Goal: Task Accomplishment & Management: Manage account settings

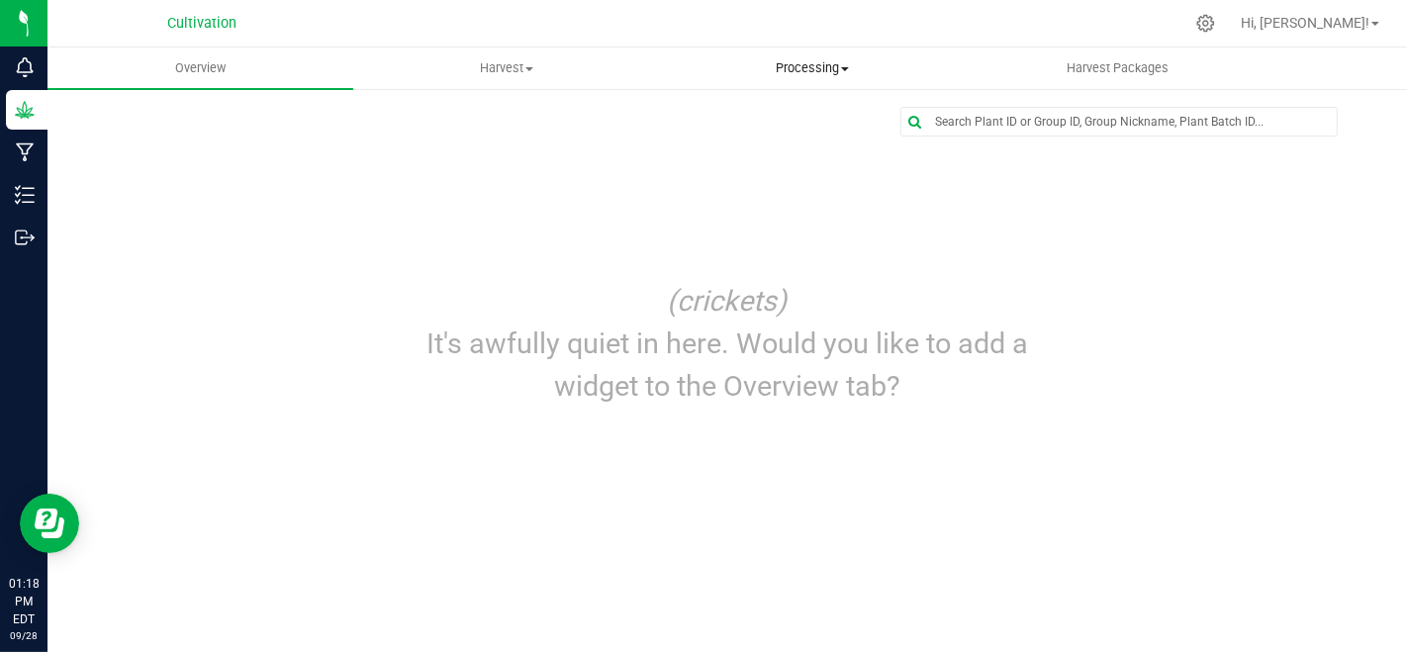
click at [780, 73] on span "Processing" at bounding box center [812, 68] width 304 height 18
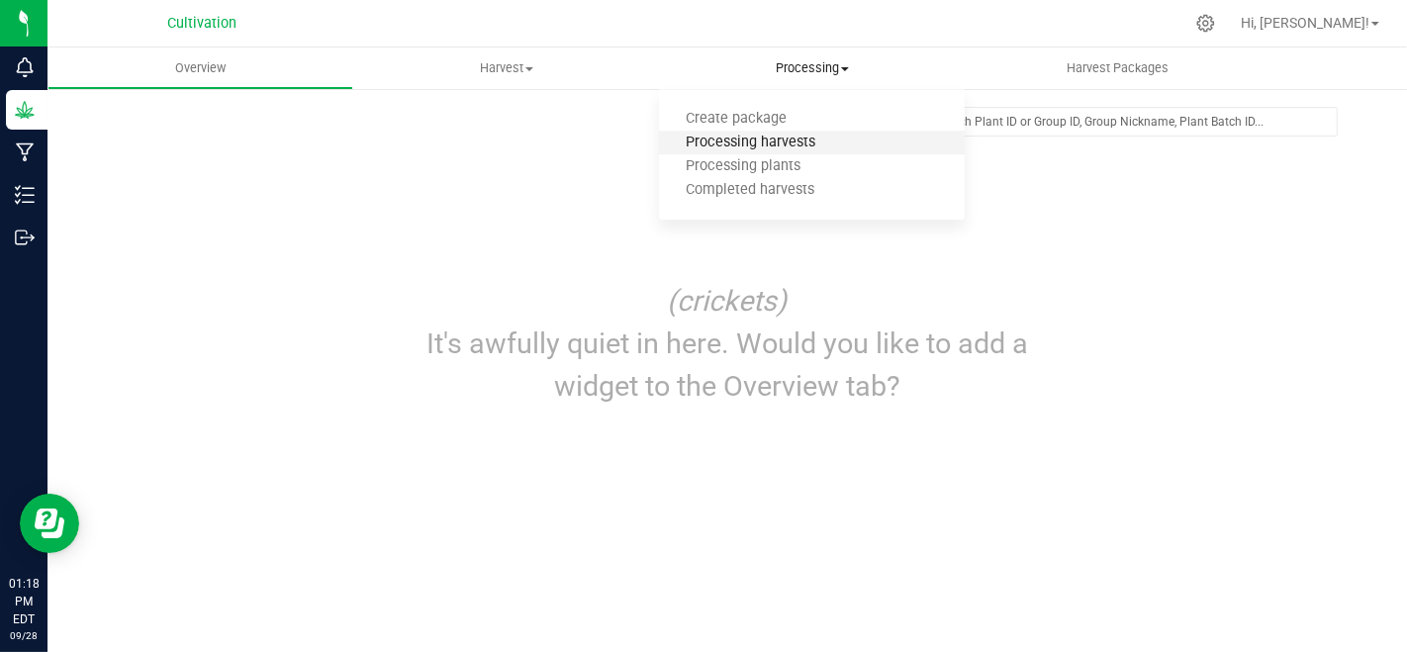
click at [793, 139] on span "Processing harvests" at bounding box center [750, 143] width 183 height 17
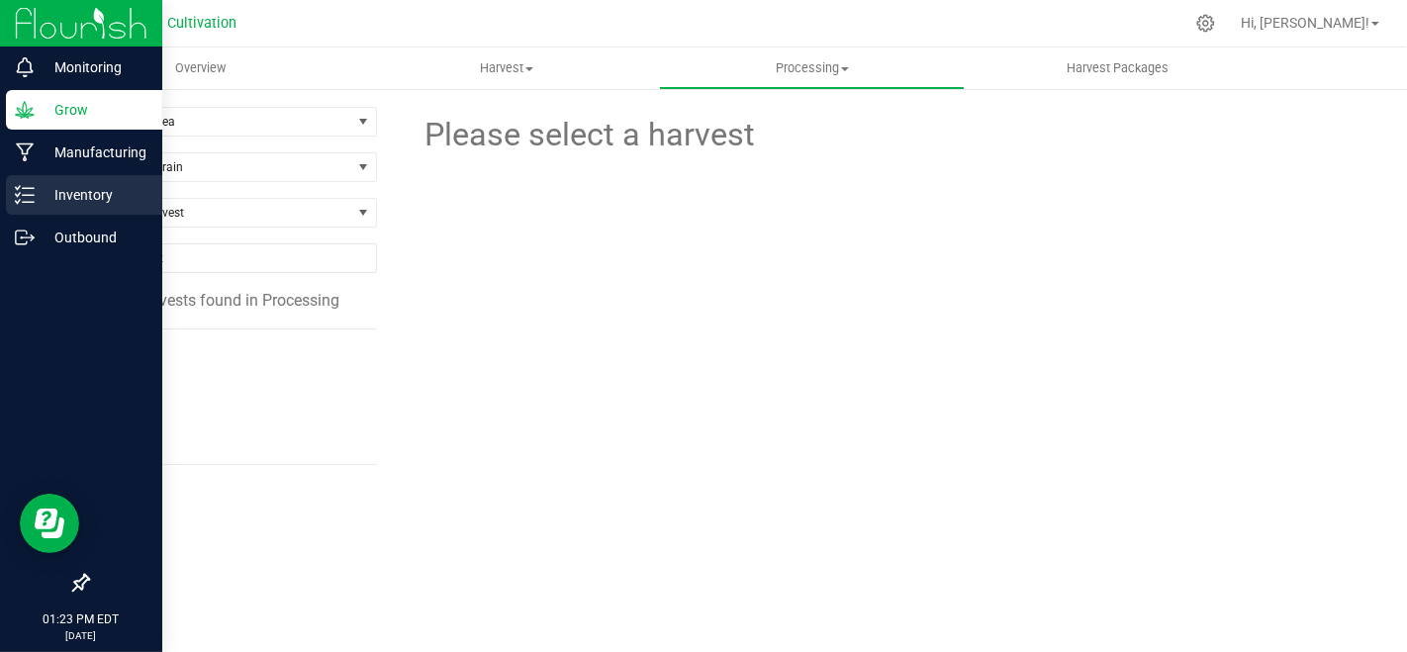
click at [0, 199] on link "Inventory" at bounding box center [81, 196] width 162 height 43
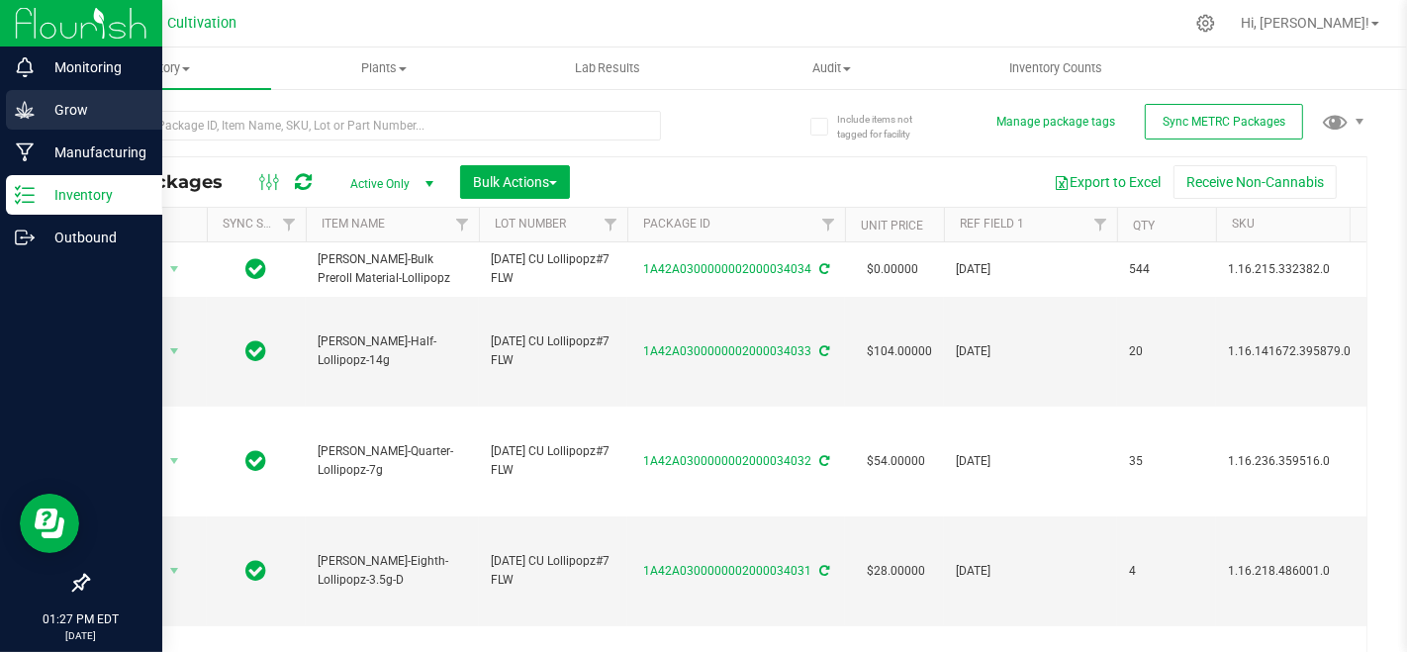
click at [10, 114] on div "Grow" at bounding box center [84, 110] width 156 height 40
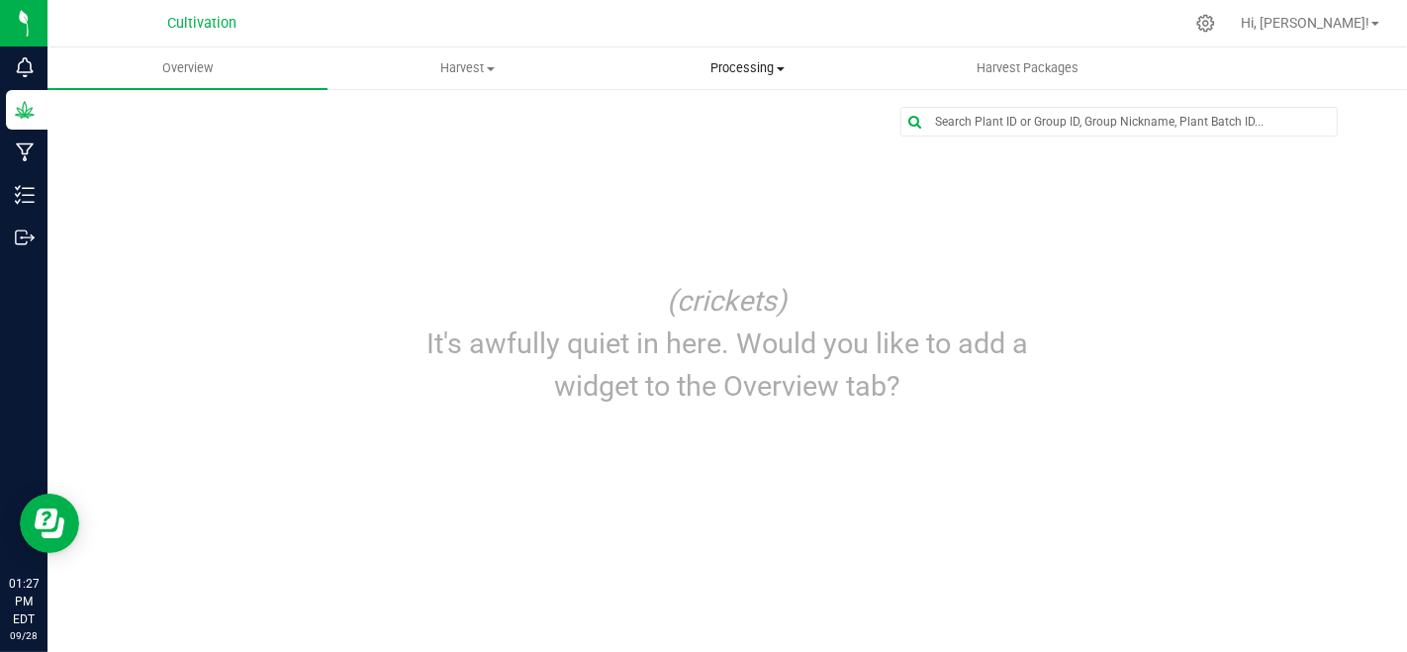
click at [762, 65] on span "Processing" at bounding box center [747, 68] width 278 height 18
click at [740, 142] on span "Processing harvests" at bounding box center [698, 143] width 183 height 17
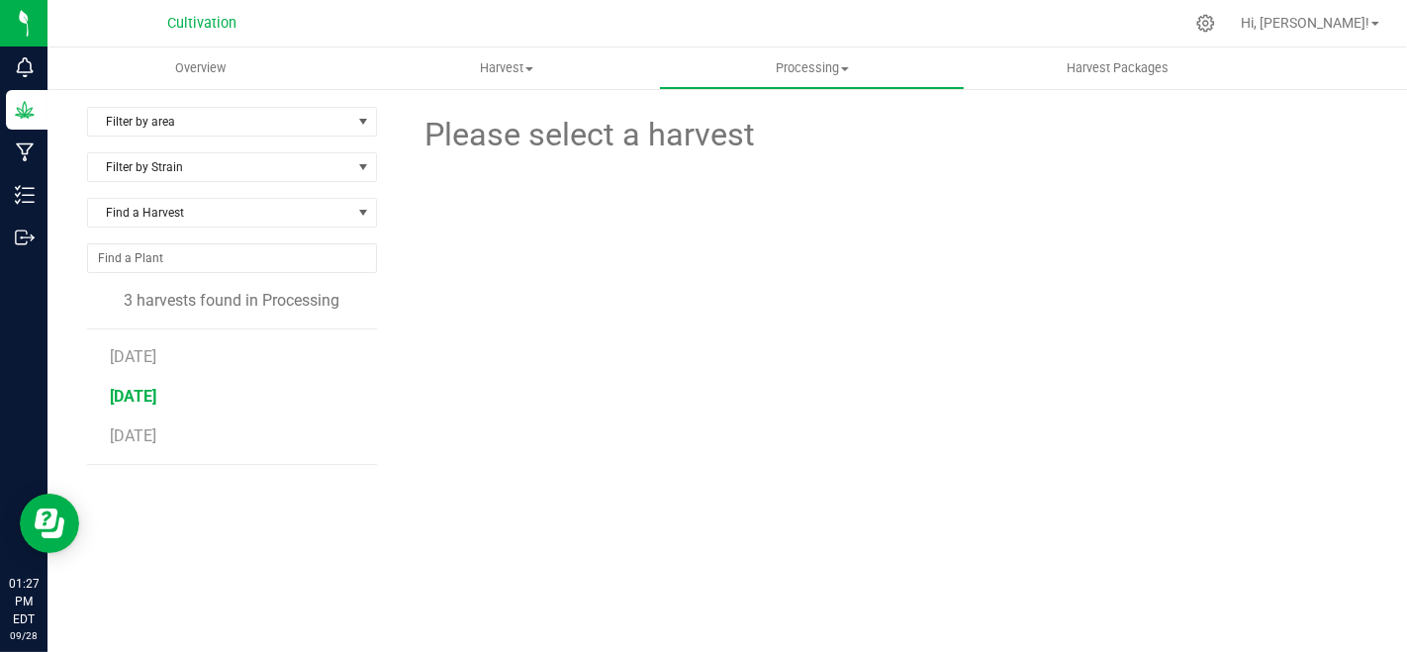
click at [155, 387] on span "[DATE]" at bounding box center [133, 396] width 46 height 19
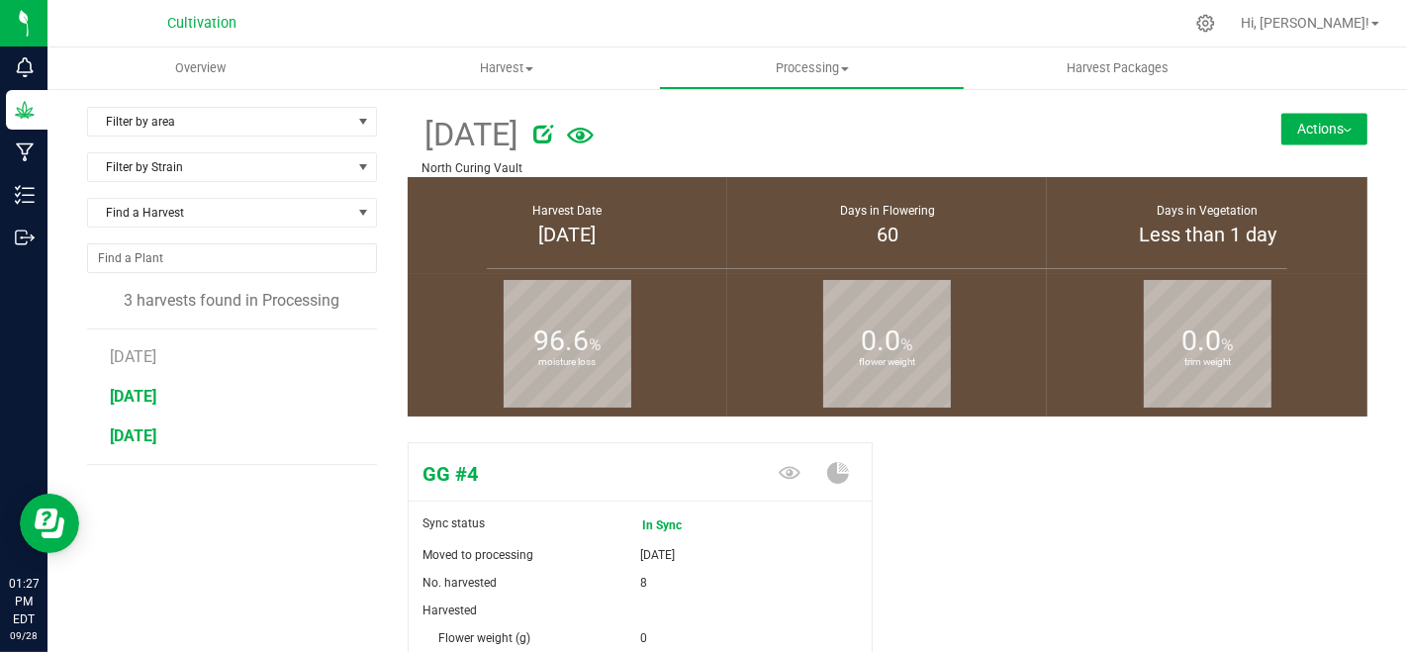
click at [144, 442] on span "[DATE]" at bounding box center [133, 435] width 46 height 19
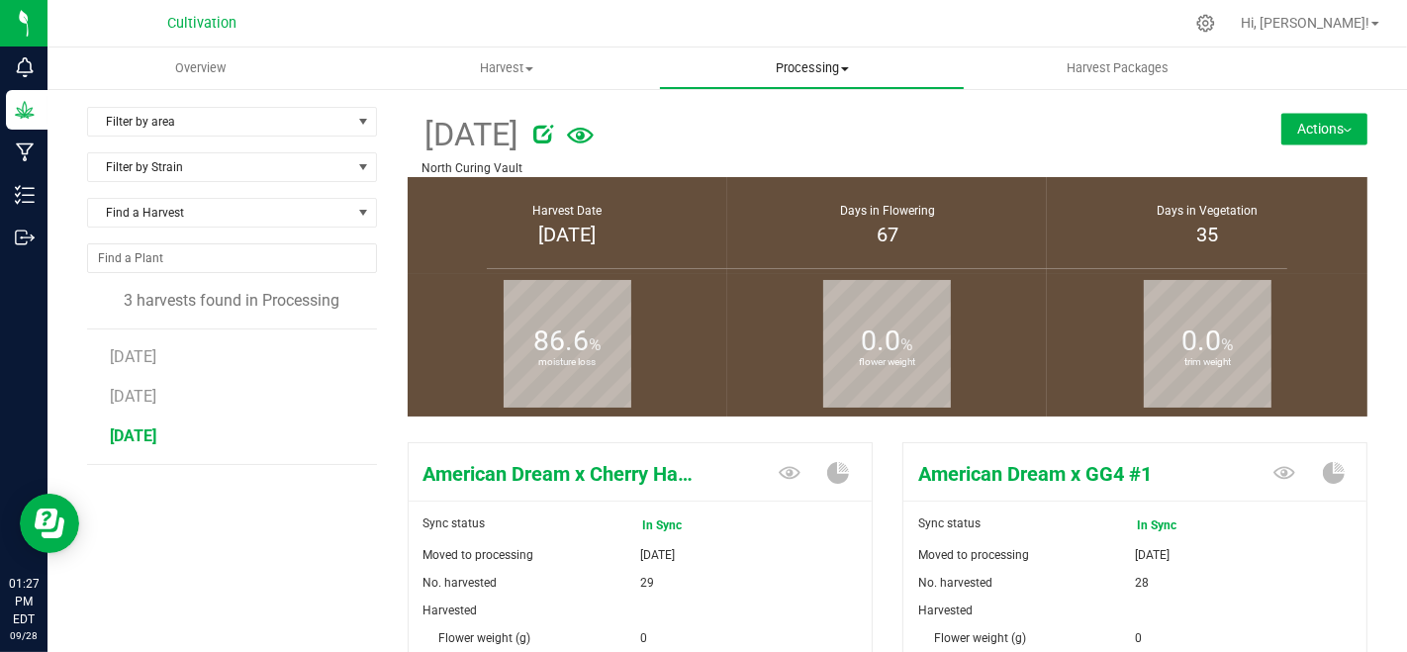
click at [819, 60] on span "Processing" at bounding box center [812, 68] width 304 height 18
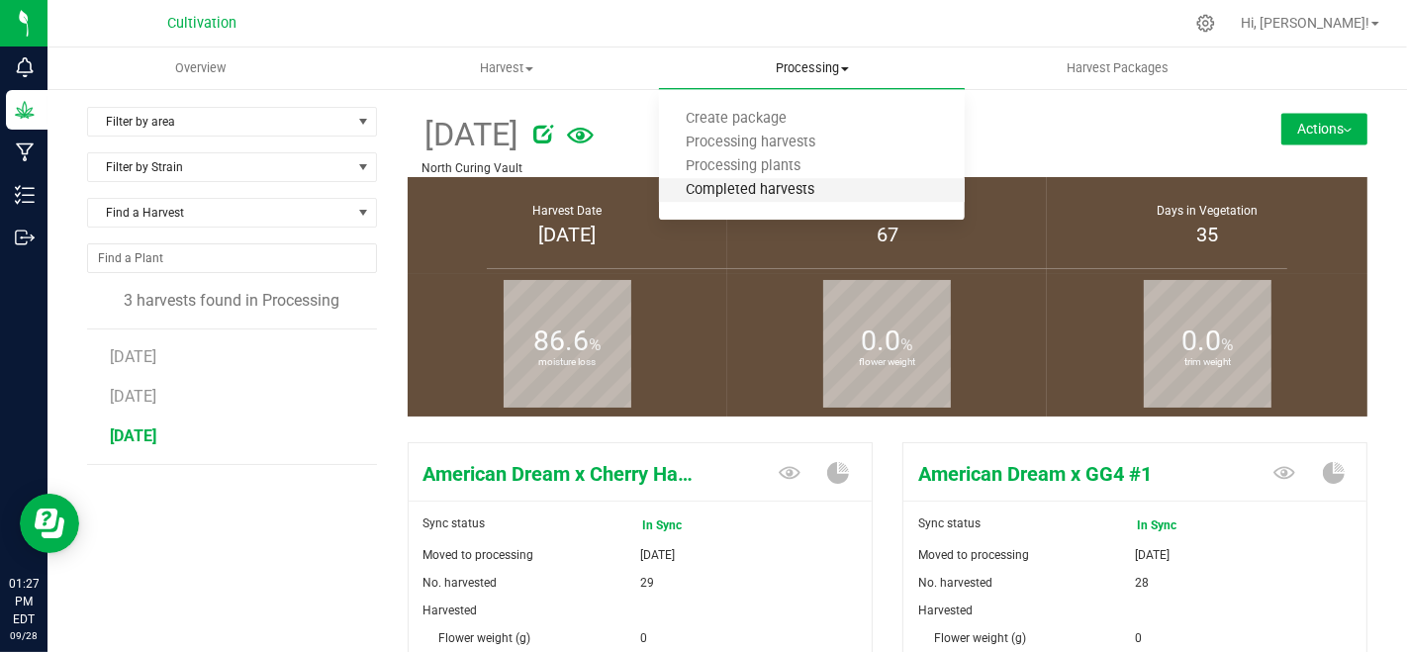
click at [800, 184] on span "Completed harvests" at bounding box center [750, 190] width 182 height 17
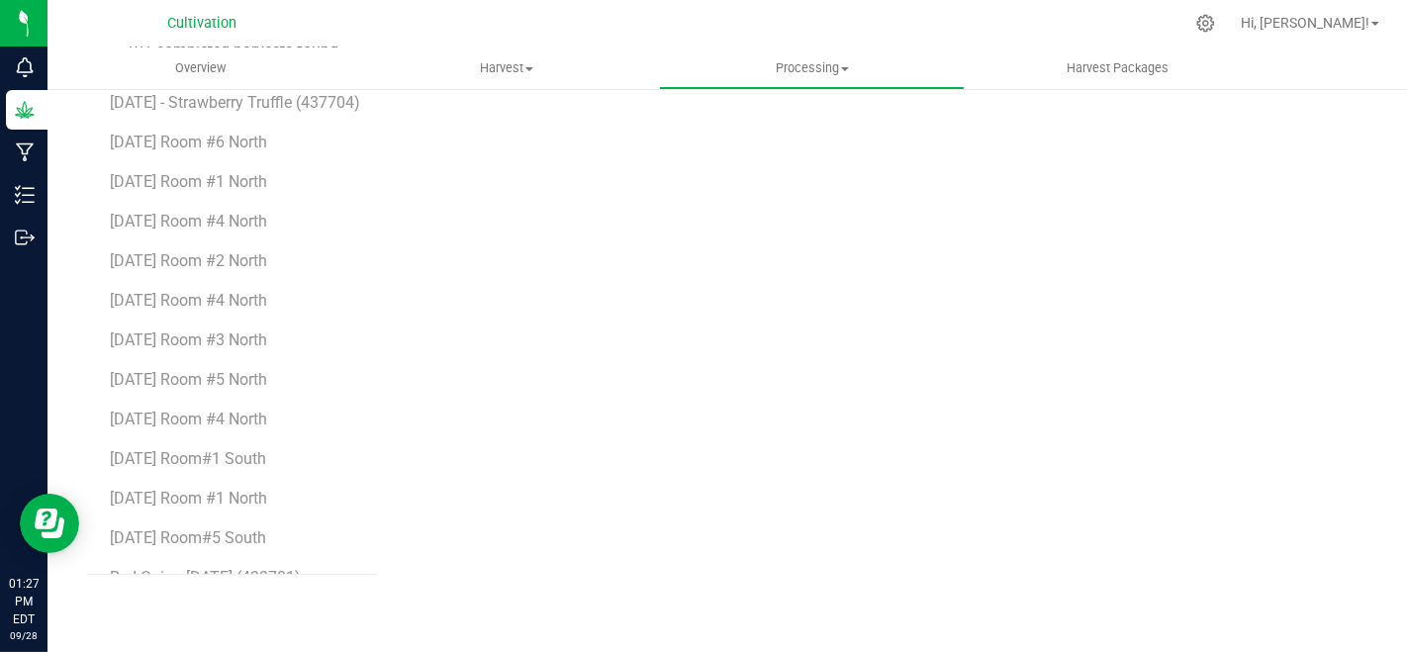
scroll to position [7914, 0]
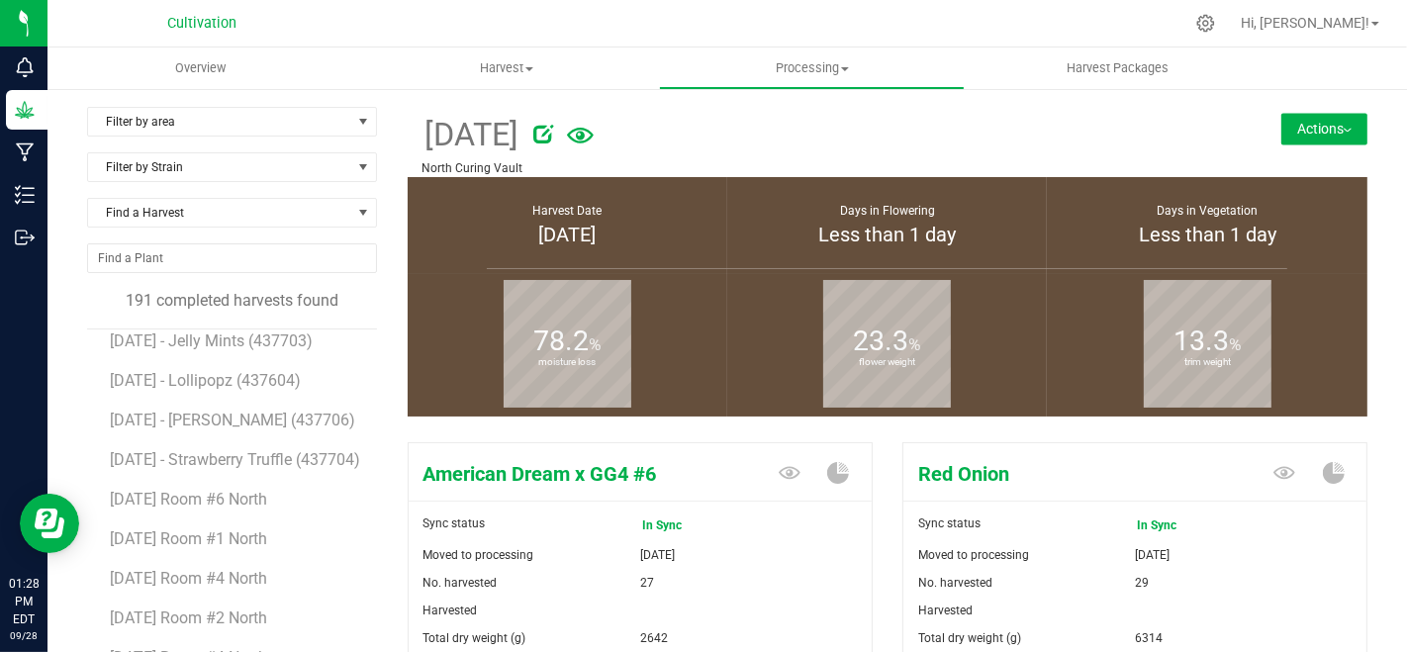
click at [1307, 131] on button "Actions" at bounding box center [1324, 129] width 86 height 32
click at [1273, 187] on span "Uncomplete harvest" at bounding box center [1273, 183] width 107 height 14
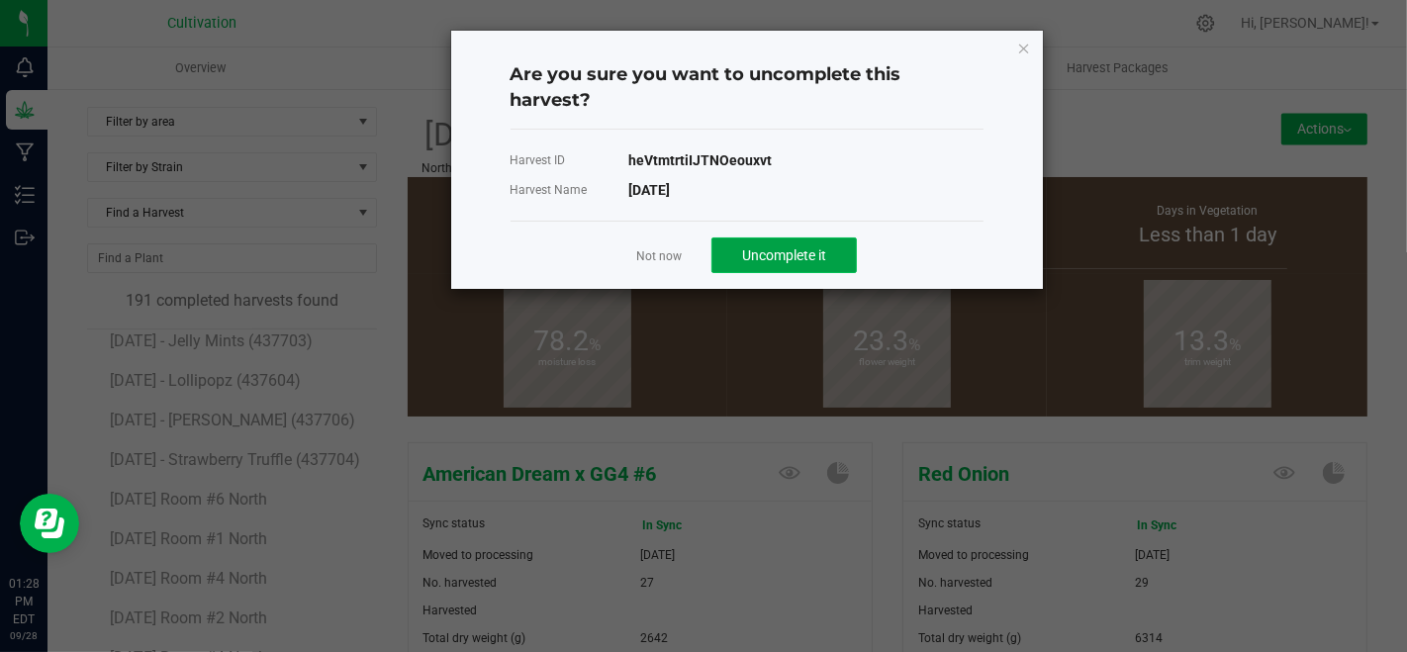
click at [811, 252] on span "Uncomplete it" at bounding box center [784, 255] width 84 height 16
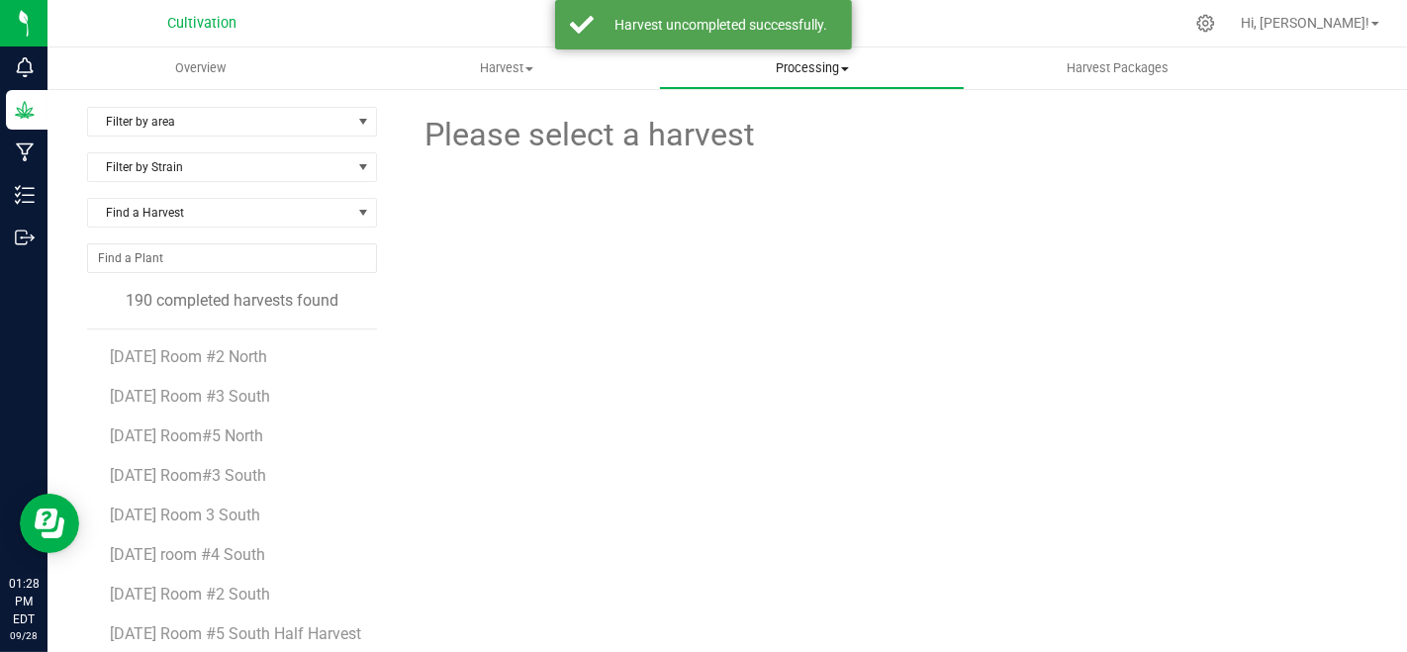
click at [805, 63] on span "Processing" at bounding box center [812, 68] width 304 height 18
click at [814, 142] on span "Processing harvests" at bounding box center [750, 143] width 183 height 17
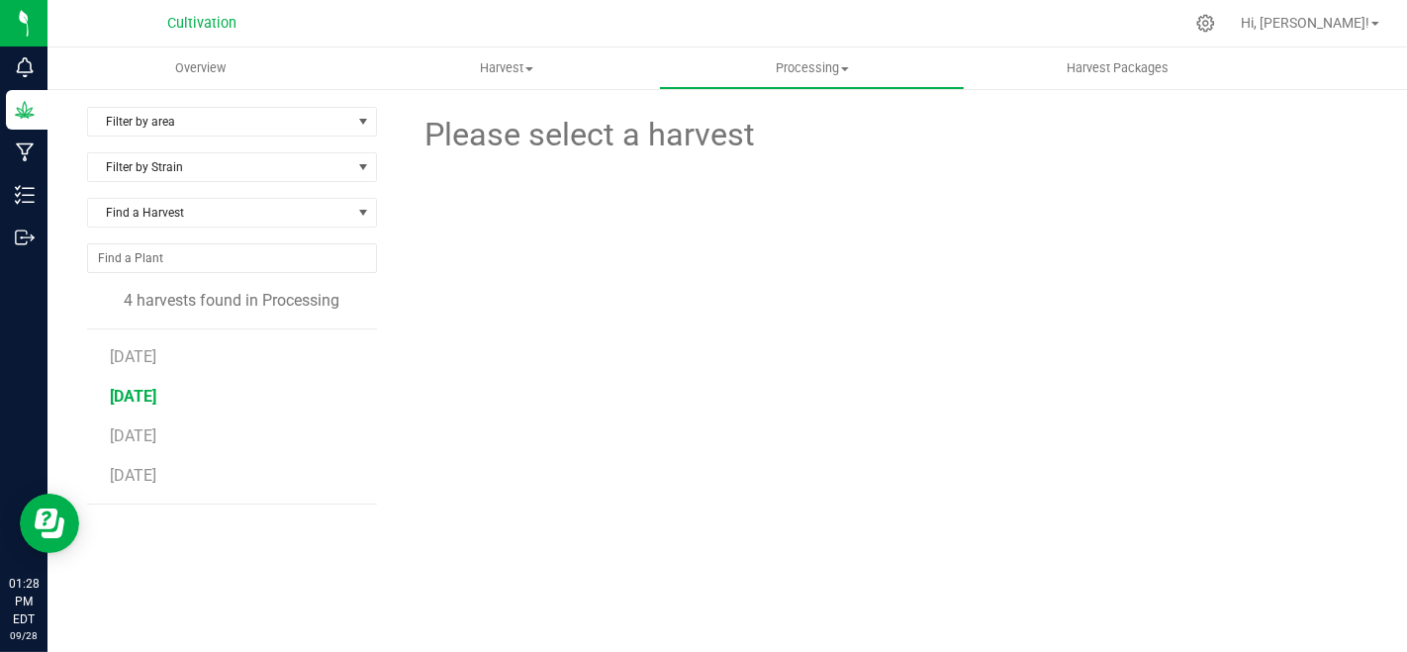
click at [143, 398] on span "[DATE]" at bounding box center [133, 396] width 46 height 19
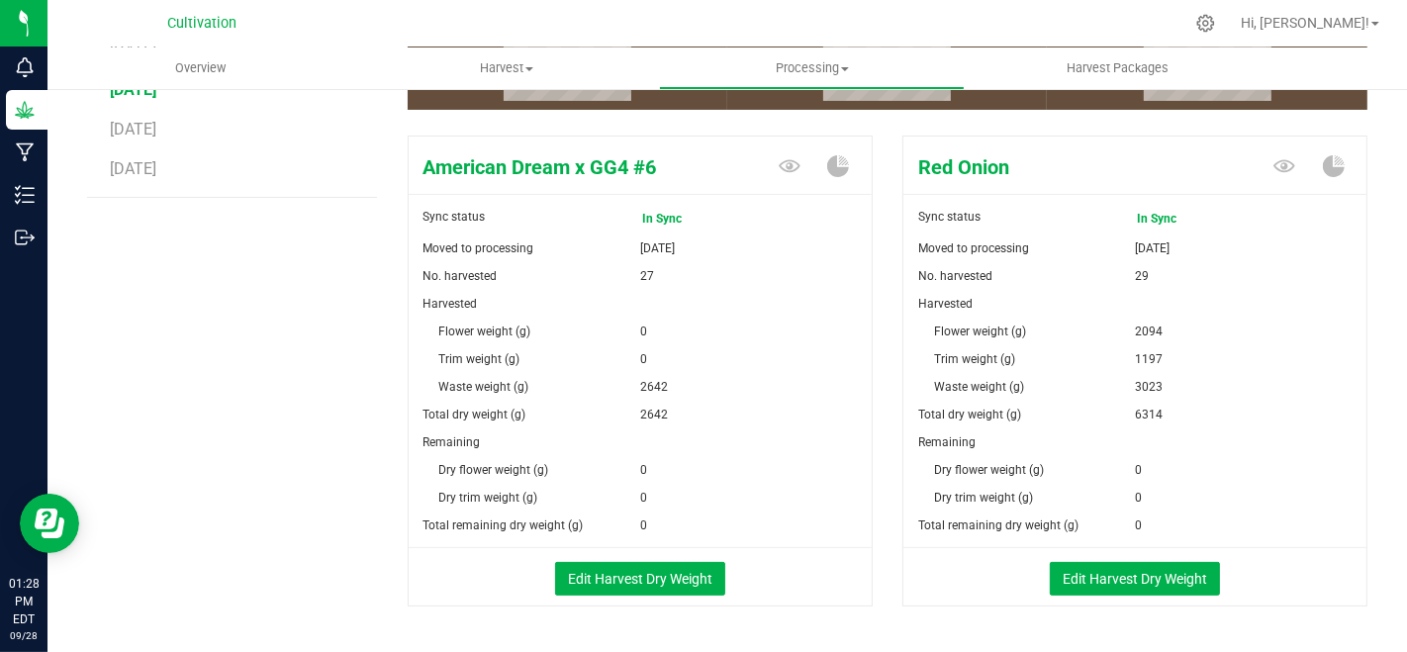
scroll to position [329, 0]
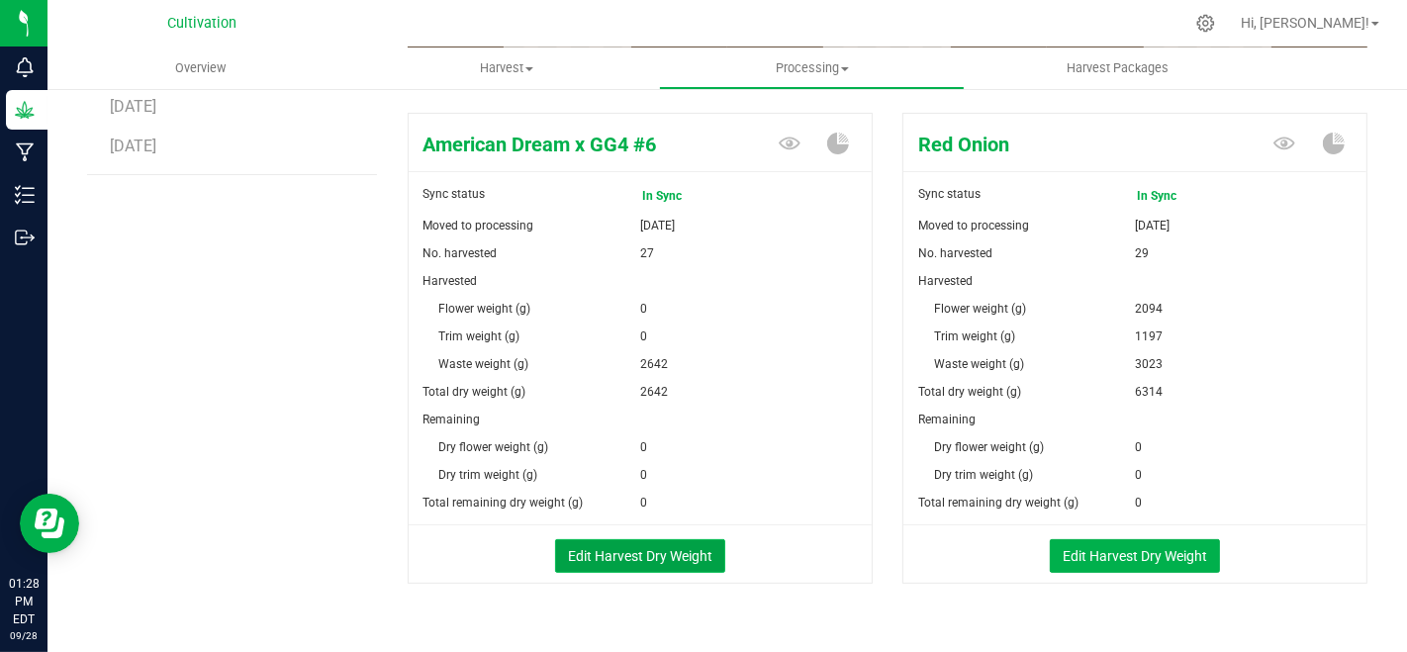
click at [683, 547] on button "Edit Harvest Dry Weight" at bounding box center [640, 556] width 170 height 34
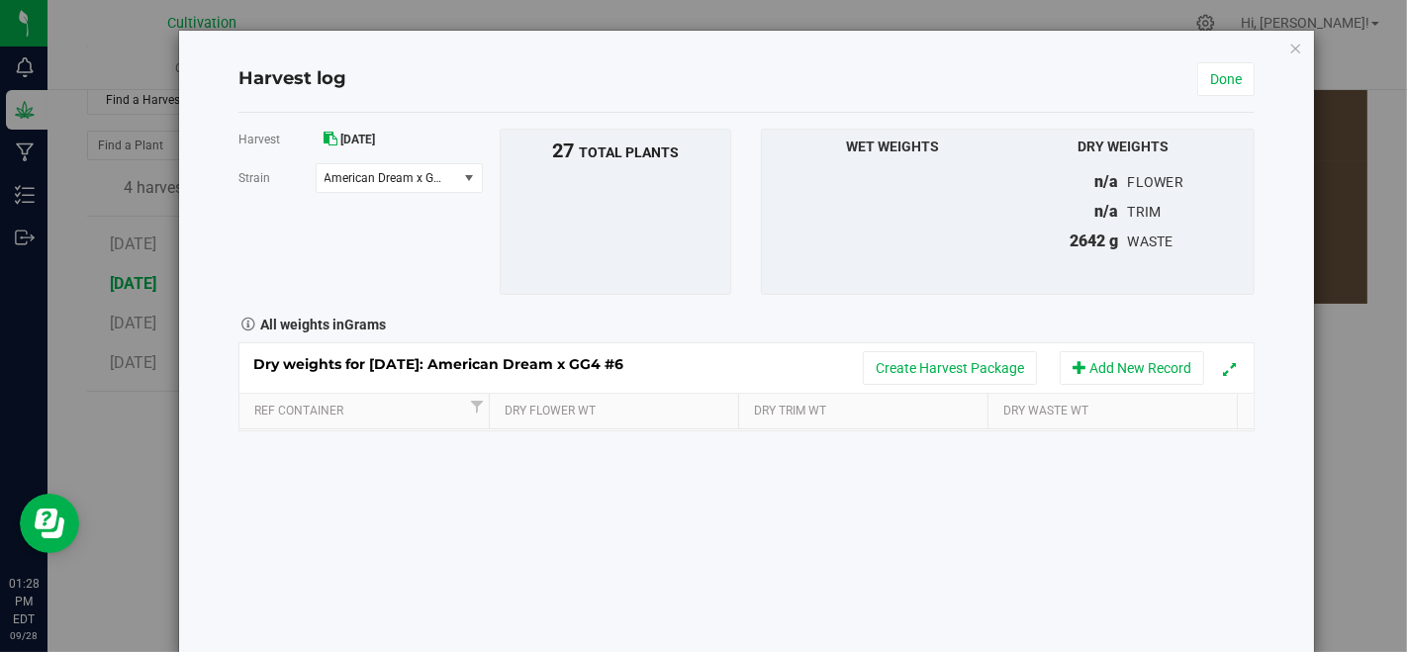
scroll to position [329, 0]
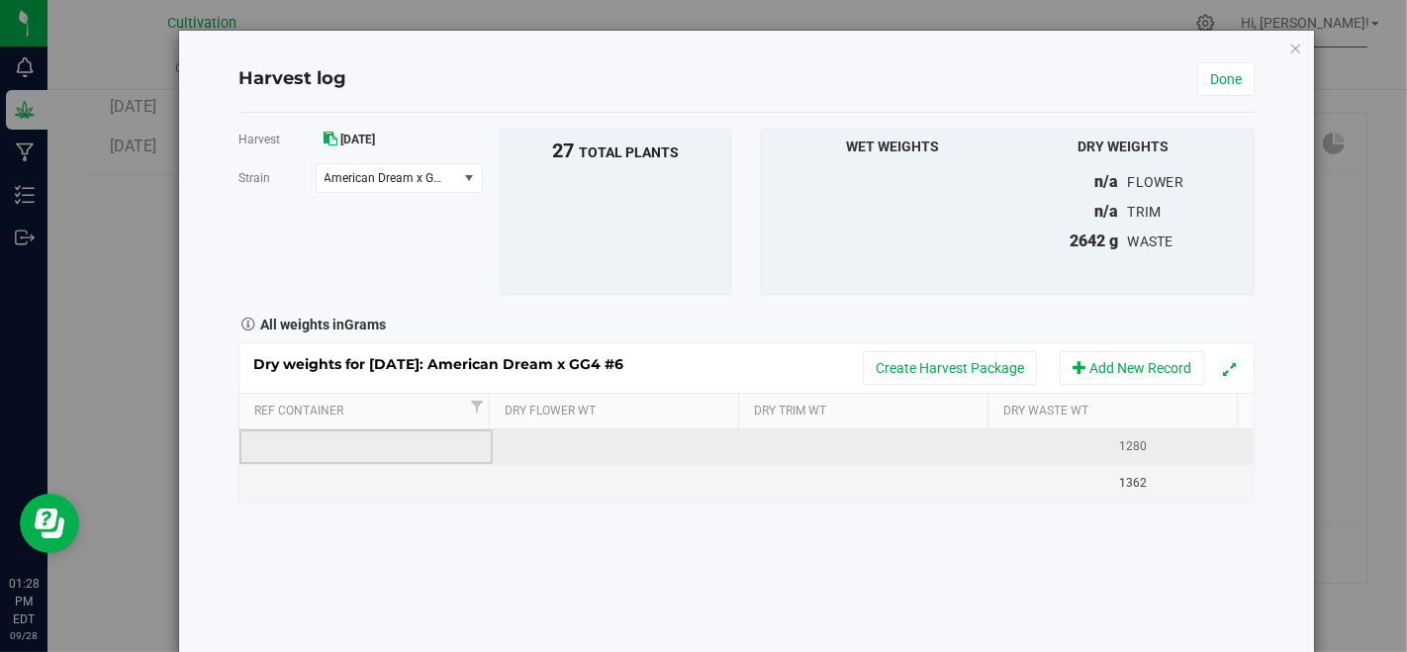
click at [418, 451] on td at bounding box center [365, 447] width 253 height 36
type input "[DATE]"
type input "1205"
type input "1240"
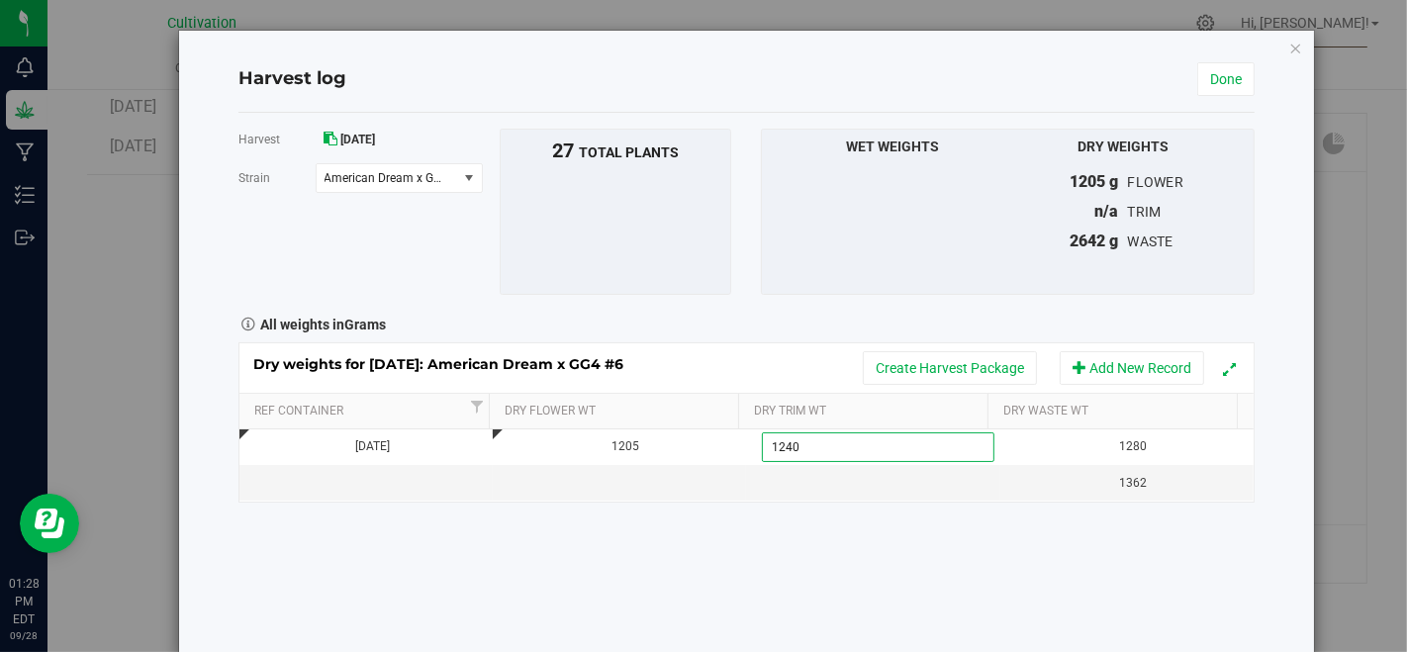
type input "1240.0000 g"
click at [451, 555] on div "Harvest [DATE] [GEOGRAPHIC_DATA] American Dream x GG4 #6 Select strain American…" at bounding box center [746, 383] width 1017 height 541
click at [432, 186] on span "American Dream x GG4 #6" at bounding box center [387, 178] width 141 height 28
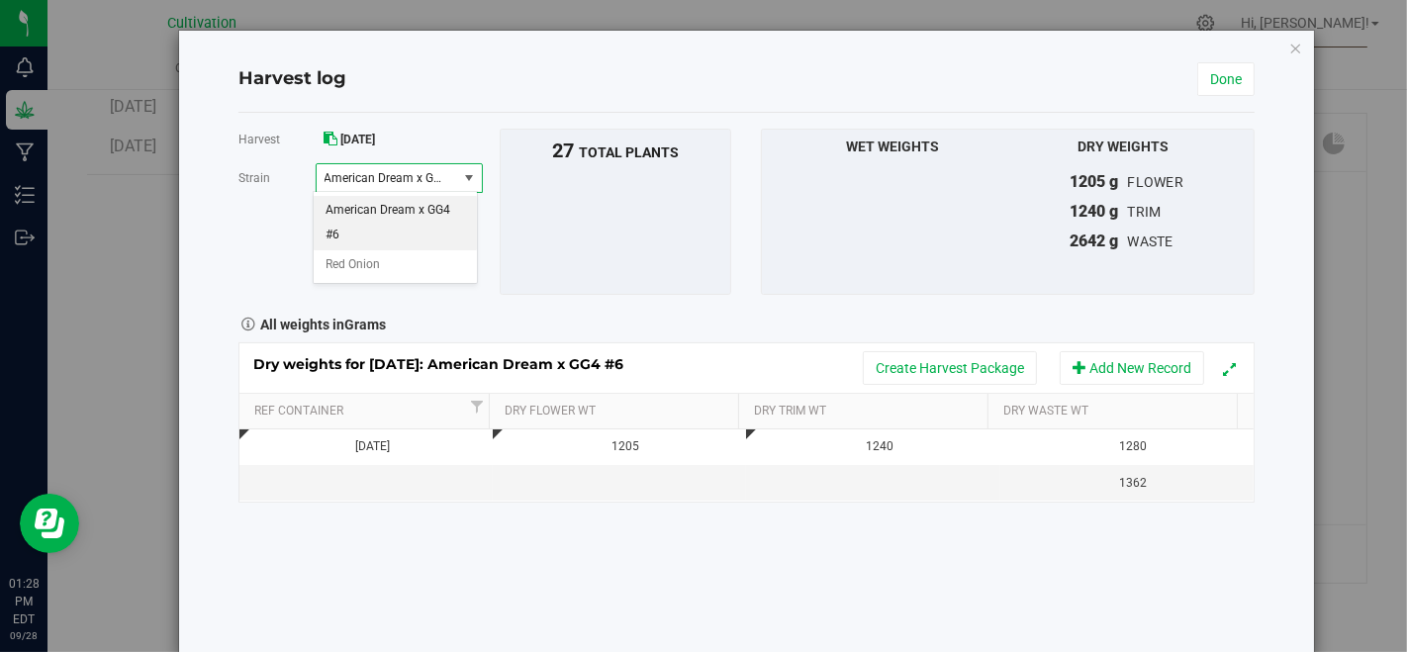
click at [432, 186] on span "American Dream x GG4 #6" at bounding box center [387, 178] width 141 height 28
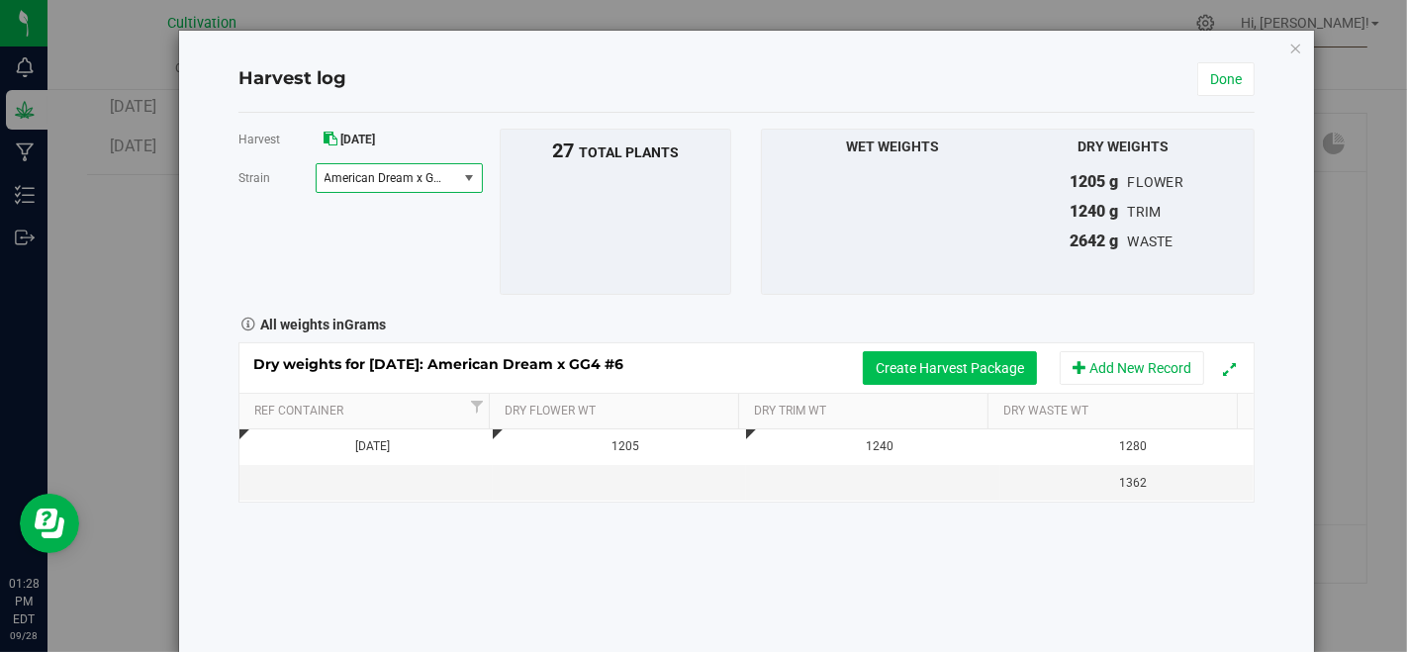
click at [951, 363] on button "Create Harvest Package" at bounding box center [950, 368] width 174 height 34
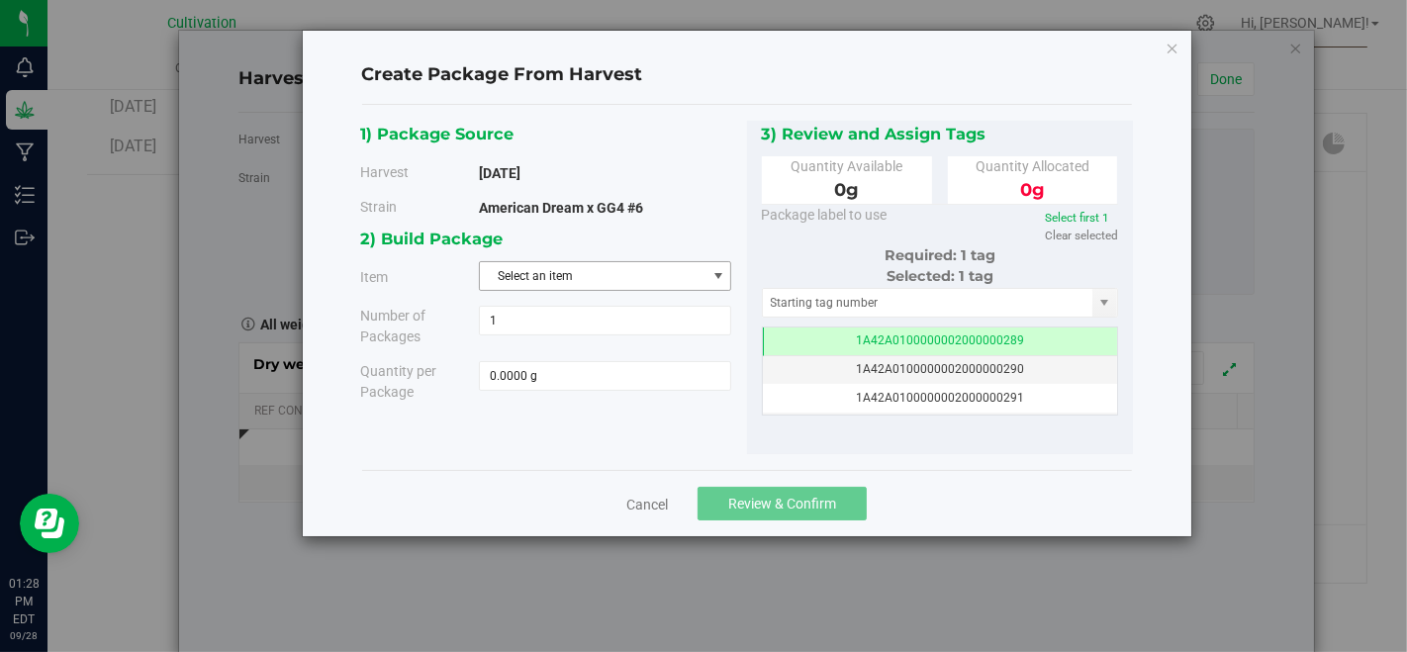
click at [678, 278] on span "Select an item" at bounding box center [593, 276] width 226 height 28
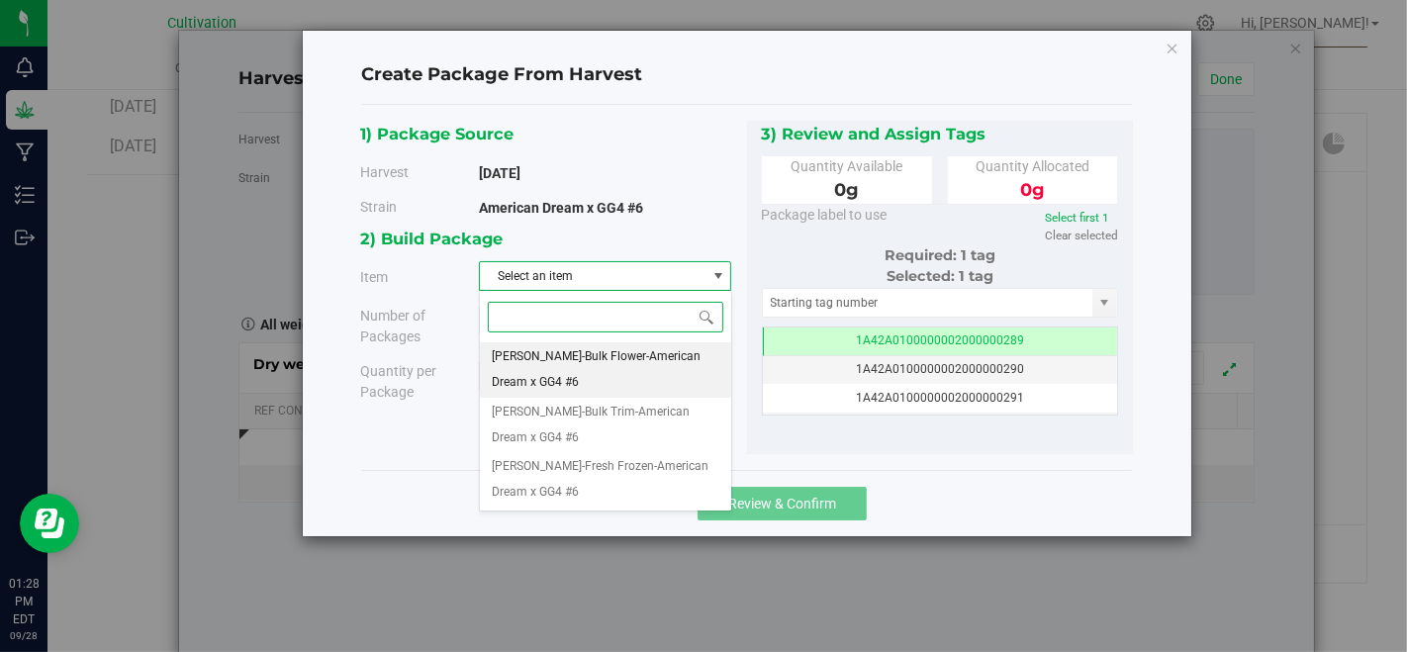
click at [642, 348] on span "[PERSON_NAME]-Bulk Flower-American Dream x GG4 #6" at bounding box center [605, 369] width 227 height 50
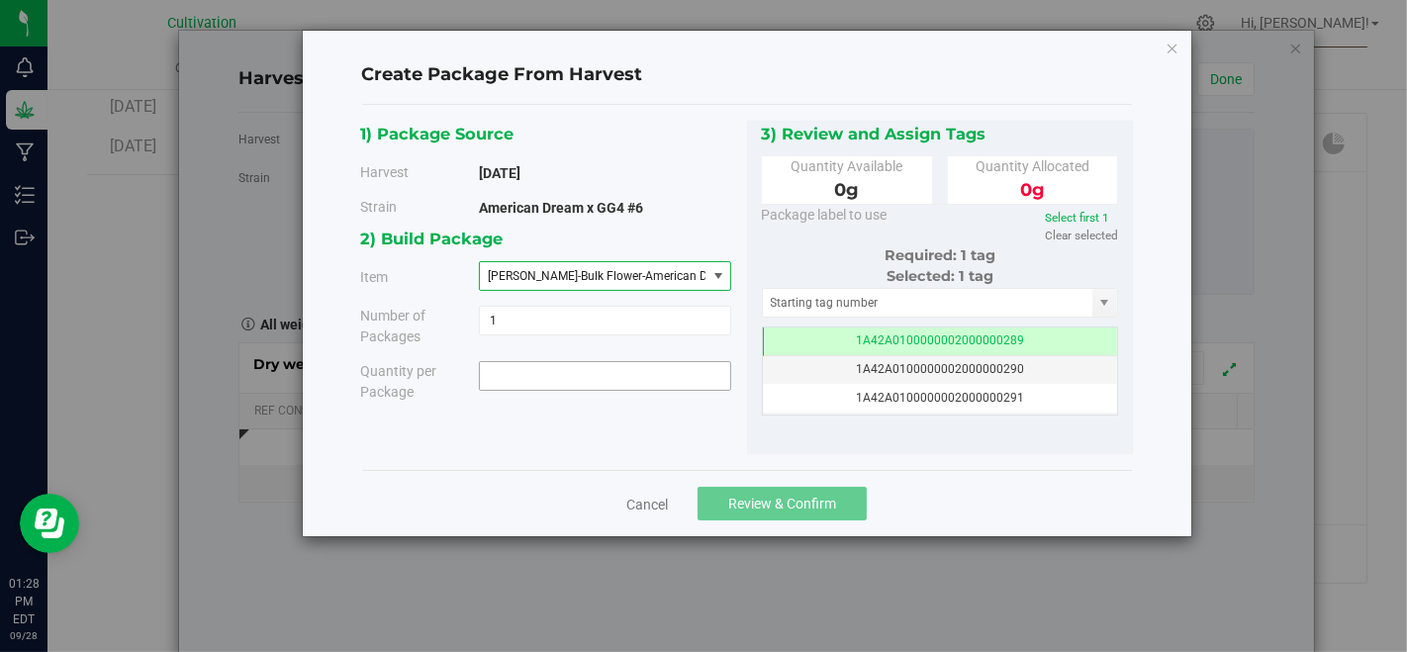
click at [645, 371] on span at bounding box center [605, 376] width 252 height 30
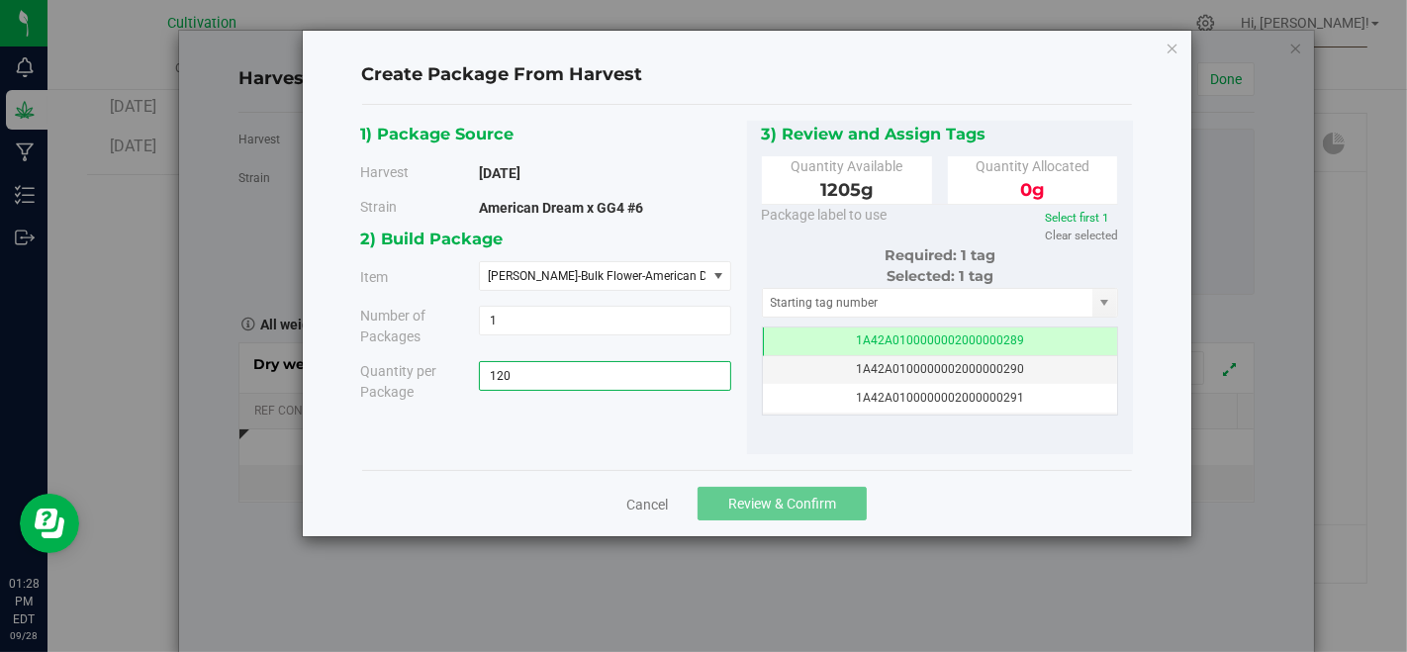
type input "1205"
type input "1205.0000 g"
click at [784, 289] on input "text" at bounding box center [928, 303] width 330 height 28
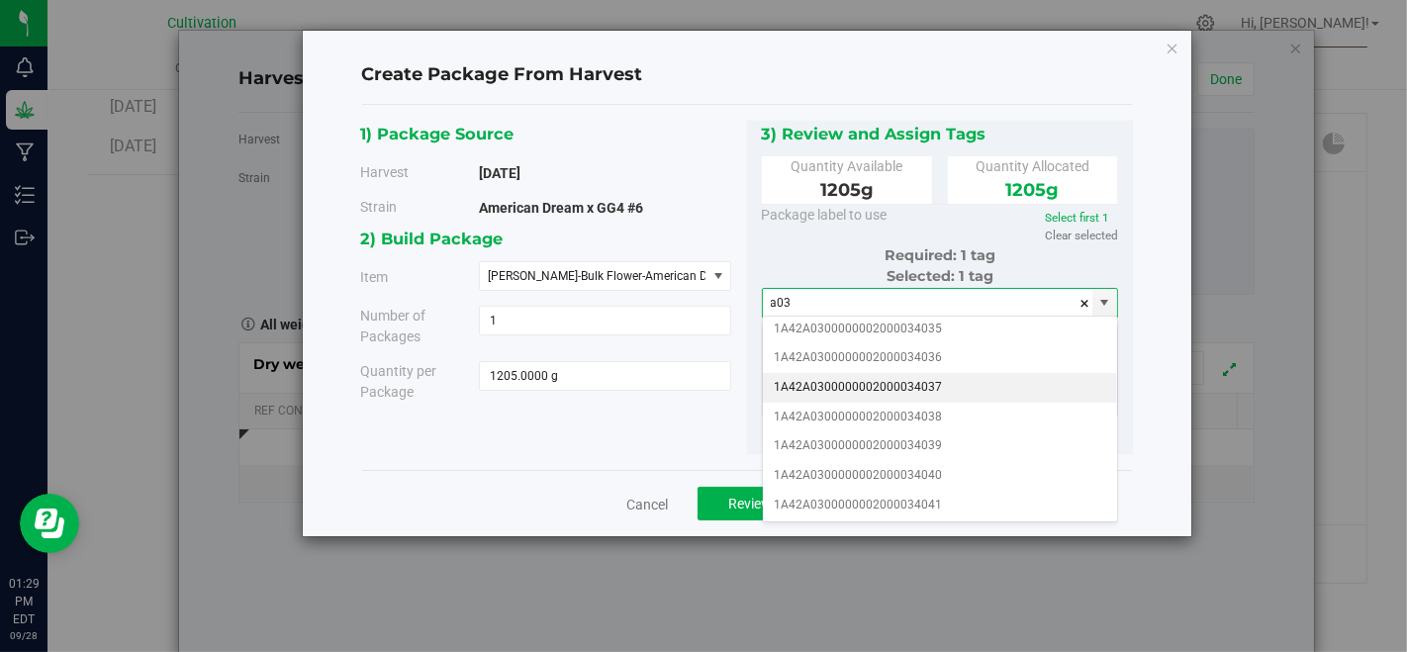
scroll to position [220, 0]
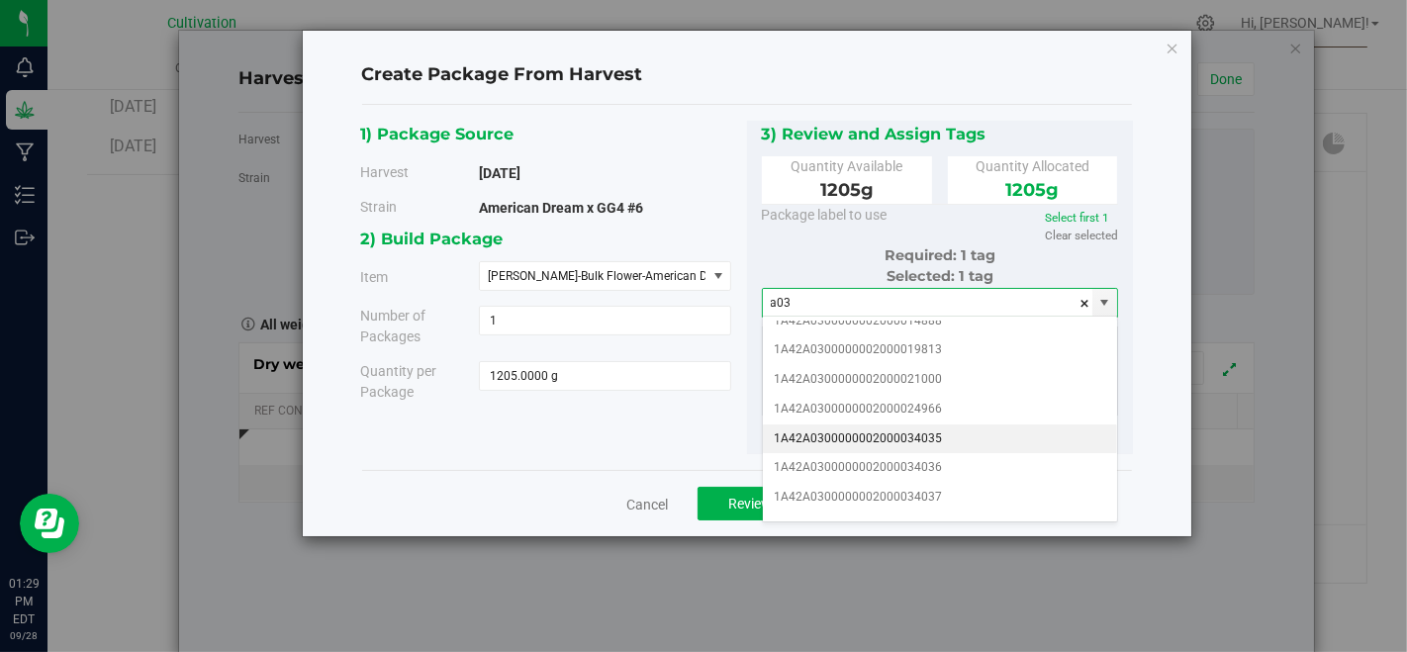
click at [949, 424] on li "1A42A0300000002000034035" at bounding box center [940, 439] width 355 height 30
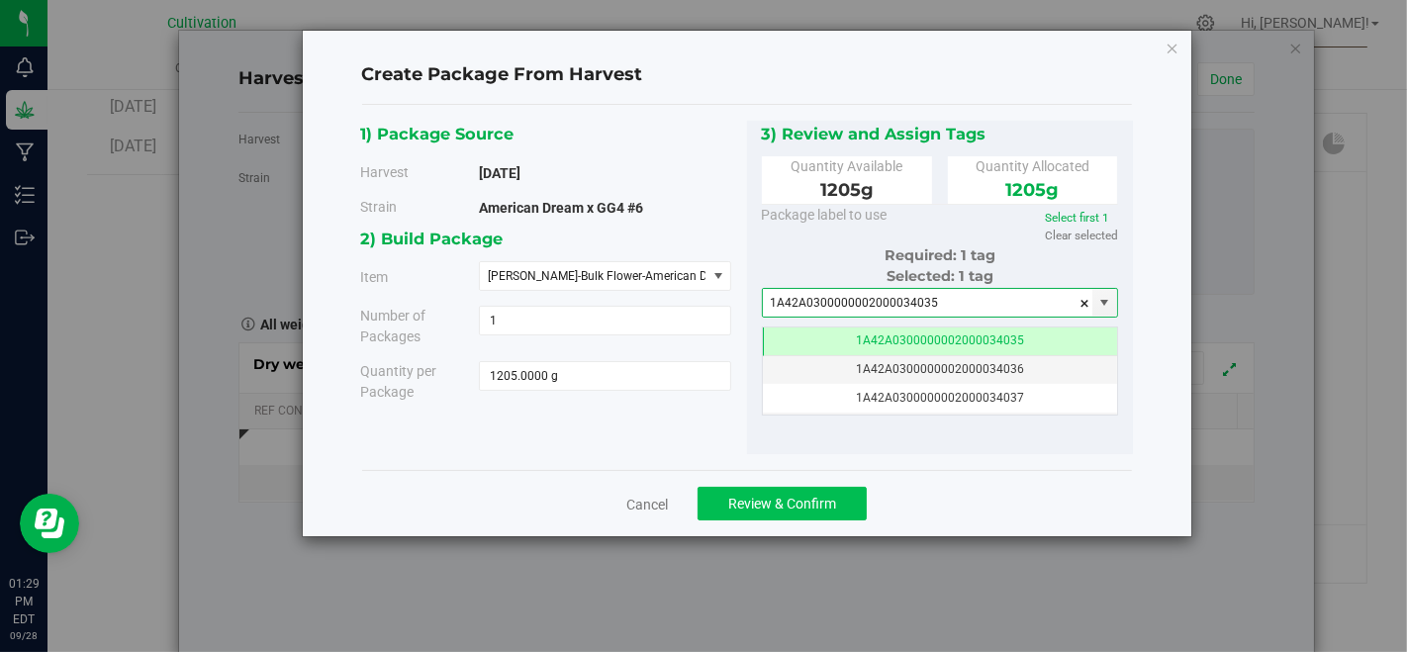
type input "1A42A0300000002000034035"
click at [821, 492] on button "Review & Confirm" at bounding box center [781, 504] width 169 height 34
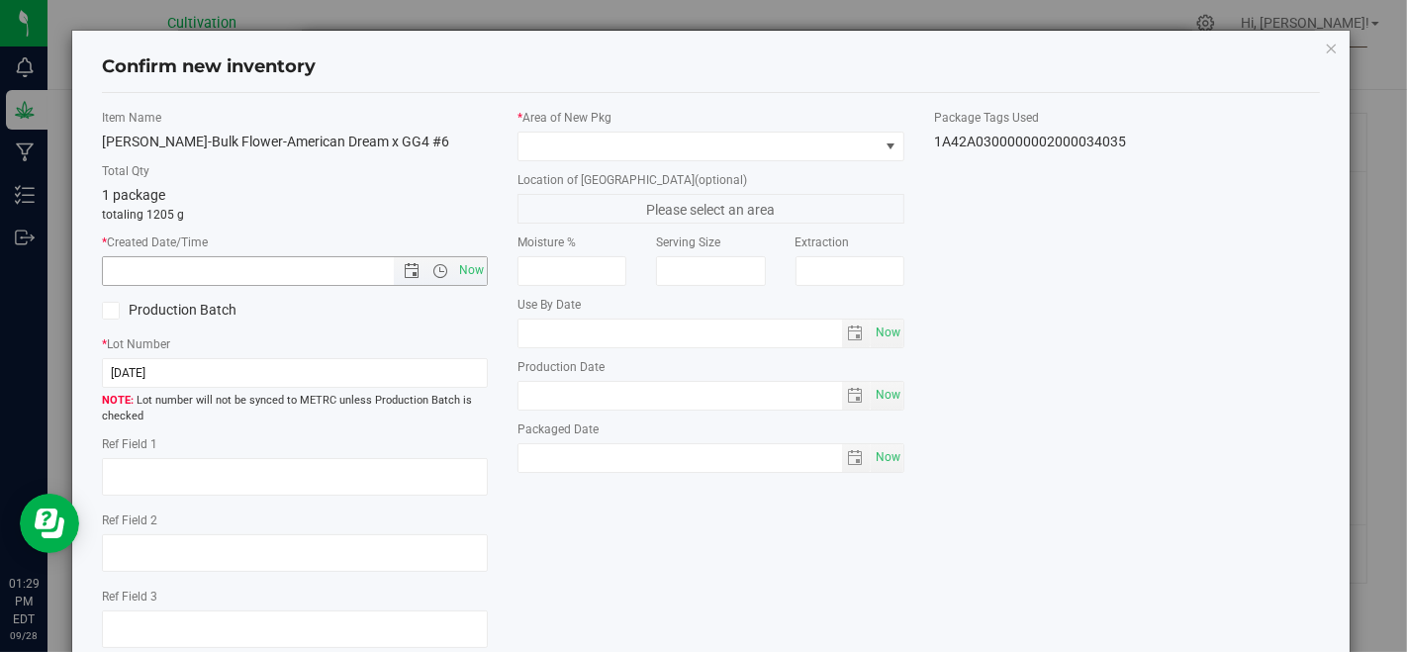
click at [468, 267] on span "Now" at bounding box center [472, 270] width 34 height 29
type input "[DATE] 1:29 PM"
click at [419, 381] on input "[DATE]" at bounding box center [295, 373] width 386 height 30
type input "8/27/ CU A.D x GG4#6 FLW"
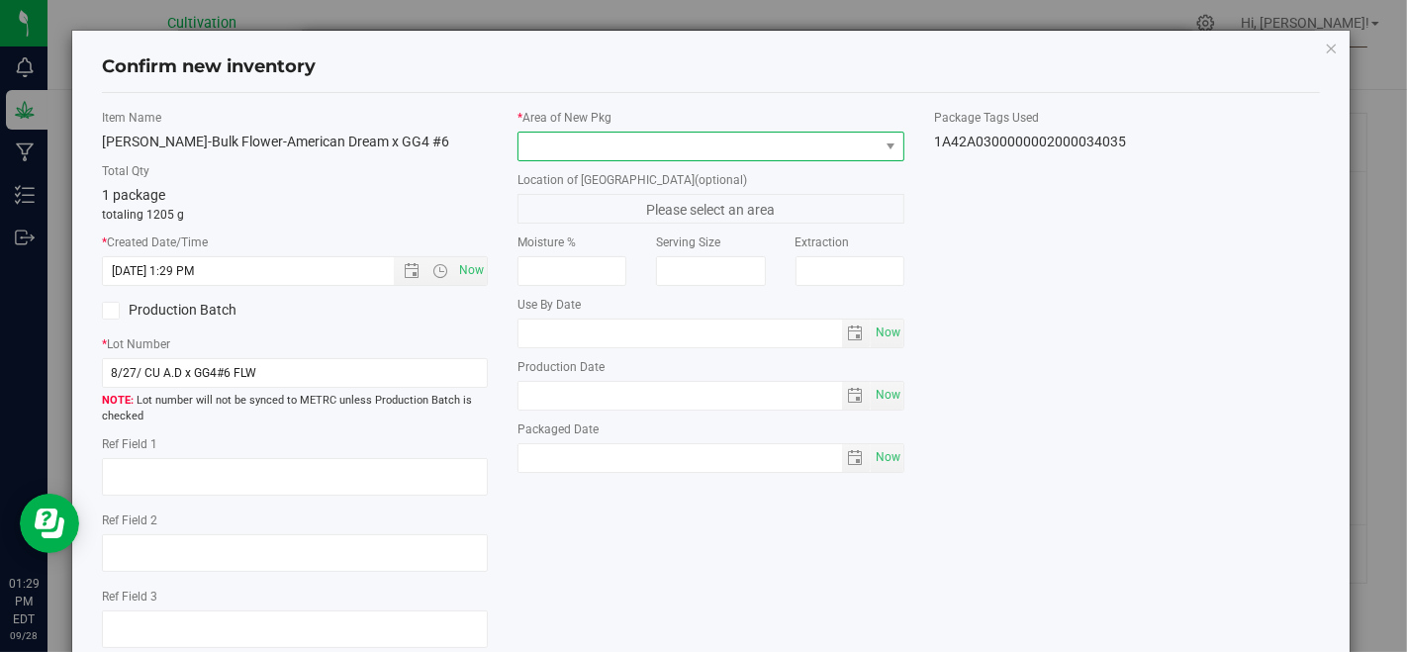
click at [639, 139] on span at bounding box center [697, 147] width 359 height 28
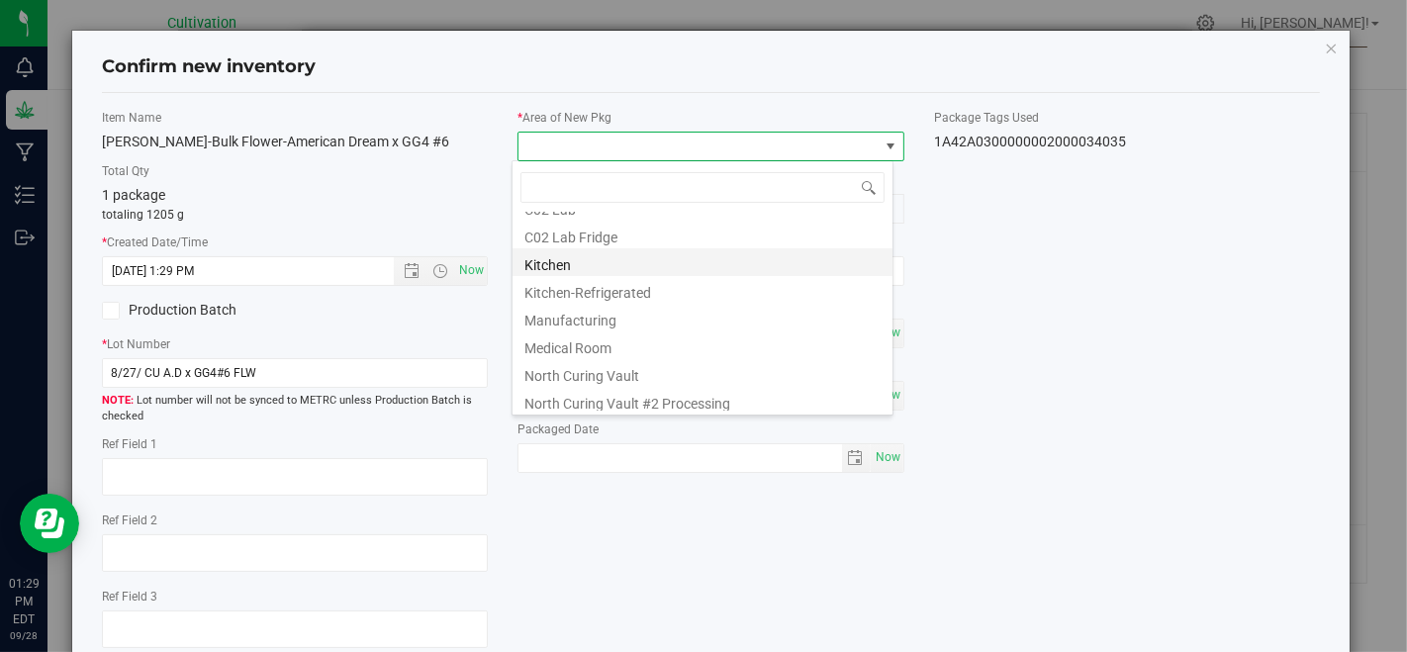
scroll to position [110, 0]
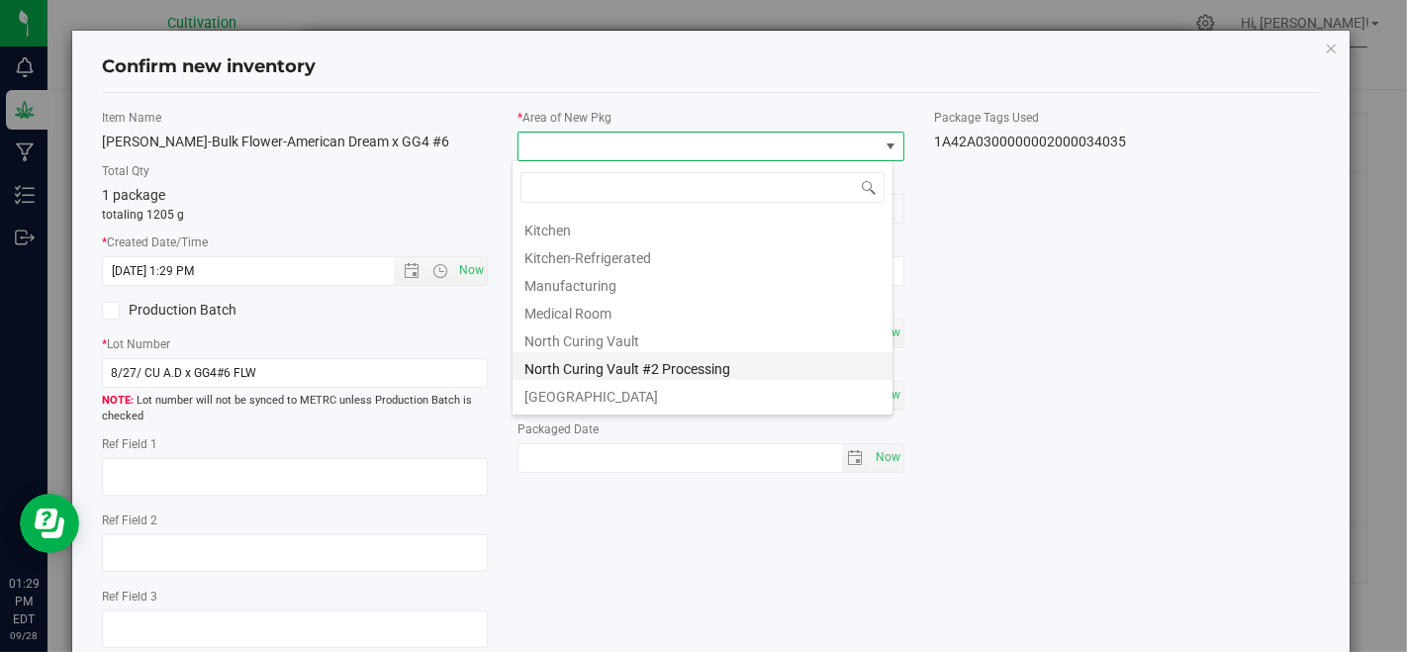
click at [673, 366] on li "North Curing Vault #2 Processing" at bounding box center [702, 366] width 380 height 28
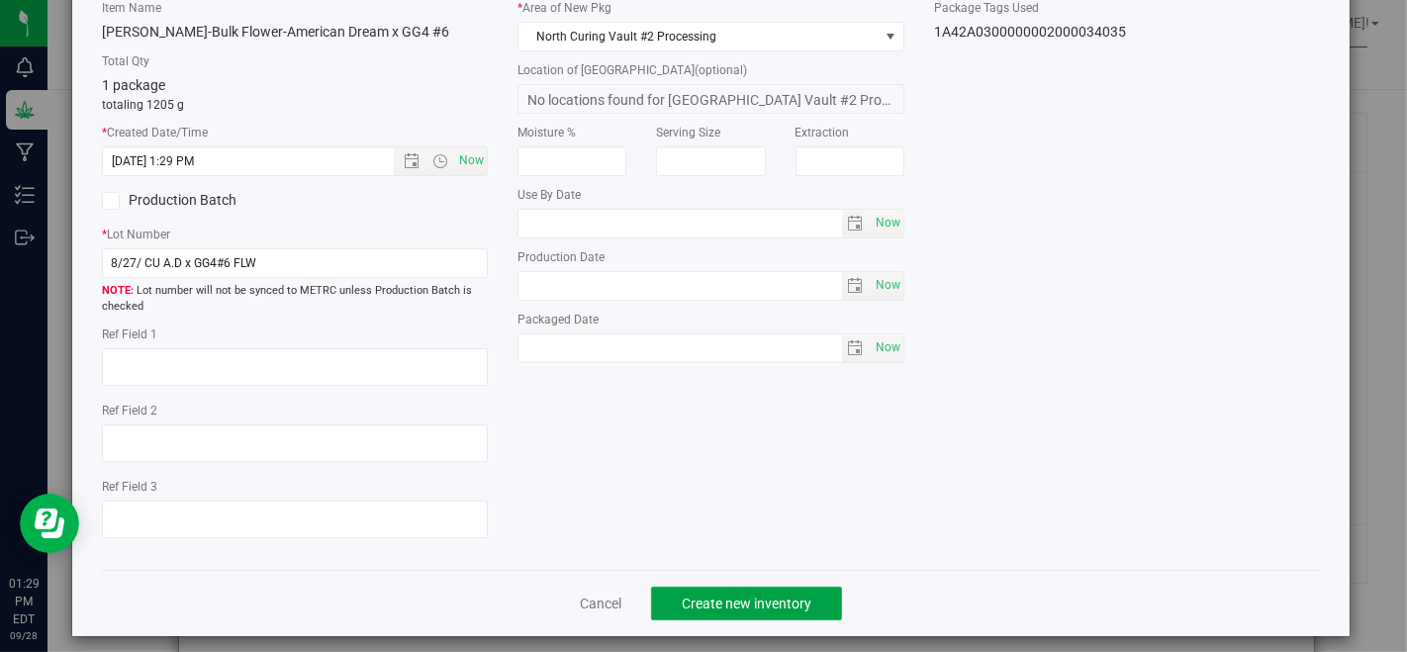
click at [653, 592] on button "Create new inventory" at bounding box center [746, 604] width 191 height 34
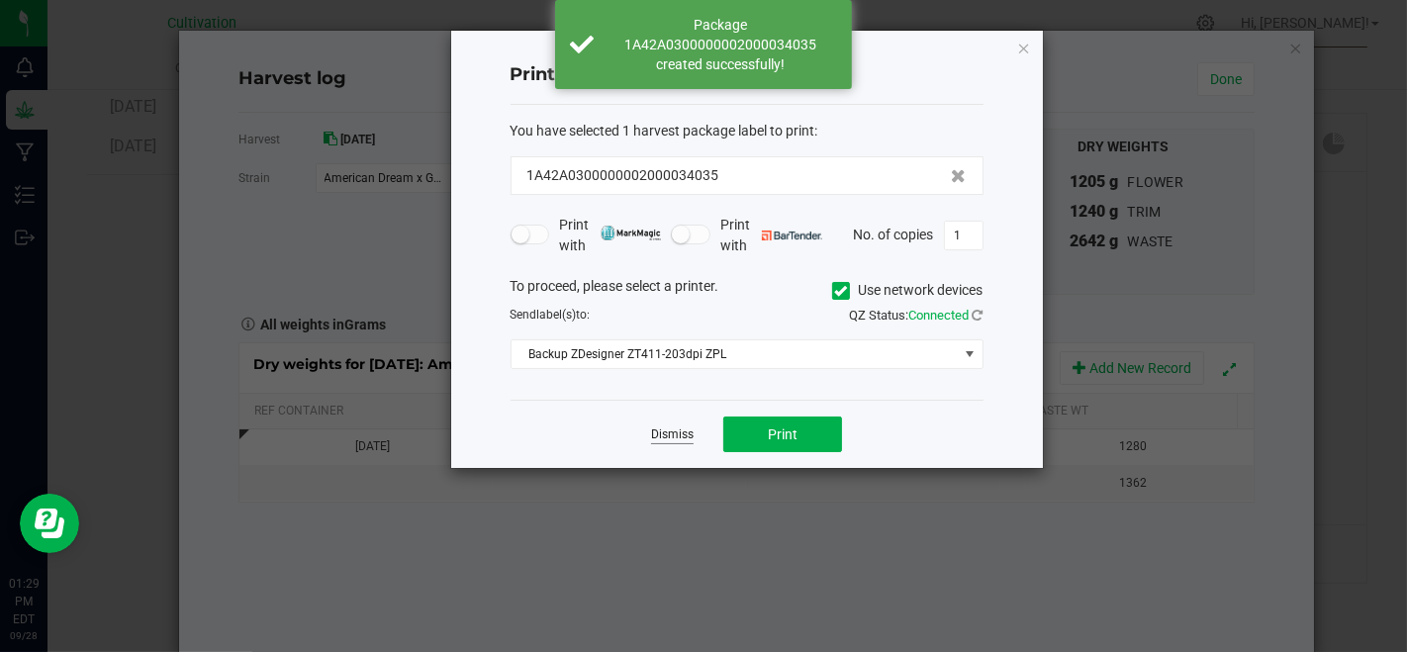
click at [688, 430] on link "Dismiss" at bounding box center [672, 434] width 43 height 17
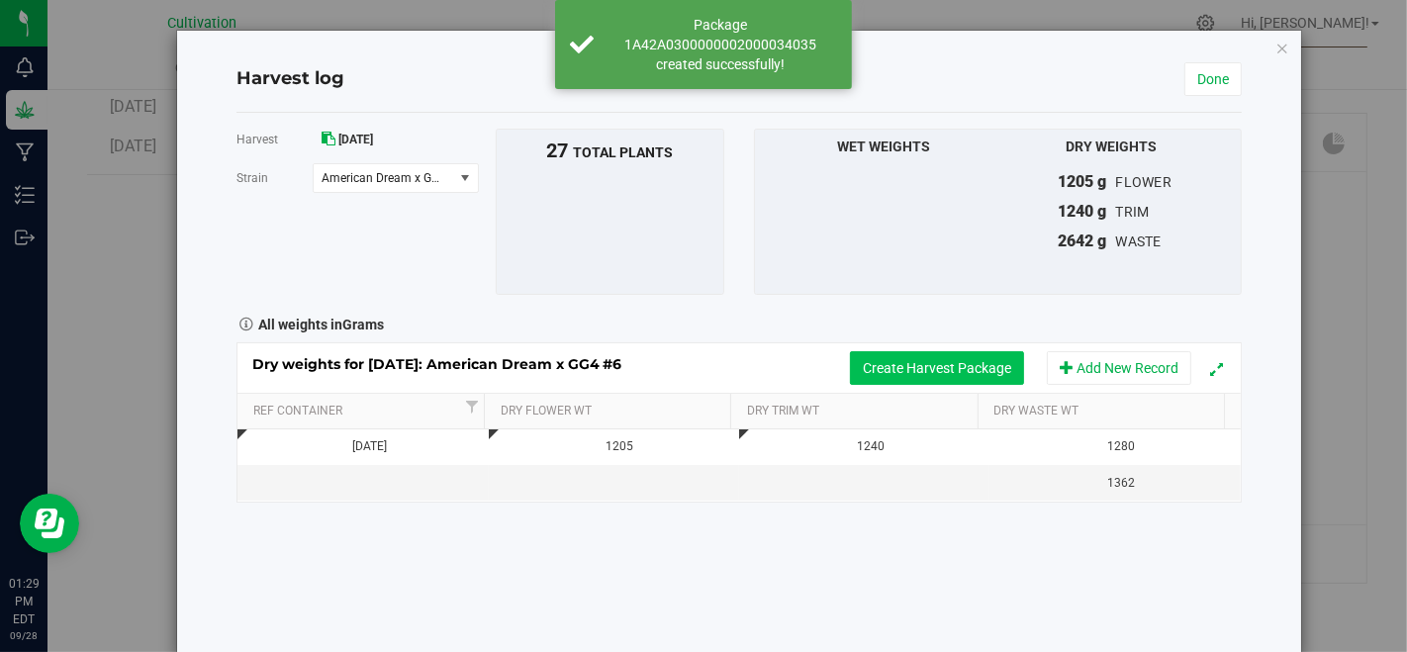
click at [901, 357] on button "Create Harvest Package" at bounding box center [937, 368] width 174 height 34
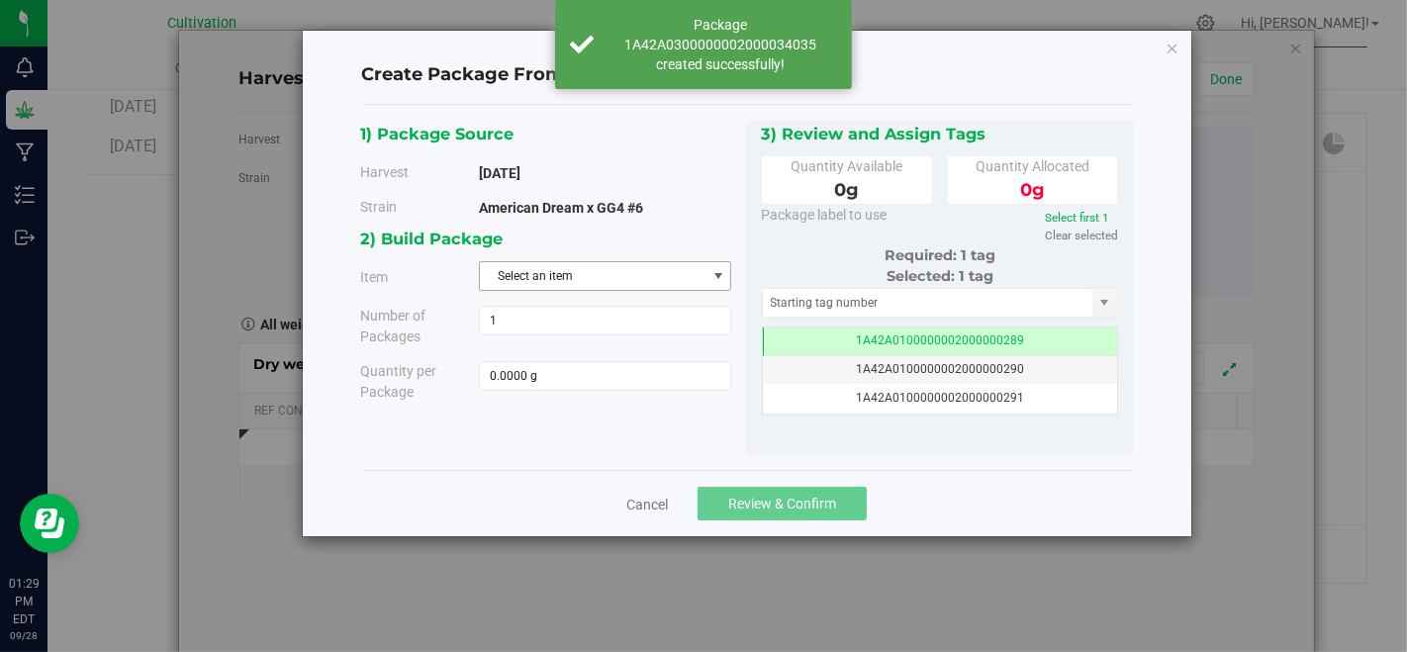
click at [624, 289] on span "Select an item" at bounding box center [593, 276] width 226 height 28
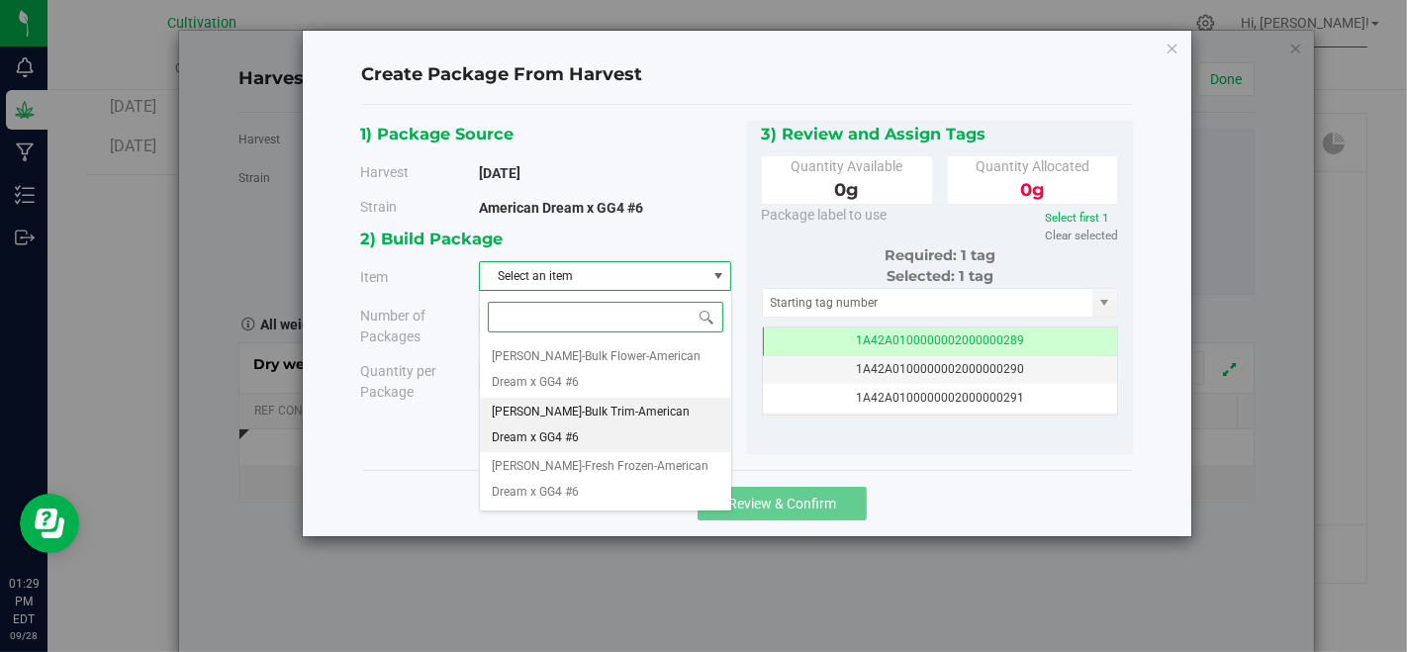
click at [641, 402] on span "[PERSON_NAME]-Bulk Trim-American Dream x GG4 #6" at bounding box center [605, 425] width 227 height 50
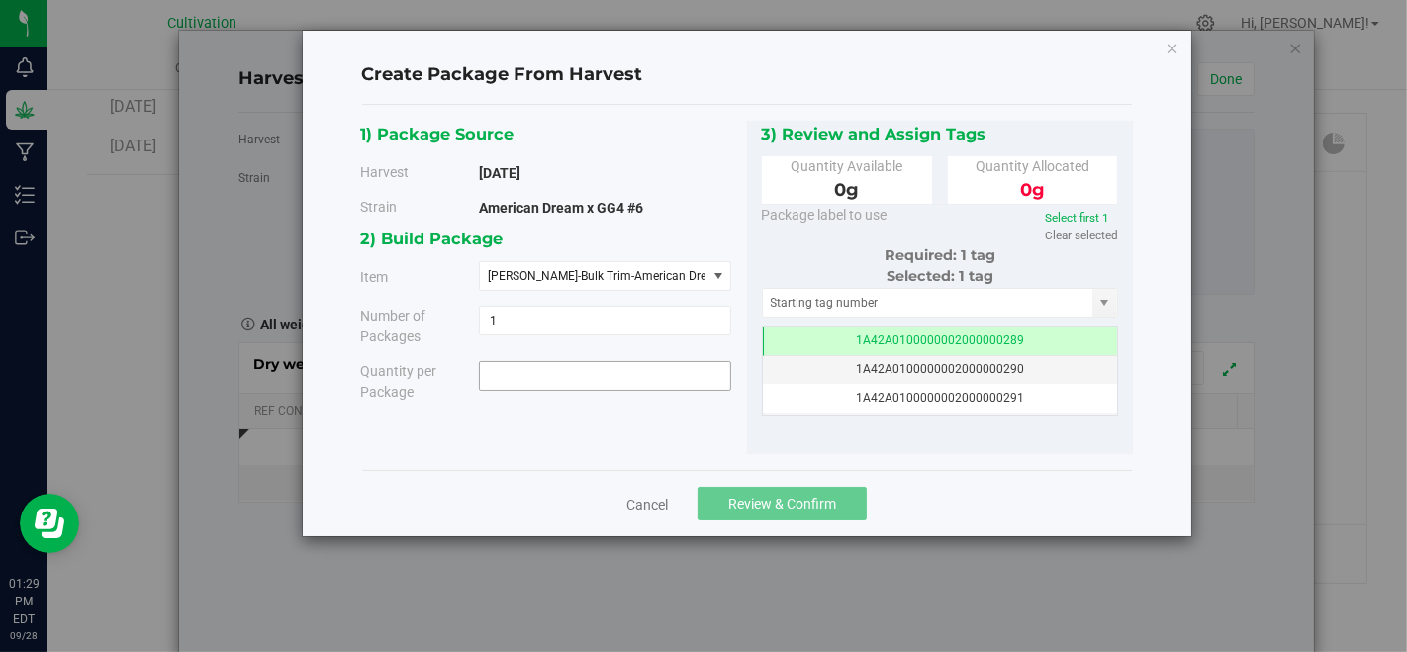
click at [645, 378] on span at bounding box center [605, 376] width 252 height 30
type input "1240"
type input "1240.0000 g"
click at [893, 295] on input "text" at bounding box center [928, 303] width 330 height 28
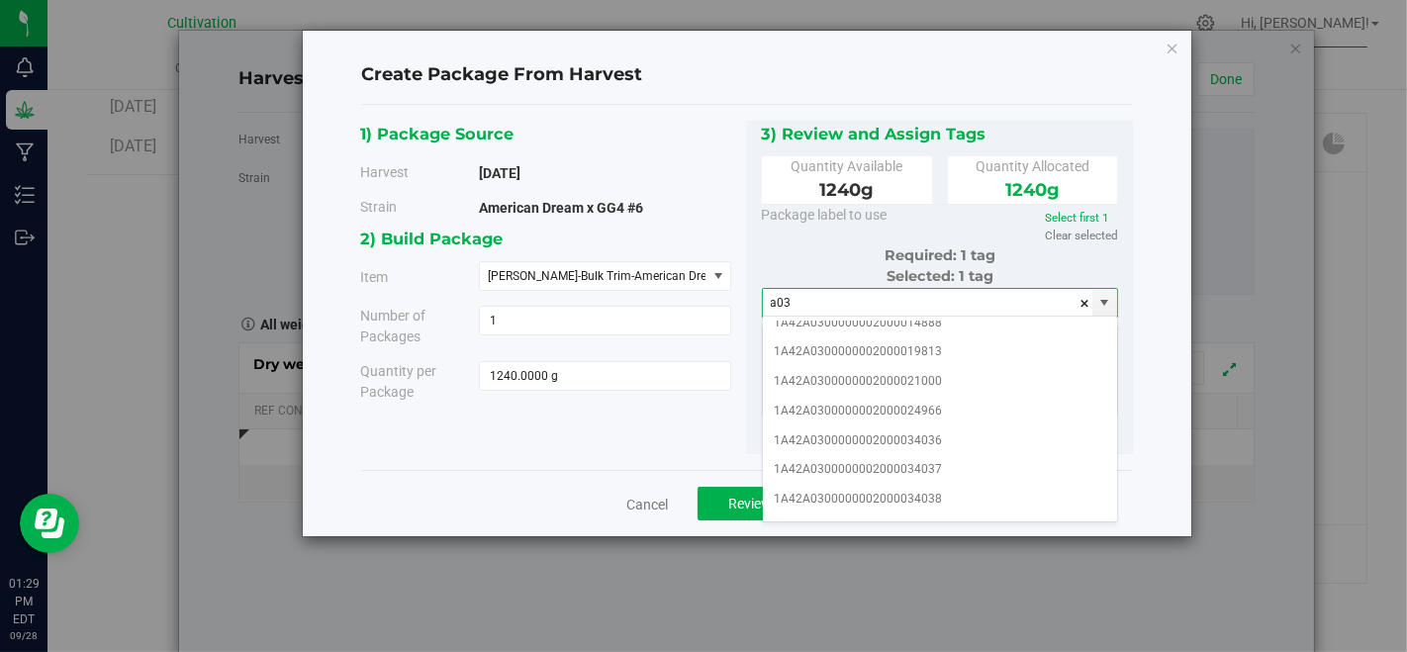
scroll to position [220, 0]
click at [955, 426] on li "1A42A0300000002000034036" at bounding box center [940, 439] width 355 height 30
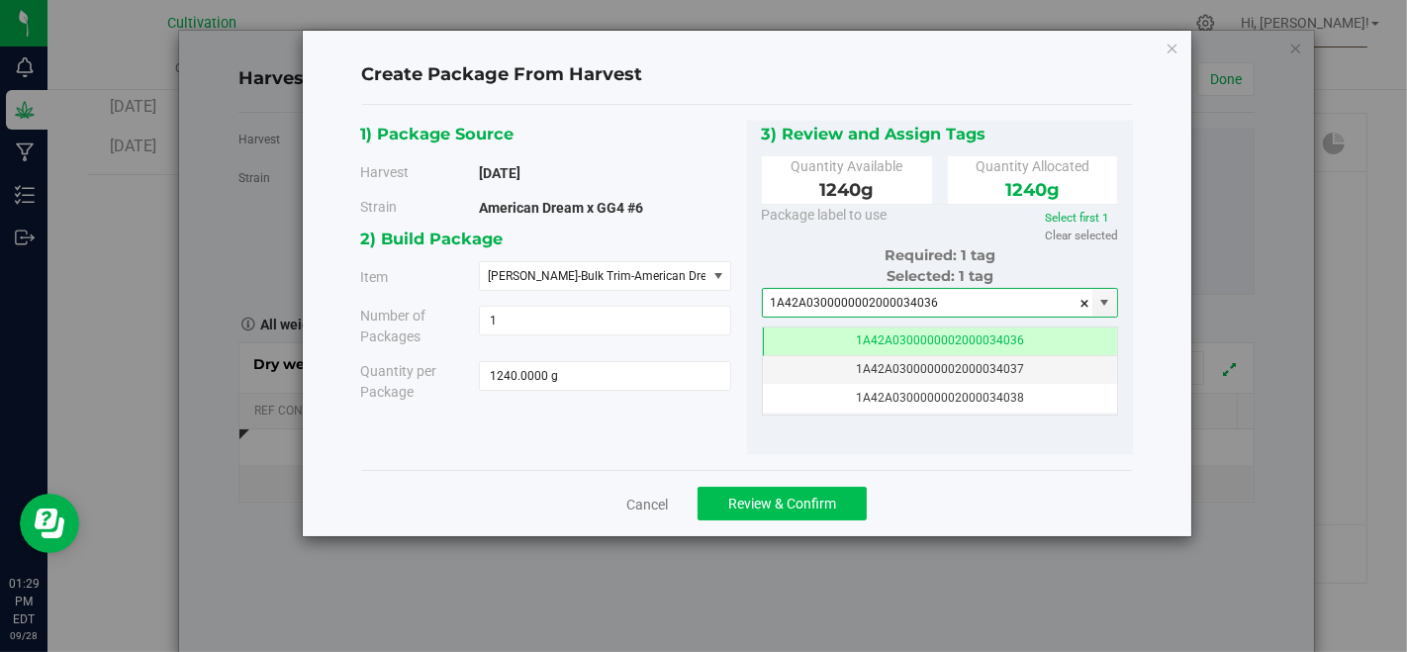
type input "1A42A0300000002000034036"
click at [844, 491] on button "Review & Confirm" at bounding box center [781, 504] width 169 height 34
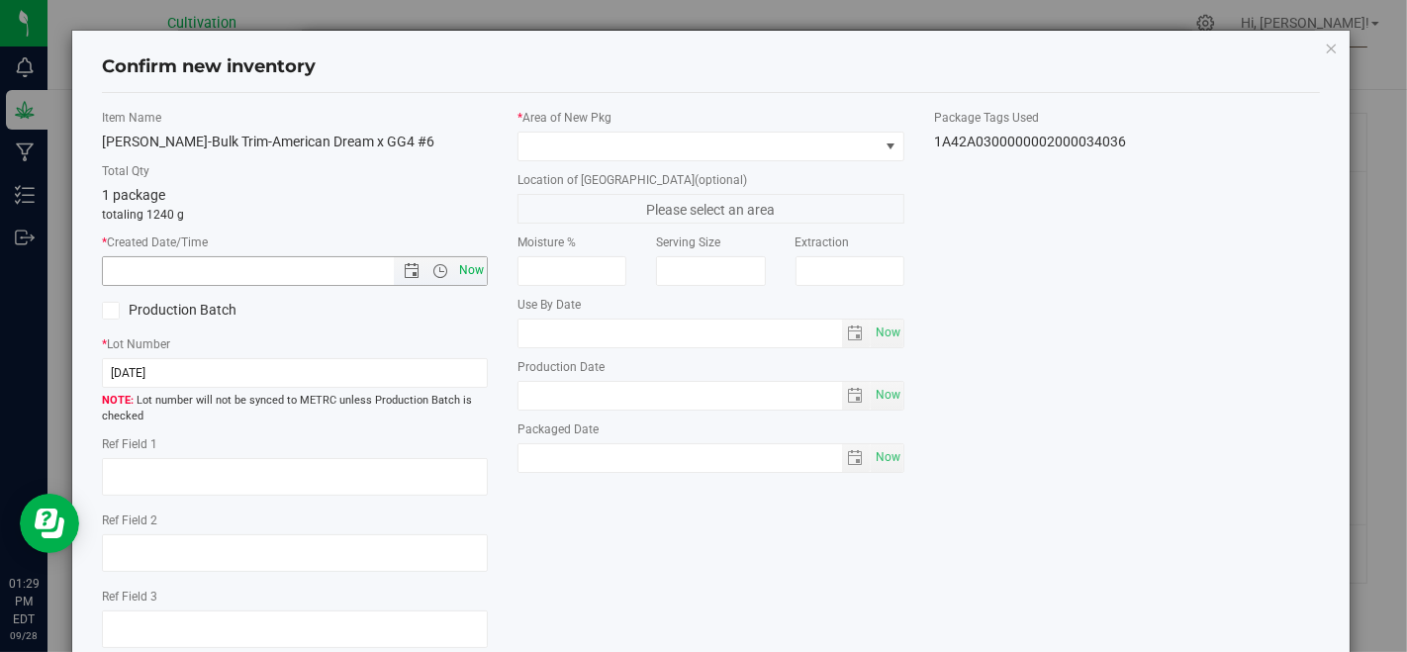
click at [466, 277] on span "Now" at bounding box center [472, 270] width 34 height 29
type input "[DATE] 1:29 PM"
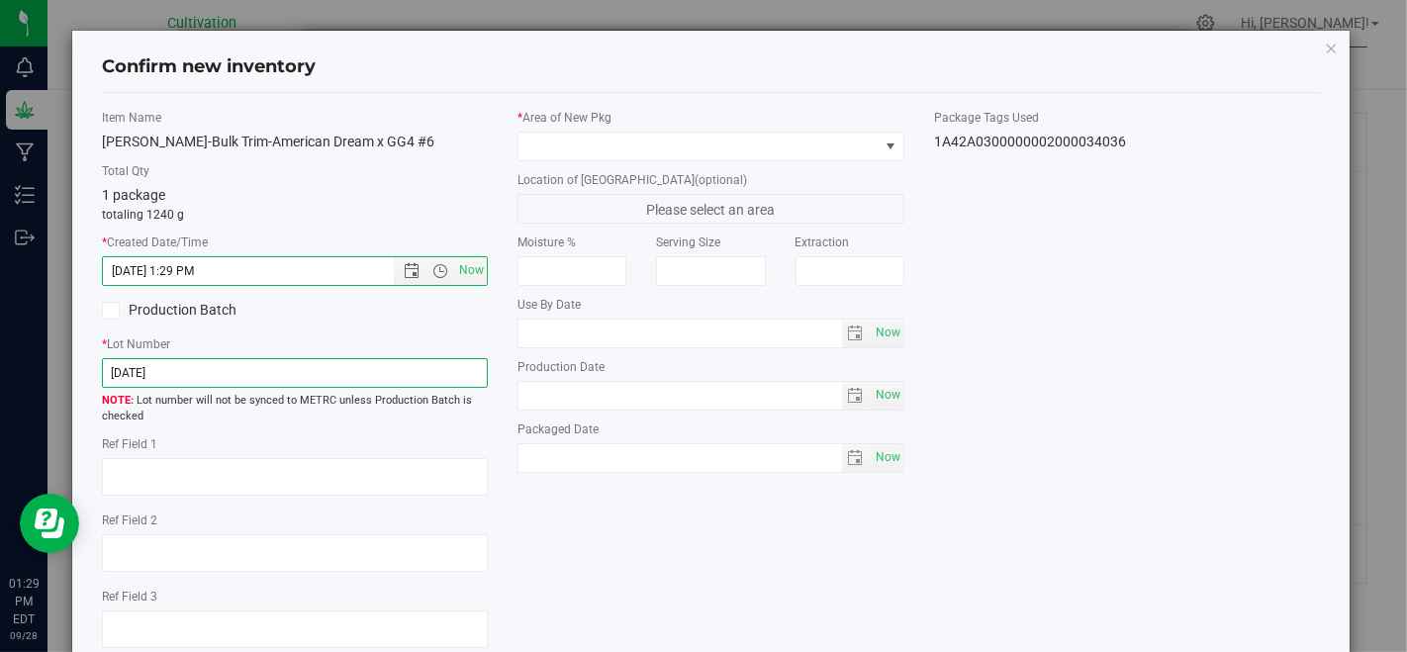
click at [415, 373] on input "[DATE]" at bounding box center [295, 373] width 386 height 30
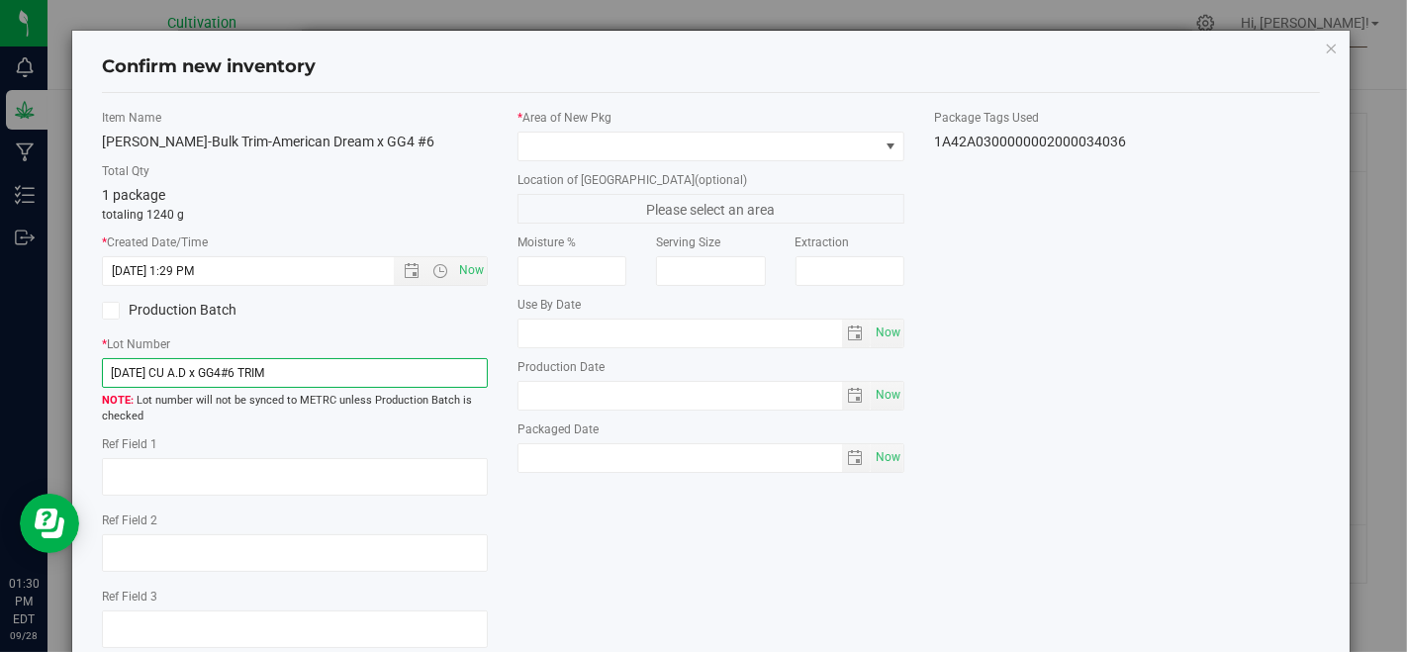
type input "[DATE] CU A.D x GG4#6 TRIM"
click at [468, 319] on div "Production Batch" at bounding box center [294, 311] width 415 height 30
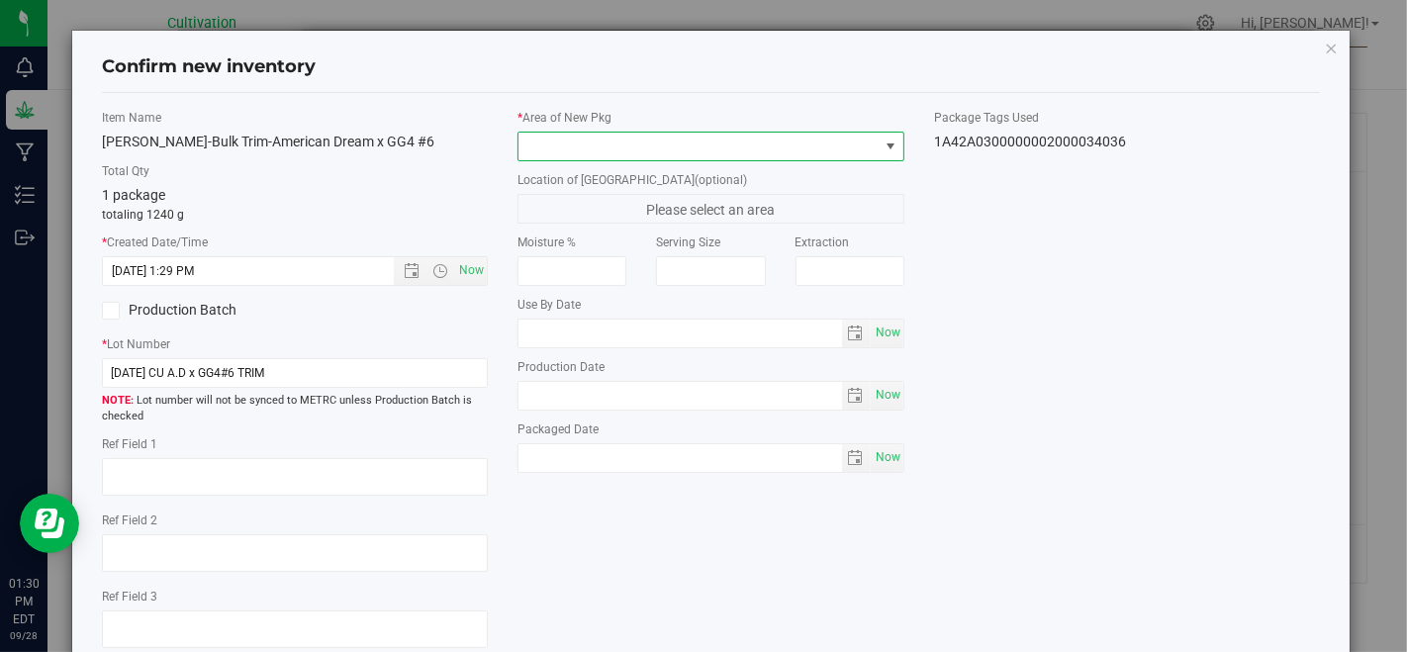
click at [671, 137] on span at bounding box center [697, 147] width 359 height 28
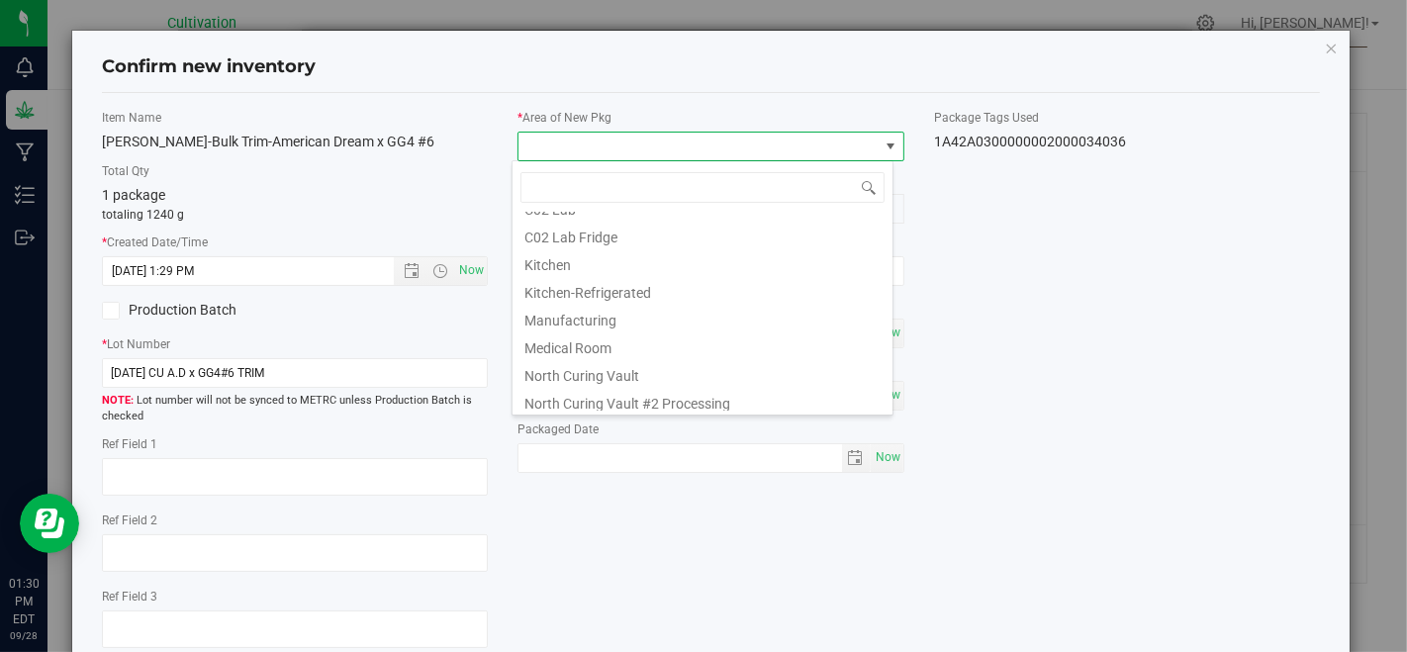
scroll to position [110, 0]
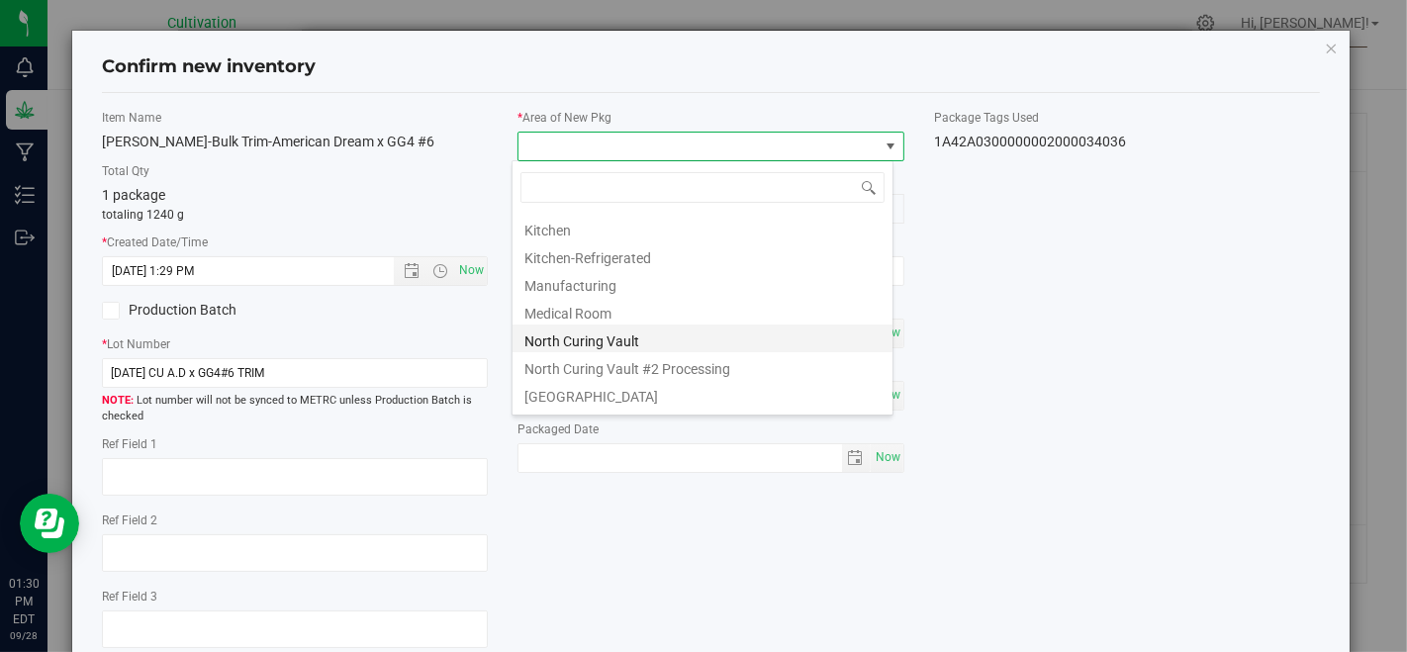
click at [668, 336] on li "North Curing Vault" at bounding box center [702, 338] width 380 height 28
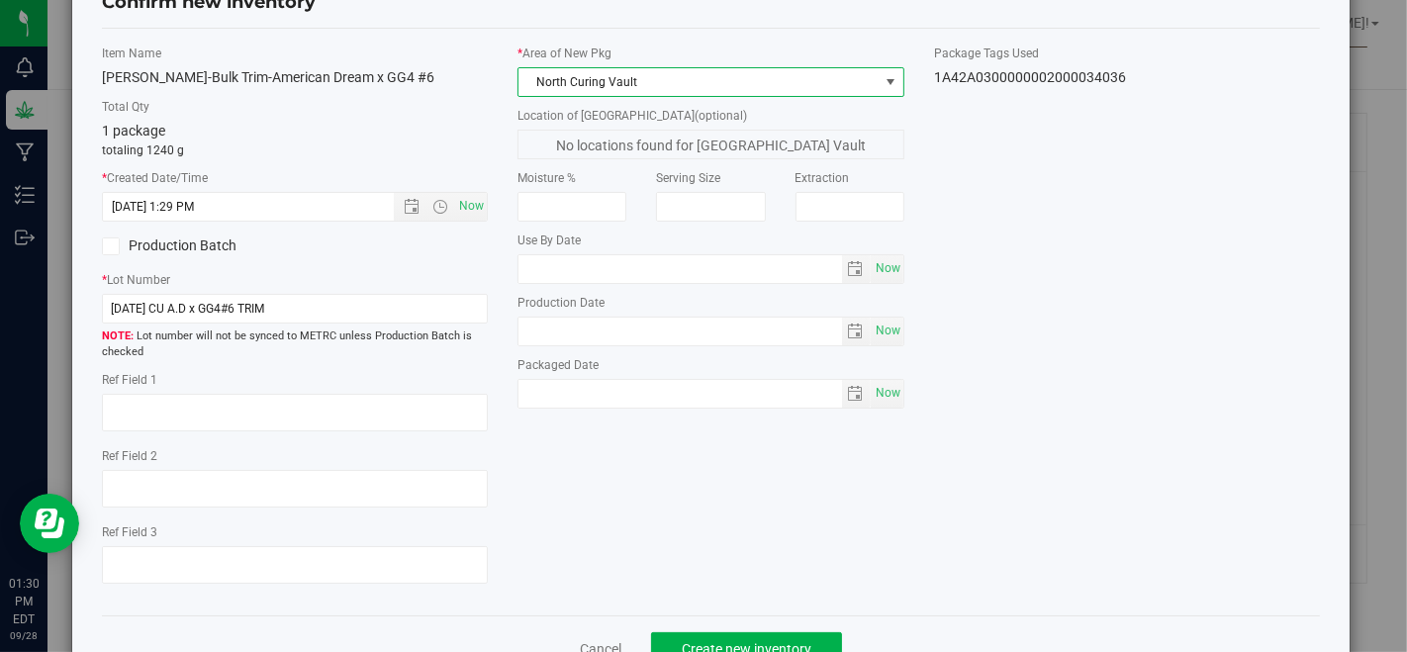
scroll to position [121, 0]
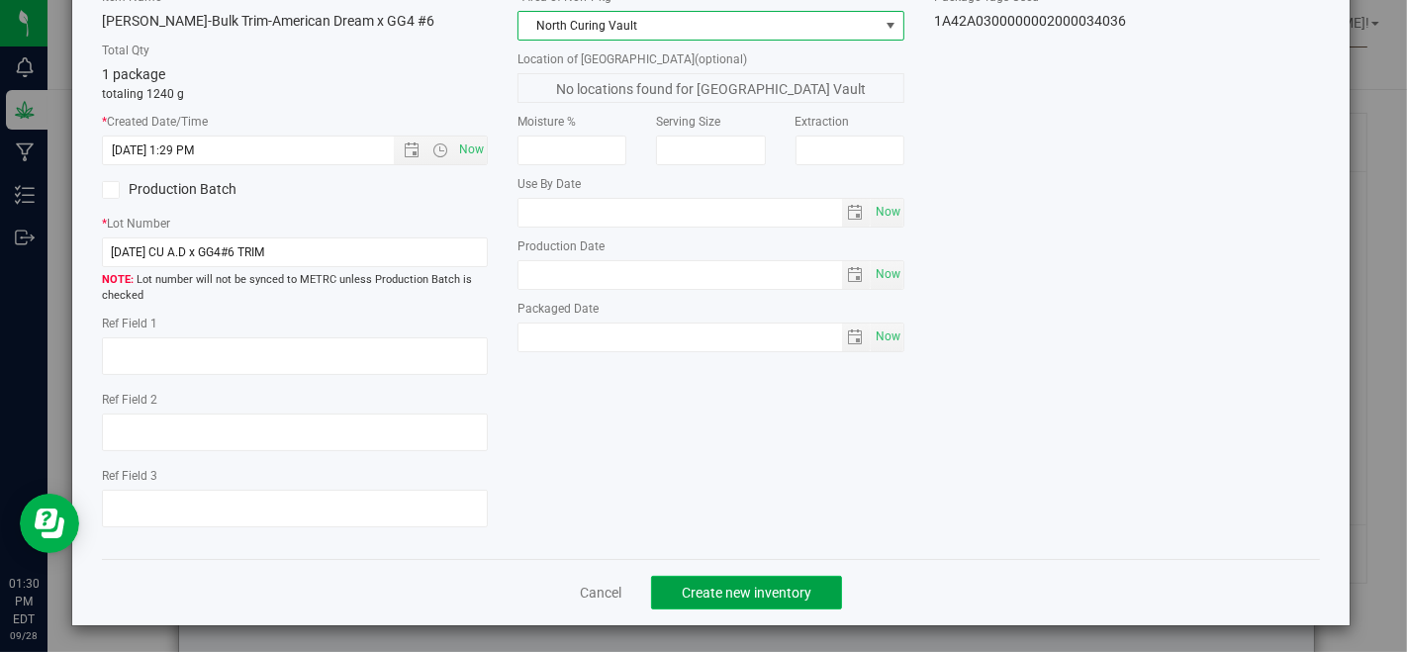
click at [732, 585] on span "Create new inventory" at bounding box center [747, 593] width 130 height 16
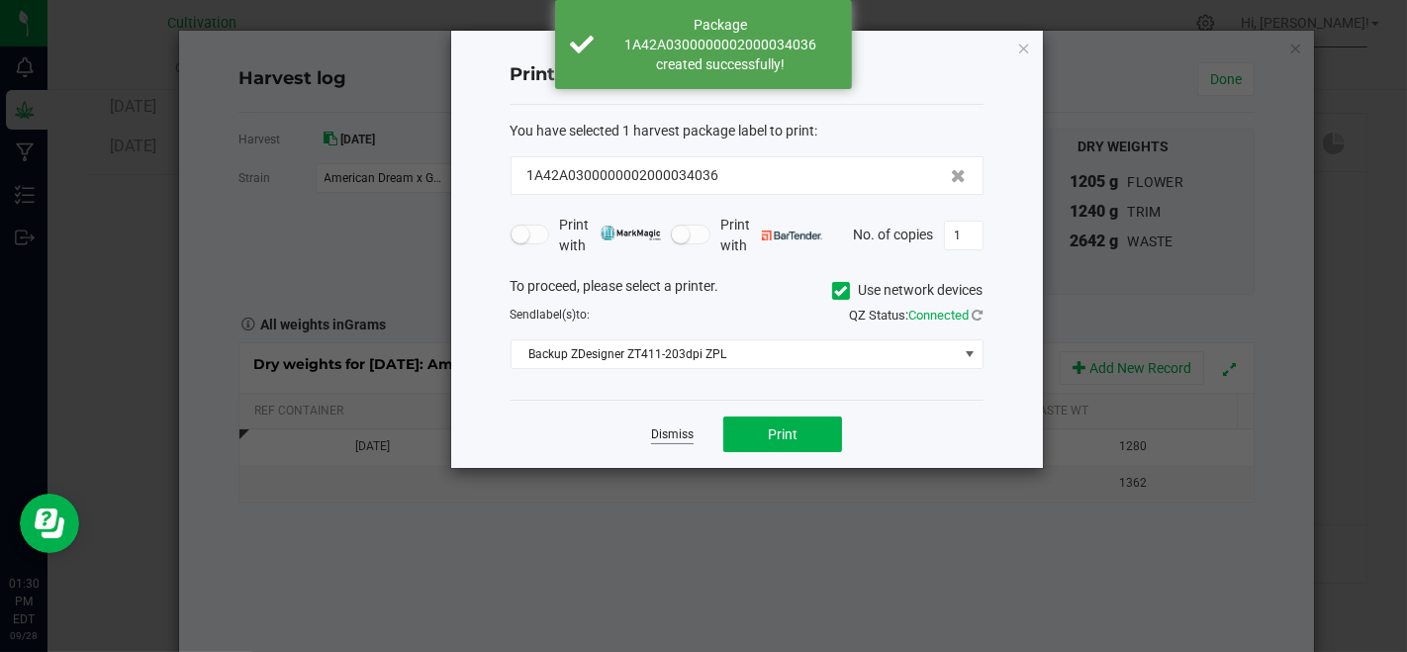
click at [671, 430] on link "Dismiss" at bounding box center [672, 434] width 43 height 17
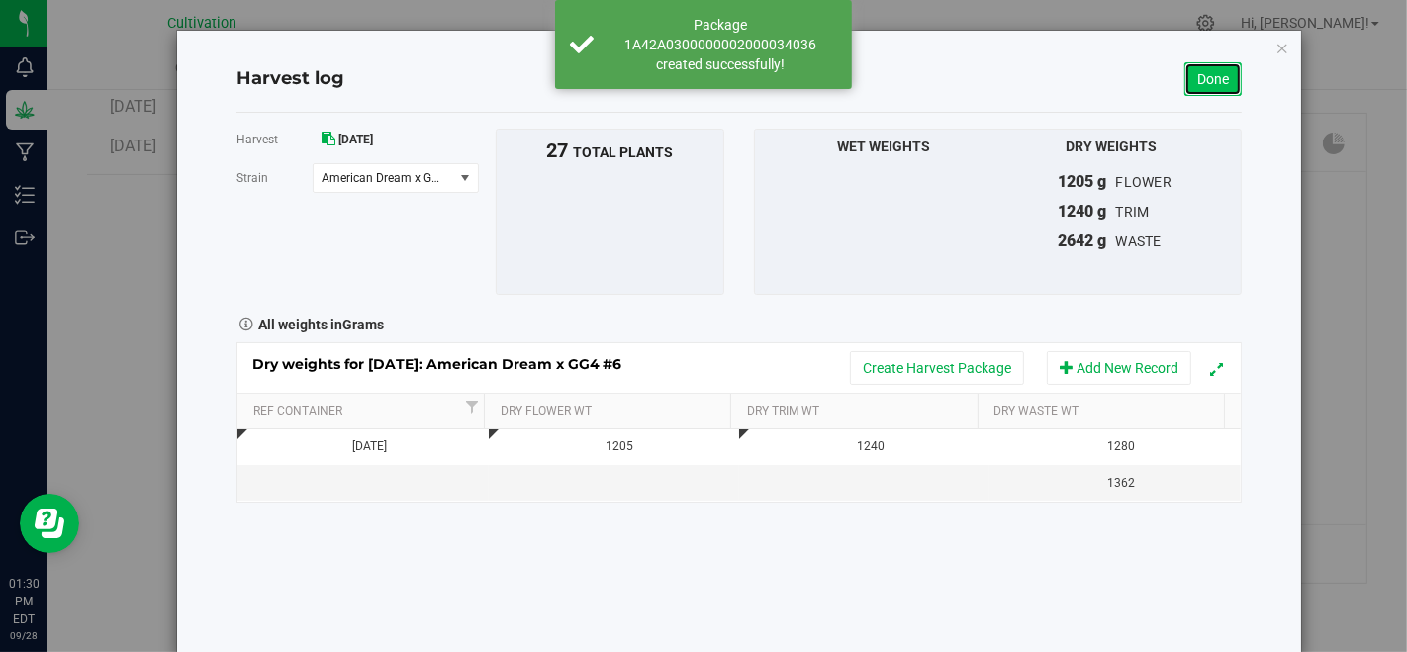
click at [1197, 70] on link "Done" at bounding box center [1212, 79] width 57 height 34
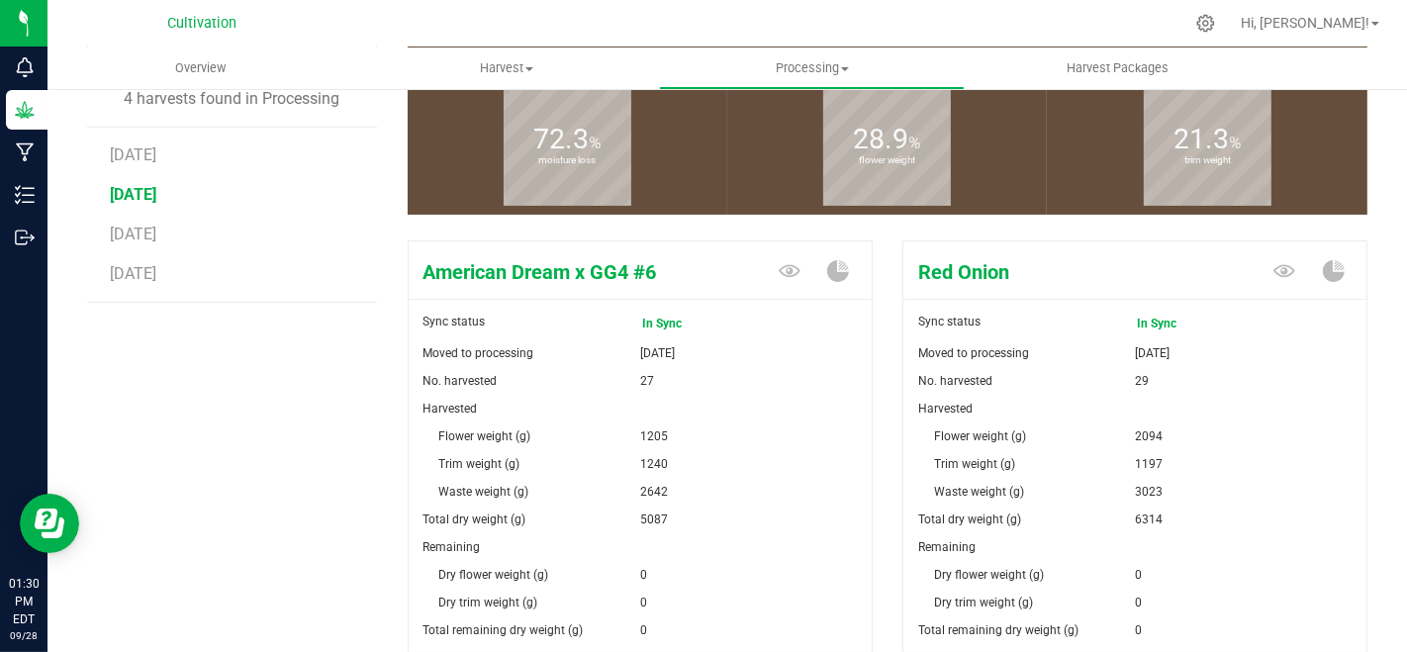
scroll to position [110, 0]
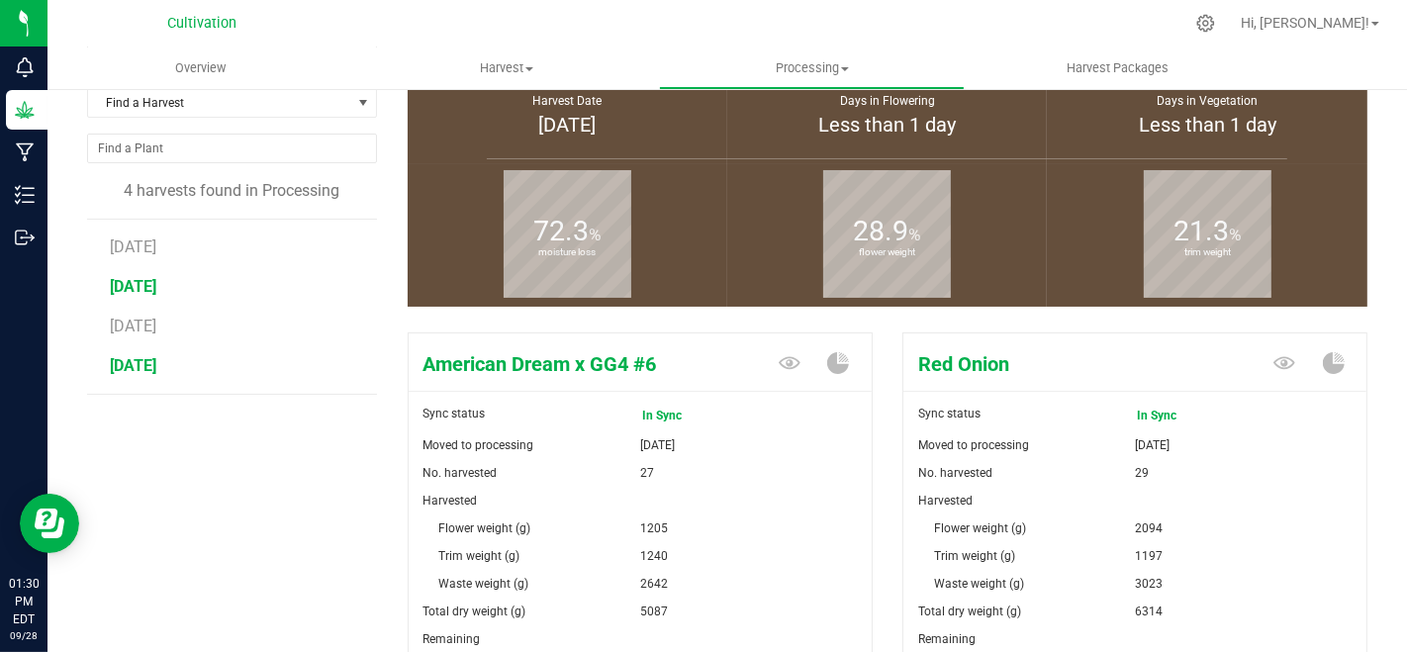
click at [149, 357] on span "[DATE]" at bounding box center [133, 365] width 46 height 19
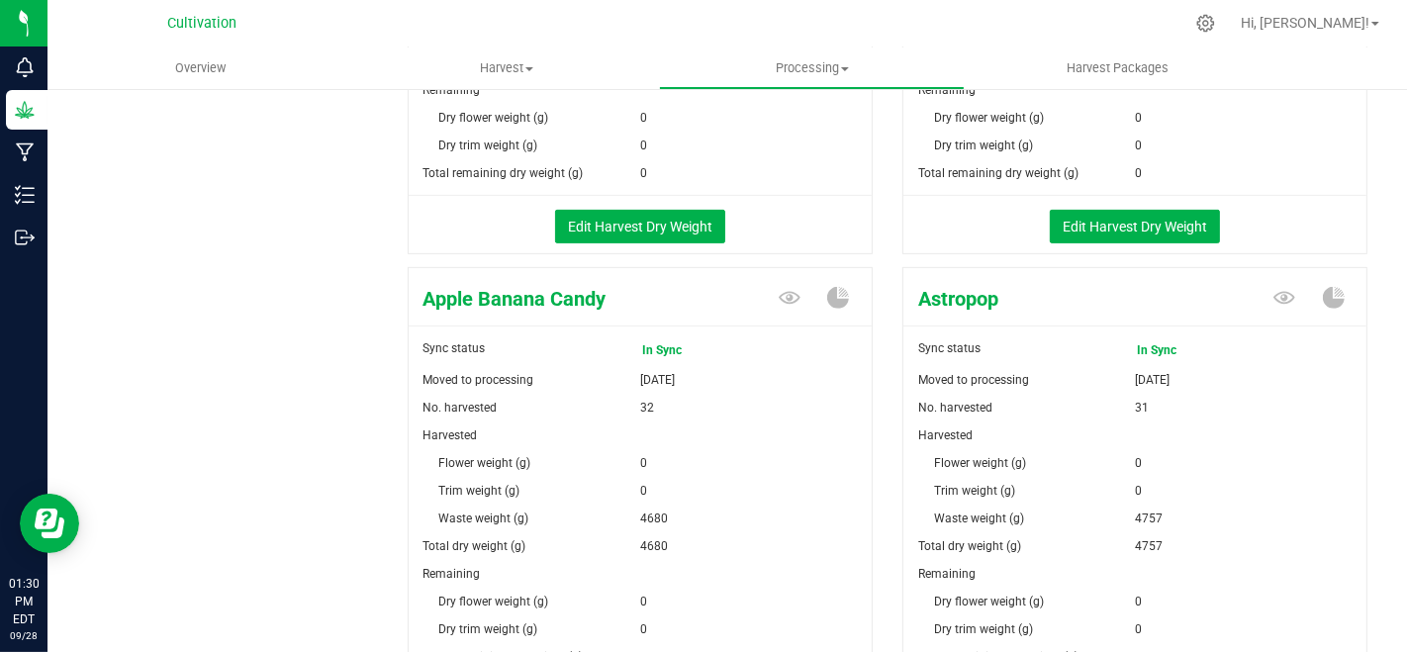
scroll to position [769, 0]
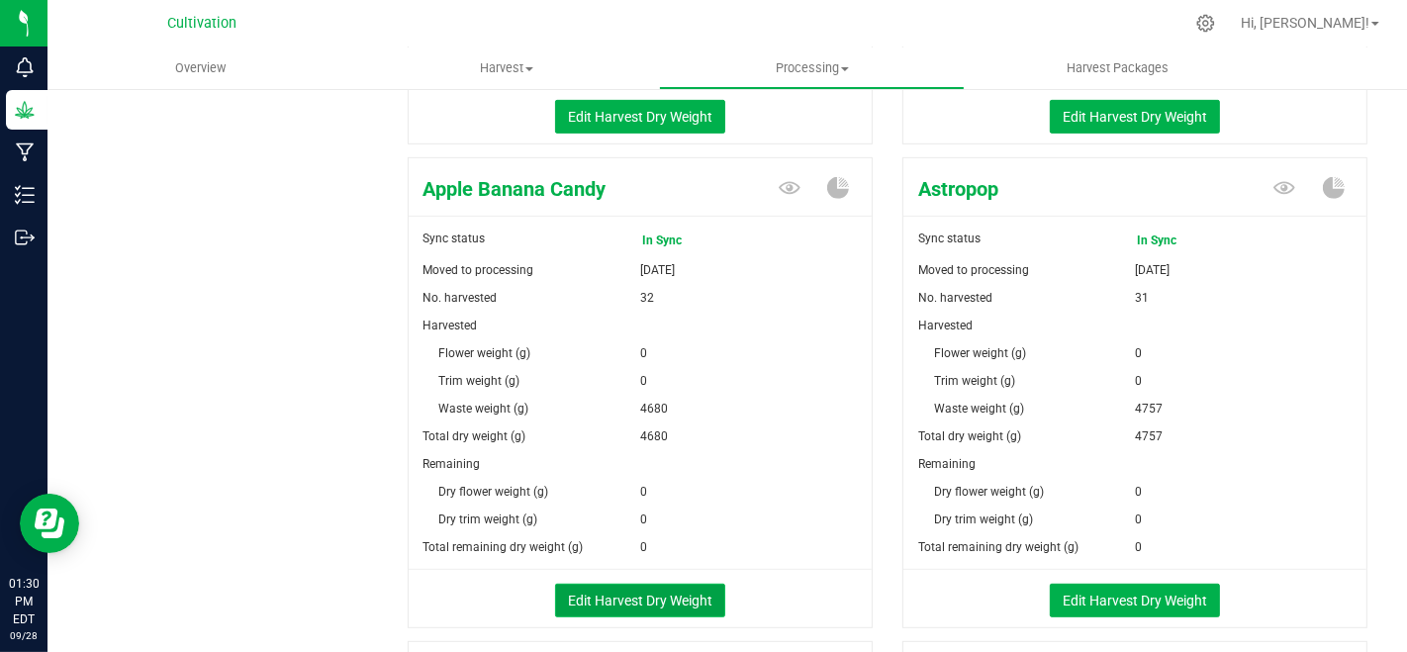
click at [644, 599] on button "Edit Harvest Dry Weight" at bounding box center [640, 601] width 170 height 34
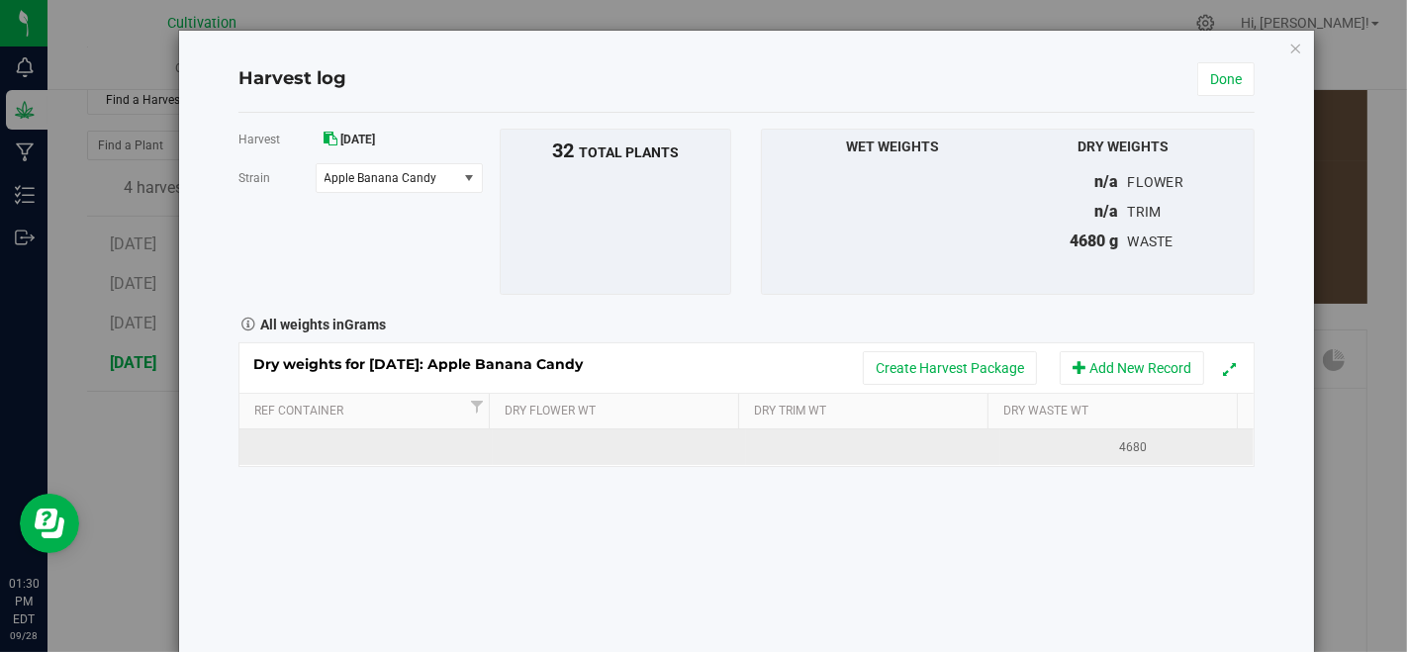
scroll to position [769, 0]
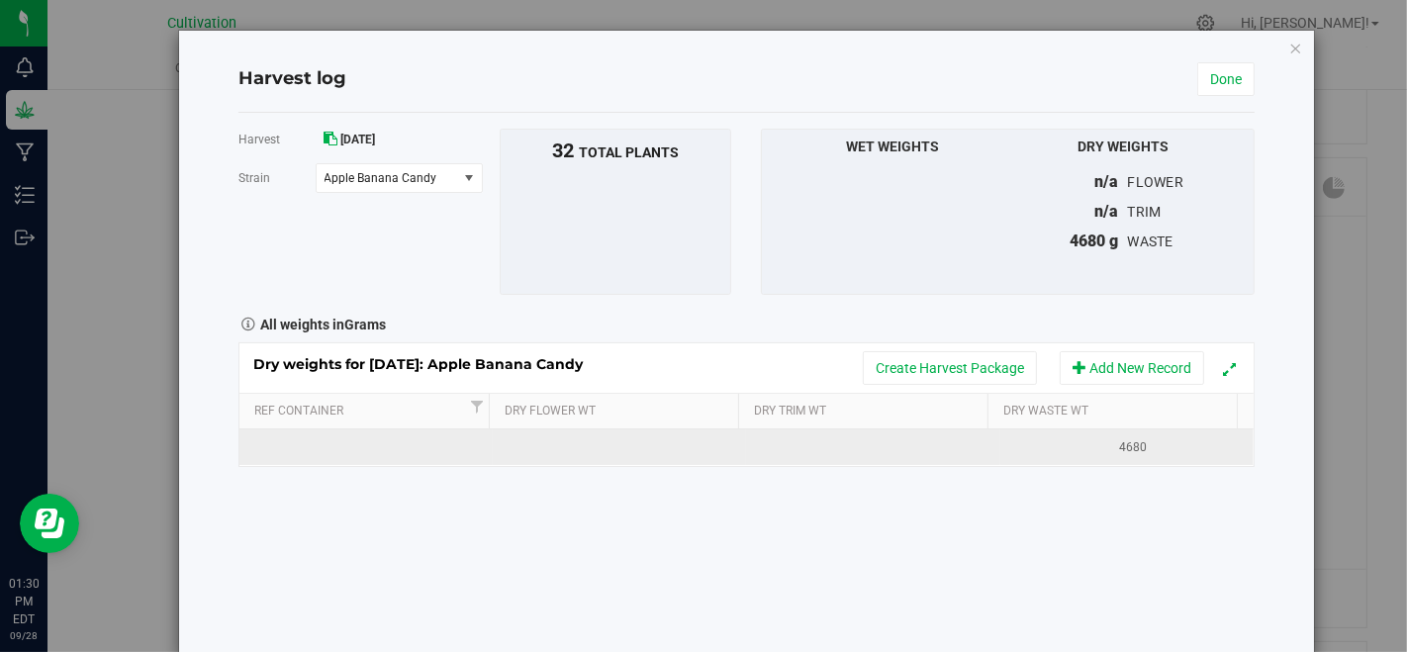
click at [407, 450] on td at bounding box center [365, 447] width 253 height 36
type input "[DATE]"
click at [407, 451] on div "[DATE]" at bounding box center [372, 447] width 238 height 19
type input "[DATE]"
type input "2243"
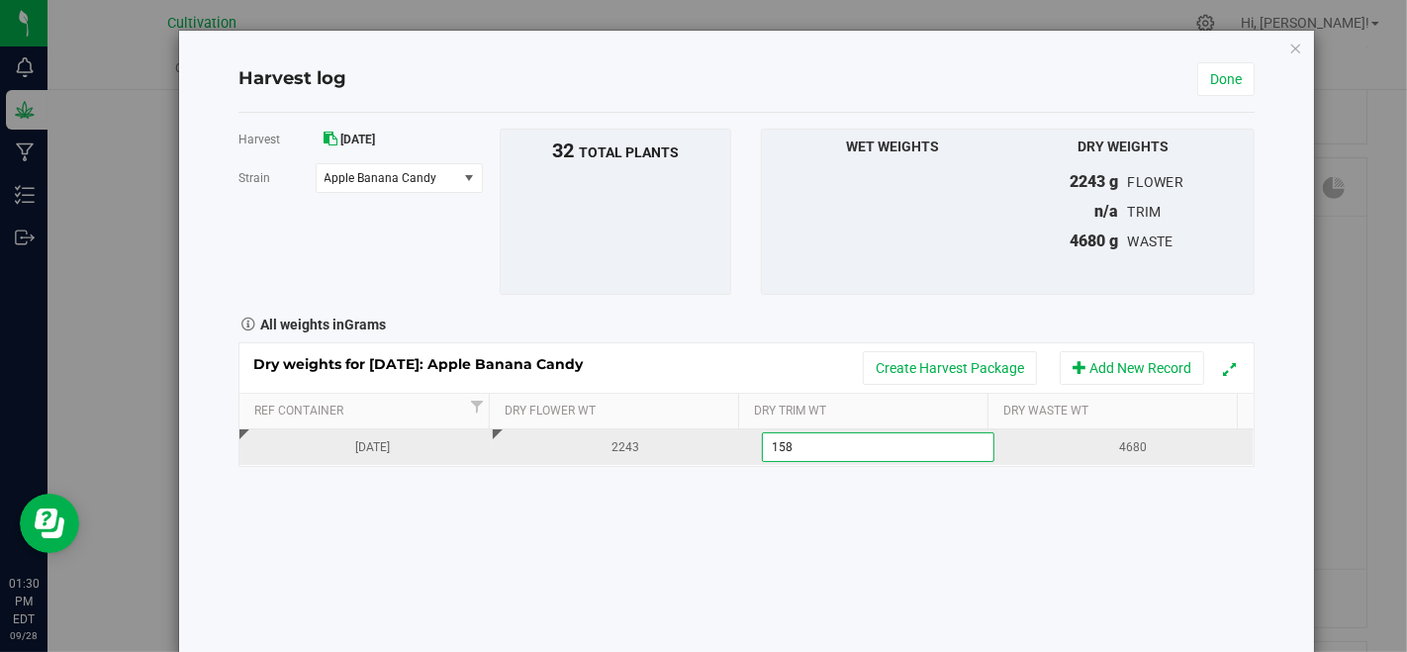
type input "1589"
click at [434, 584] on div "Harvest [DATE] [GEOGRAPHIC_DATA] Apple Banana Candy Select strain American Drea…" at bounding box center [746, 383] width 1017 height 541
click at [370, 180] on span "Apple Banana Candy" at bounding box center [384, 178] width 121 height 14
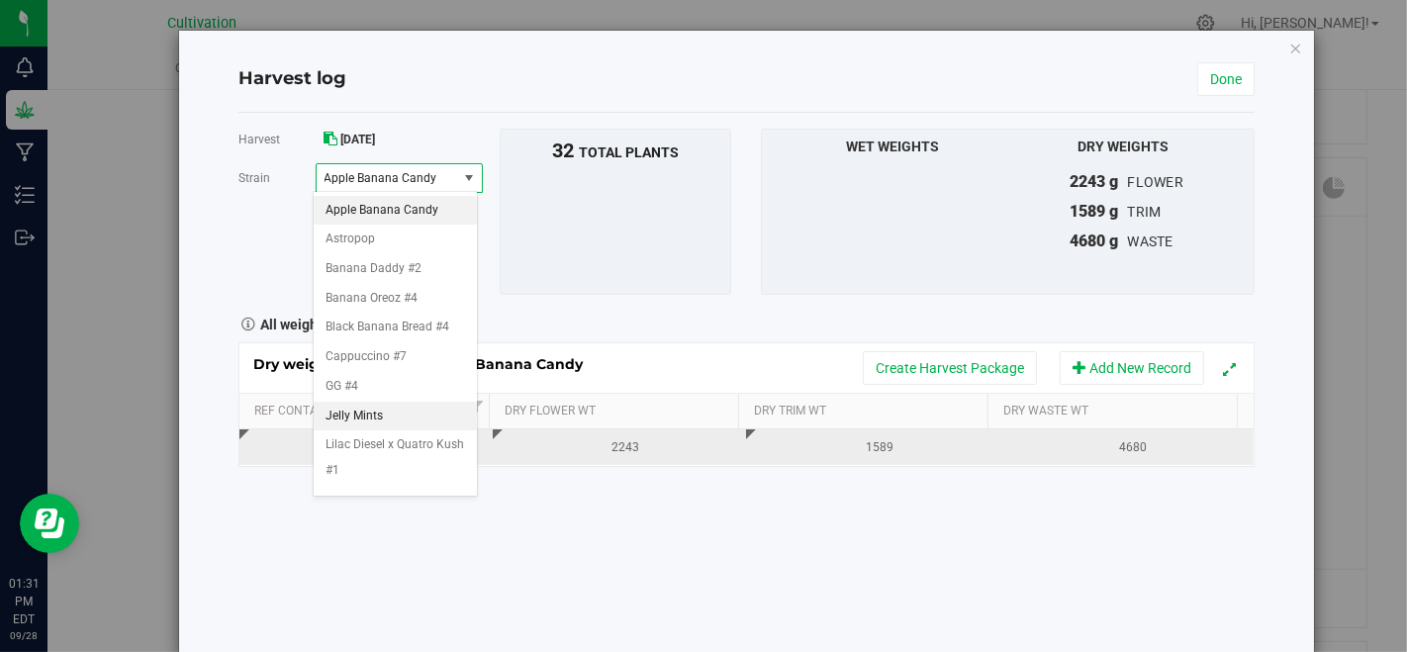
scroll to position [220, 0]
click at [398, 406] on li "Mac 1" at bounding box center [395, 421] width 163 height 30
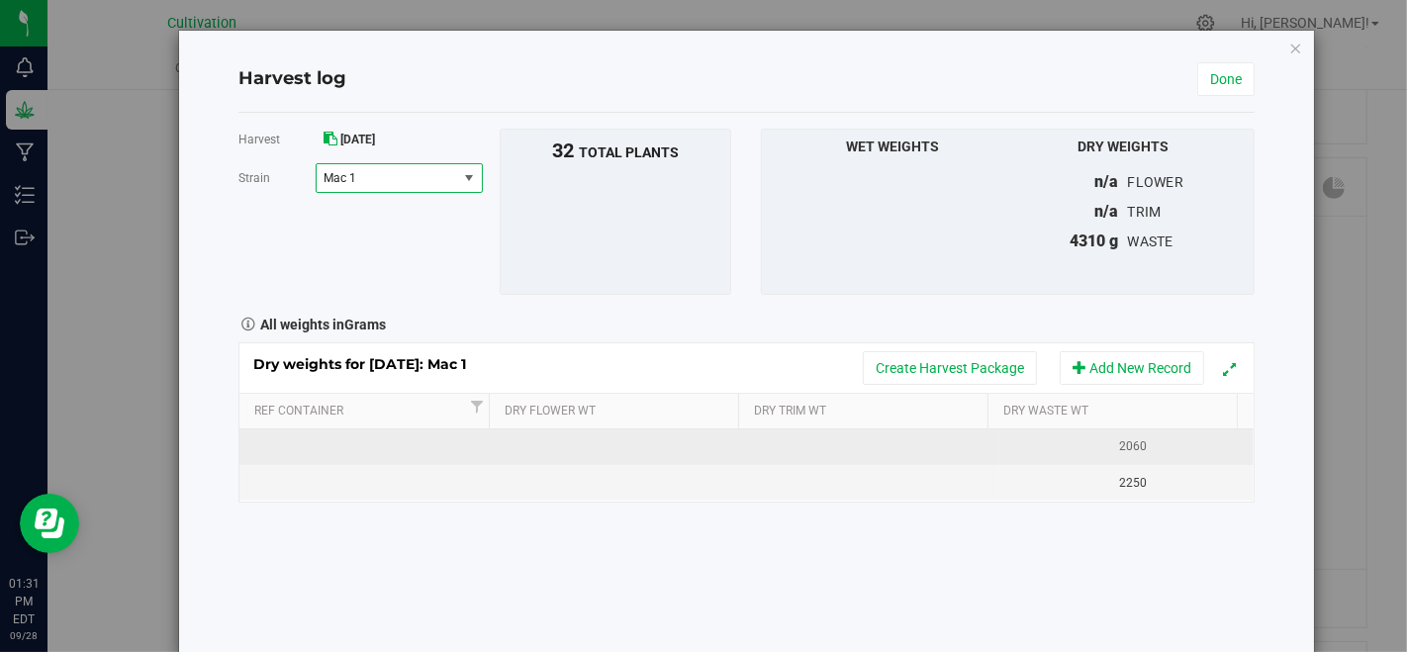
click at [399, 455] on td at bounding box center [365, 447] width 253 height 36
type input "[DATE]"
type input "1706"
type input "1296"
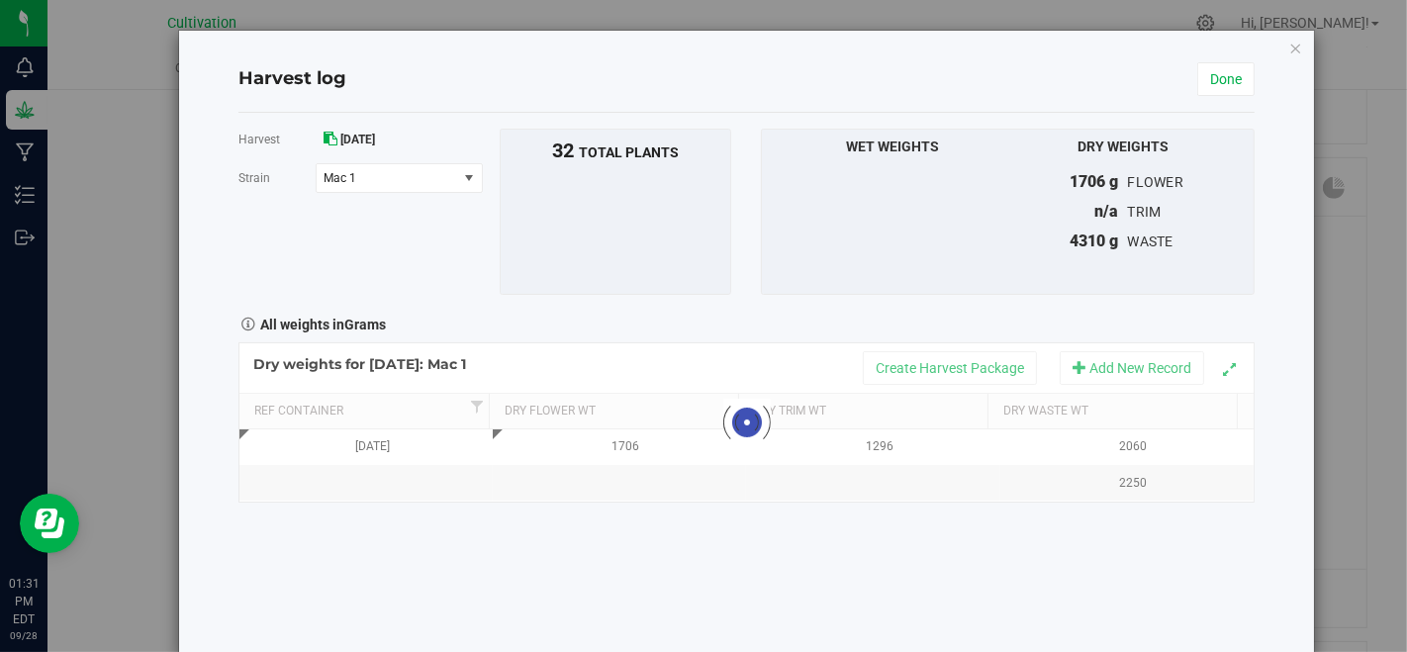
click at [390, 555] on div "Harvest [DATE] [GEOGRAPHIC_DATA] Mac 1 Select strain American Dream x Cherry Ha…" at bounding box center [746, 383] width 1017 height 541
click at [354, 188] on span "Mac 1" at bounding box center [387, 178] width 141 height 28
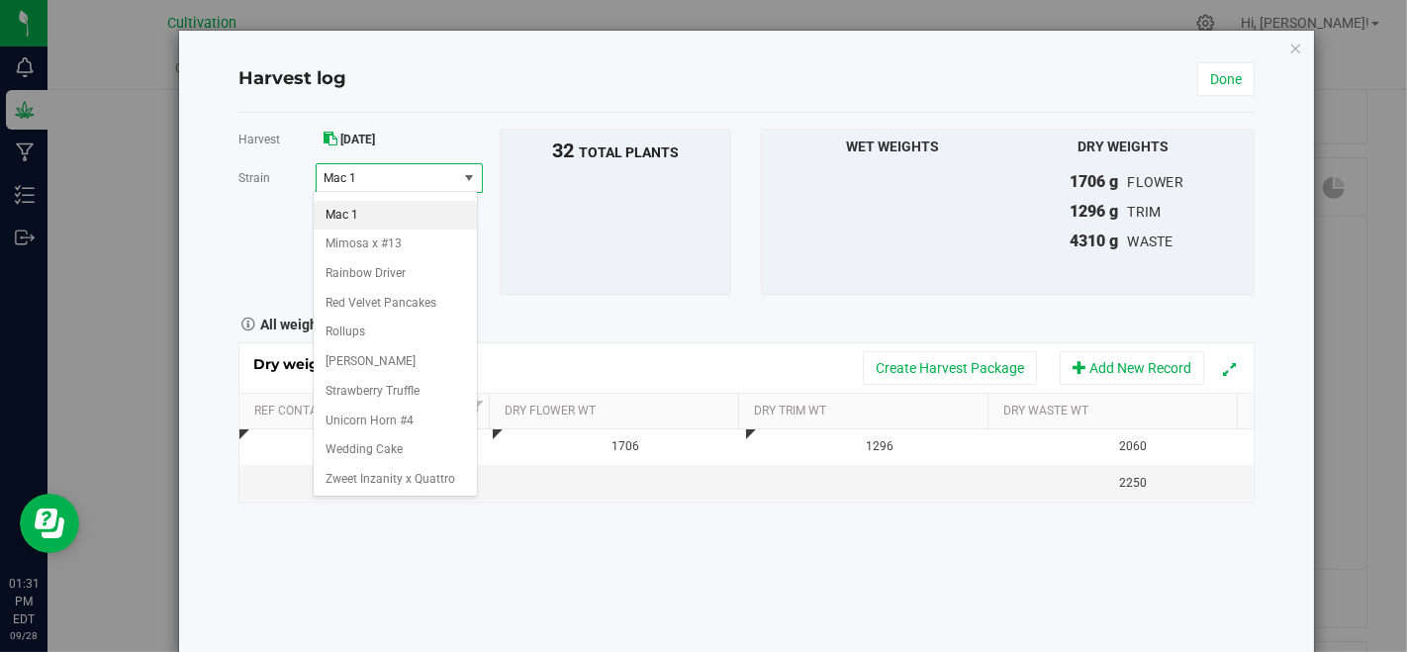
scroll to position [439, 0]
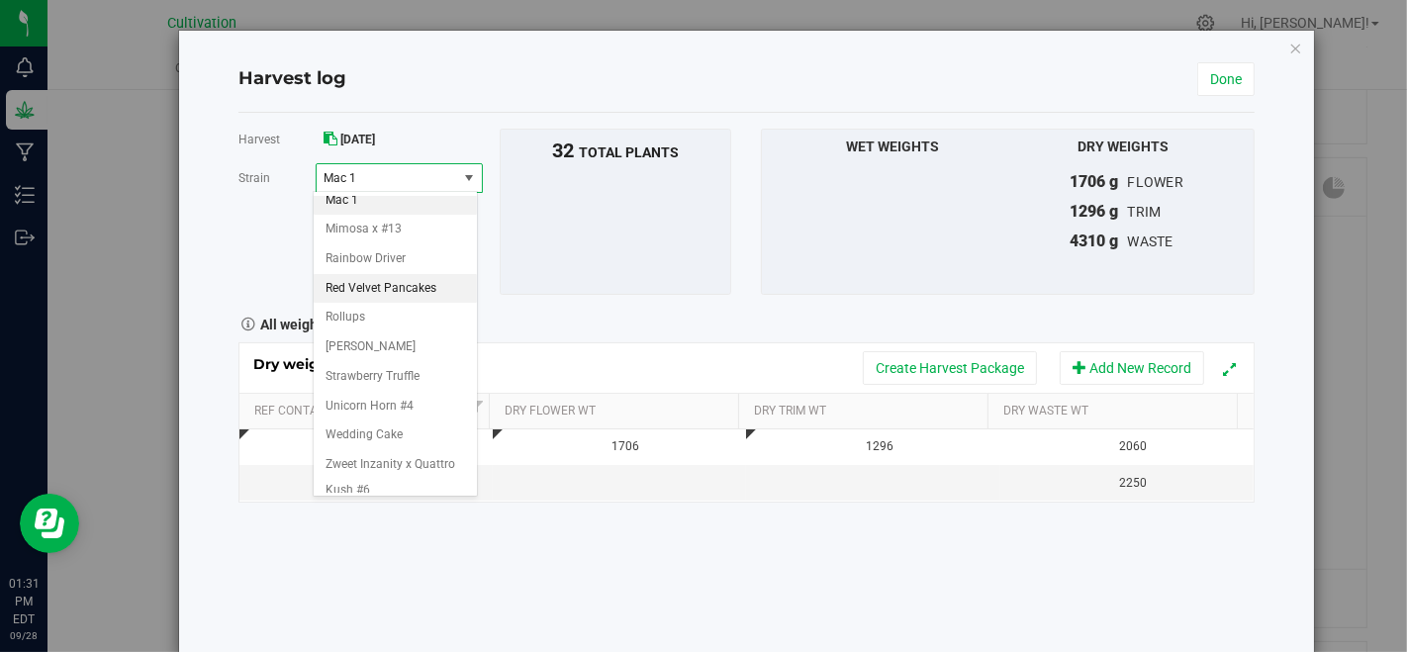
click at [399, 276] on span "Red Velvet Pancakes" at bounding box center [380, 289] width 111 height 26
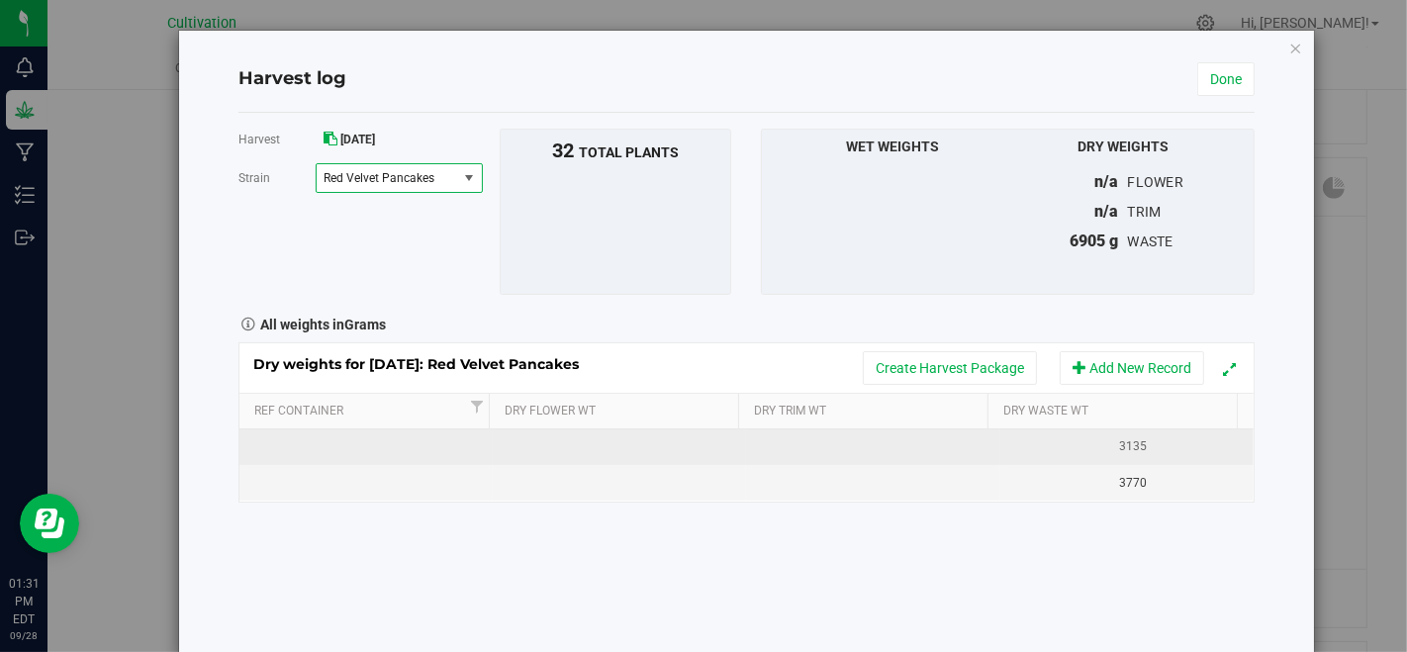
click at [376, 439] on td at bounding box center [365, 447] width 253 height 36
type input "[DATE]"
type input "893"
type input "1148"
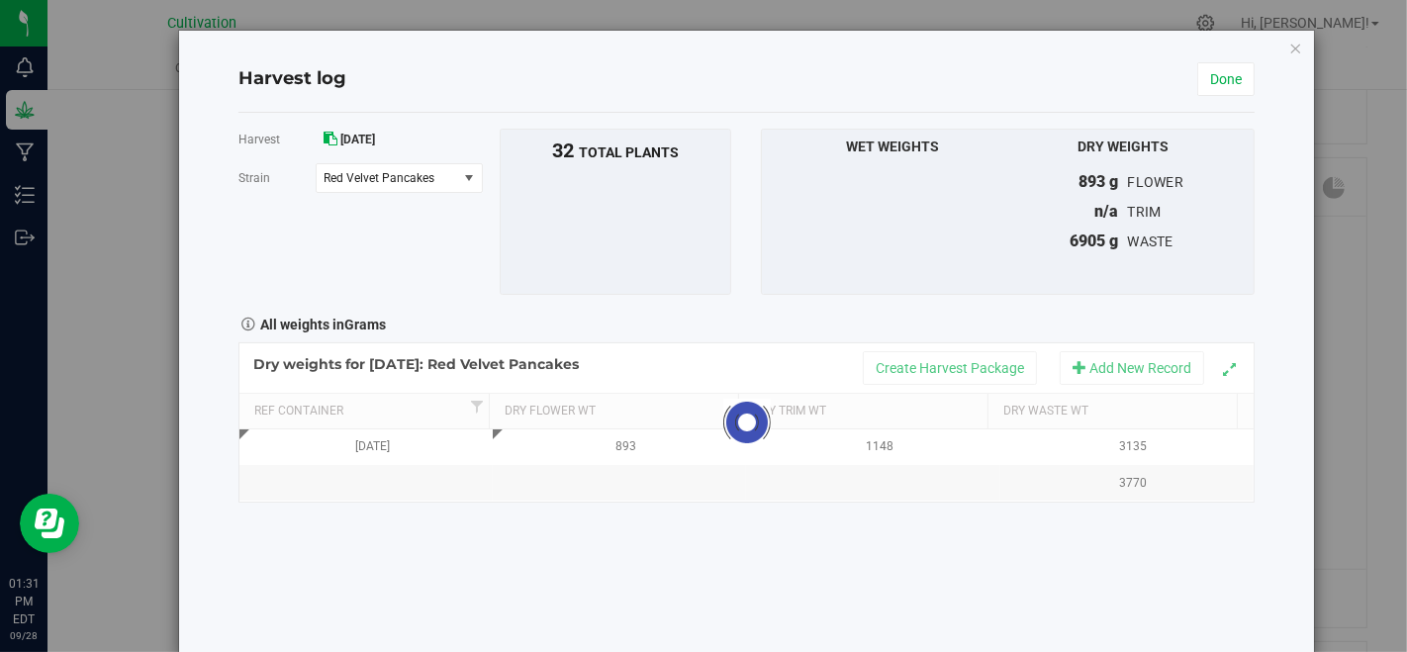
click at [503, 563] on div "Harvest [DATE] [GEOGRAPHIC_DATA] Red Velvet Pancakes Select strain American Dre…" at bounding box center [746, 383] width 1017 height 541
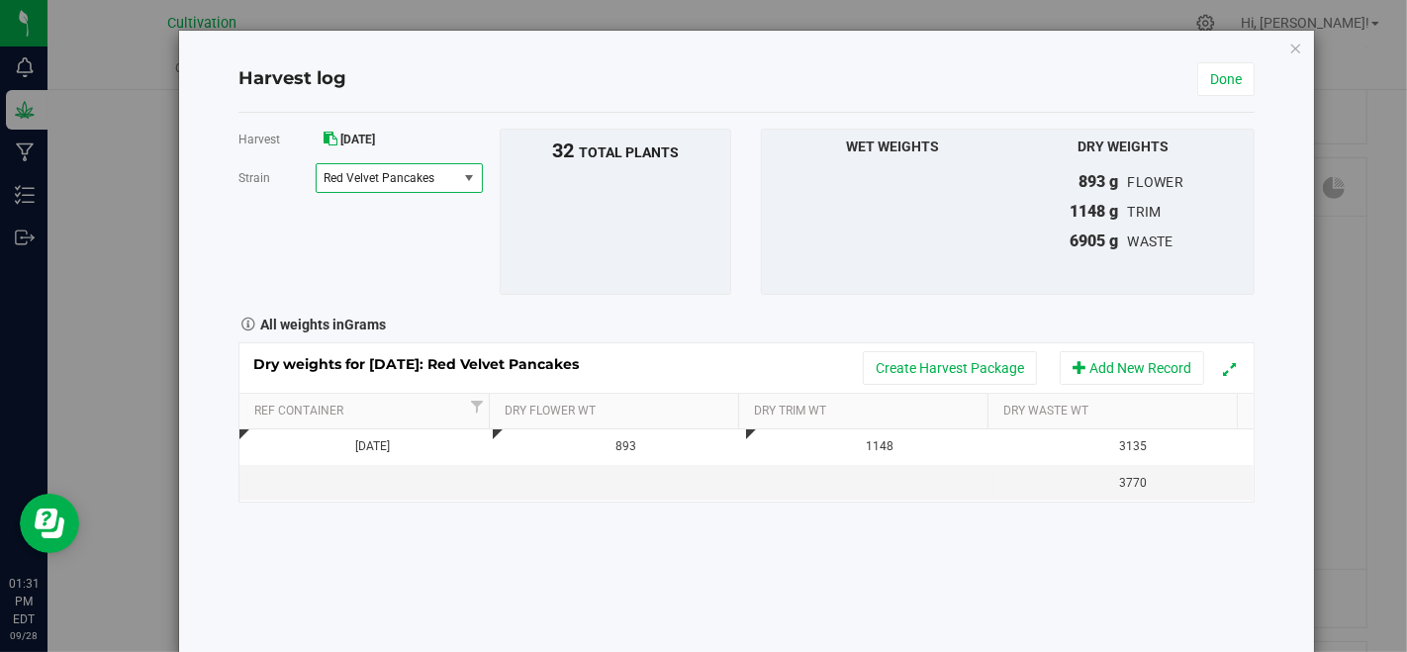
click at [336, 165] on span "Red Velvet Pancakes" at bounding box center [387, 178] width 141 height 28
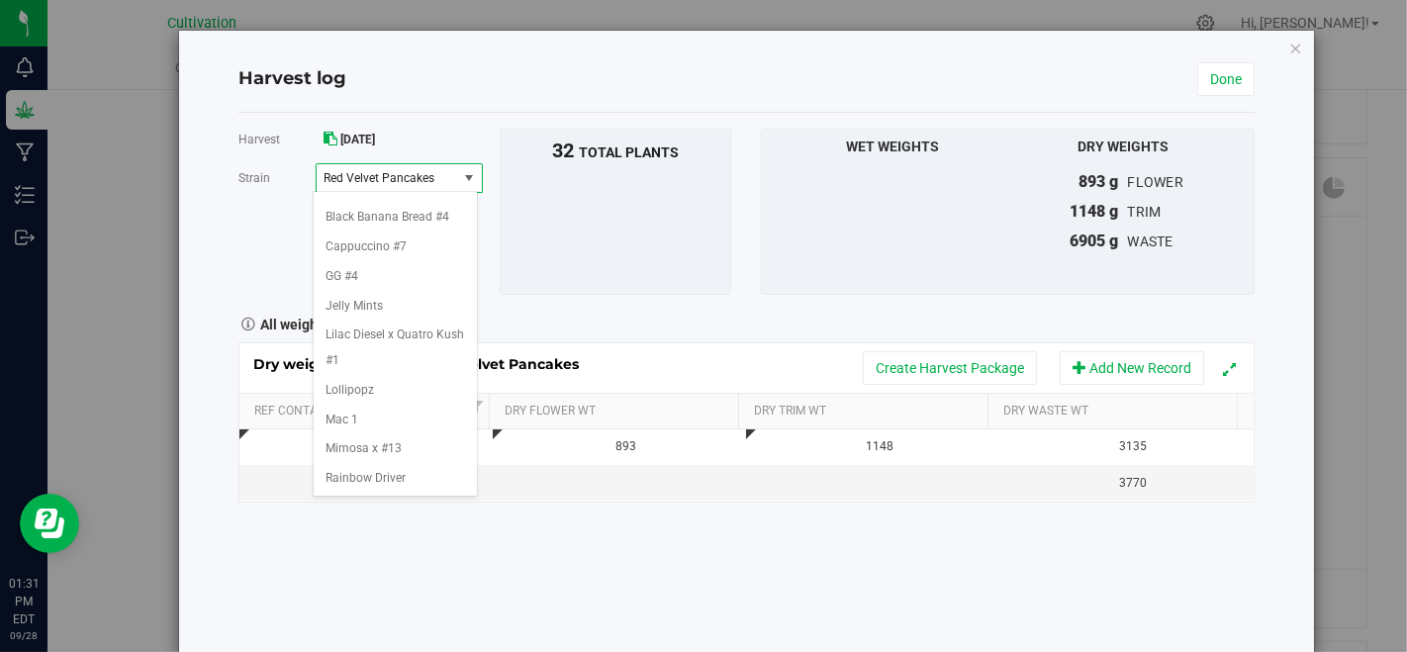
scroll to position [110, 0]
click at [397, 216] on span "Apple Banana Candy" at bounding box center [381, 211] width 113 height 26
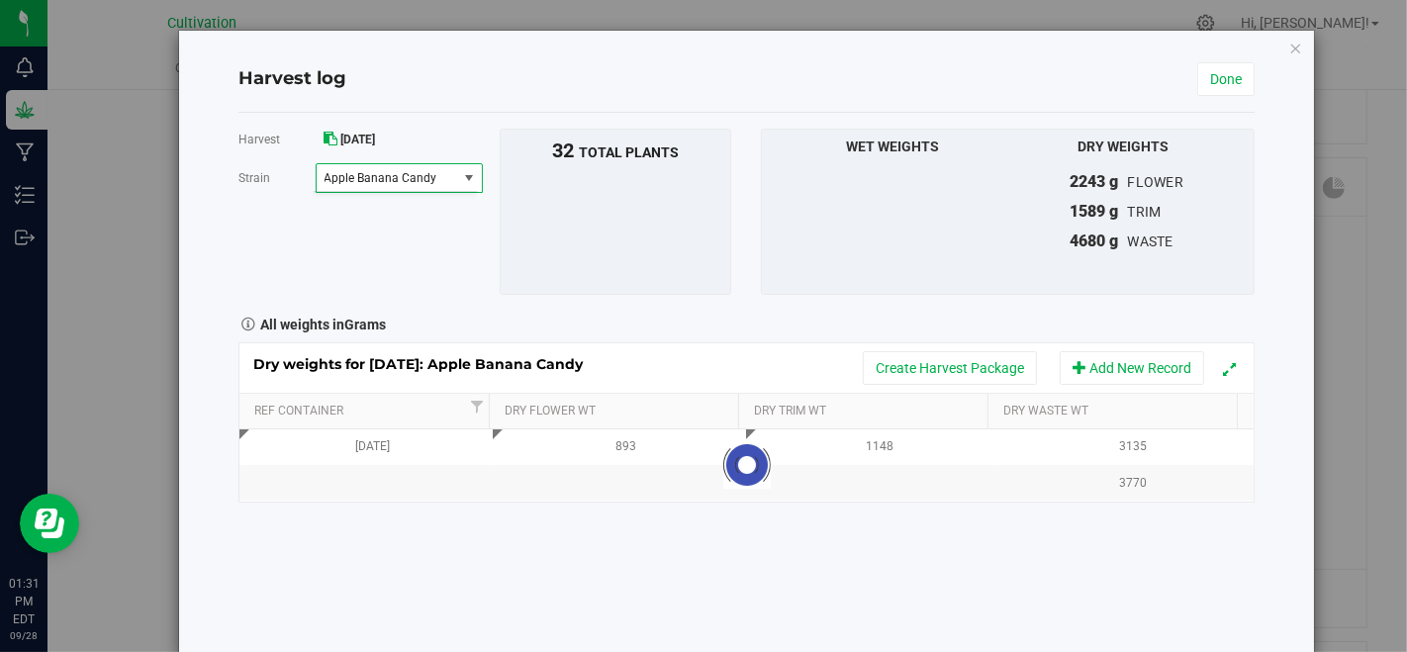
scroll to position [0, 0]
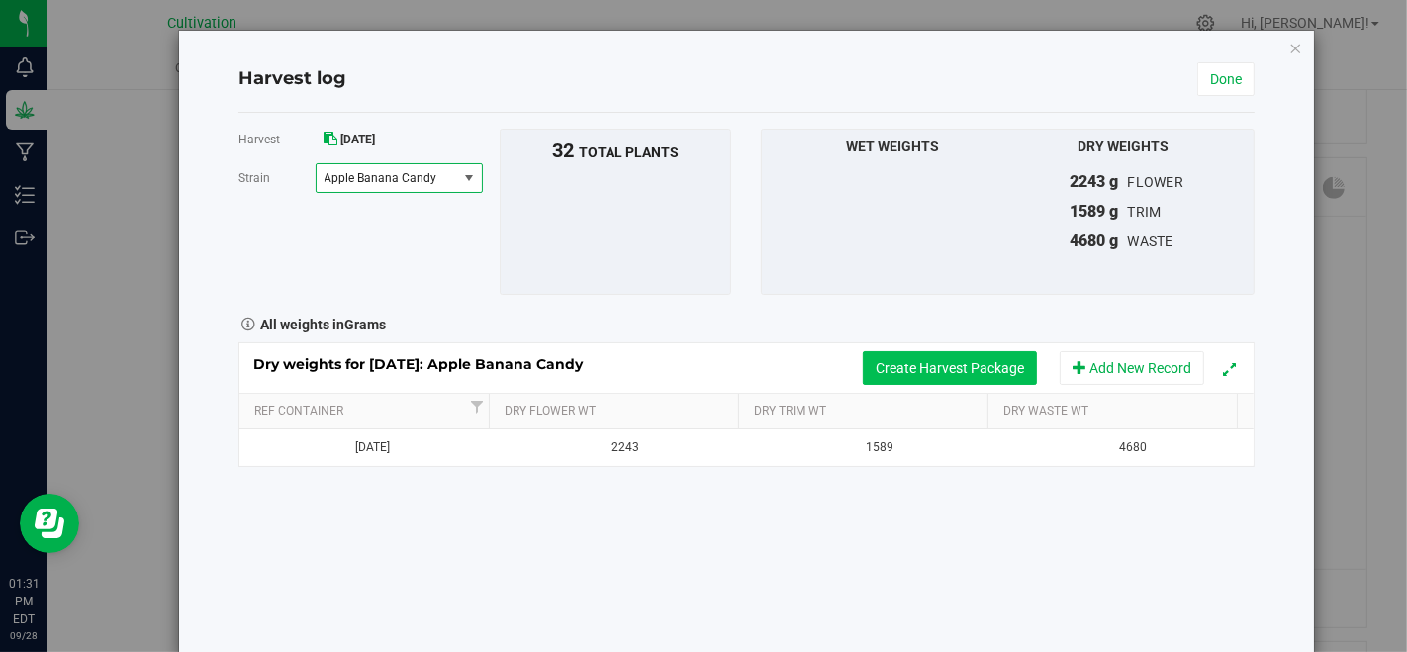
click at [927, 351] on button "Create Harvest Package" at bounding box center [950, 368] width 174 height 34
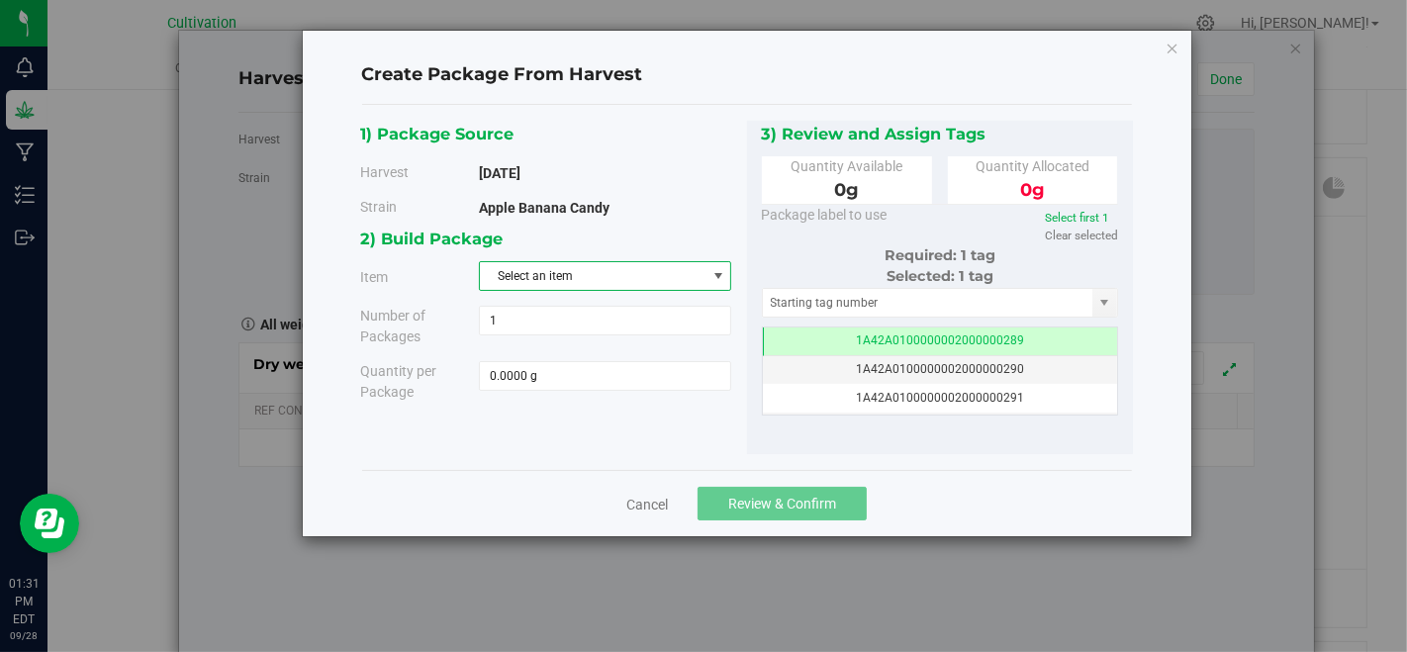
click at [667, 270] on span "Select an item" at bounding box center [593, 276] width 226 height 28
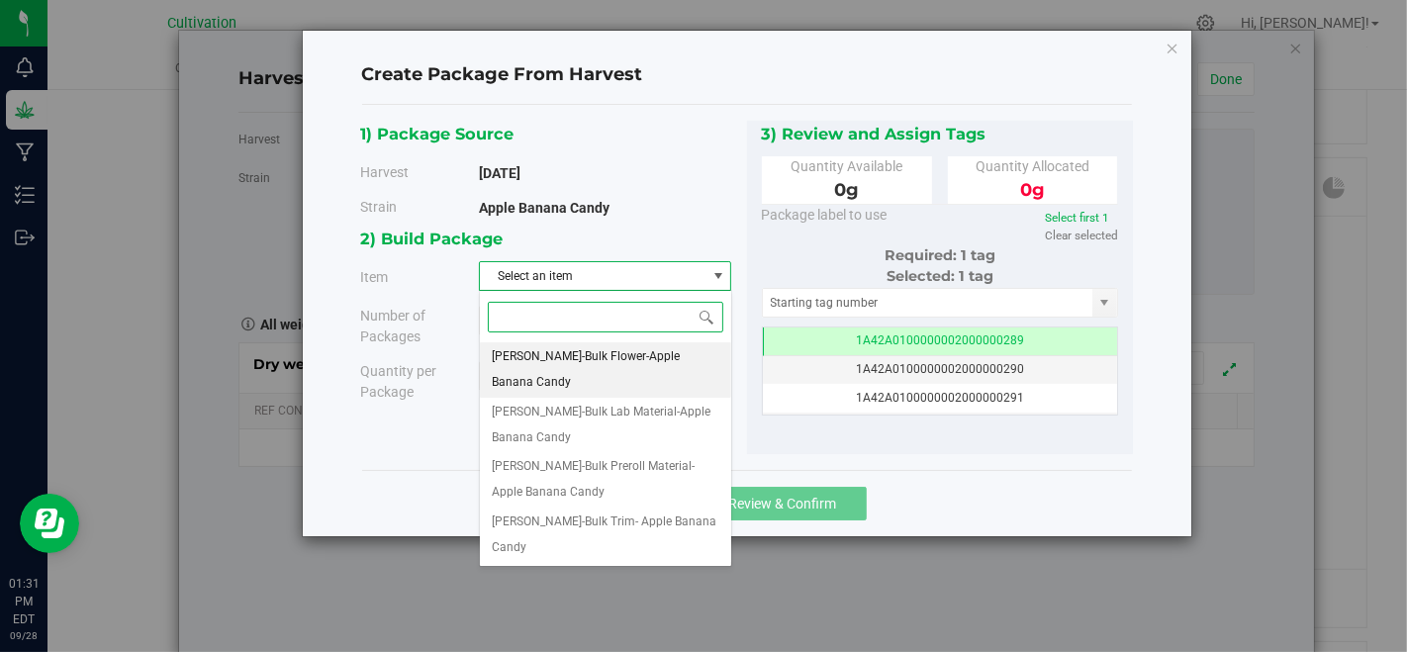
click at [663, 352] on span "[PERSON_NAME]-Bulk Flower-Apple Banana Candy" at bounding box center [605, 369] width 227 height 50
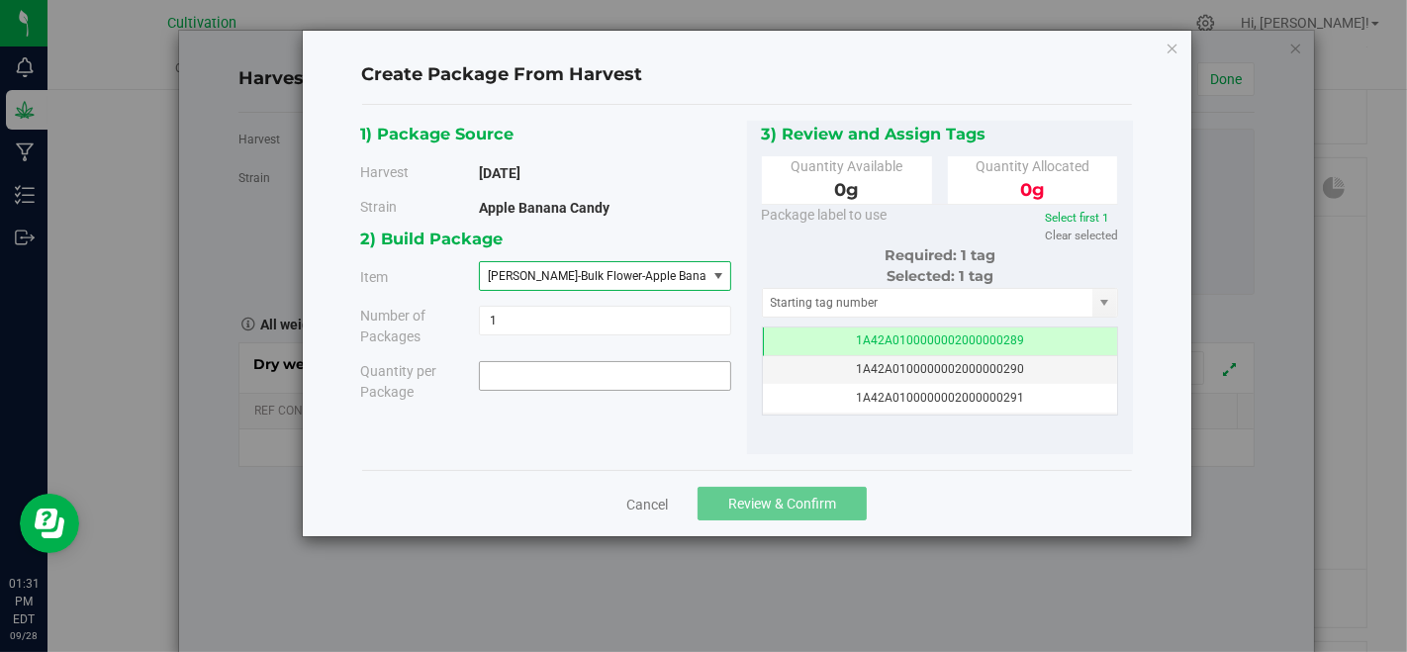
click at [661, 373] on span at bounding box center [605, 376] width 252 height 30
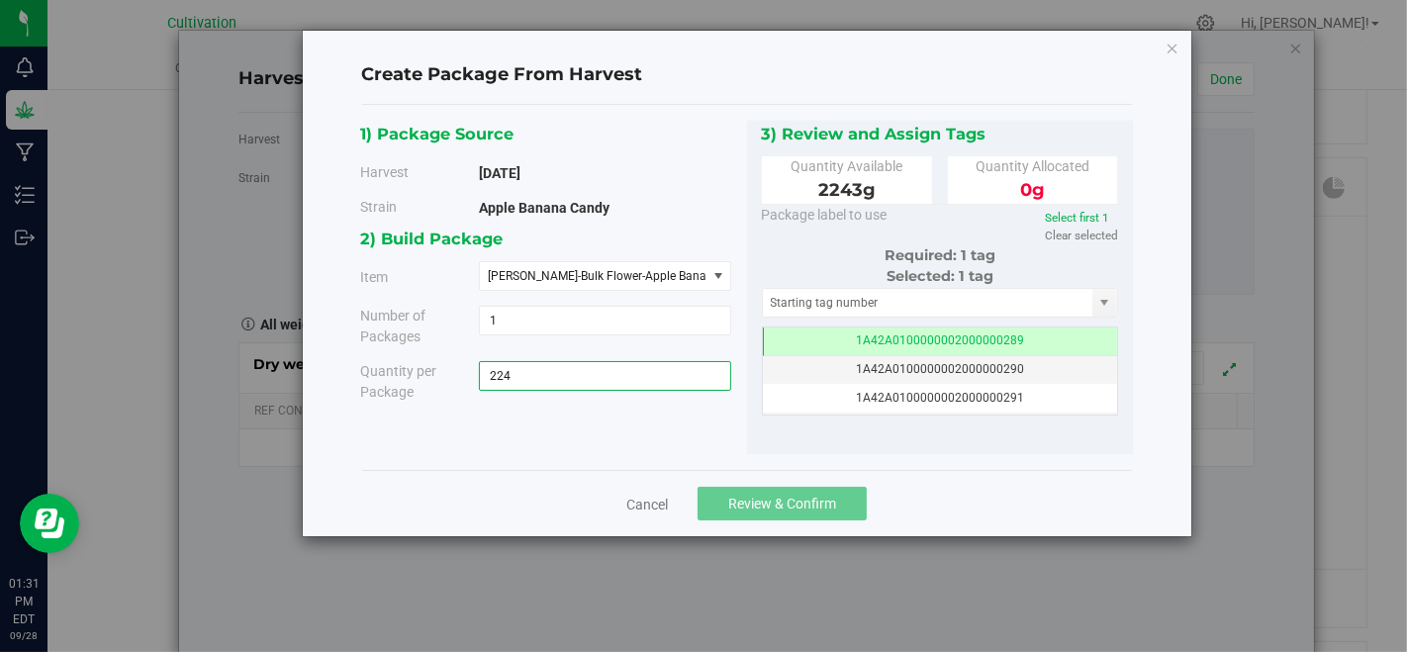
type input "2243"
type input "2243.0000 g"
click at [798, 295] on input "text" at bounding box center [928, 303] width 330 height 28
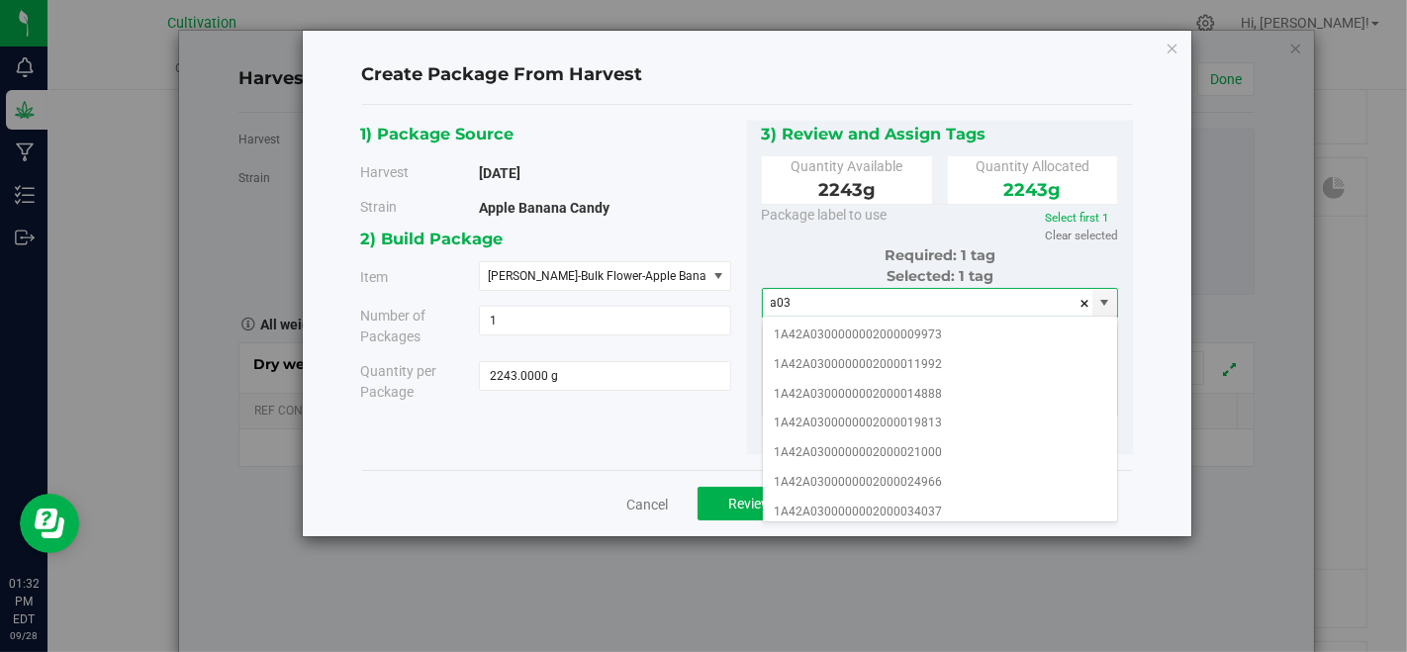
scroll to position [220, 0]
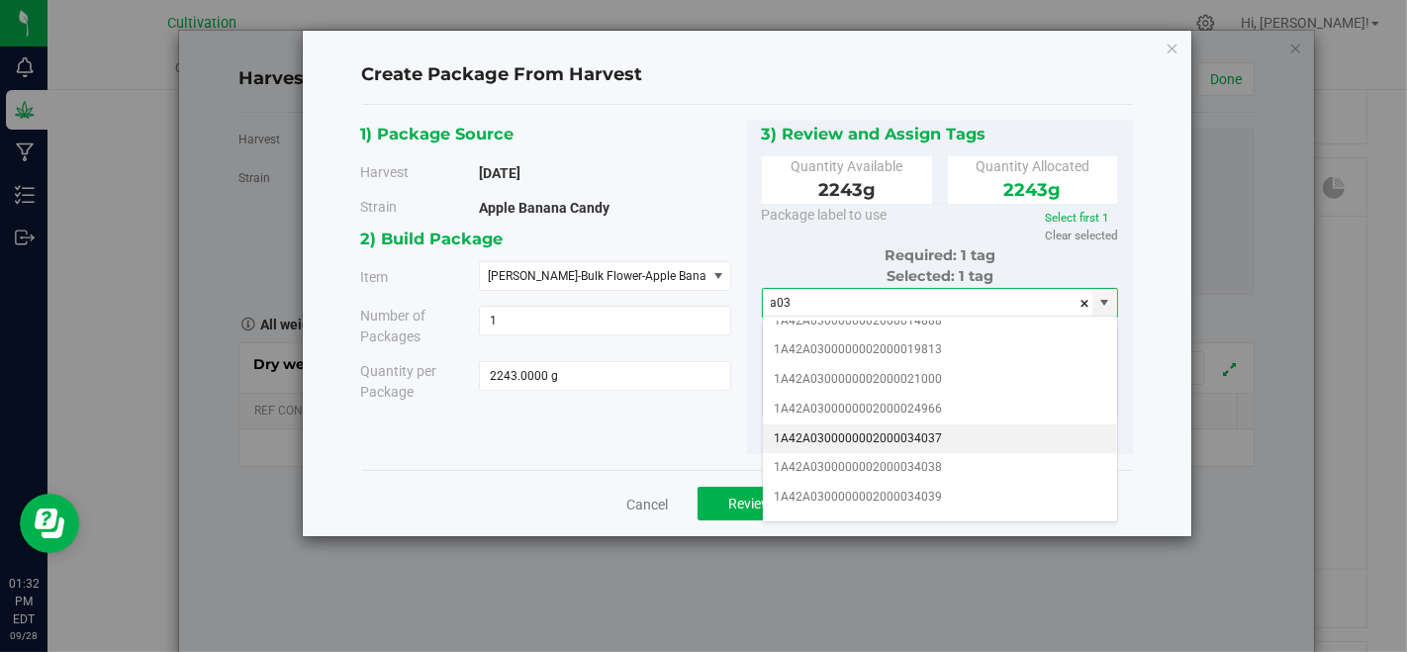
click at [971, 427] on li "1A42A0300000002000034037" at bounding box center [940, 439] width 355 height 30
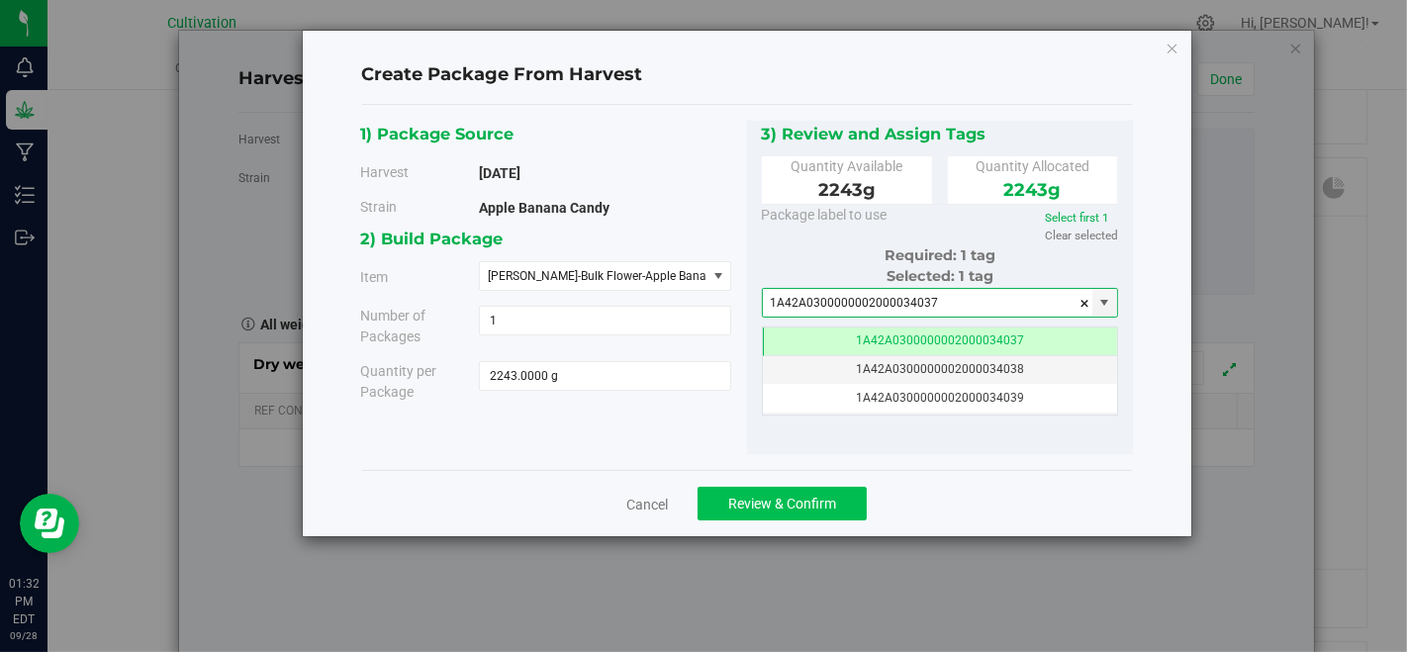
type input "1A42A0300000002000034037"
click at [805, 502] on span "Review & Confirm" at bounding box center [782, 504] width 108 height 16
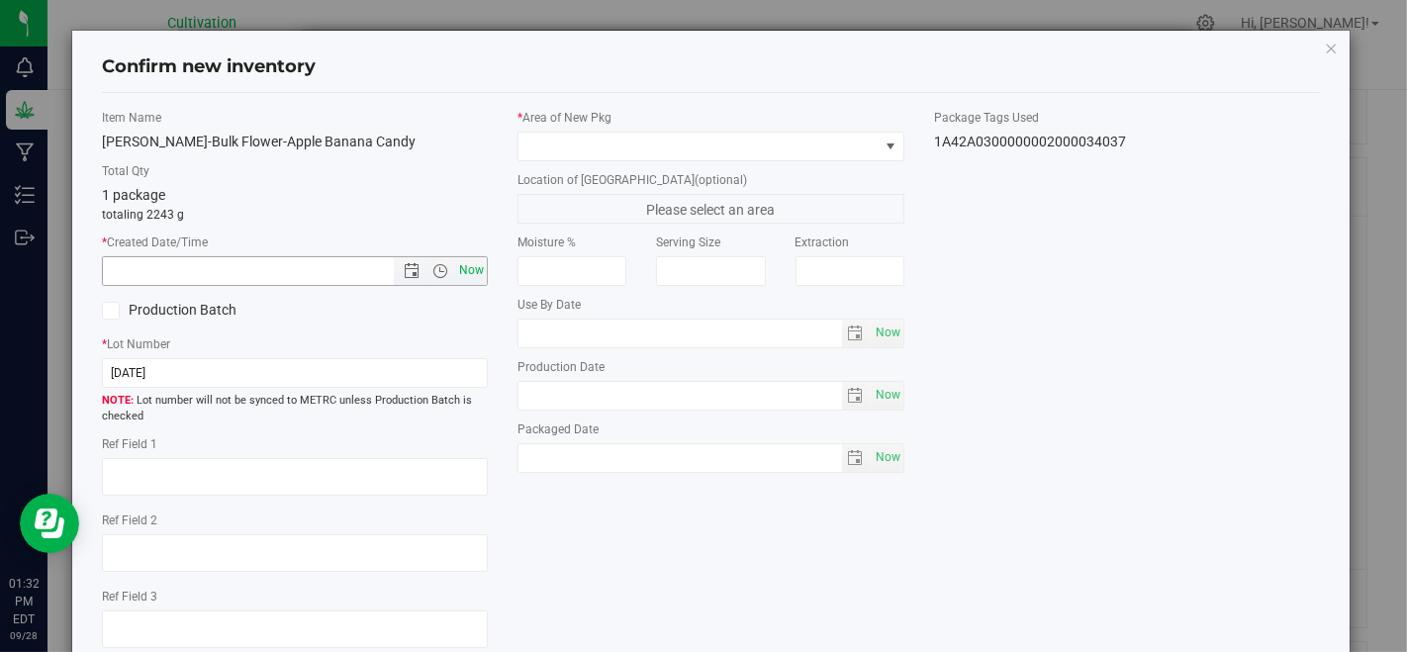
click at [466, 278] on span "Now" at bounding box center [472, 270] width 34 height 29
type input "[DATE] 1:32 PM"
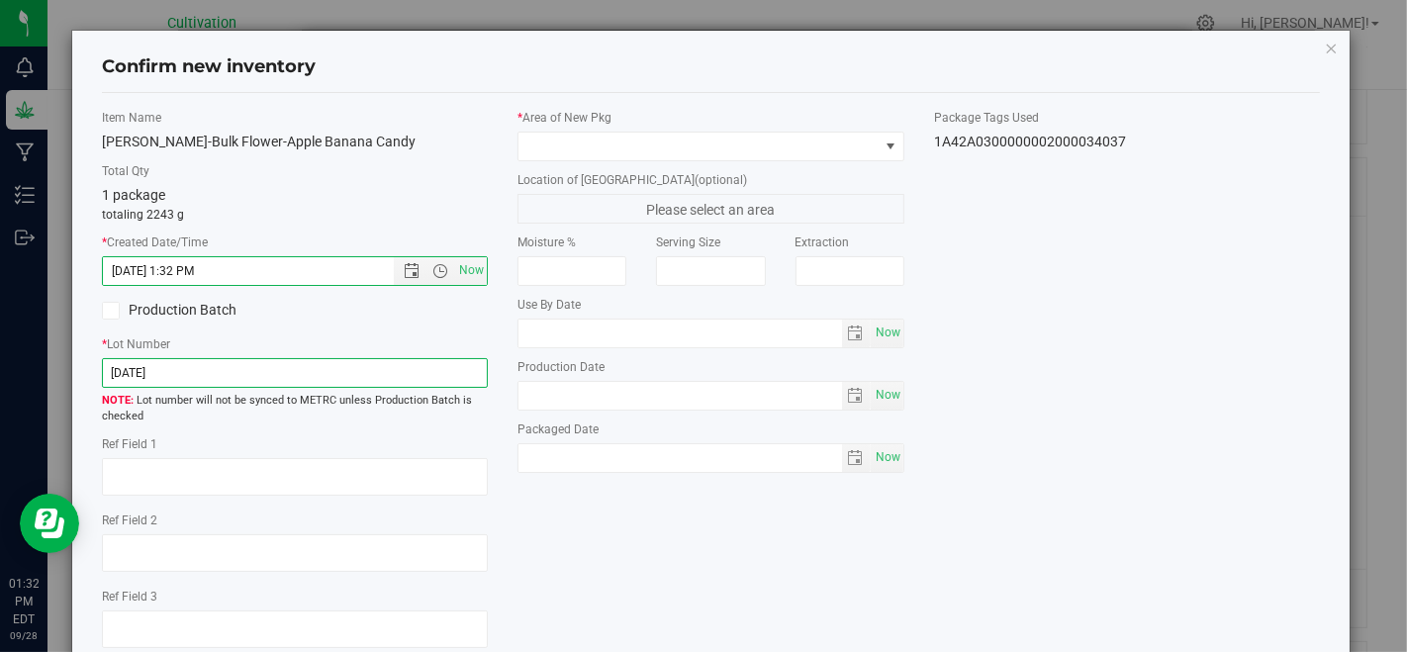
click at [398, 360] on input "[DATE]" at bounding box center [295, 373] width 386 height 30
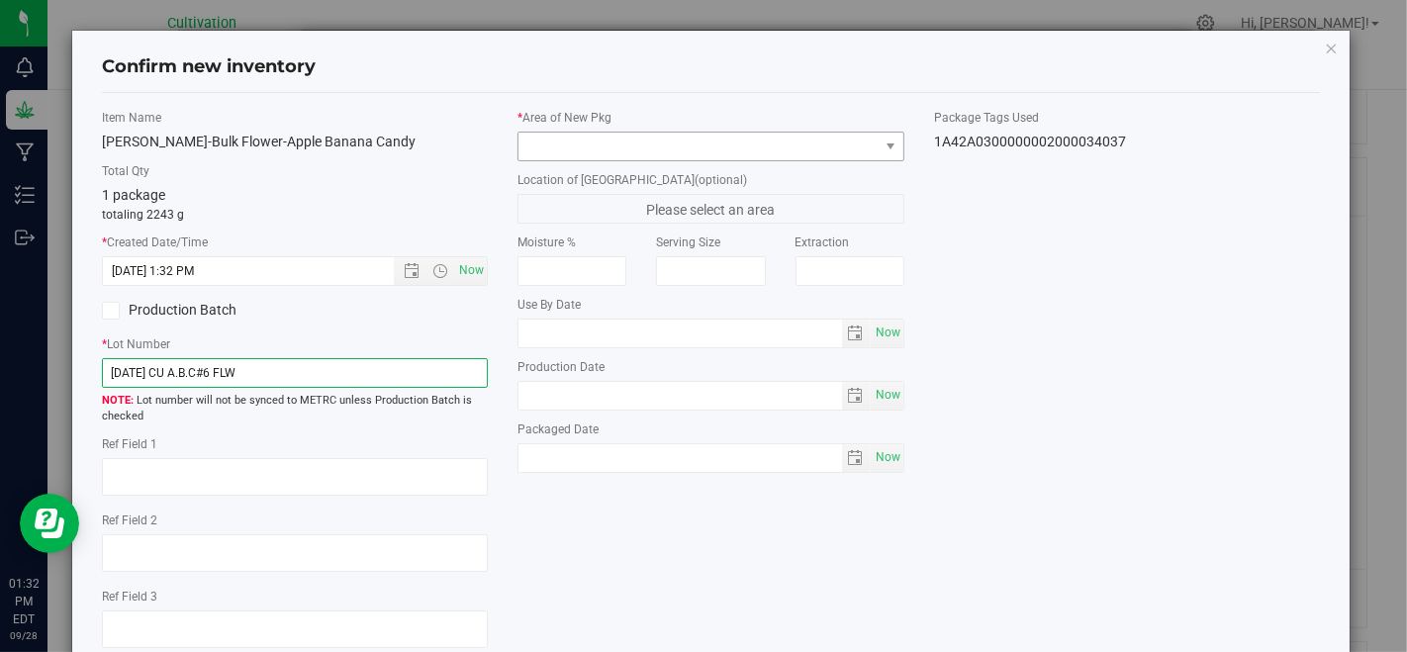
type input "[DATE] CU A.B.C#6 FLW"
click at [618, 134] on span at bounding box center [697, 147] width 359 height 28
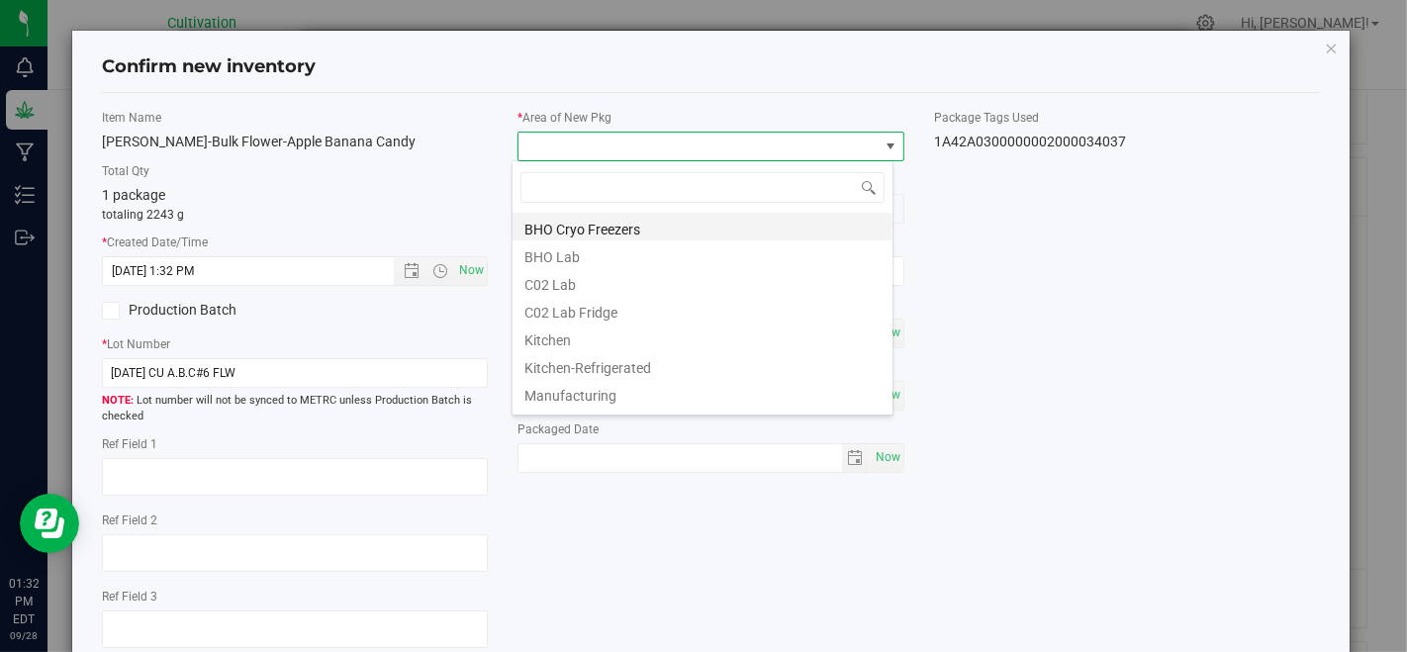
scroll to position [110, 0]
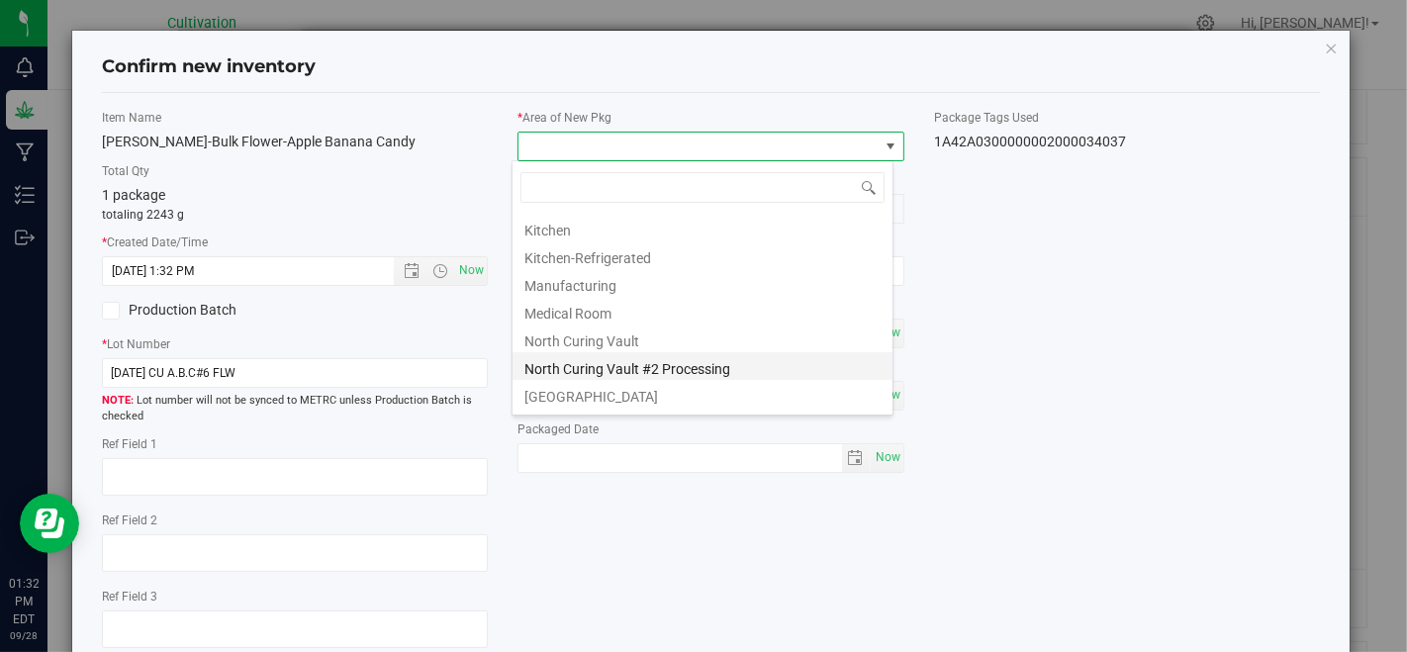
click at [657, 367] on li "North Curing Vault #2 Processing" at bounding box center [702, 366] width 380 height 28
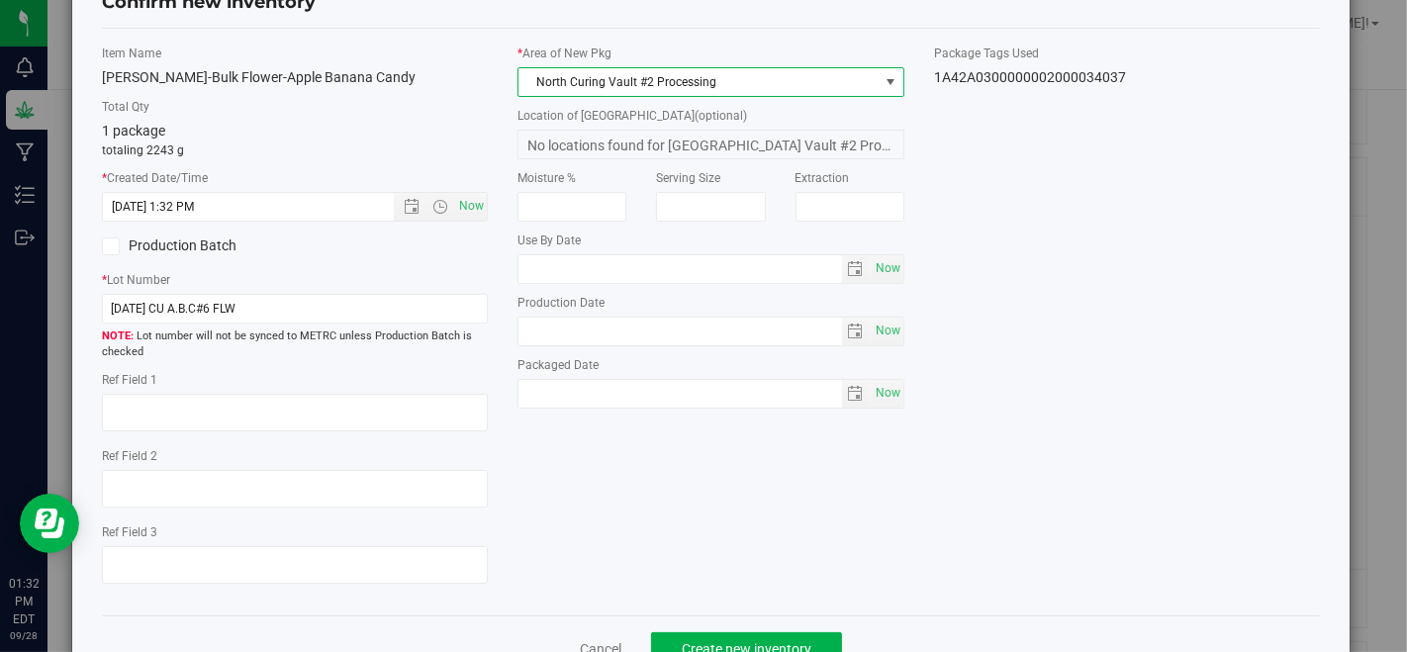
scroll to position [121, 0]
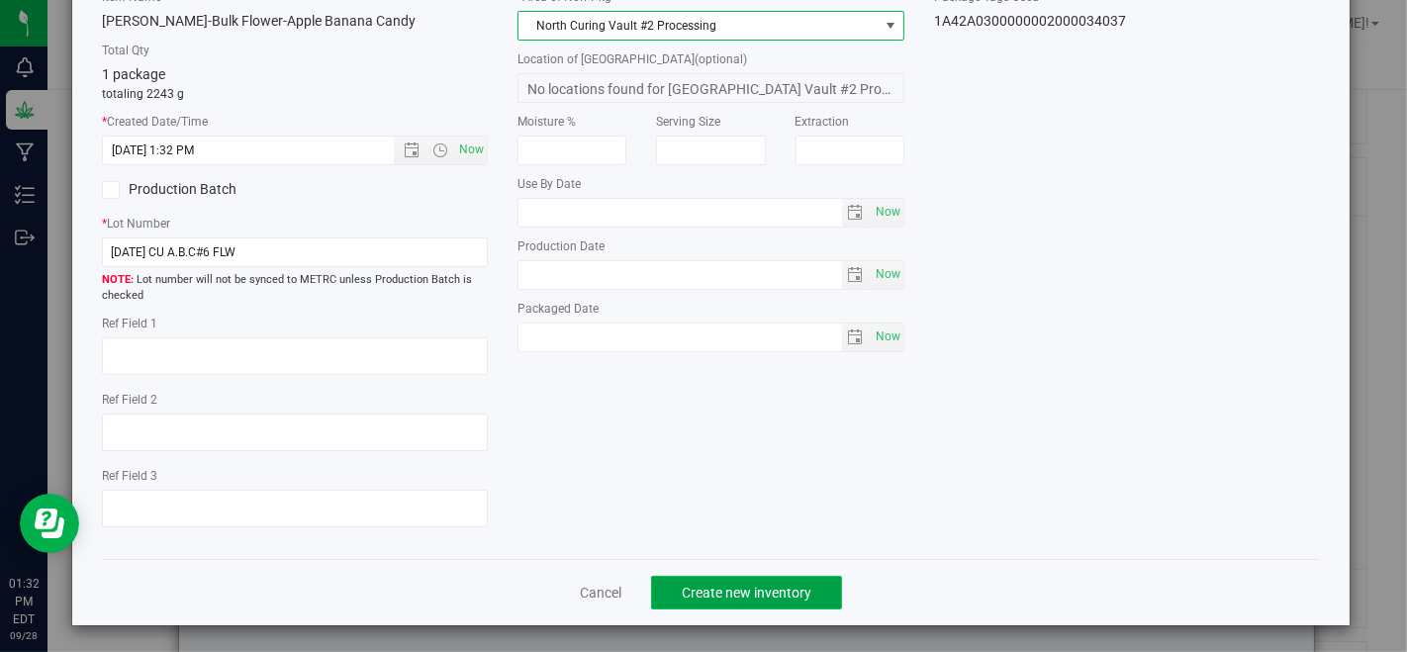
click at [723, 585] on span "Create new inventory" at bounding box center [747, 593] width 130 height 16
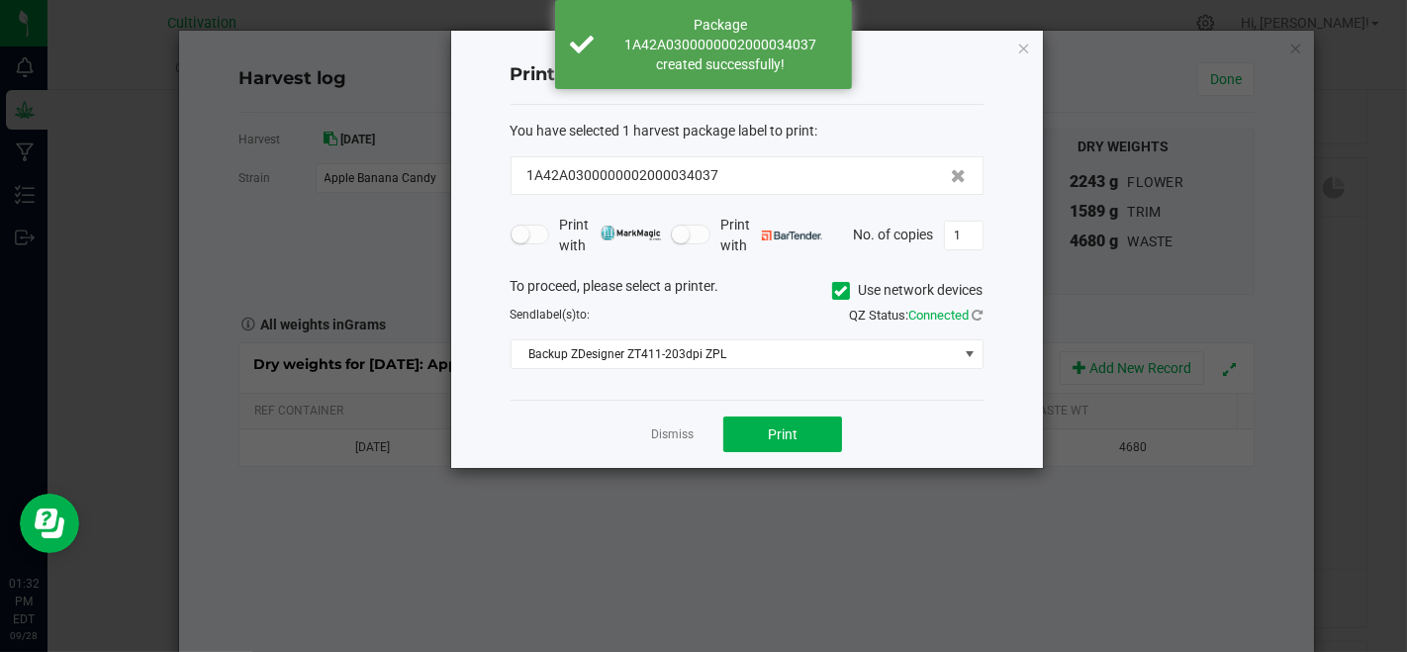
click at [646, 438] on div "Dismiss Print" at bounding box center [746, 434] width 473 height 68
click at [660, 437] on link "Dismiss" at bounding box center [672, 434] width 43 height 17
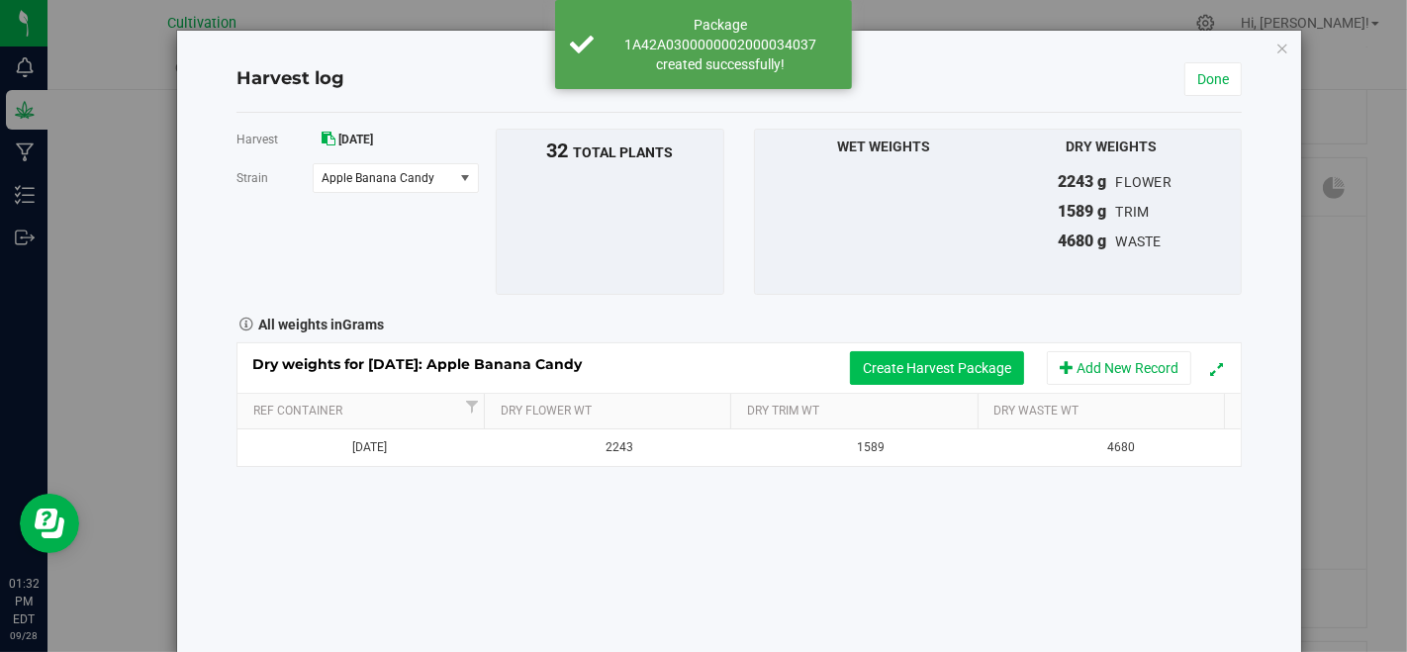
click at [901, 375] on button "Create Harvest Package" at bounding box center [937, 368] width 174 height 34
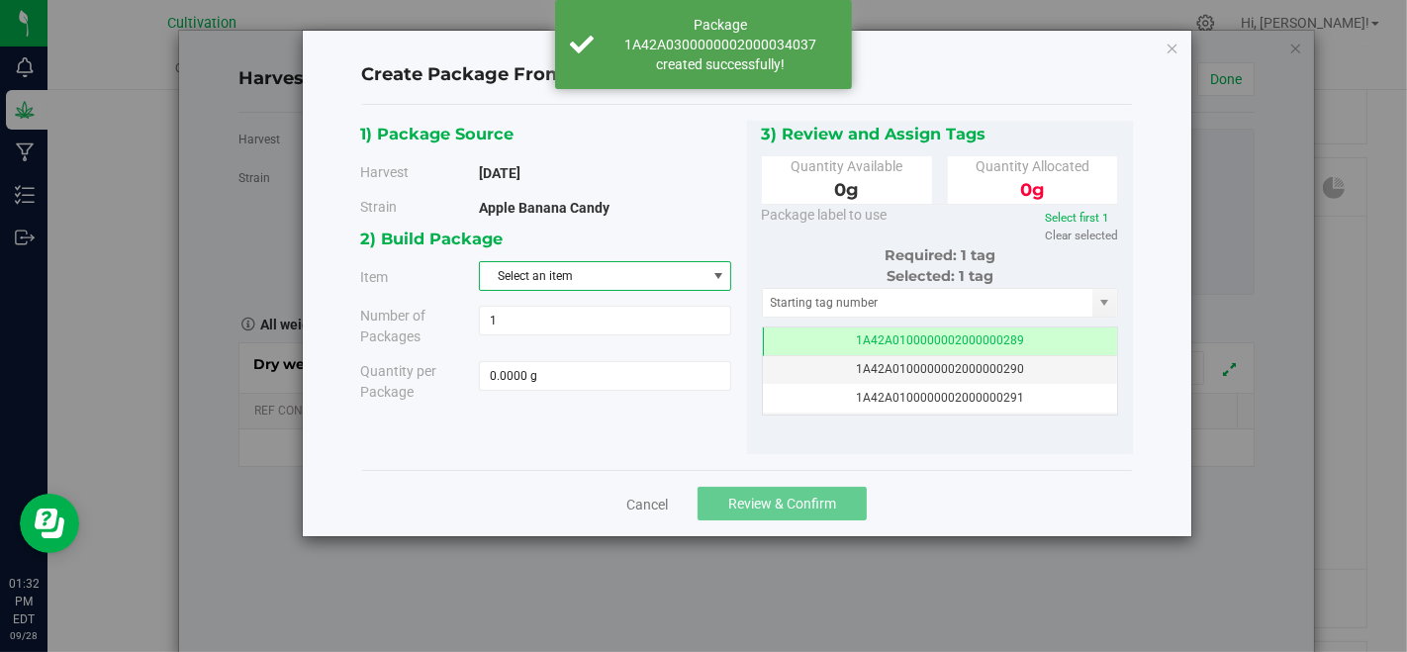
click at [652, 278] on span "Select an item" at bounding box center [593, 276] width 226 height 28
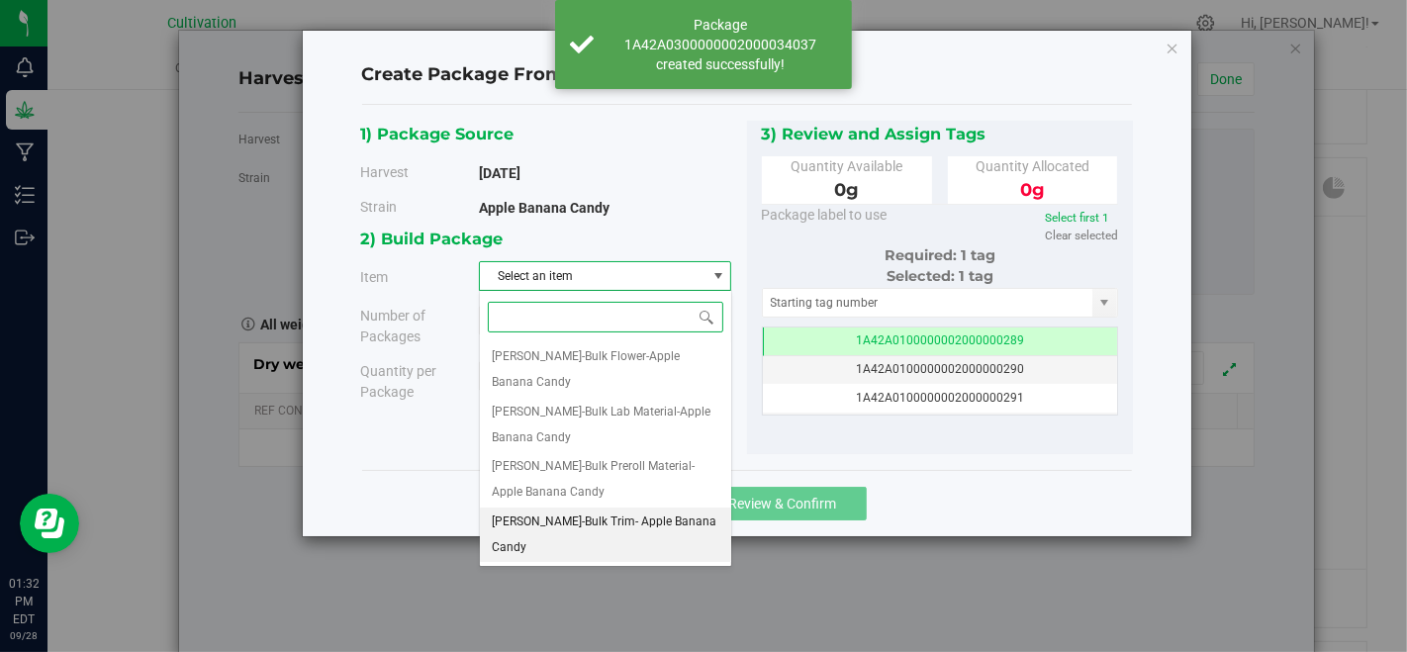
click at [658, 509] on span "[PERSON_NAME]-Bulk Trim- Apple Banana Candy" at bounding box center [605, 534] width 227 height 50
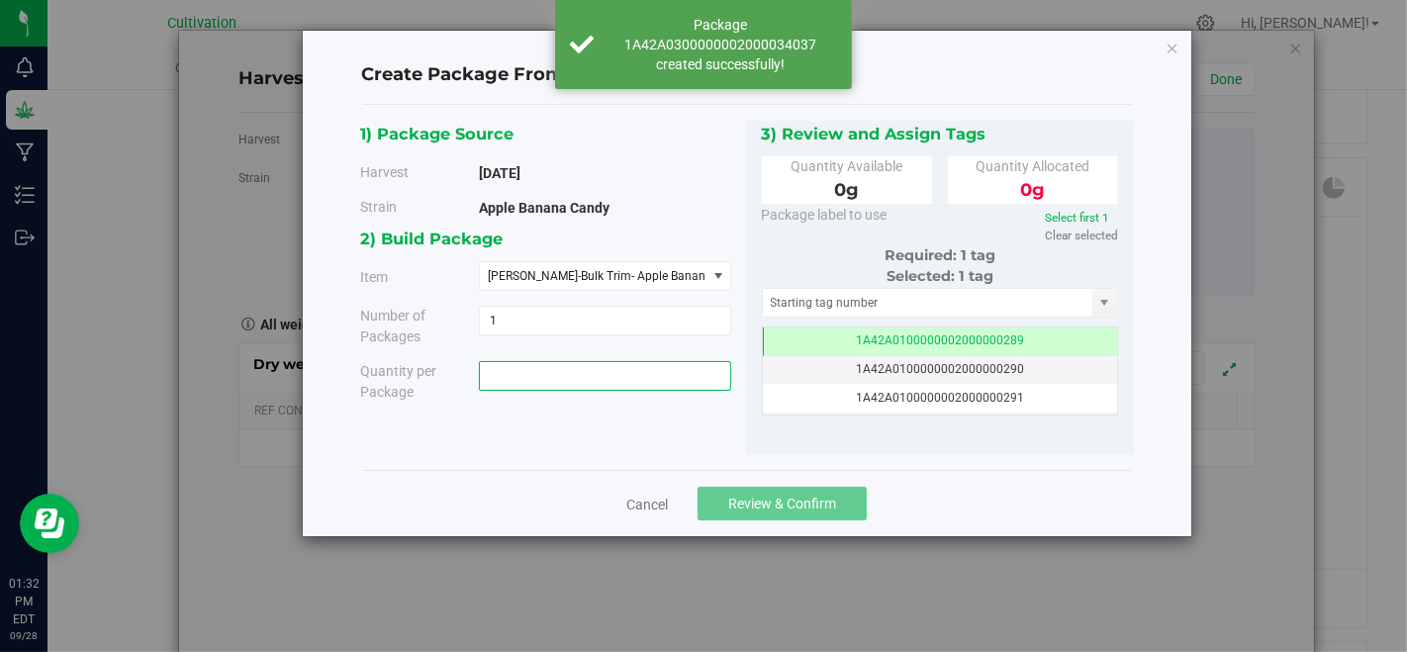
click at [630, 366] on span at bounding box center [605, 376] width 252 height 30
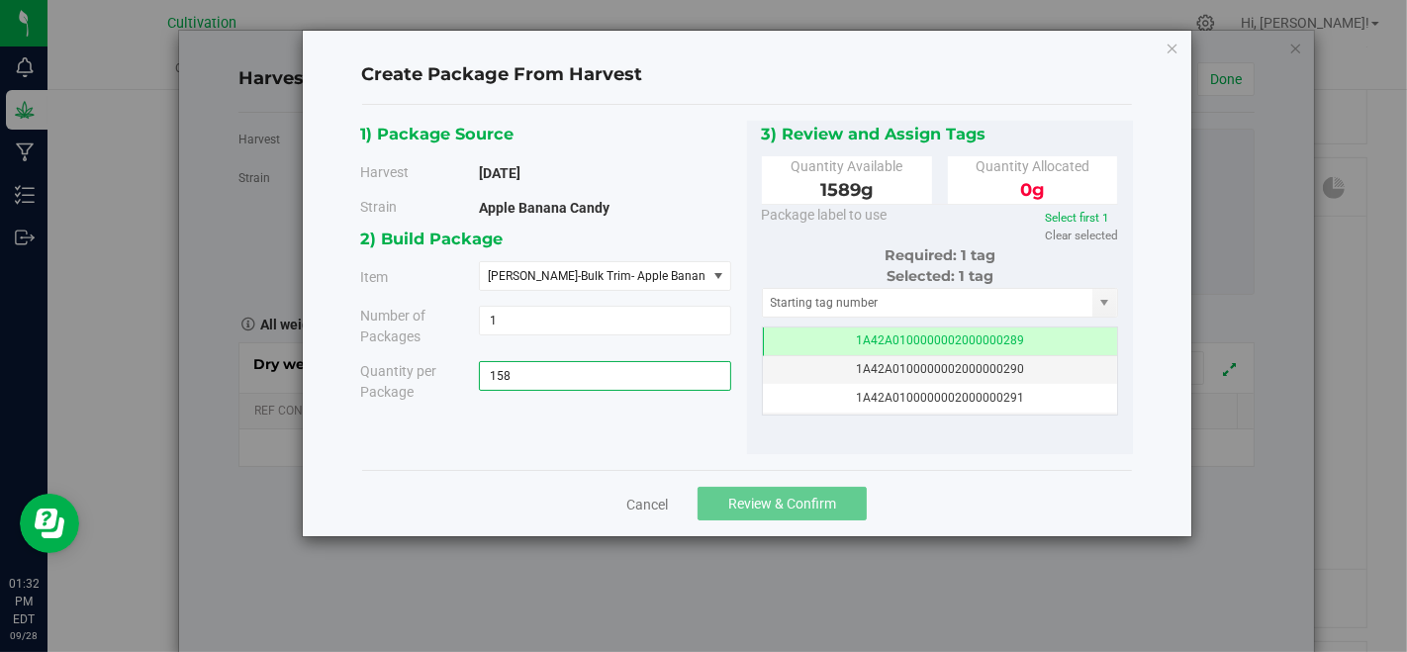
type input "1589"
type input "1589.0000 g"
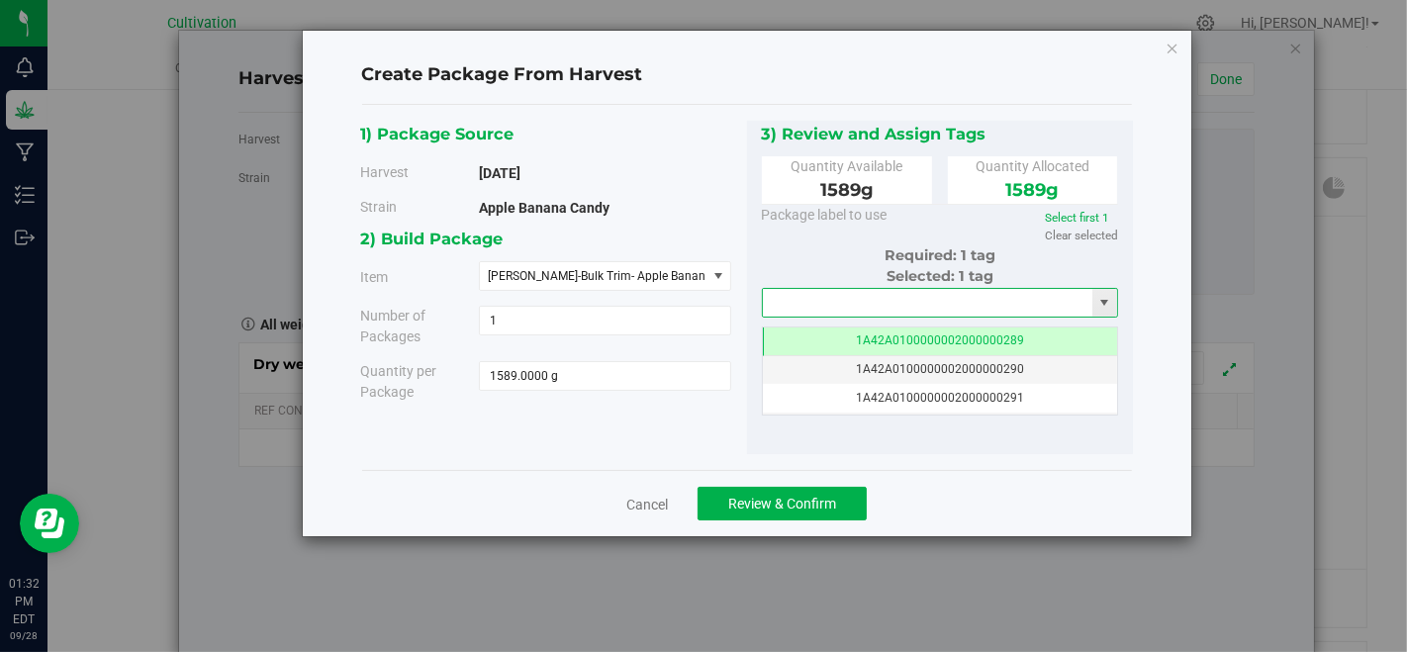
click at [788, 305] on input "text" at bounding box center [928, 303] width 330 height 28
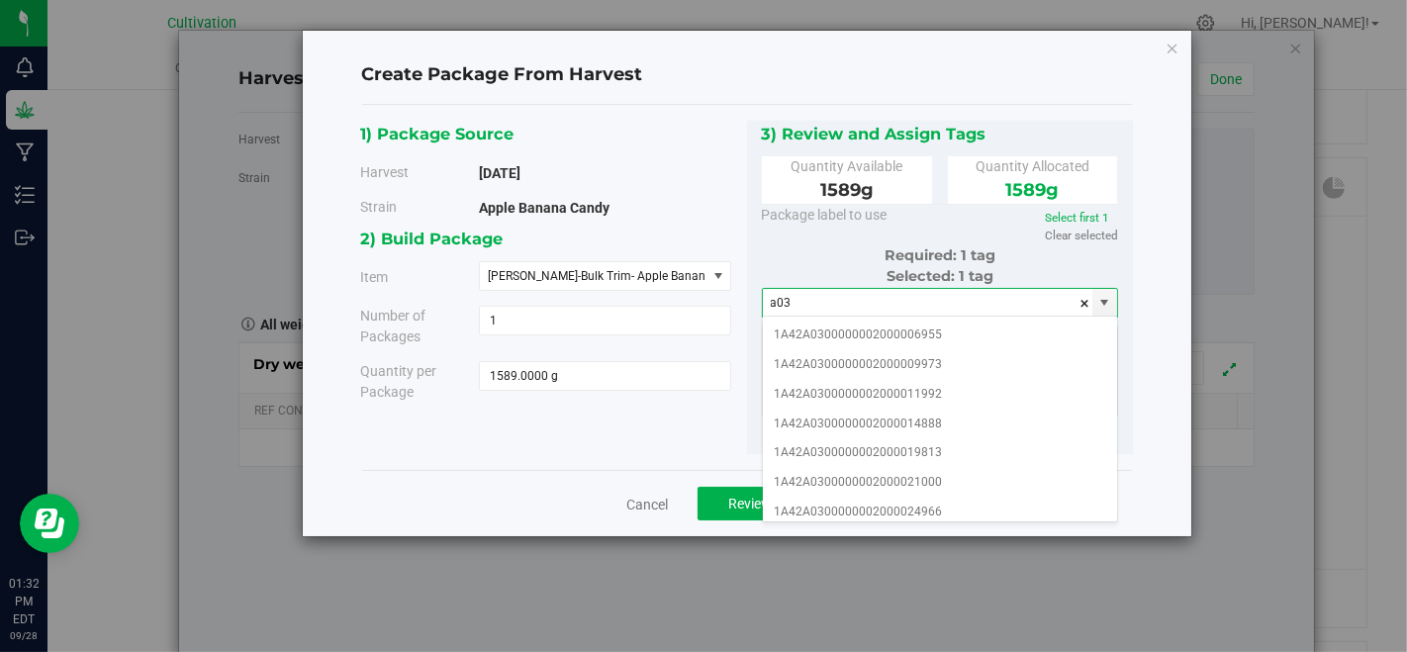
scroll to position [220, 0]
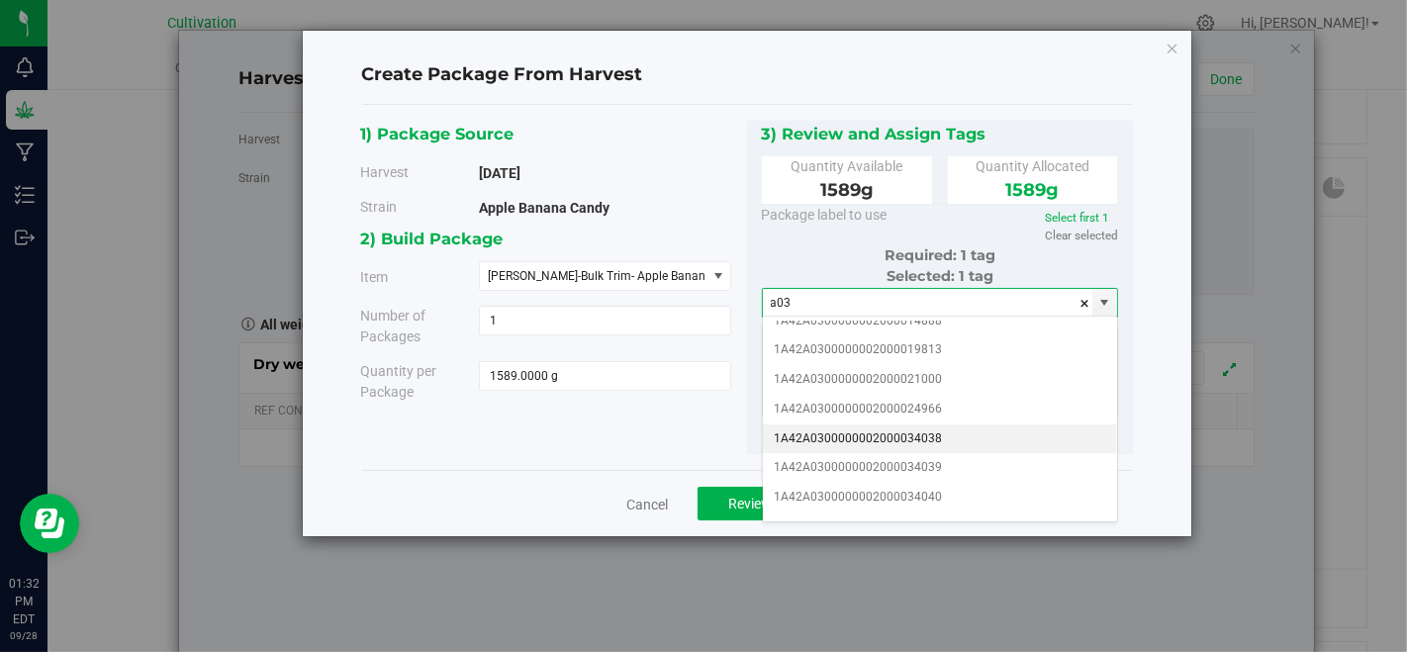
click at [956, 430] on li "1A42A0300000002000034038" at bounding box center [940, 439] width 355 height 30
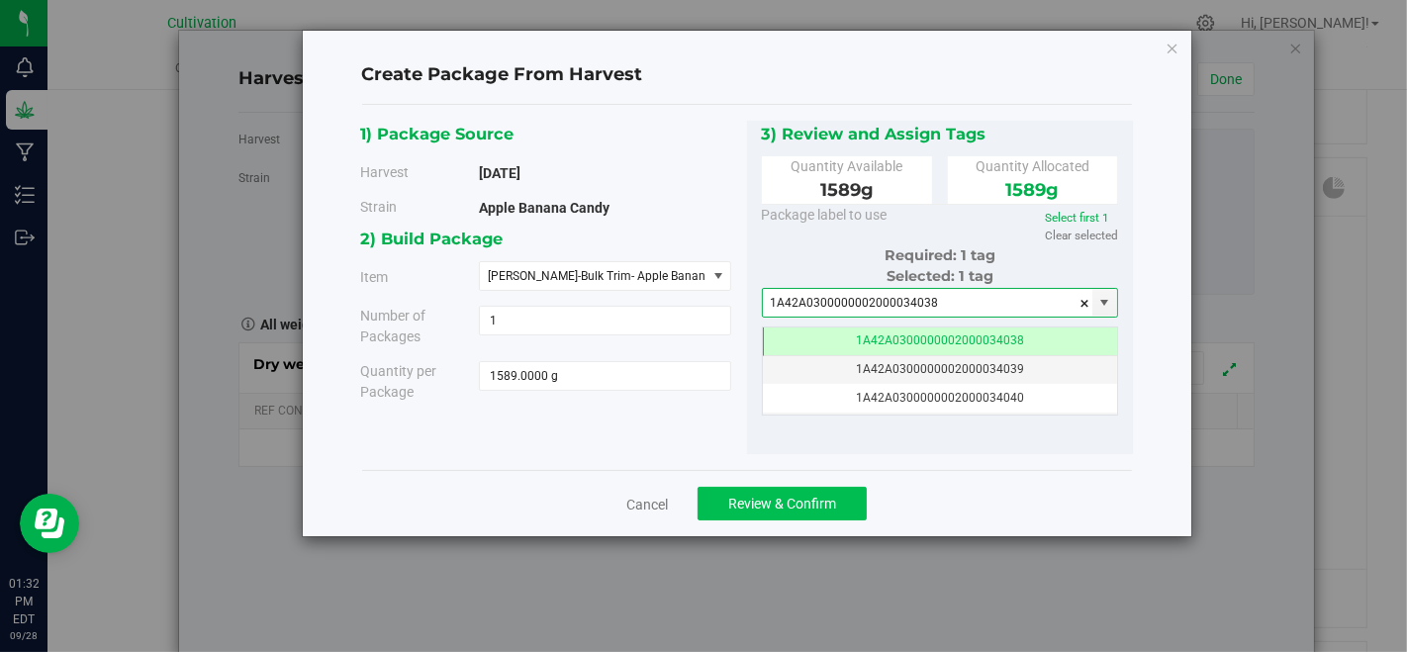
type input "1A42A0300000002000034038"
click at [788, 511] on button "Review & Confirm" at bounding box center [781, 504] width 169 height 34
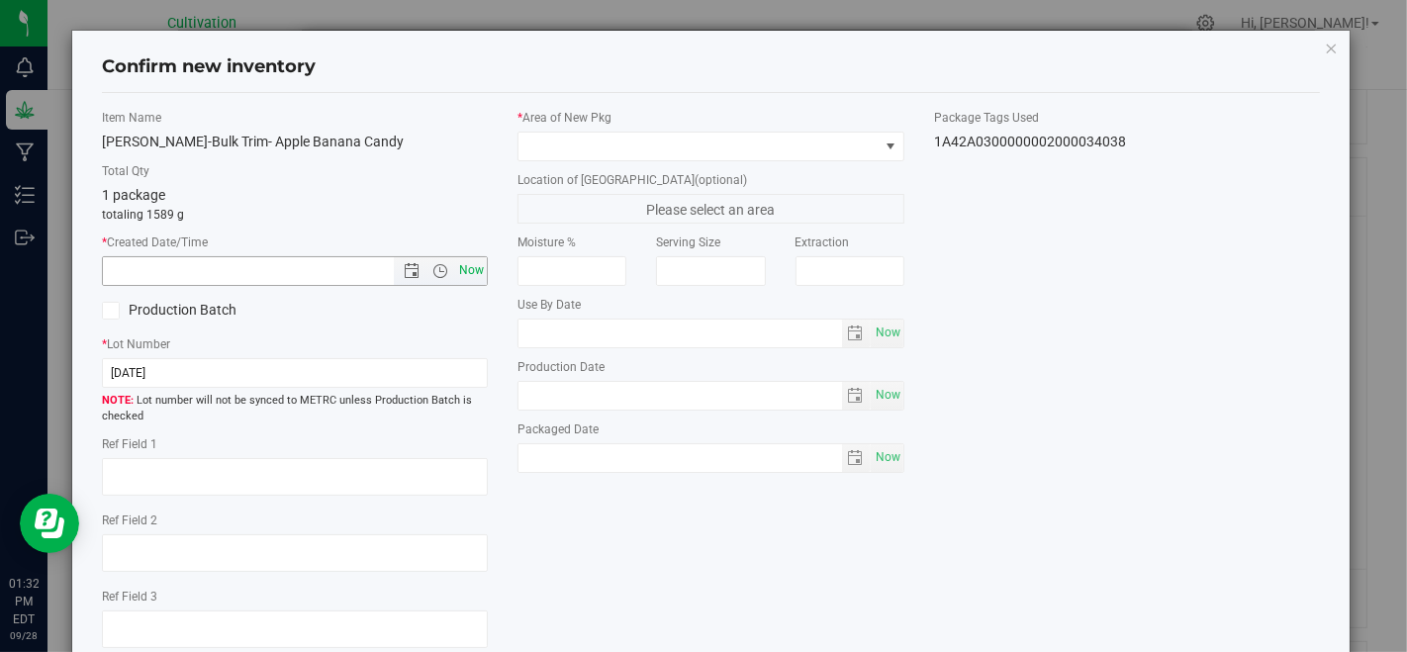
click at [478, 267] on span "Now" at bounding box center [472, 270] width 34 height 29
type input "[DATE] 1:32 PM"
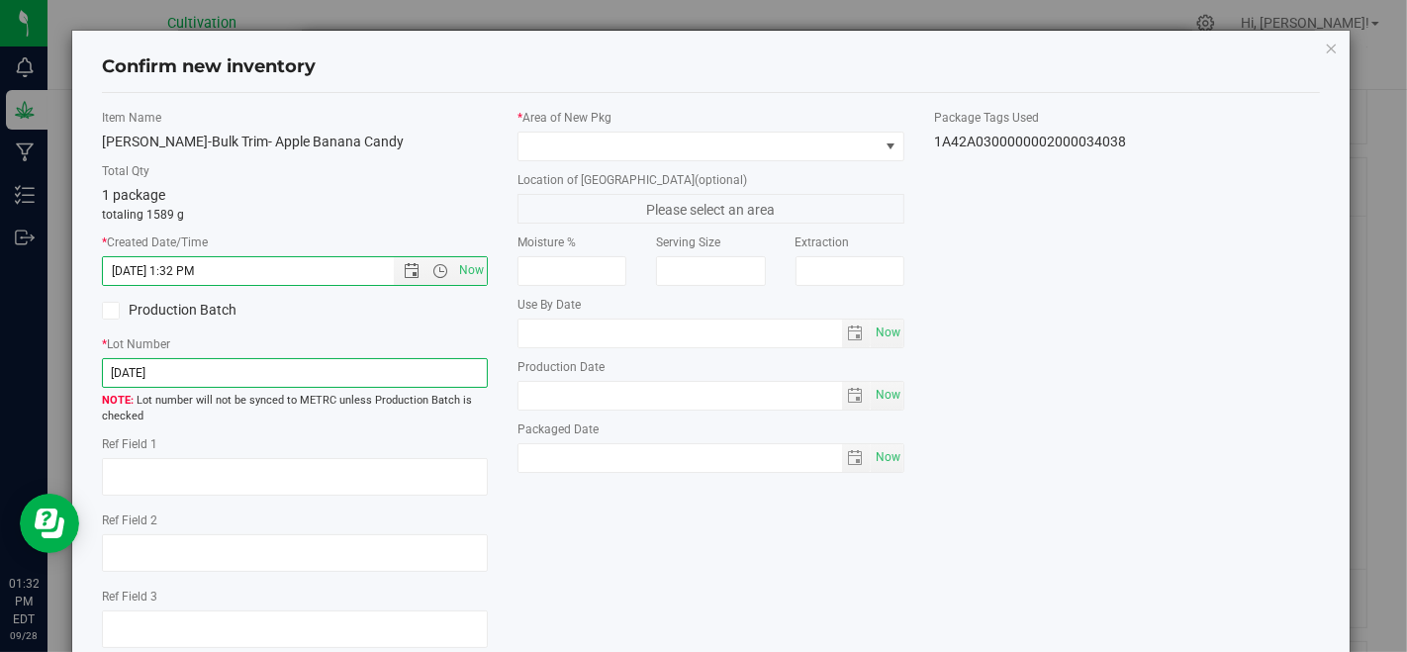
click at [436, 366] on input "[DATE]" at bounding box center [295, 373] width 386 height 30
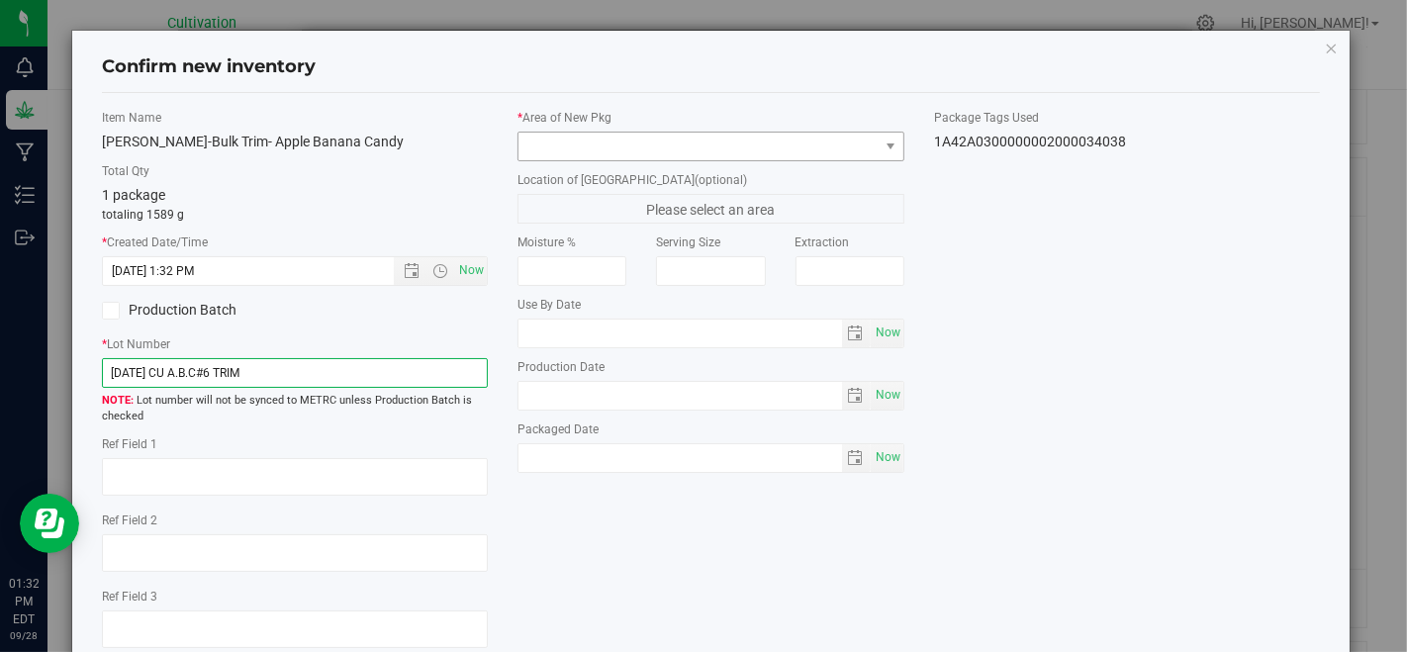
type input "[DATE] CU A.B.C#6 TRIM"
click at [651, 145] on span at bounding box center [697, 147] width 359 height 28
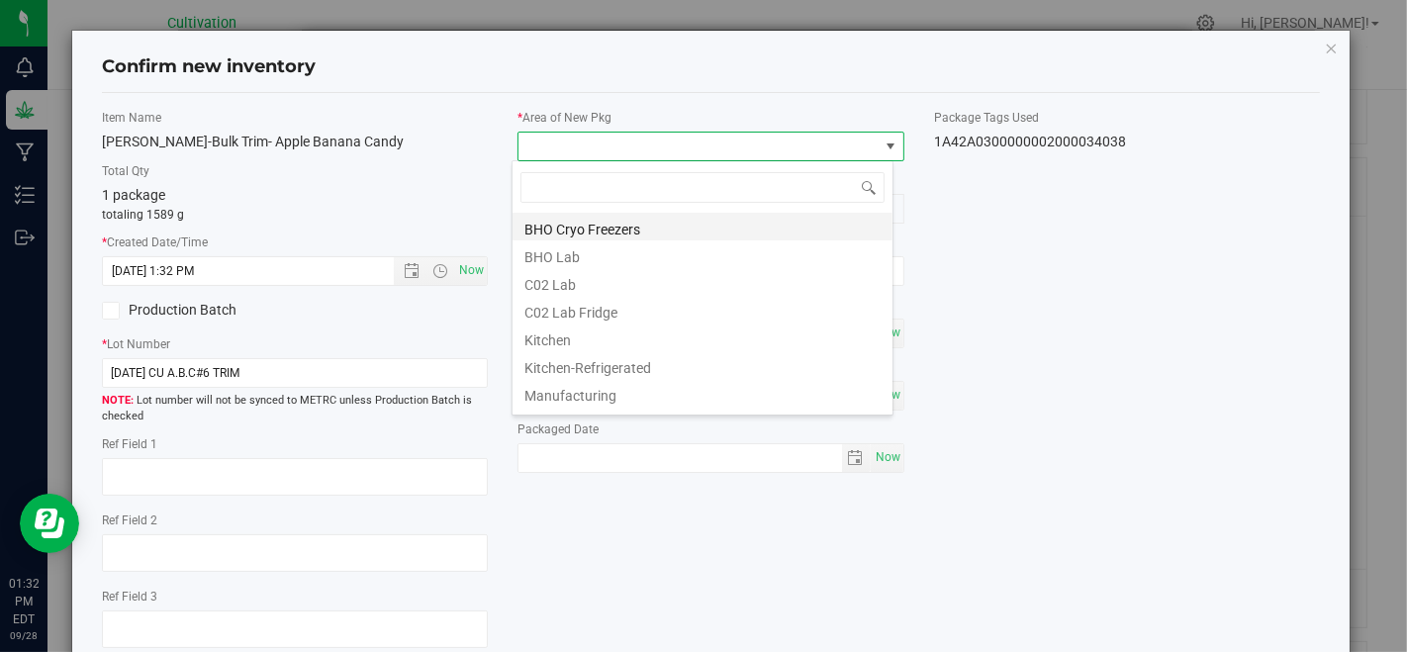
scroll to position [110, 0]
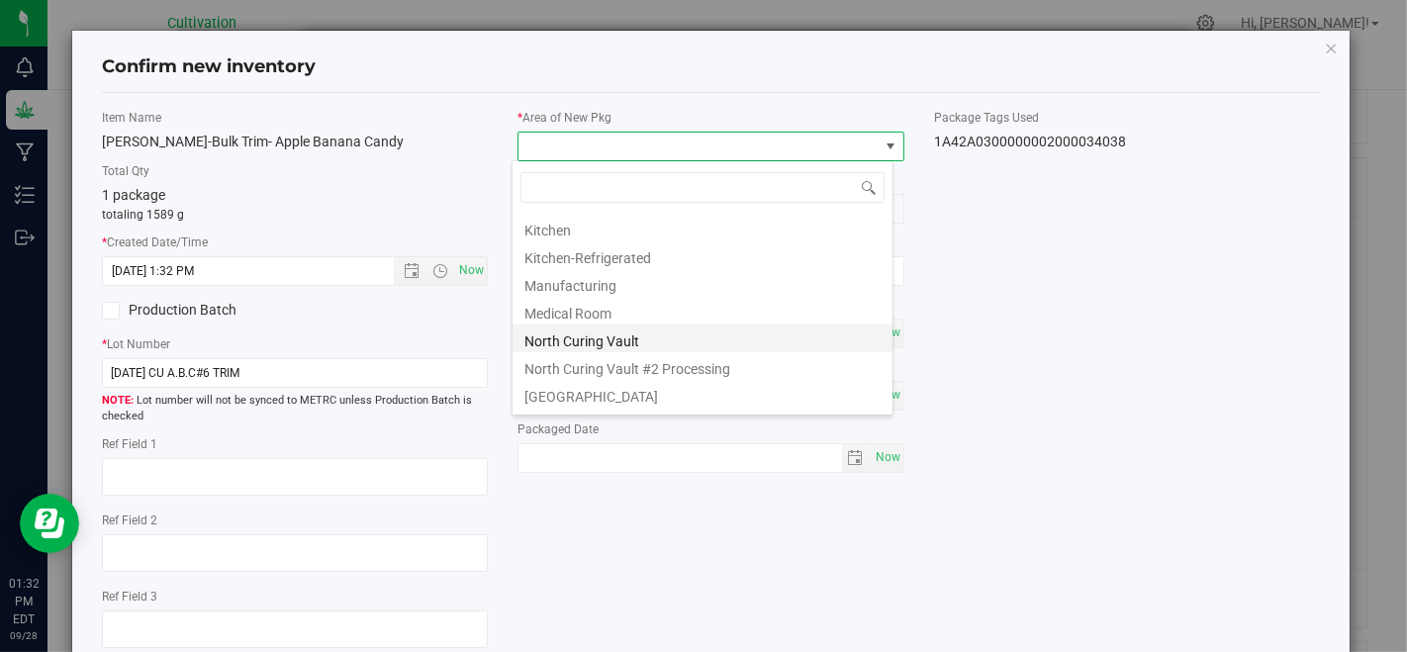
click at [620, 341] on li "North Curing Vault" at bounding box center [702, 338] width 380 height 28
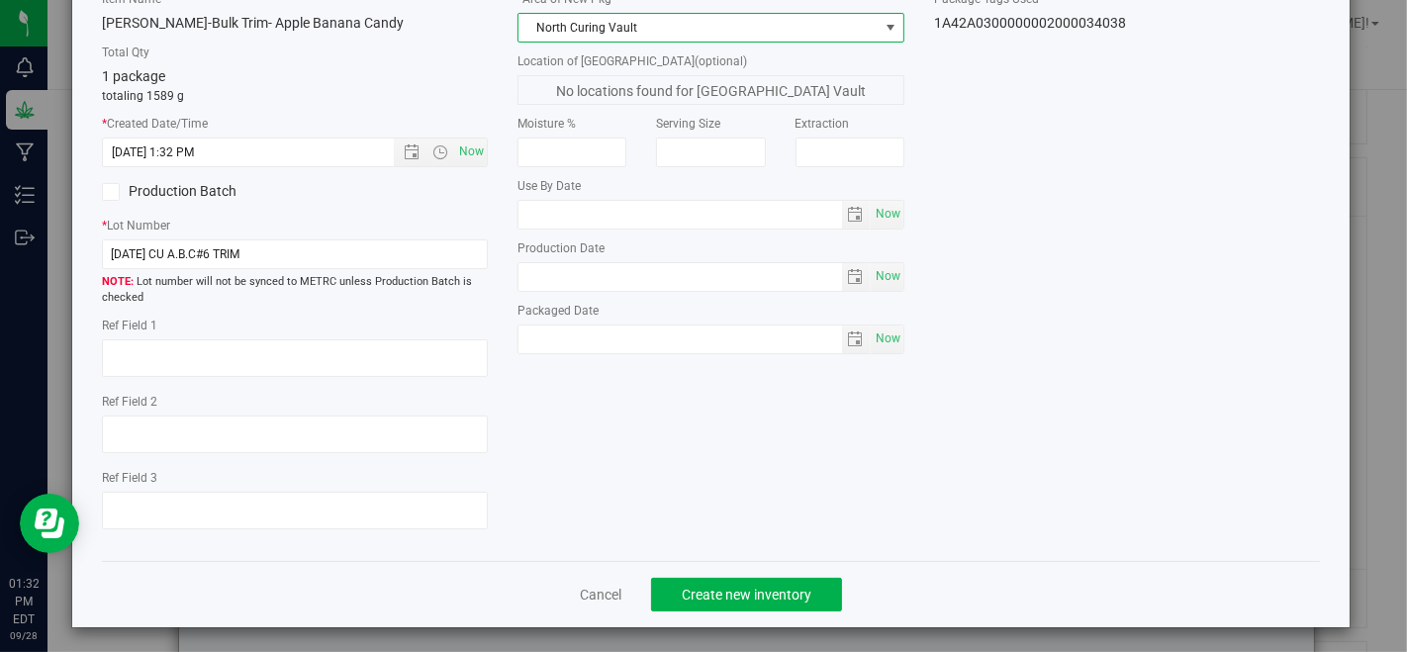
scroll to position [121, 0]
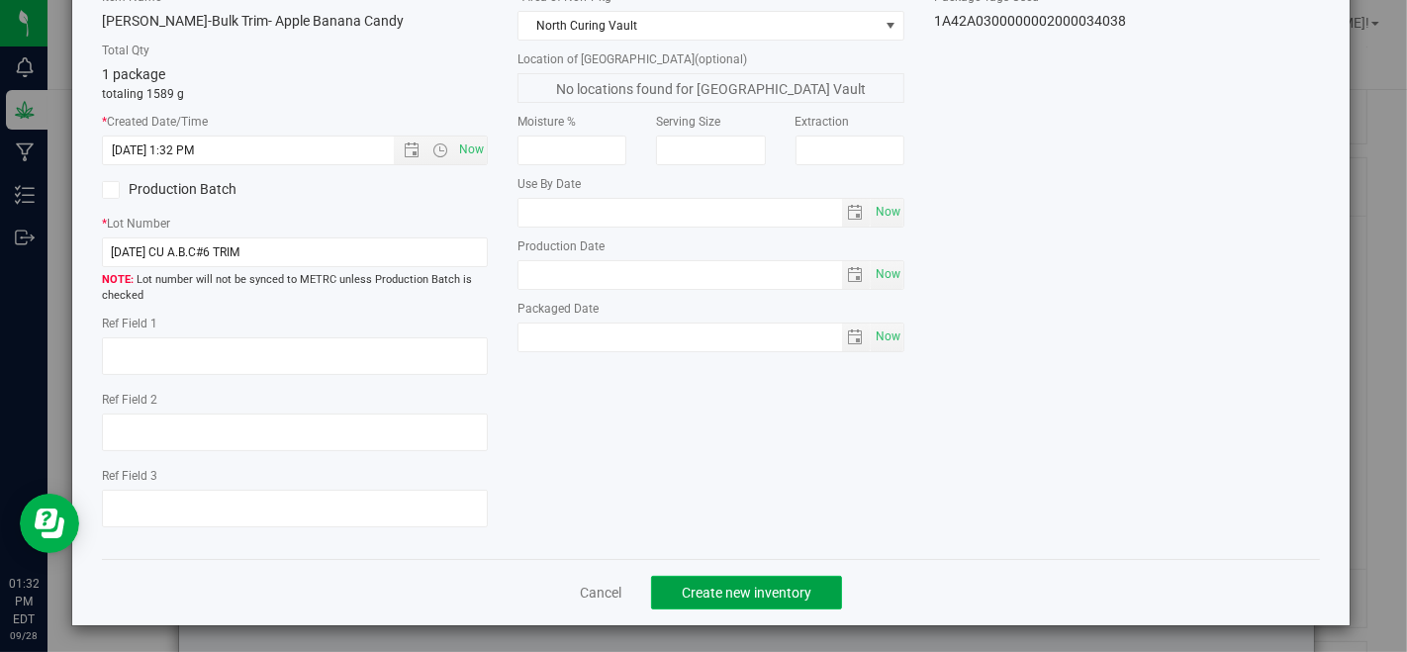
click at [688, 585] on span "Create new inventory" at bounding box center [747, 593] width 130 height 16
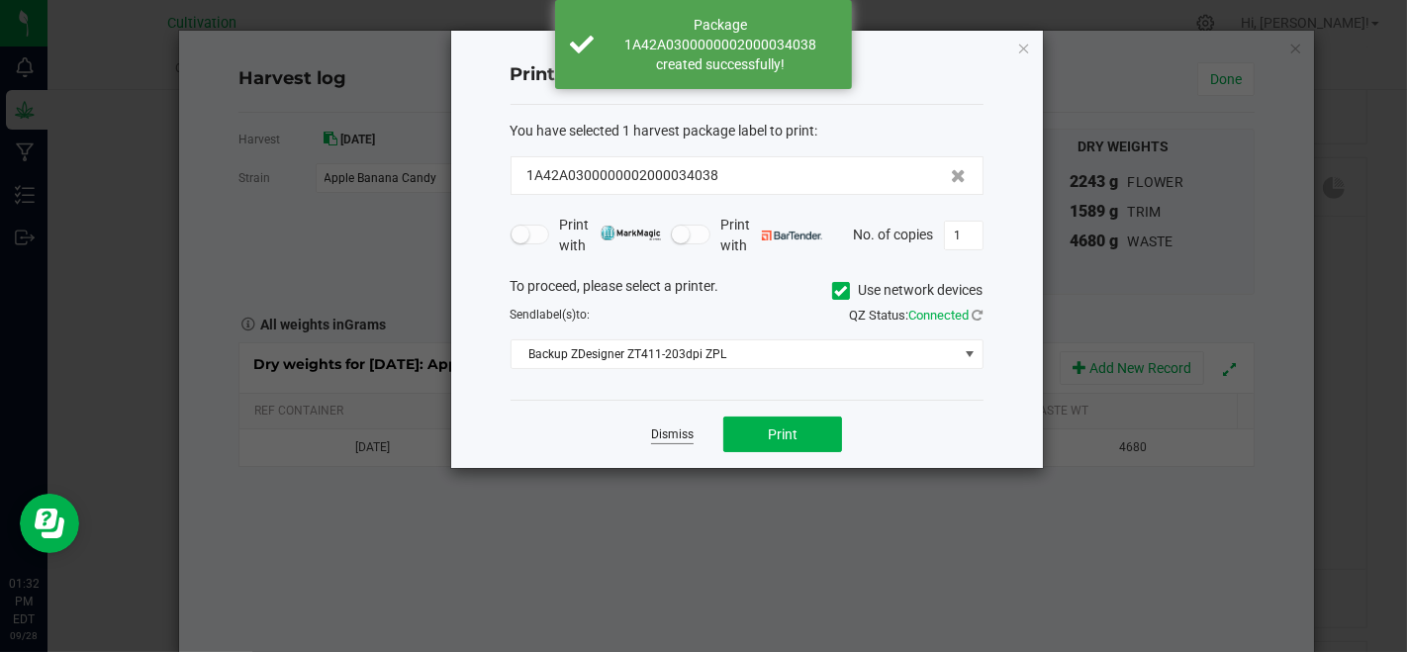
click at [673, 426] on link "Dismiss" at bounding box center [672, 434] width 43 height 17
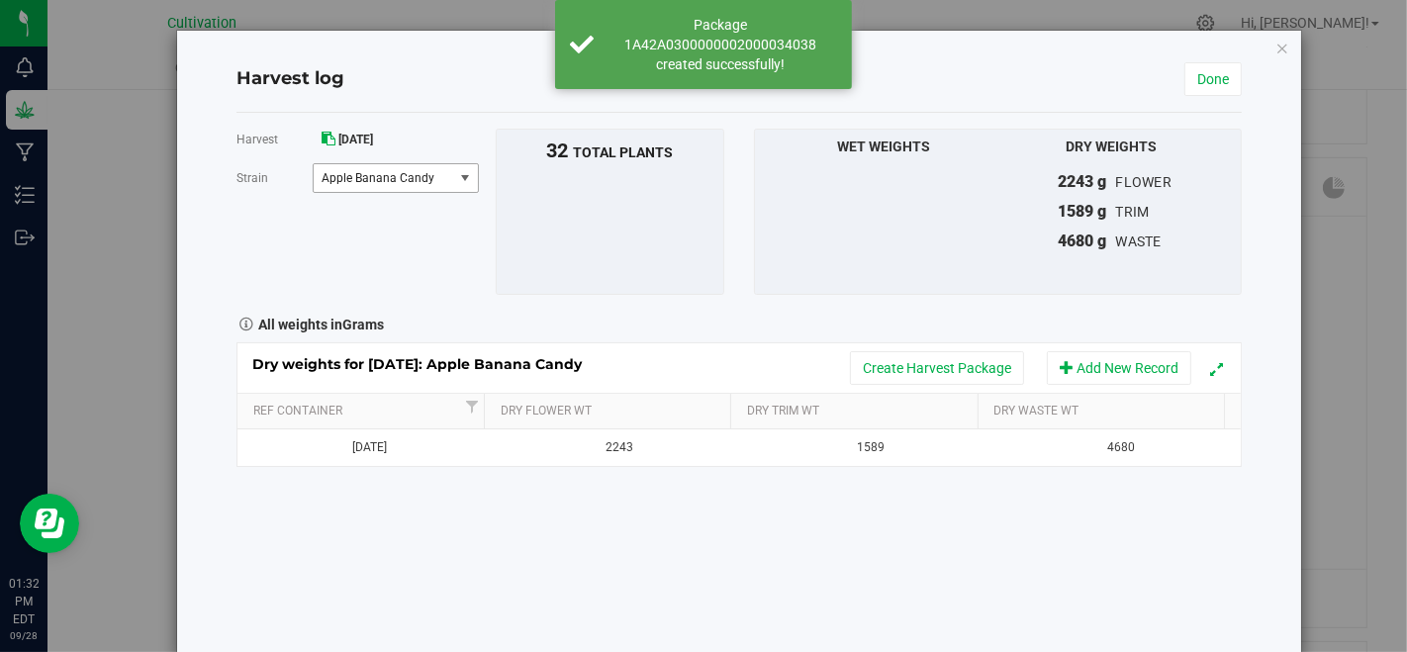
click at [441, 181] on span "Apple Banana Candy" at bounding box center [383, 178] width 139 height 28
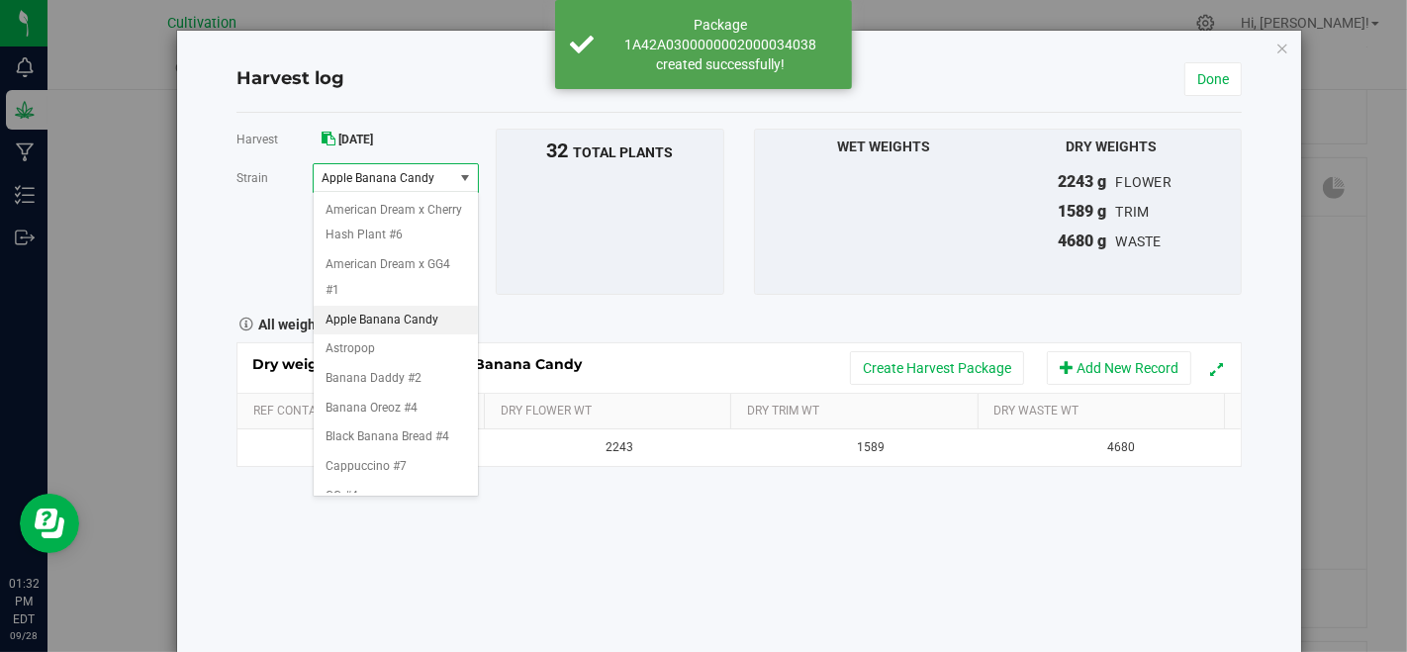
scroll to position [218, 0]
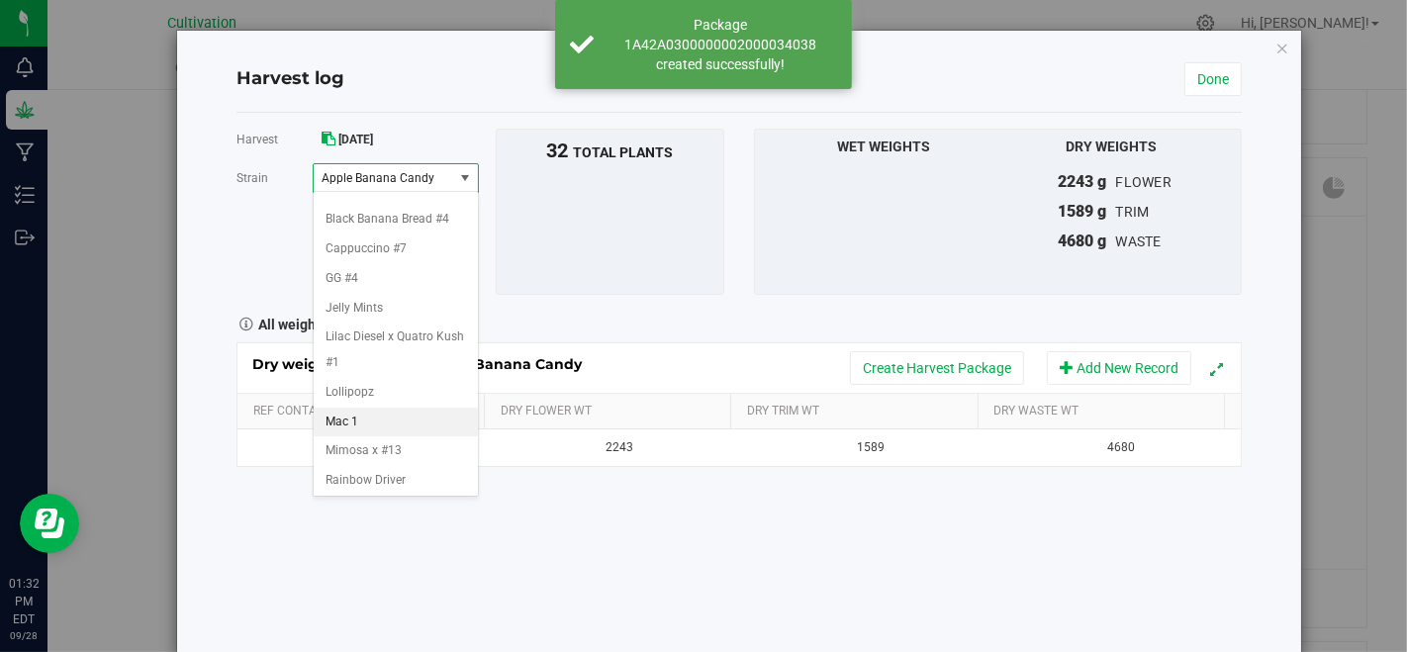
click at [401, 416] on li "Mac 1" at bounding box center [396, 423] width 164 height 30
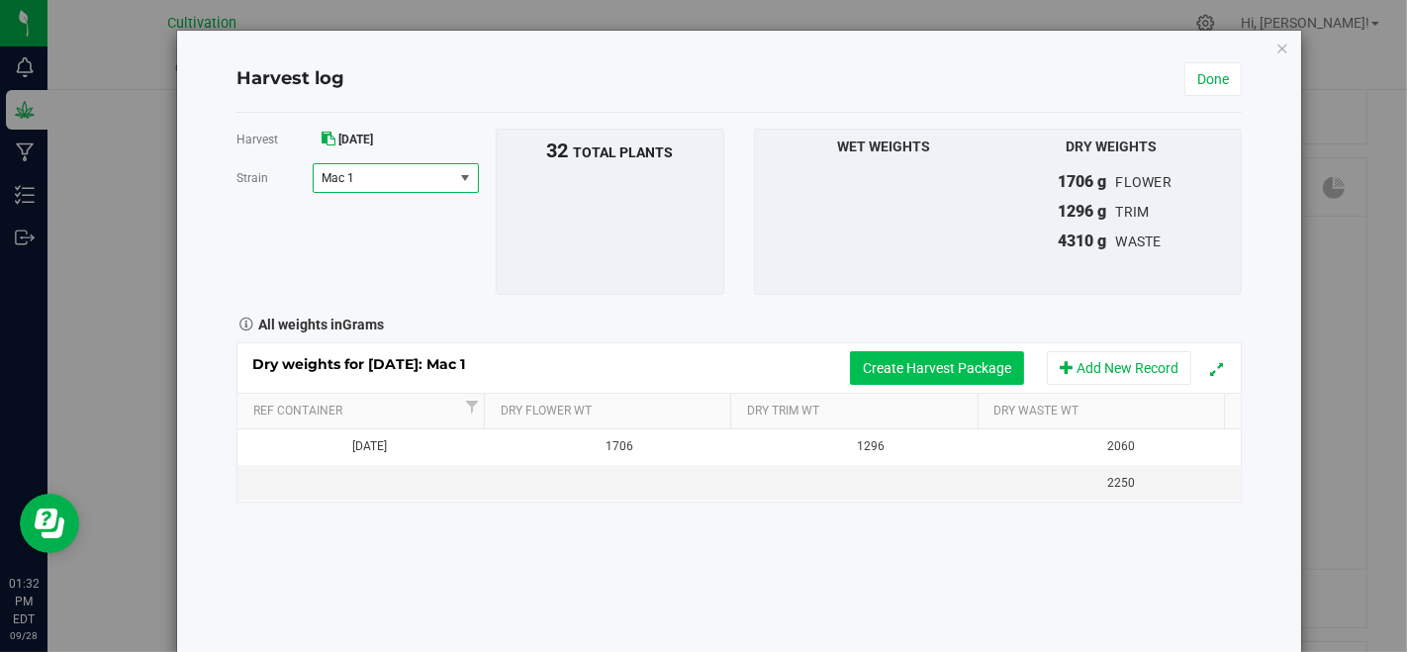
click at [949, 377] on button "Create Harvest Package" at bounding box center [937, 368] width 174 height 34
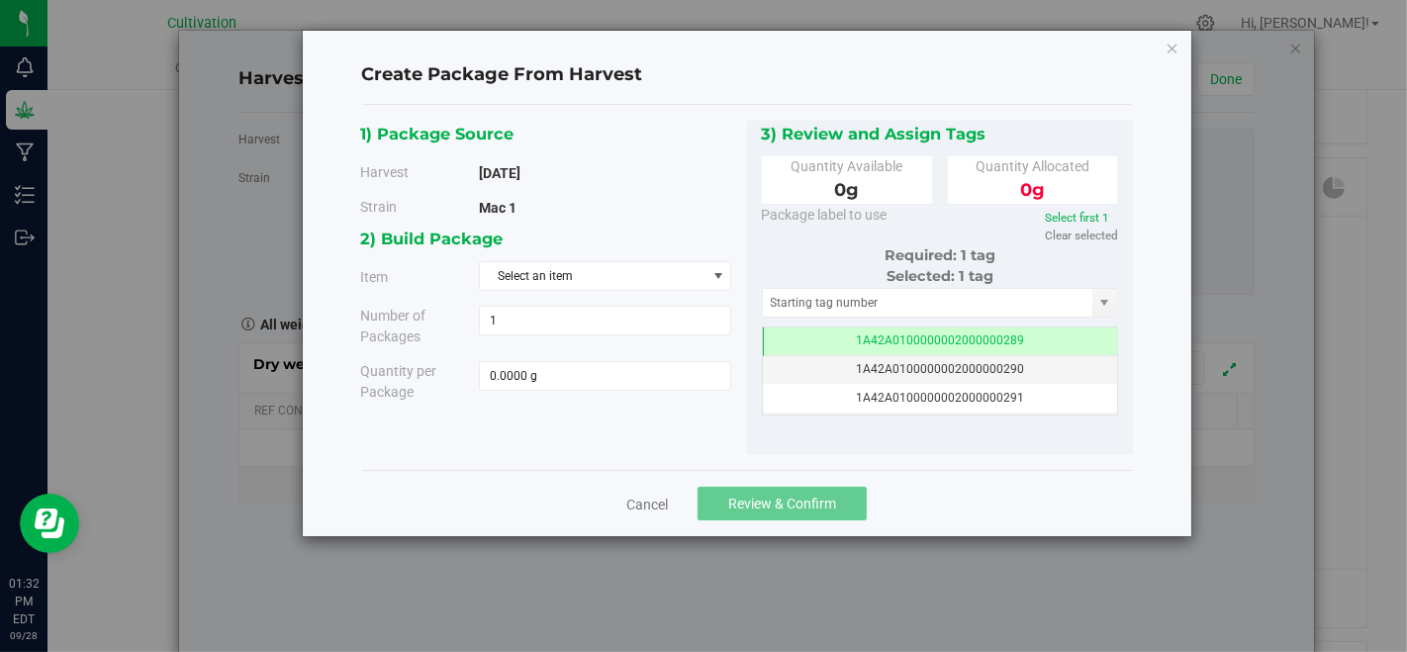
click at [642, 292] on div "2) Build Package Item Select an item [PERSON_NAME]-Bulk Flower-Mac 1 [PERSON_NA…" at bounding box center [553, 321] width 387 height 191
click at [642, 284] on span "Select an item" at bounding box center [593, 276] width 226 height 28
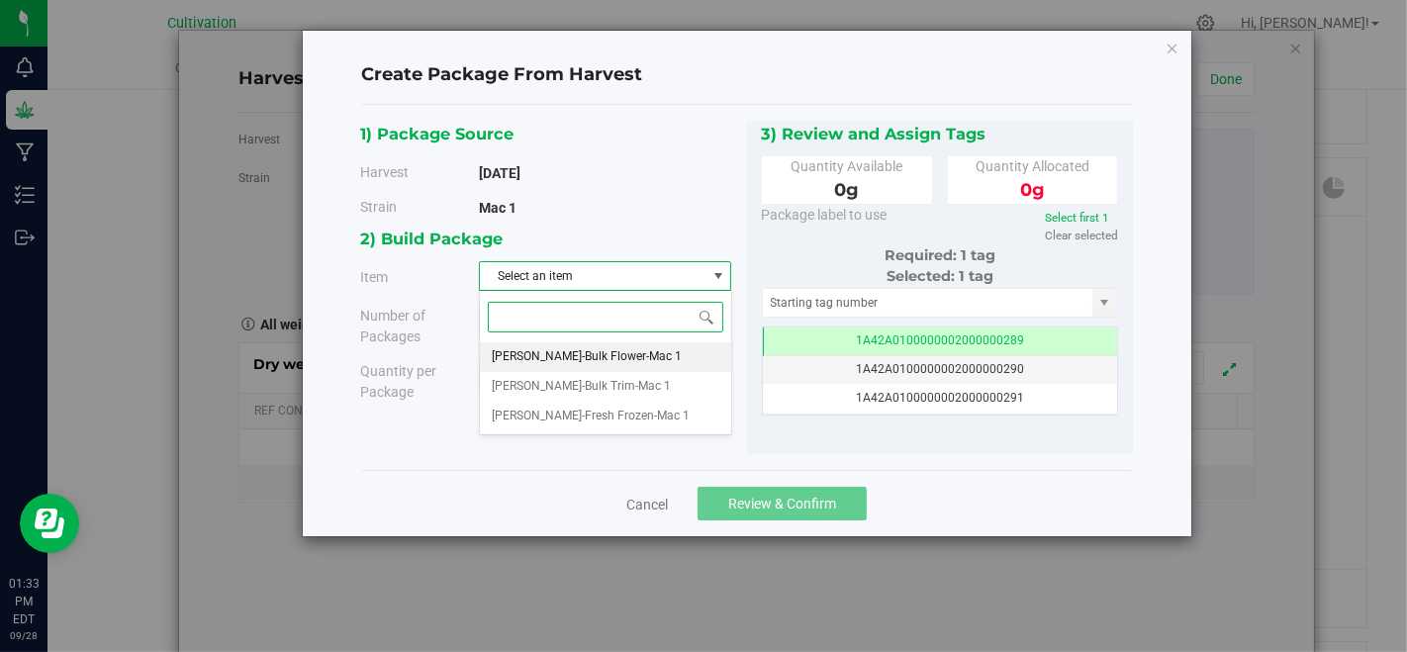
click at [639, 353] on li "[PERSON_NAME]-Bulk Flower-Mac 1" at bounding box center [605, 357] width 250 height 30
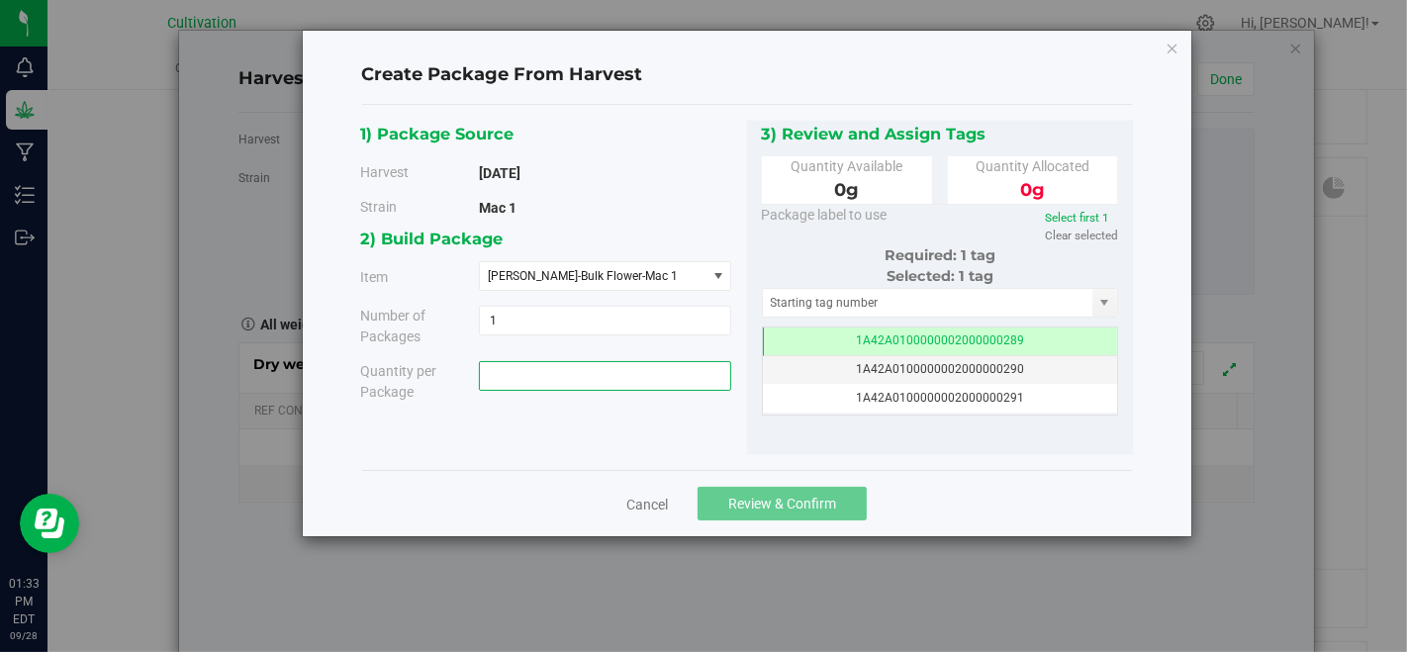
click at [639, 371] on span at bounding box center [605, 376] width 252 height 30
type input "1706"
type input "1706.0000 g"
click at [905, 305] on input "text" at bounding box center [928, 303] width 330 height 28
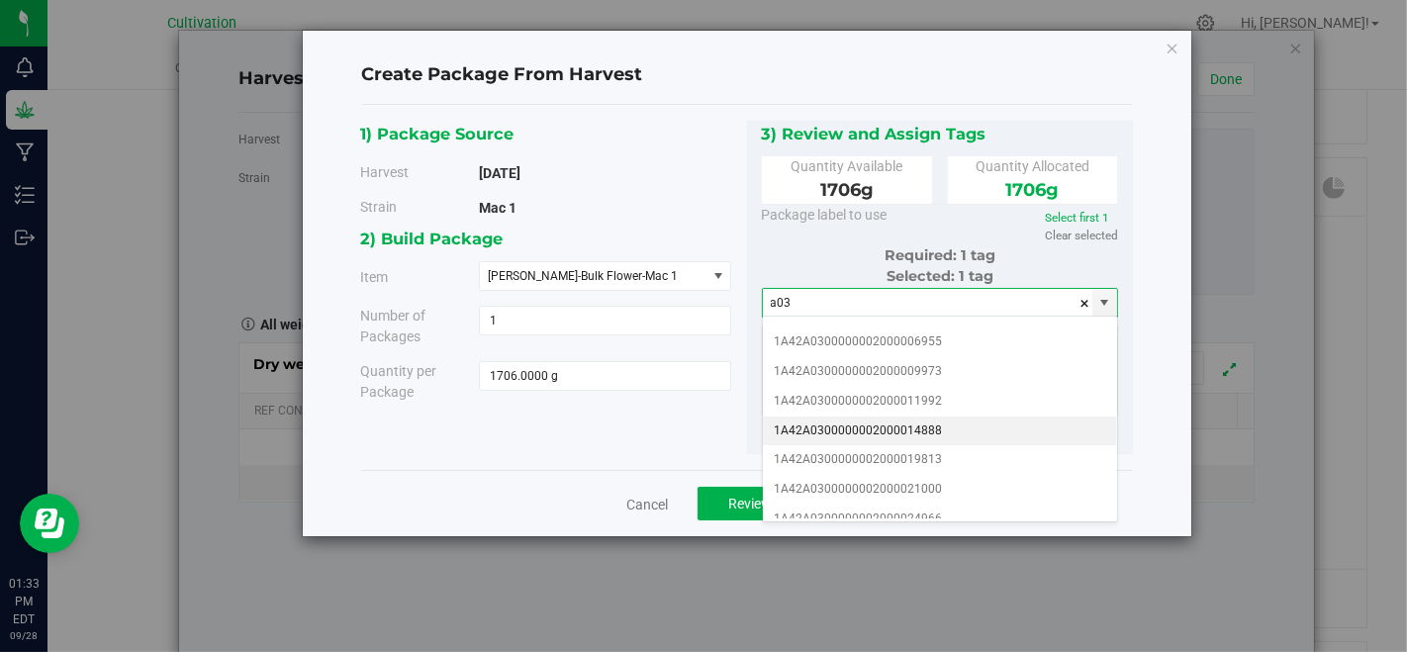
scroll to position [220, 0]
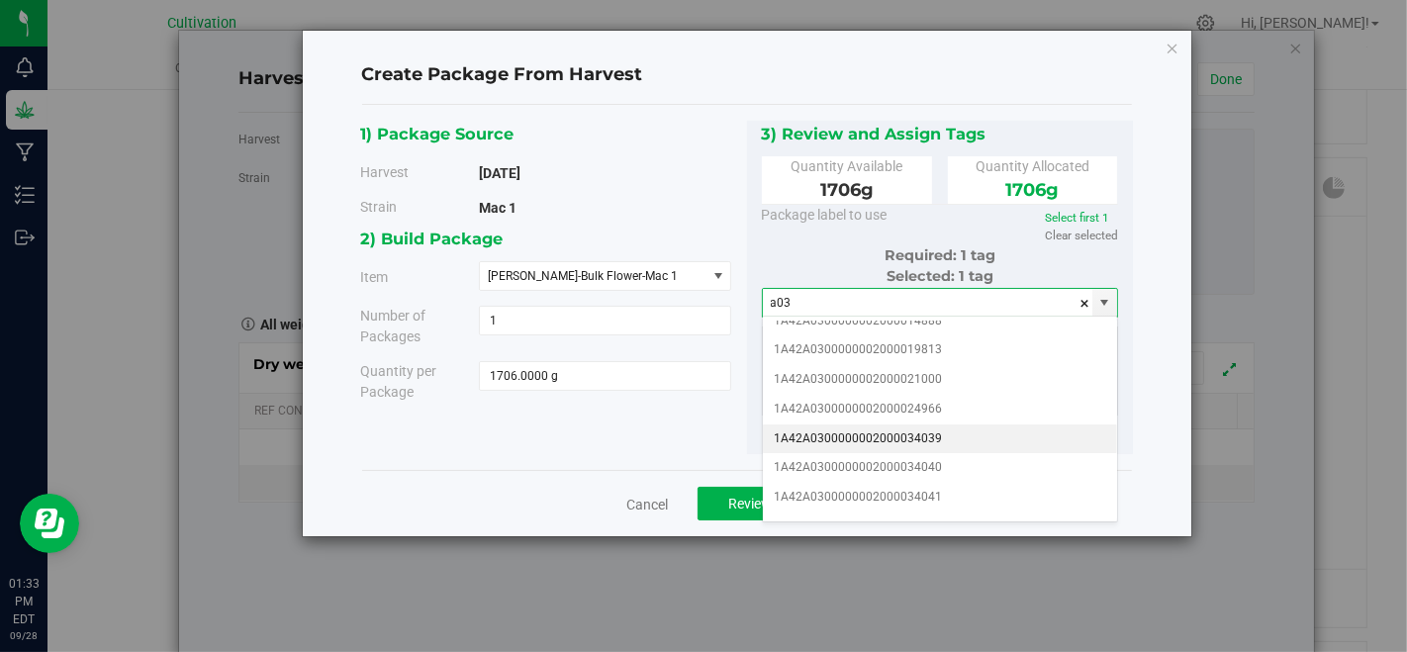
click at [975, 430] on li "1A42A0300000002000034039" at bounding box center [940, 439] width 355 height 30
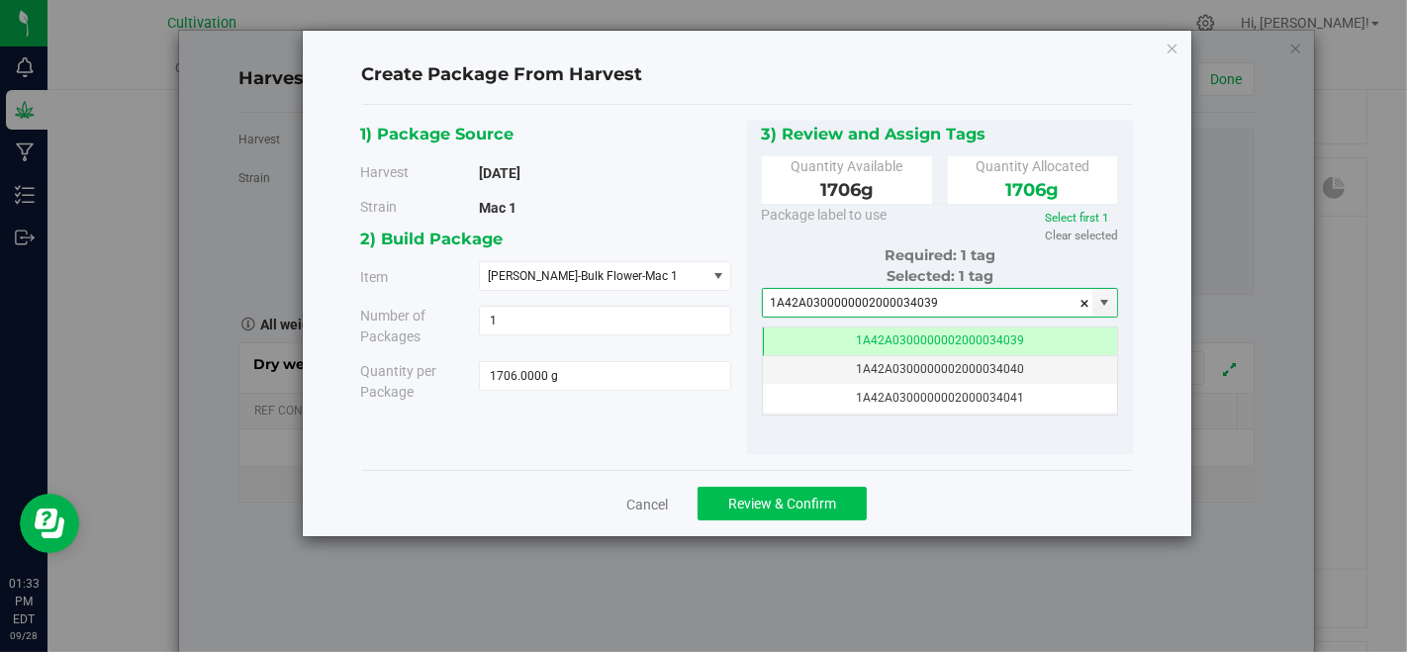
type input "1A42A0300000002000034039"
click at [832, 505] on span "Review & Confirm" at bounding box center [782, 504] width 108 height 16
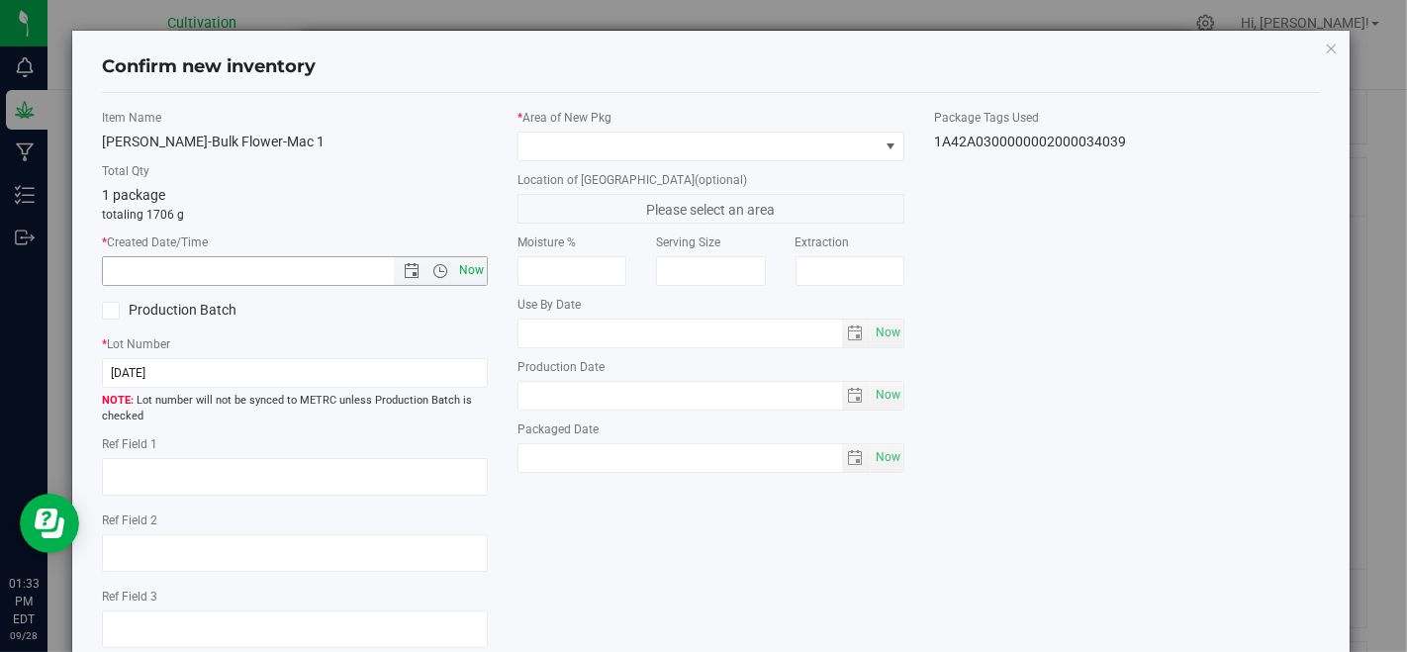
click at [455, 268] on span "Now" at bounding box center [472, 270] width 34 height 29
type input "[DATE] 1:33 PM"
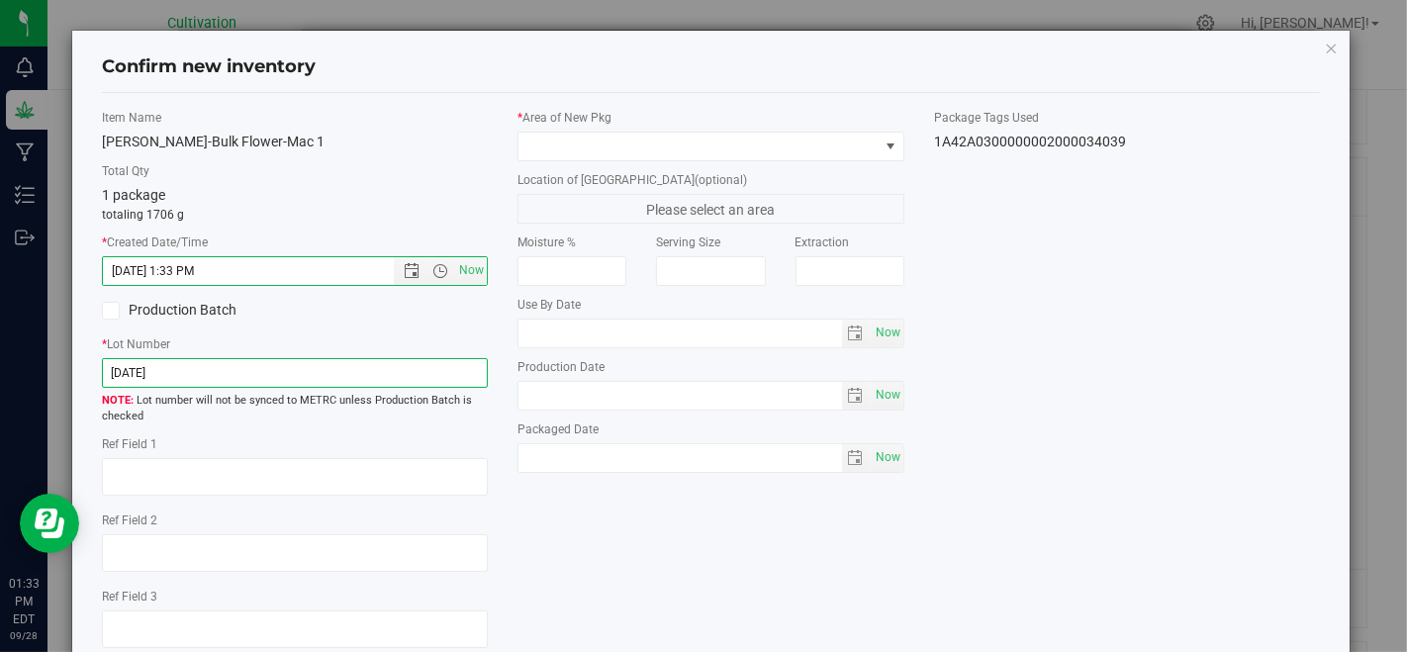
click at [459, 378] on input "[DATE]" at bounding box center [295, 373] width 386 height 30
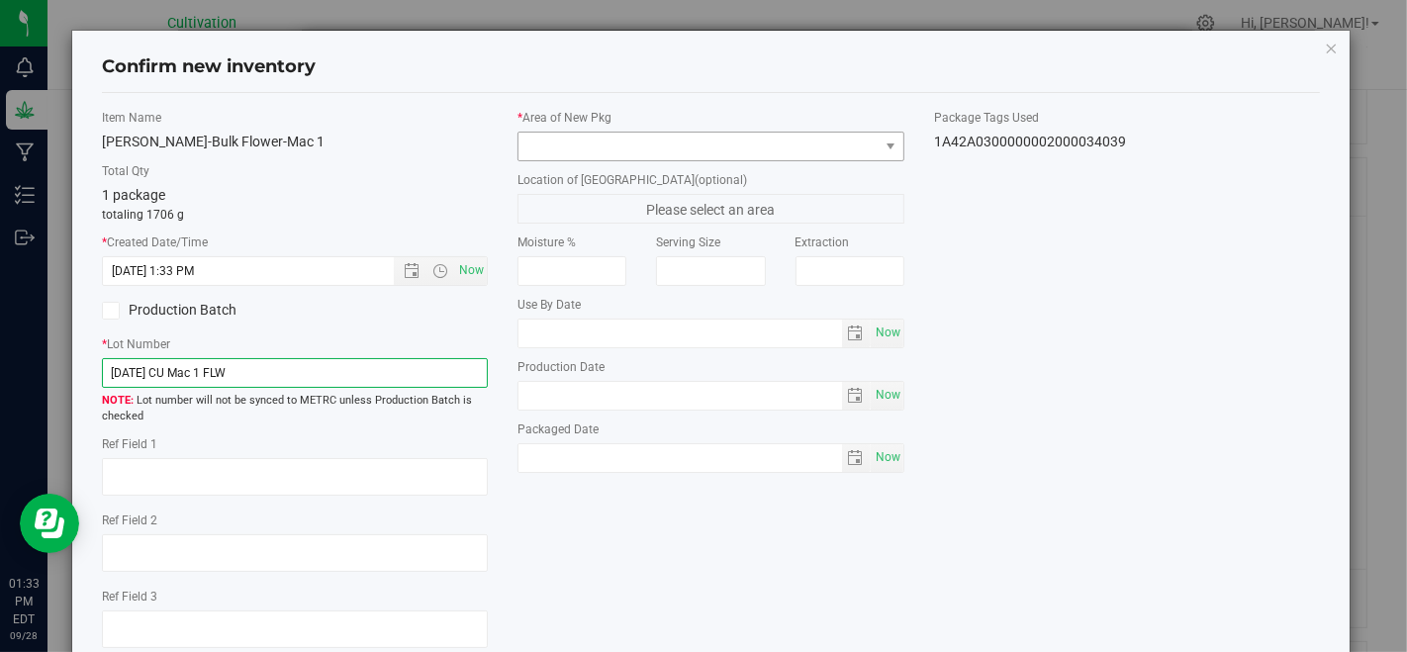
type input "[DATE] CU Mac 1 FLW"
click at [648, 142] on span at bounding box center [697, 147] width 359 height 28
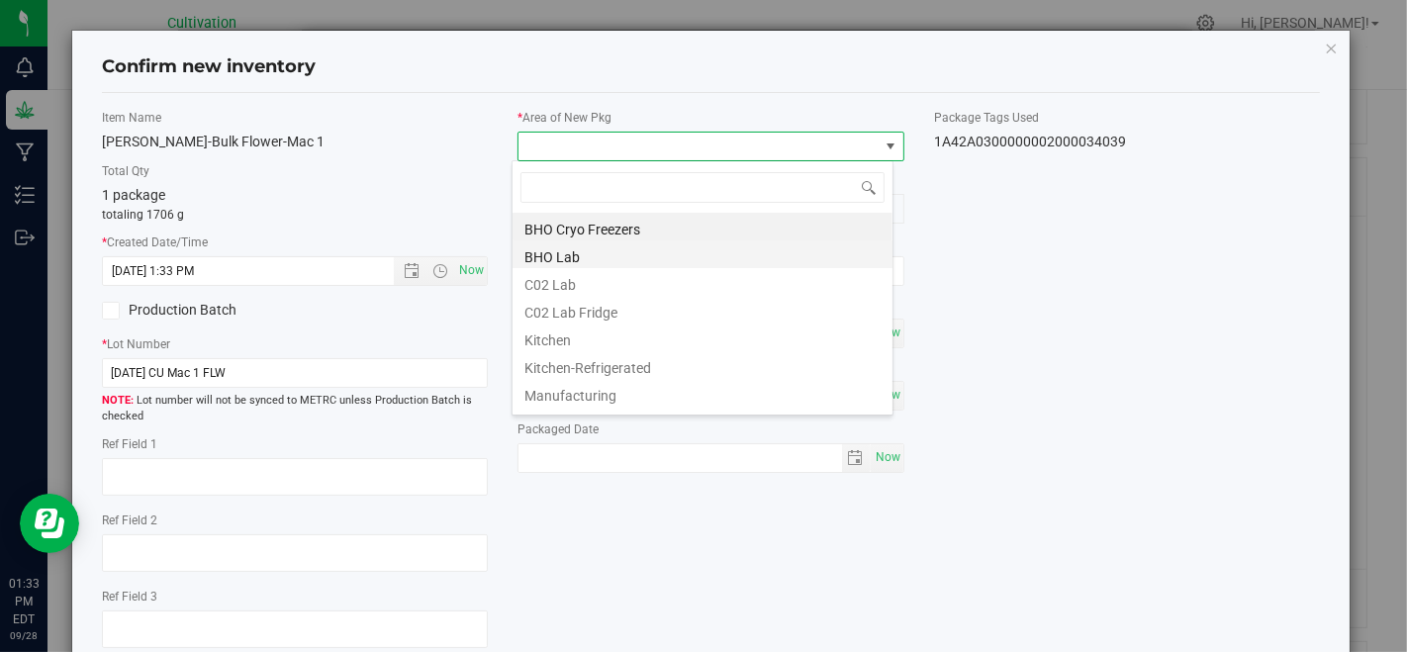
scroll to position [110, 0]
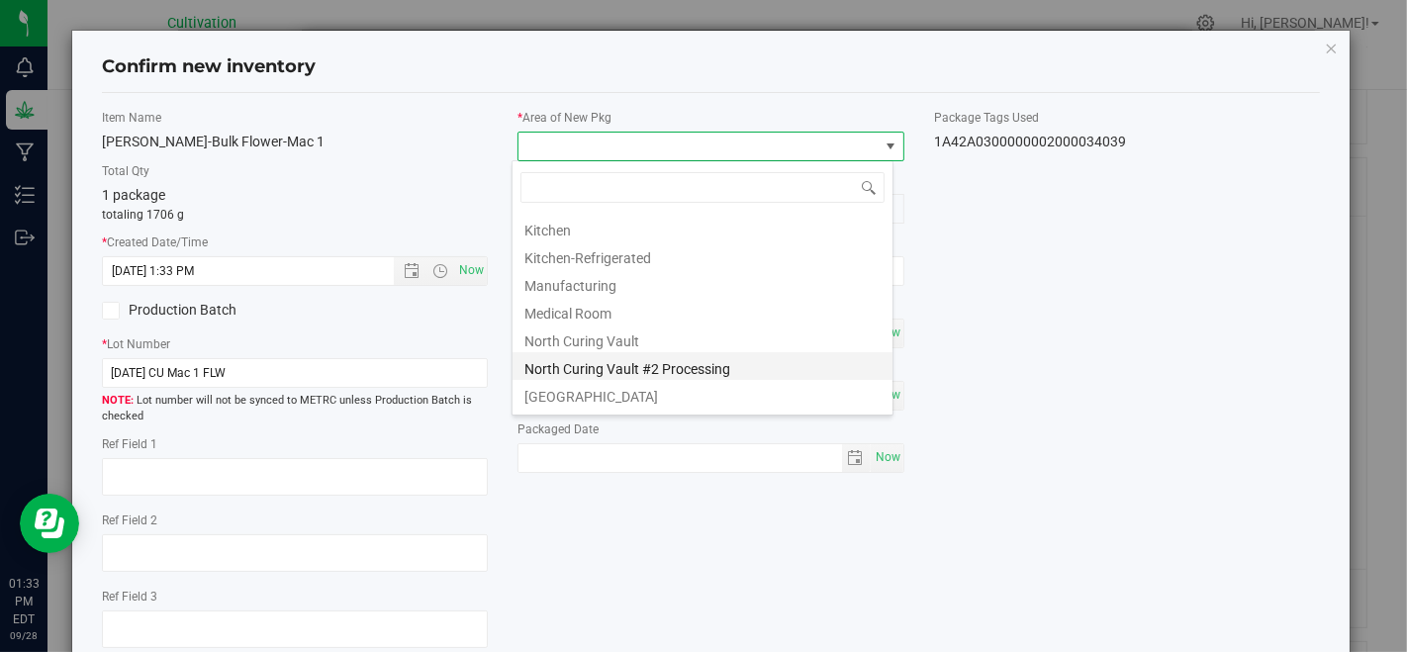
click at [658, 364] on li "North Curing Vault #2 Processing" at bounding box center [702, 366] width 380 height 28
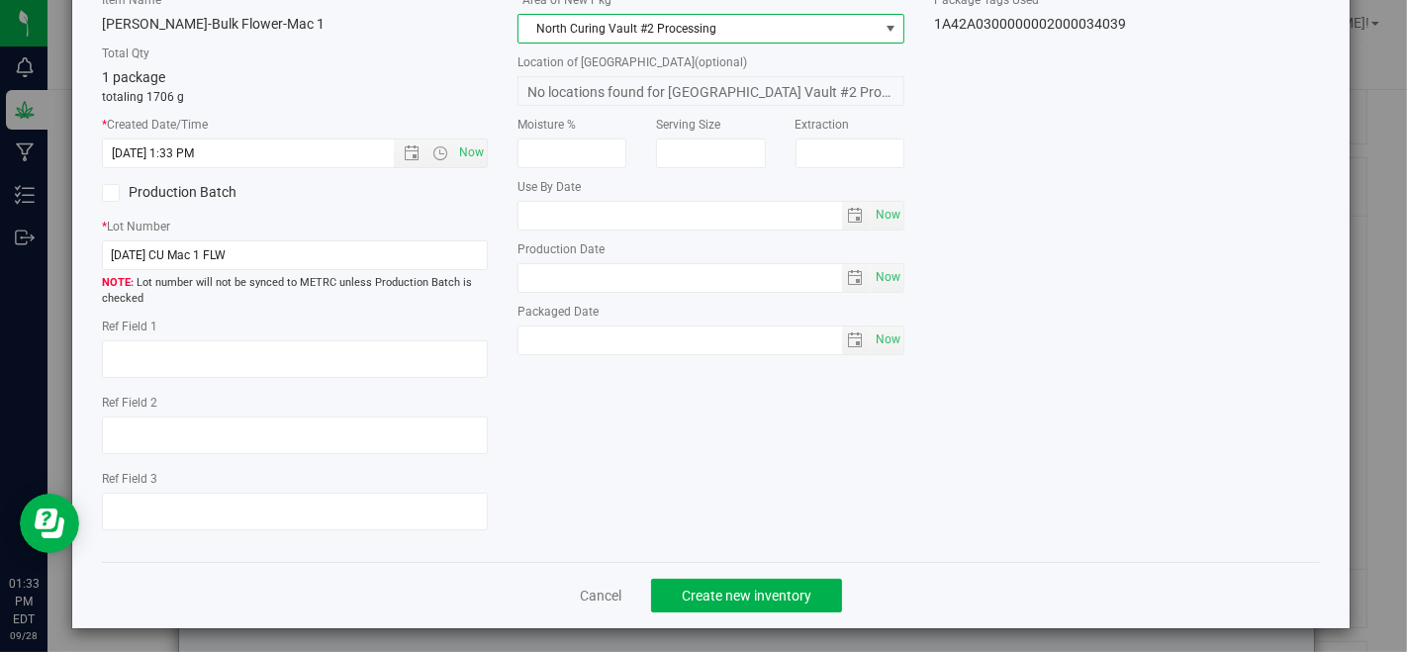
scroll to position [121, 0]
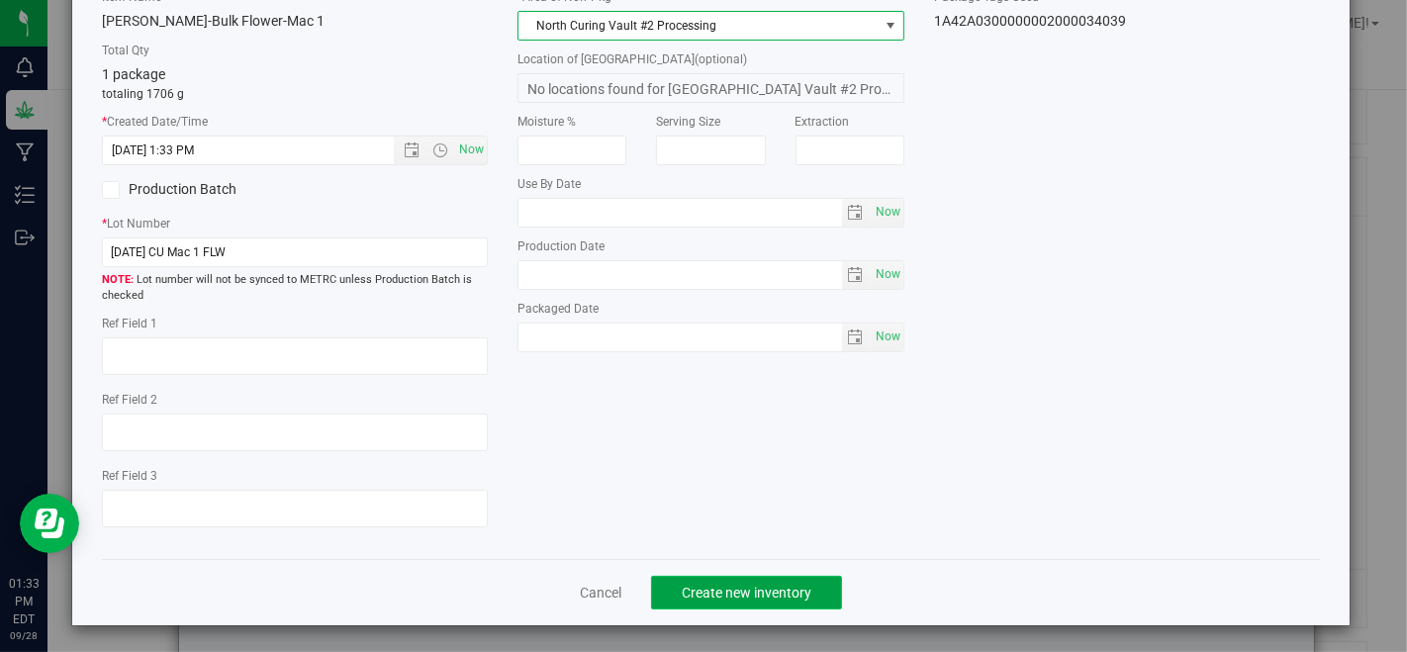
click at [720, 586] on span "Create new inventory" at bounding box center [747, 593] width 130 height 16
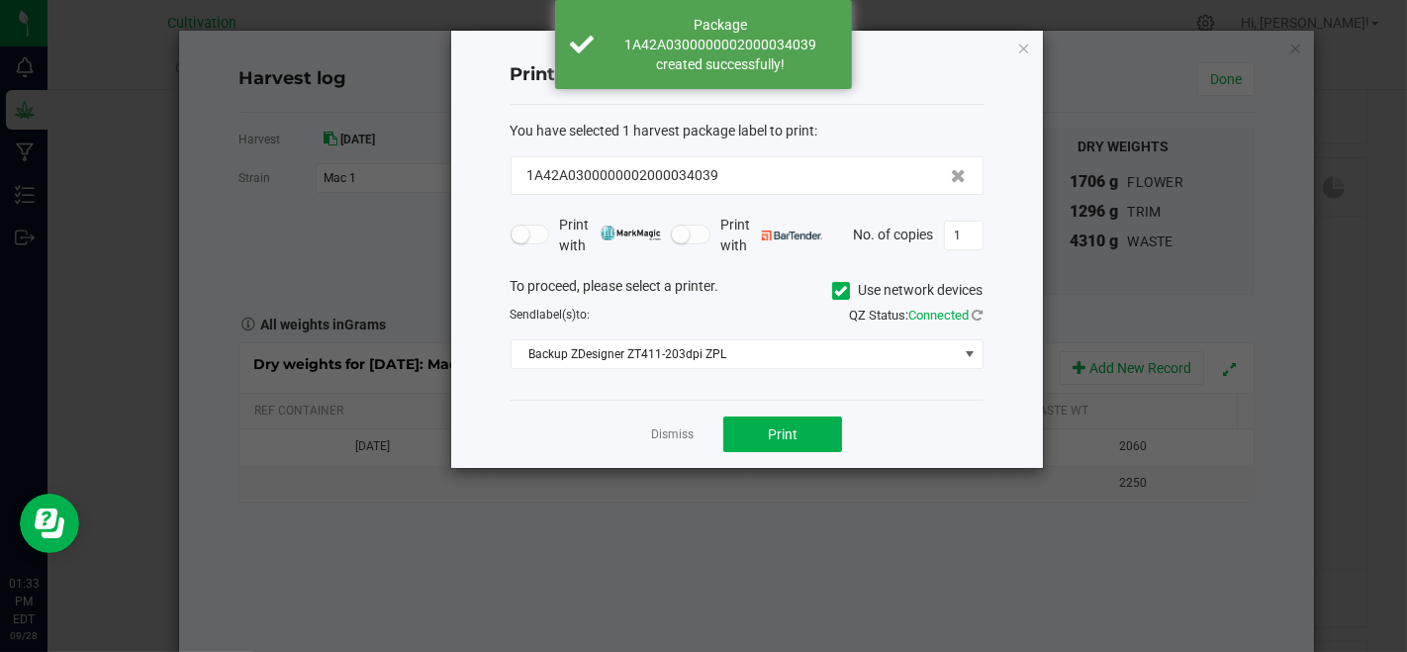
click at [670, 443] on div "Dismiss Print" at bounding box center [746, 434] width 473 height 68
click at [675, 429] on link "Dismiss" at bounding box center [672, 434] width 43 height 17
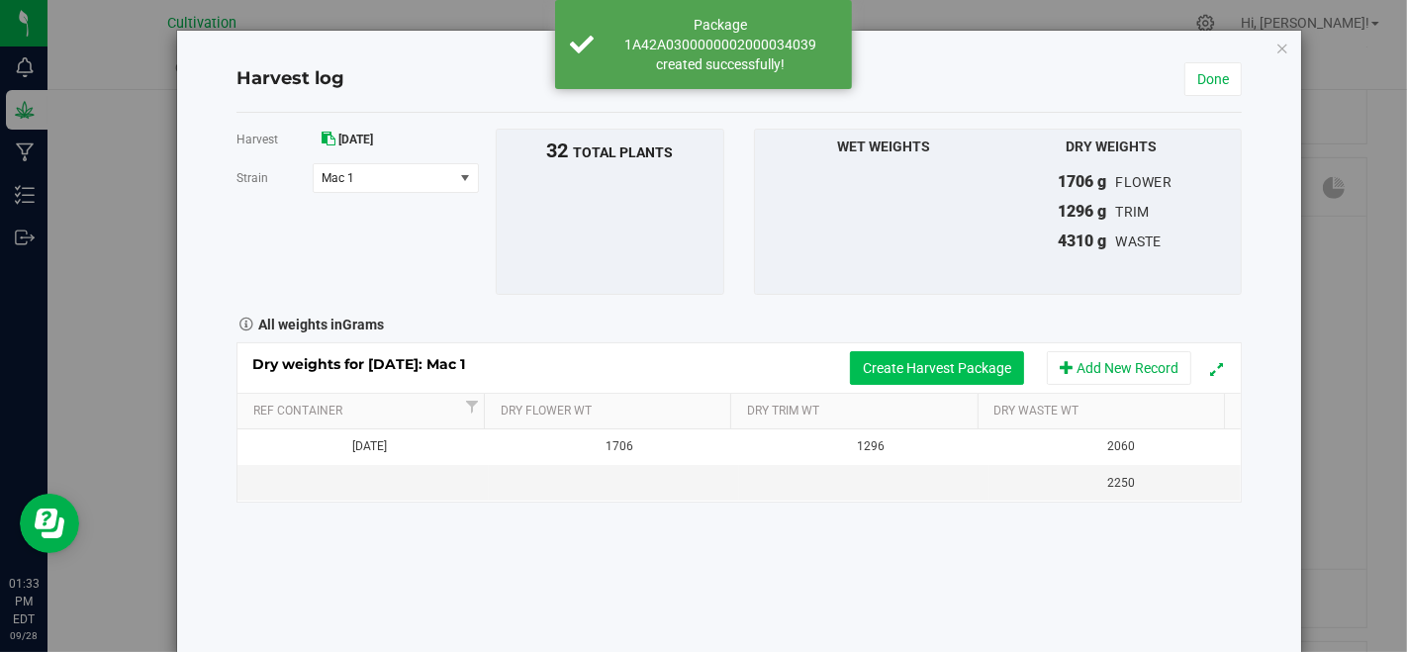
click at [907, 367] on button "Create Harvest Package" at bounding box center [937, 368] width 174 height 34
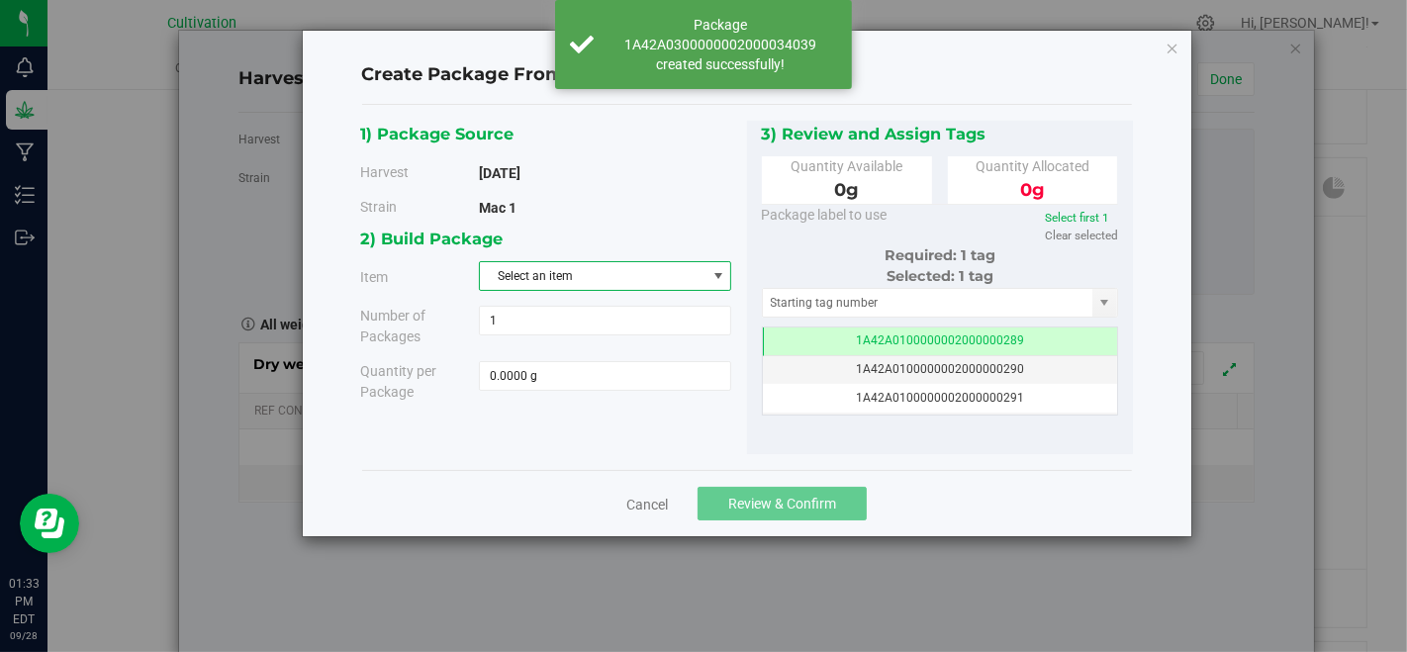
click at [629, 274] on span "Select an item" at bounding box center [593, 276] width 226 height 28
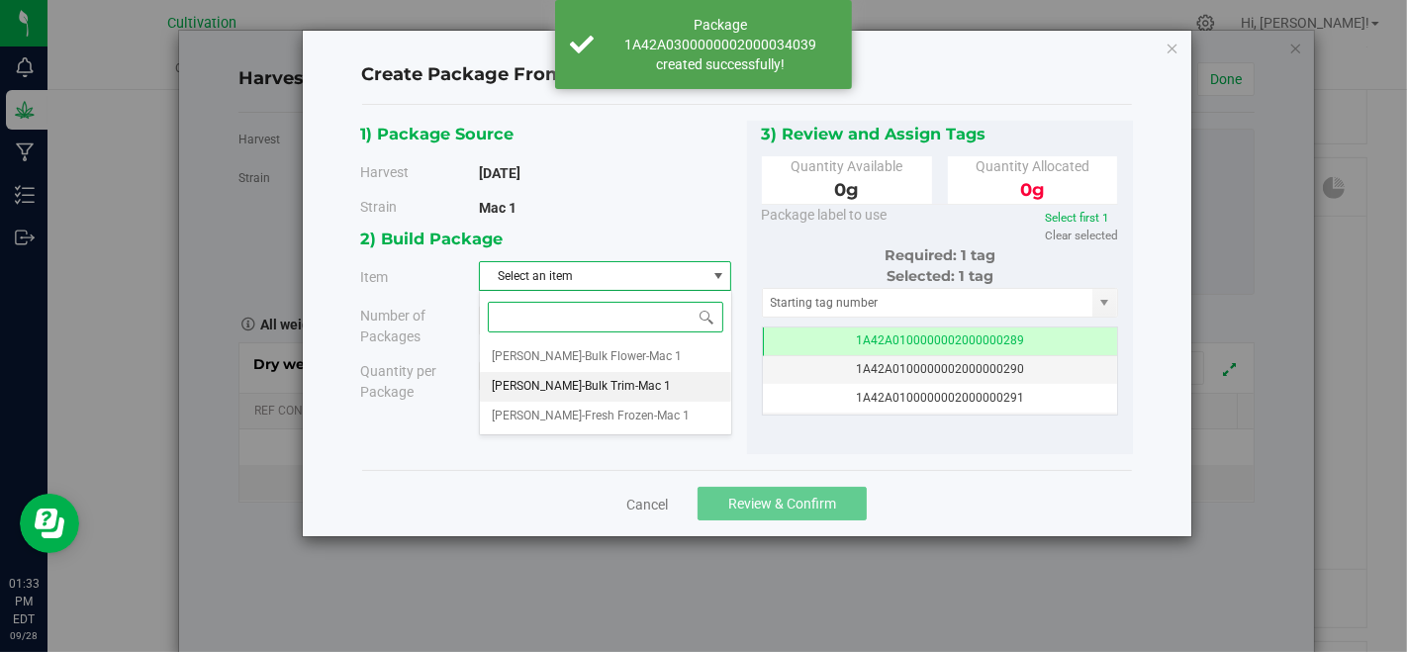
click at [624, 402] on li "[PERSON_NAME]-Fresh Frozen-Mac 1" at bounding box center [605, 417] width 250 height 30
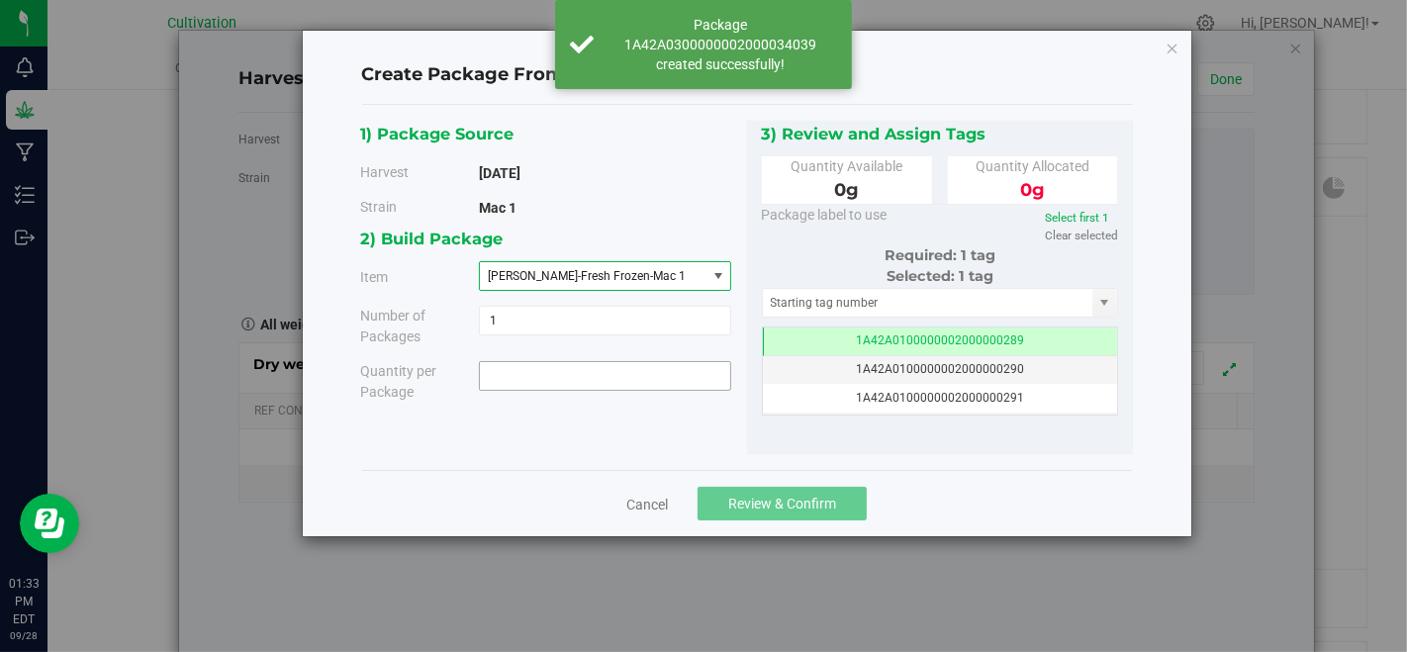
click at [630, 365] on span at bounding box center [605, 376] width 252 height 30
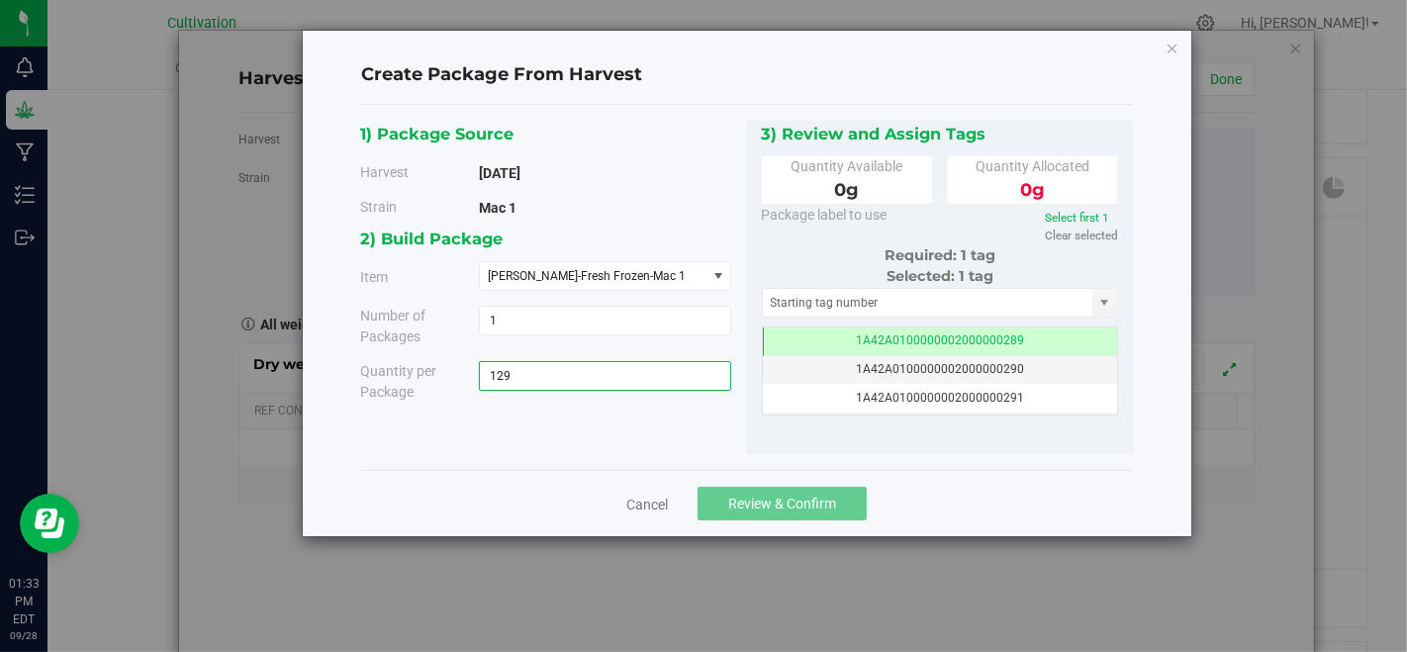
type input "1296"
type input "1296.0000 g"
click at [808, 308] on input "text" at bounding box center [928, 303] width 330 height 28
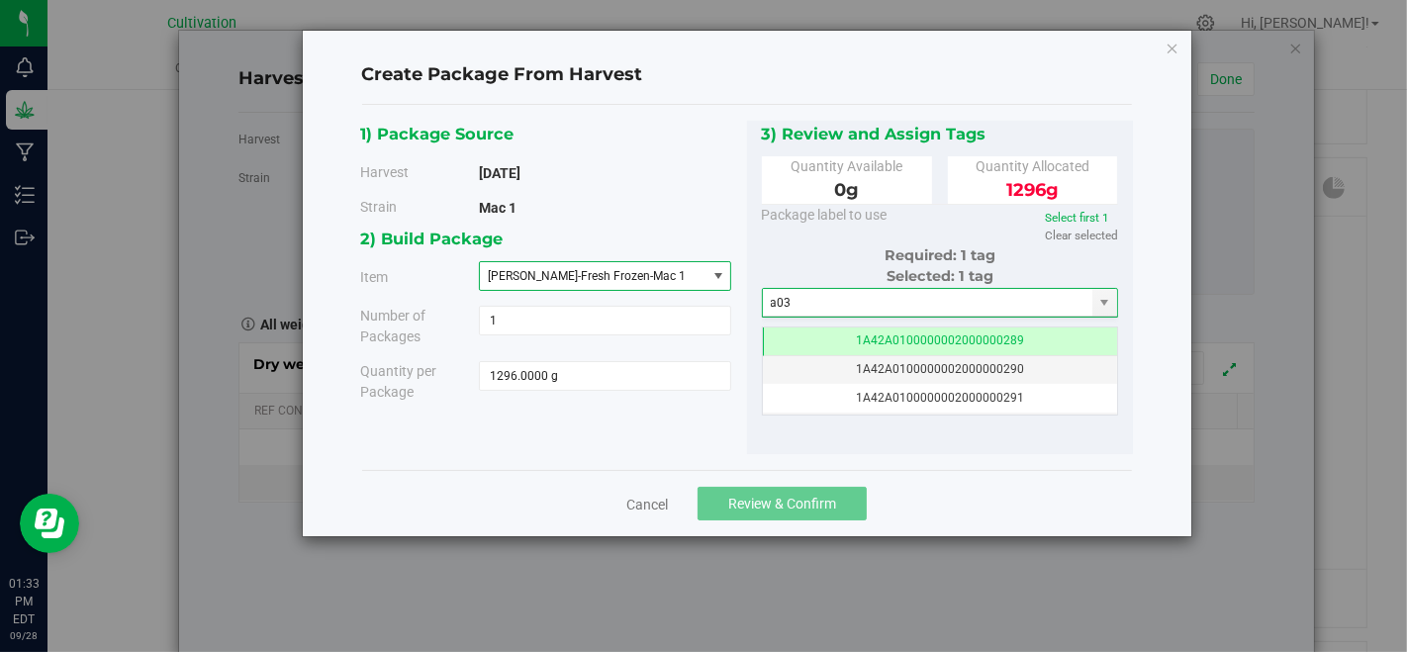
click at [657, 266] on span "[PERSON_NAME]-Fresh Frozen-Mac 1" at bounding box center [593, 276] width 226 height 28
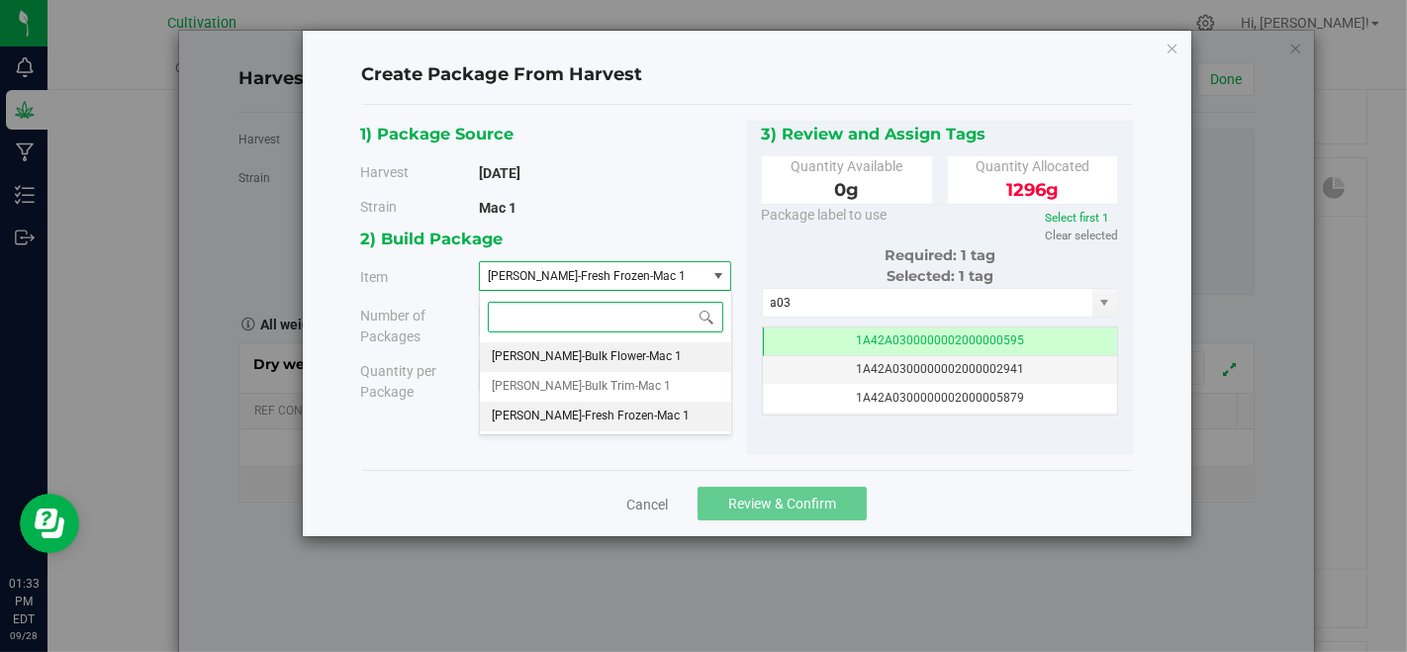
click at [630, 368] on li "[PERSON_NAME]-Bulk Flower-Mac 1" at bounding box center [605, 357] width 250 height 30
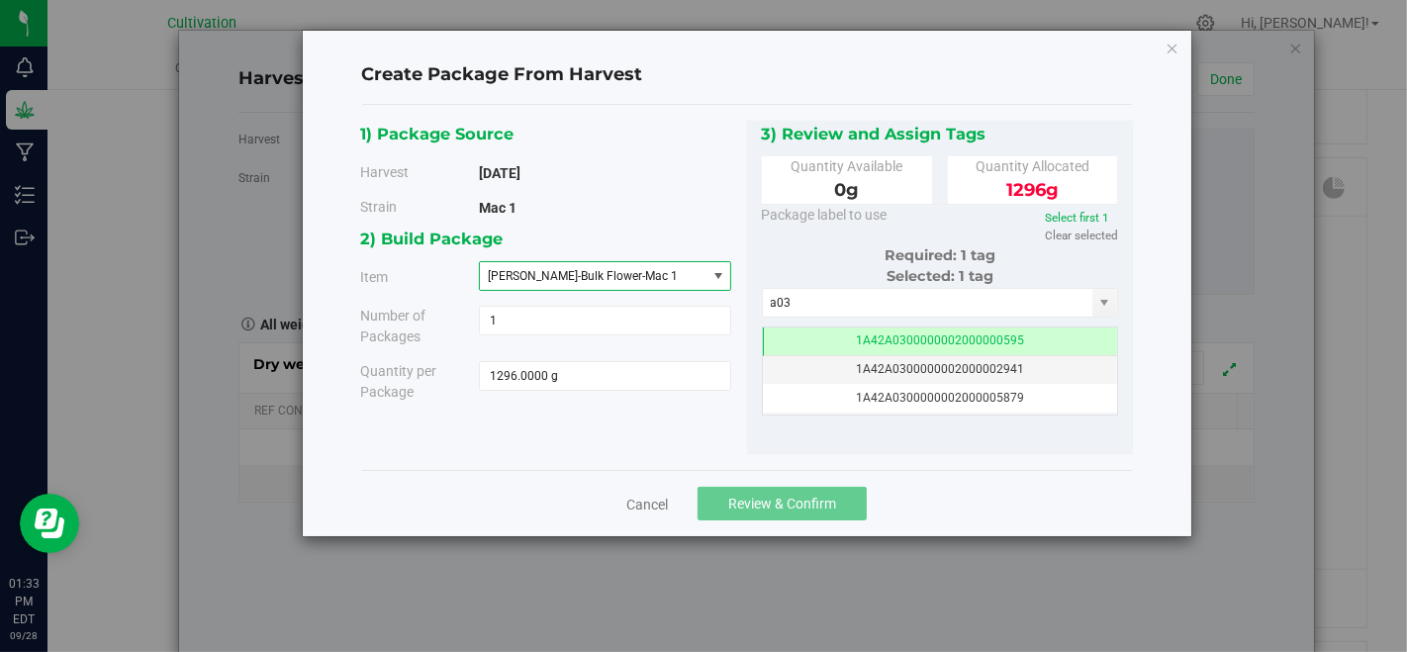
click at [642, 267] on span "[PERSON_NAME]-Bulk Flower-Mac 1" at bounding box center [593, 276] width 226 height 28
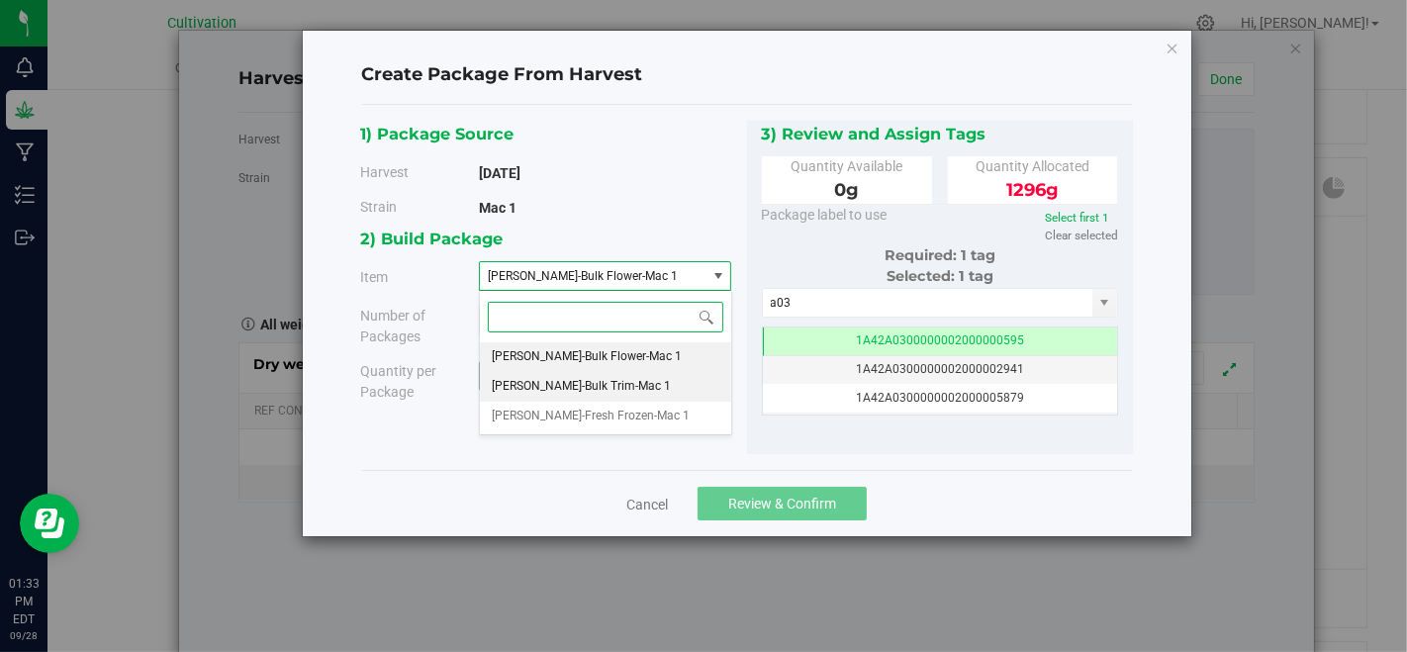
drag, startPoint x: 645, startPoint y: 383, endPoint x: 719, endPoint y: 364, distance: 76.5
click at [643, 384] on li "[PERSON_NAME]-Bulk Trim-Mac 1" at bounding box center [605, 387] width 250 height 30
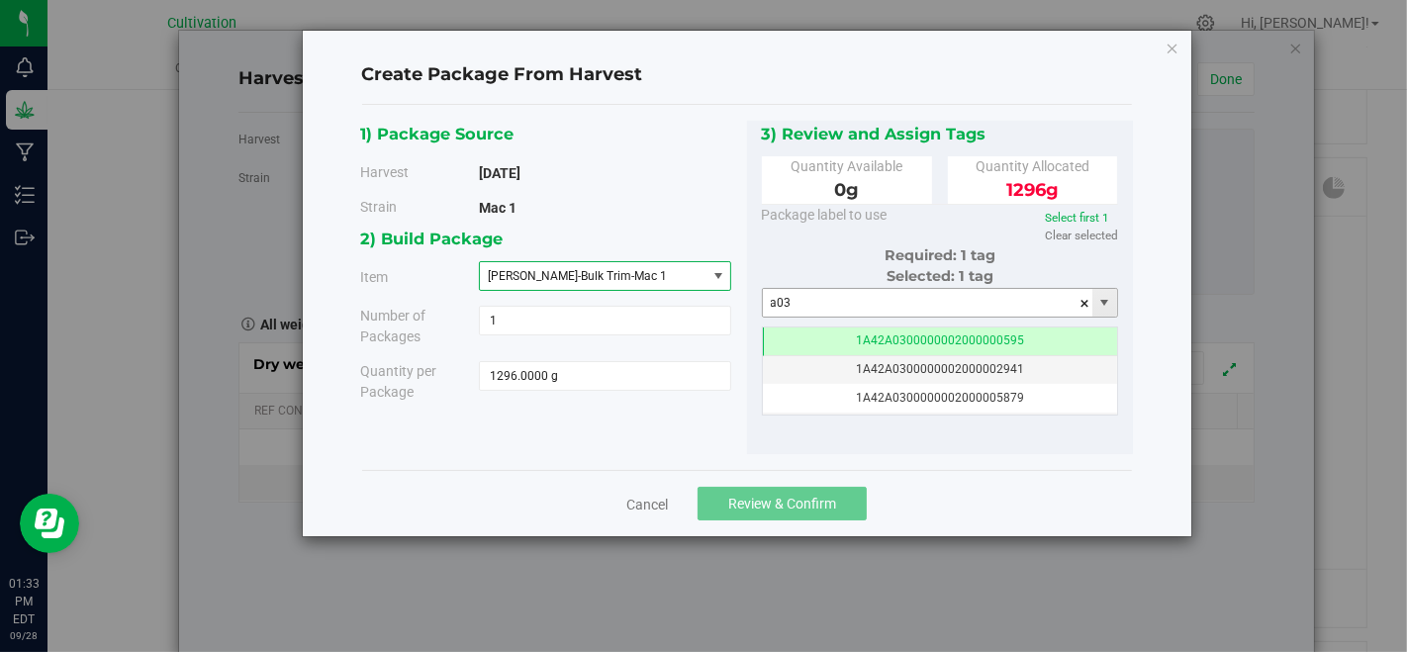
click at [873, 302] on input "a03" at bounding box center [928, 303] width 330 height 28
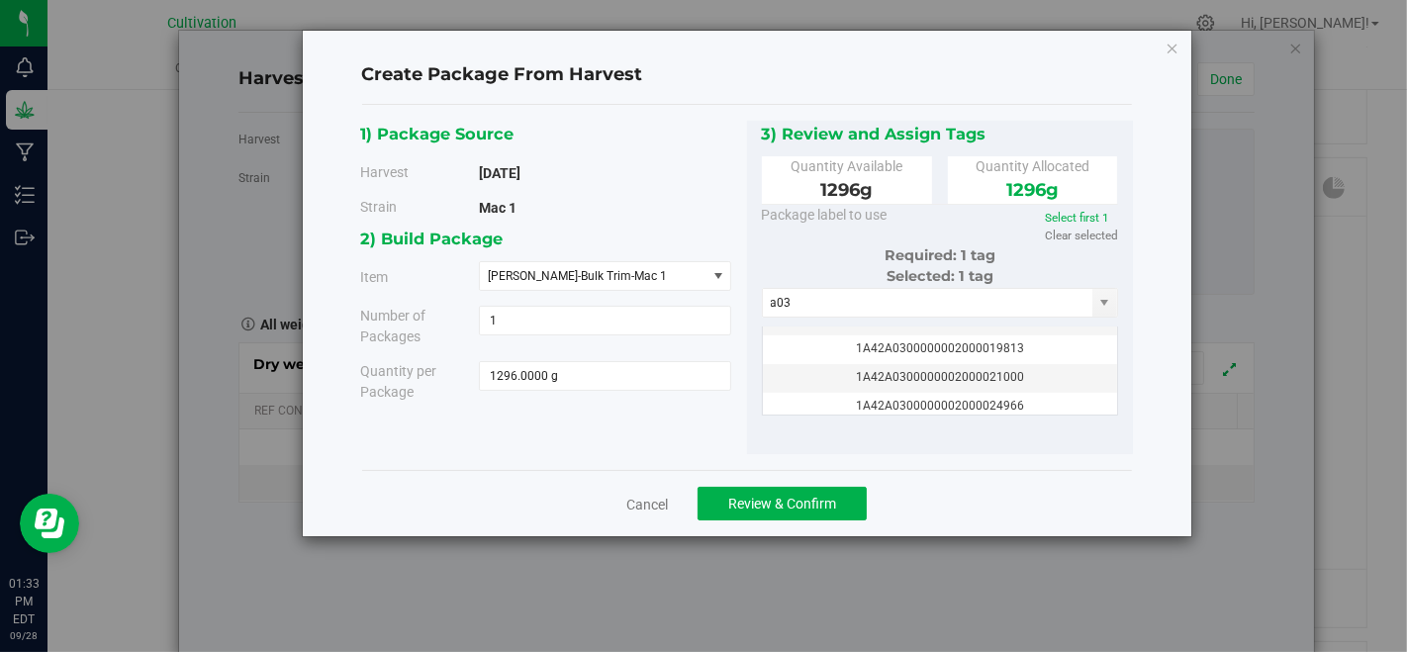
scroll to position [277, 0]
click at [881, 303] on input "a03" at bounding box center [928, 303] width 330 height 28
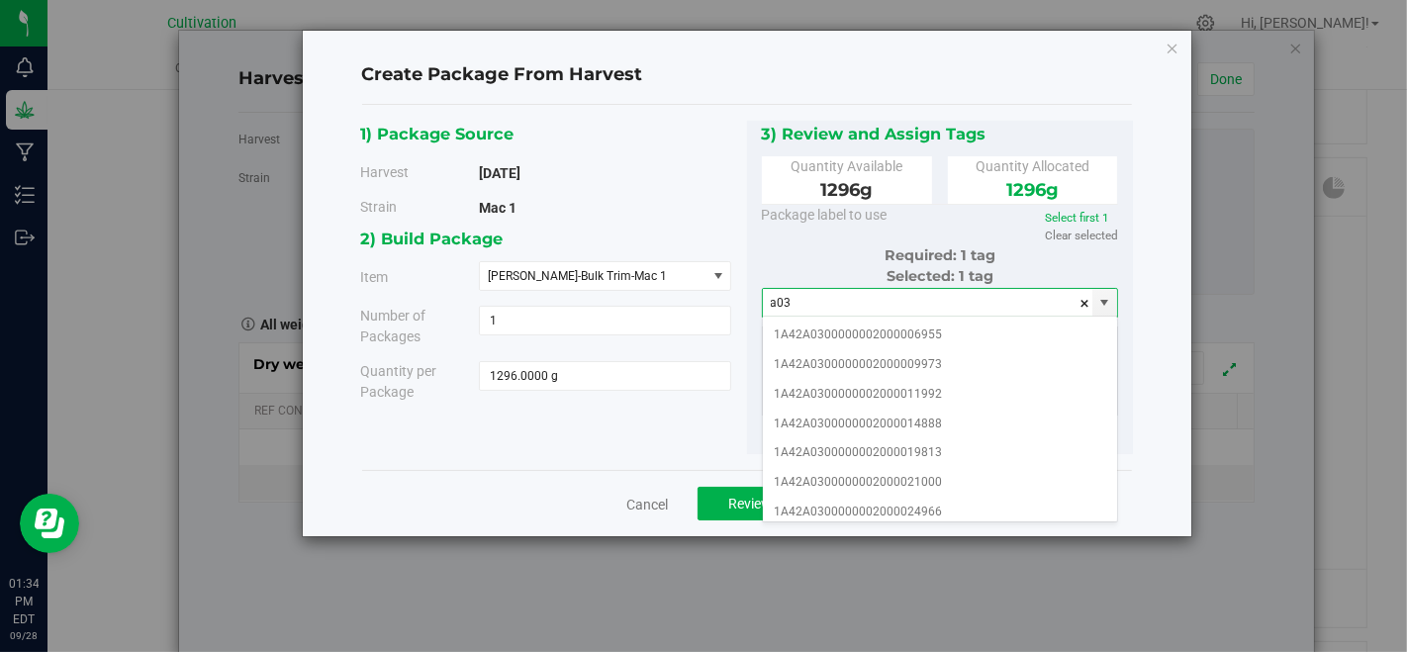
scroll to position [220, 0]
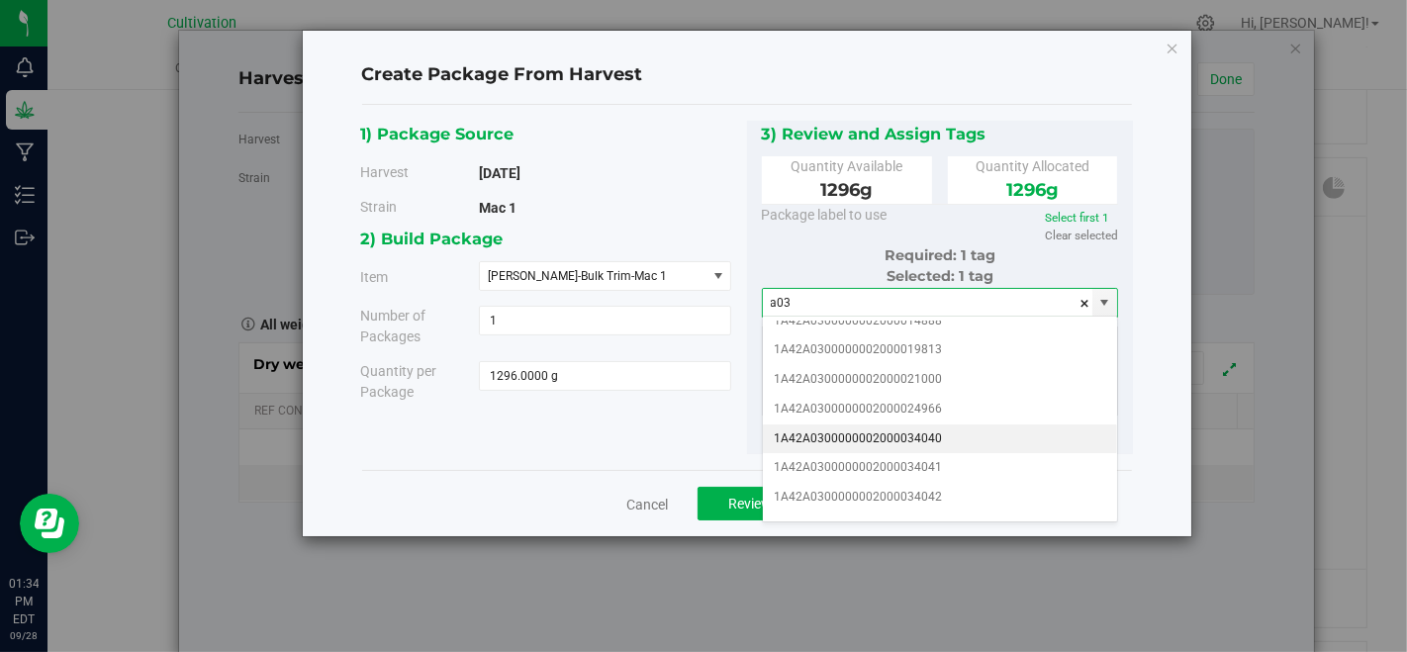
click at [960, 425] on li "1A42A0300000002000034040" at bounding box center [940, 439] width 355 height 30
type input "1A42A0300000002000034040"
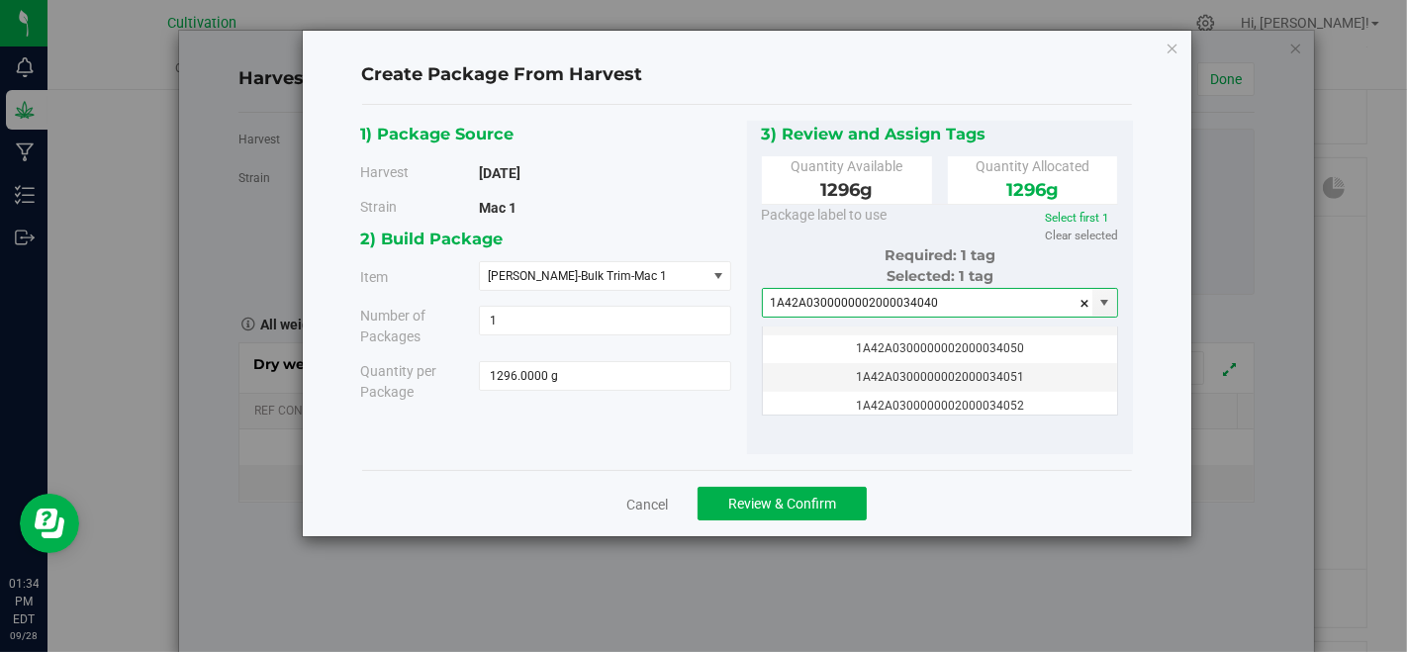
scroll to position [215, 0]
click at [833, 511] on button "Review & Confirm" at bounding box center [781, 504] width 169 height 34
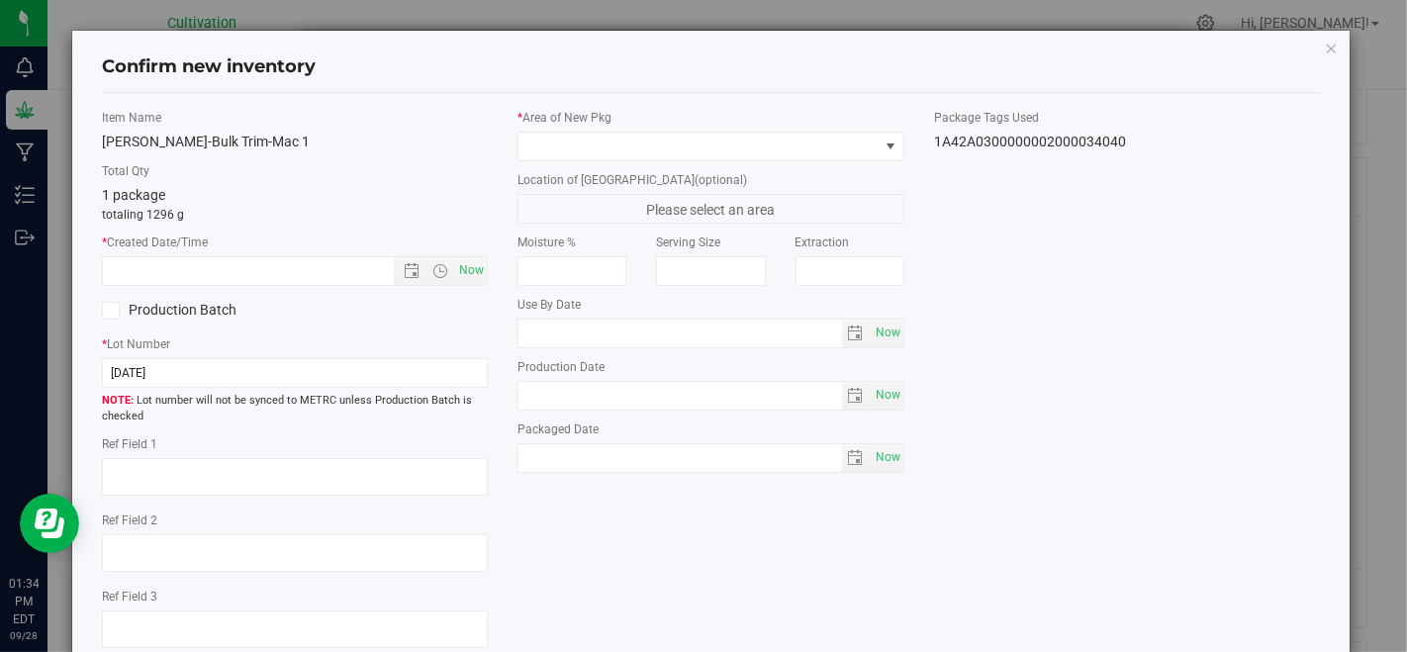
click at [485, 270] on div "Item Name [PERSON_NAME]-Bulk Trim-Mac 1 Total Qty 1 package totaling 1296 g * C…" at bounding box center [294, 386] width 415 height 555
click at [469, 271] on span "Now" at bounding box center [472, 270] width 34 height 29
type input "[DATE] 1:34 PM"
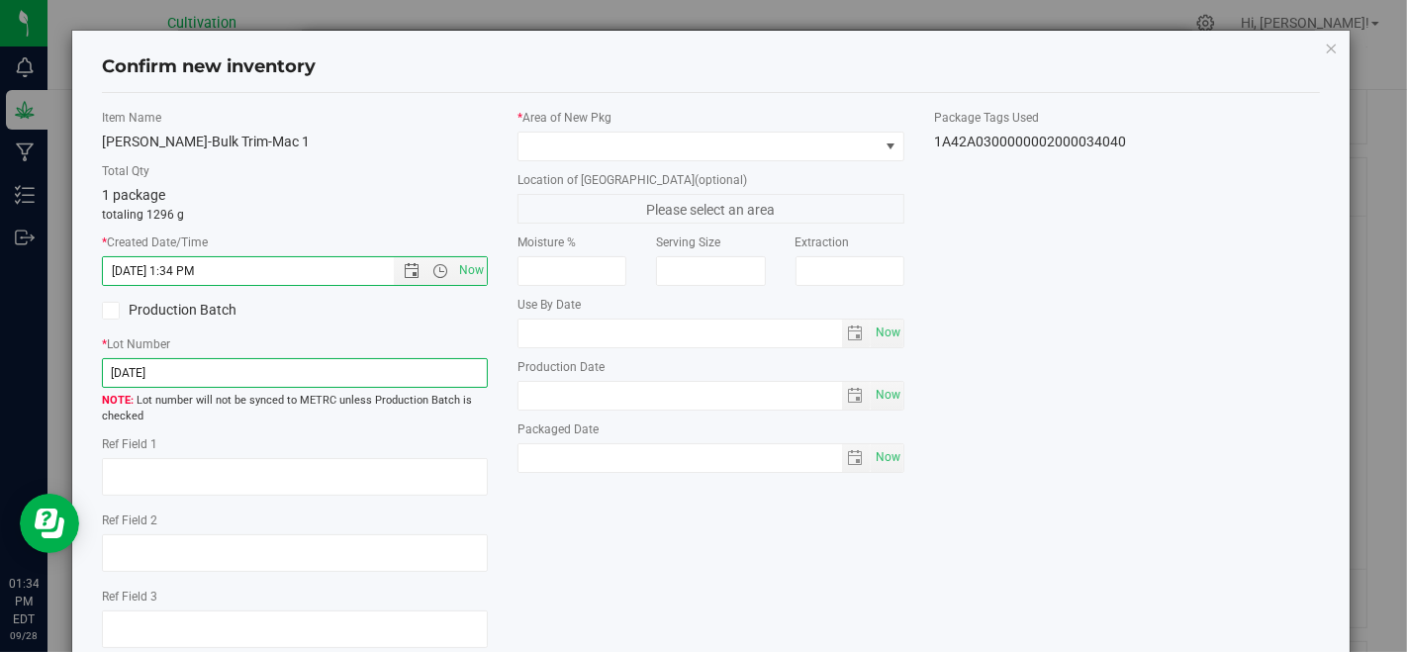
click at [439, 383] on input "[DATE]" at bounding box center [295, 373] width 386 height 30
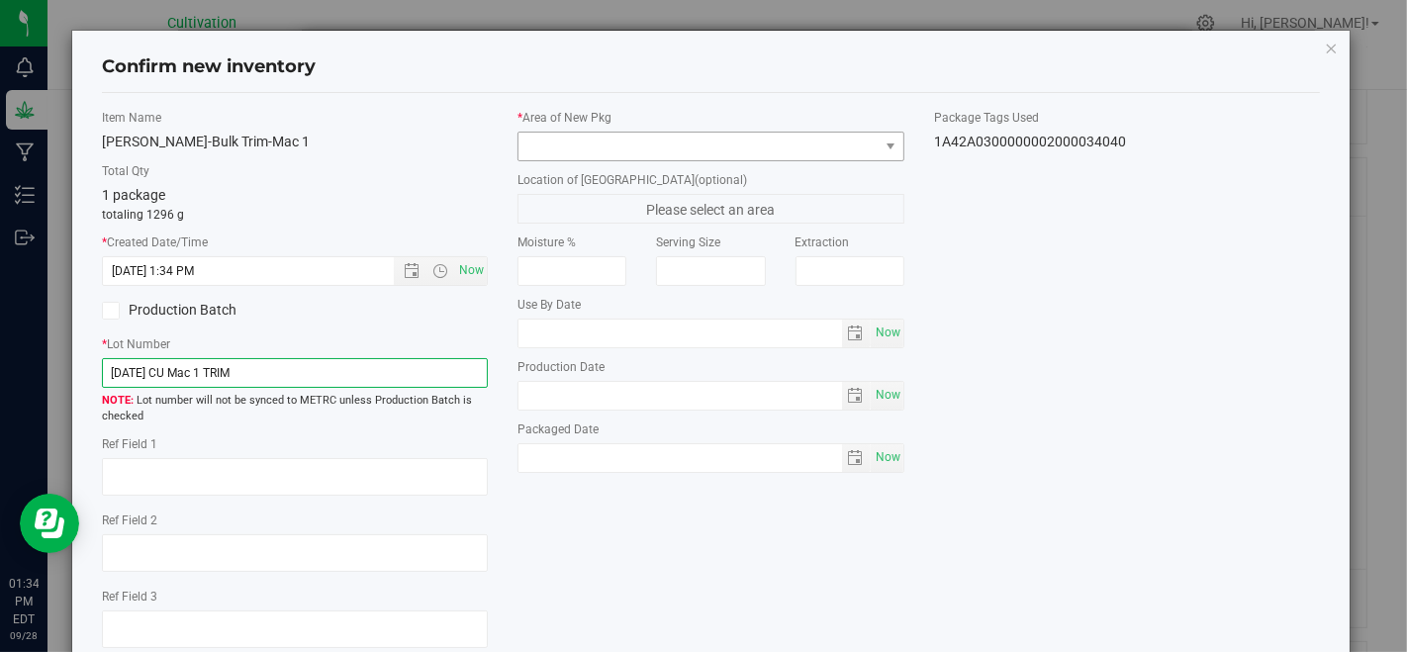
type input "[DATE] CU Mac 1 TRIM"
click at [661, 150] on span at bounding box center [697, 147] width 359 height 28
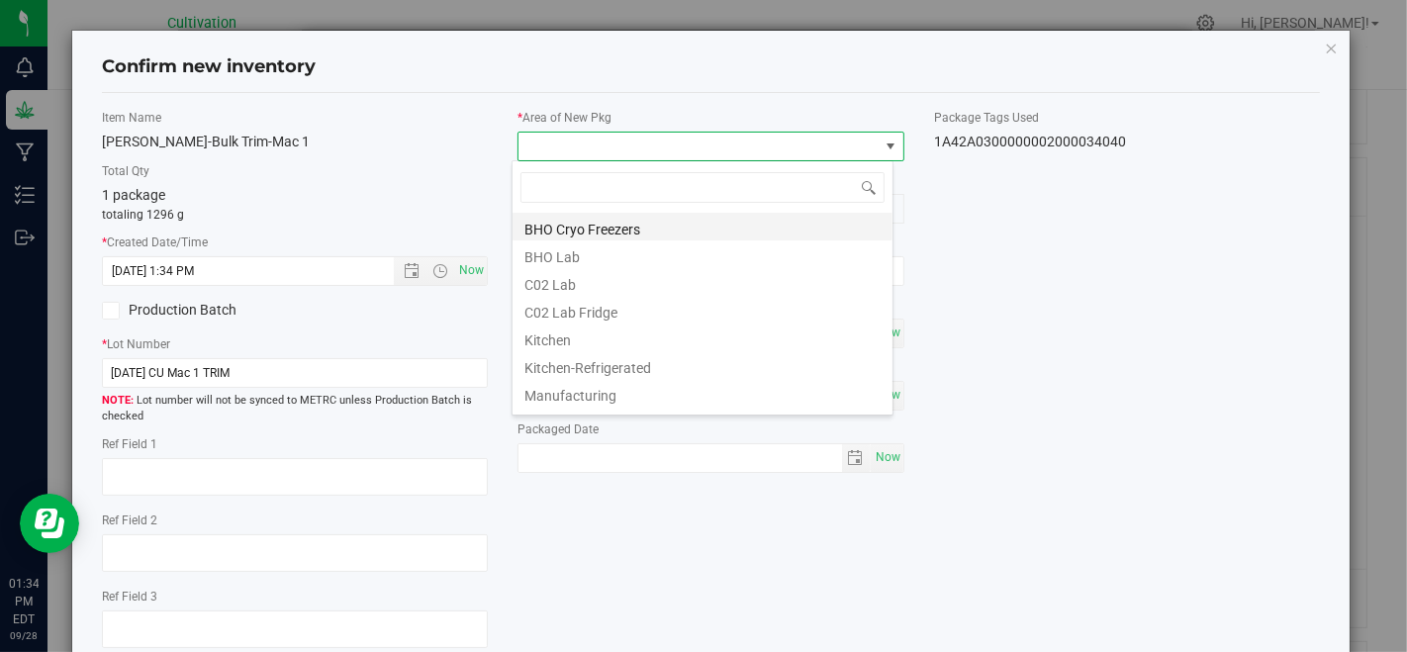
scroll to position [110, 0]
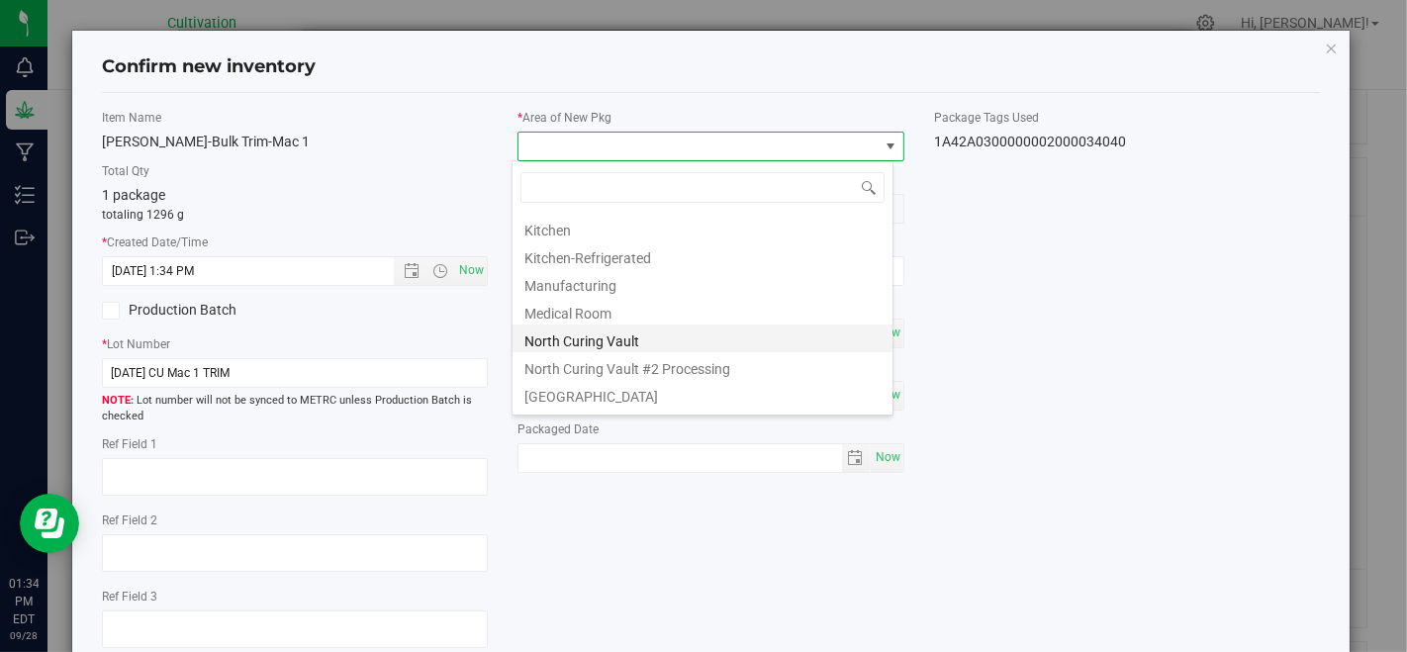
click at [653, 343] on li "North Curing Vault" at bounding box center [702, 338] width 380 height 28
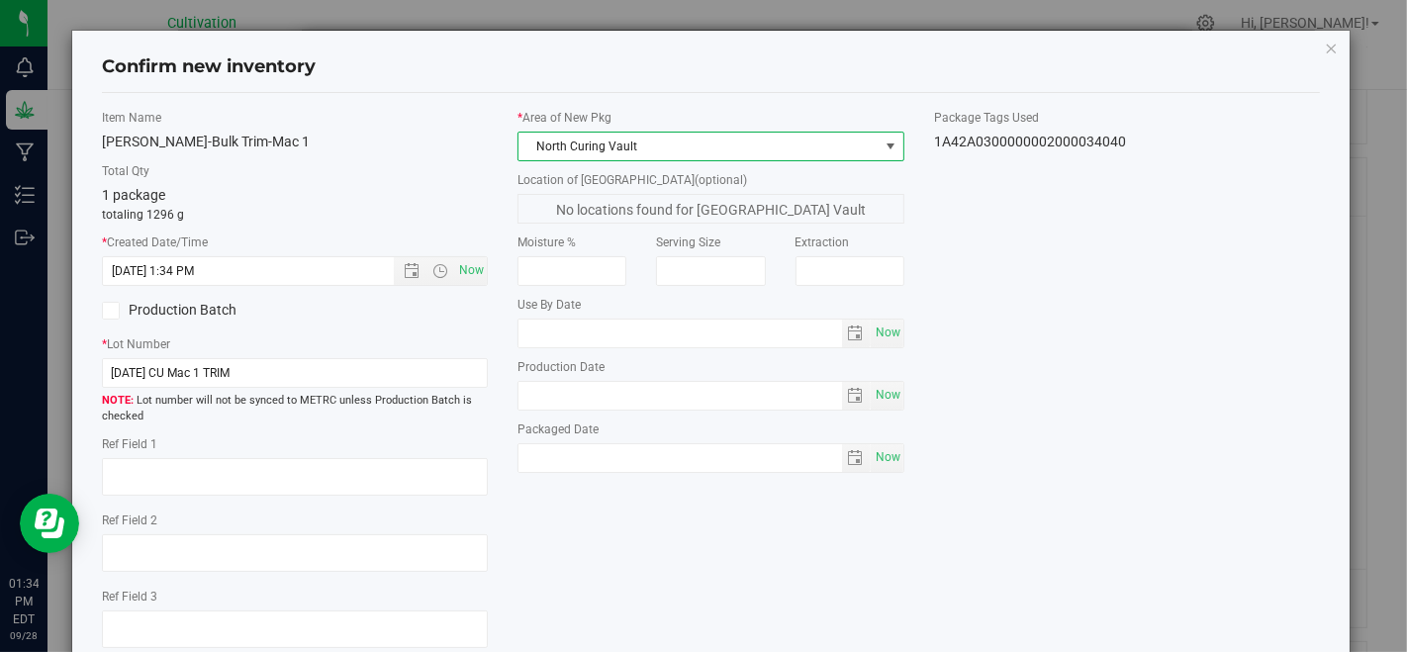
scroll to position [121, 0]
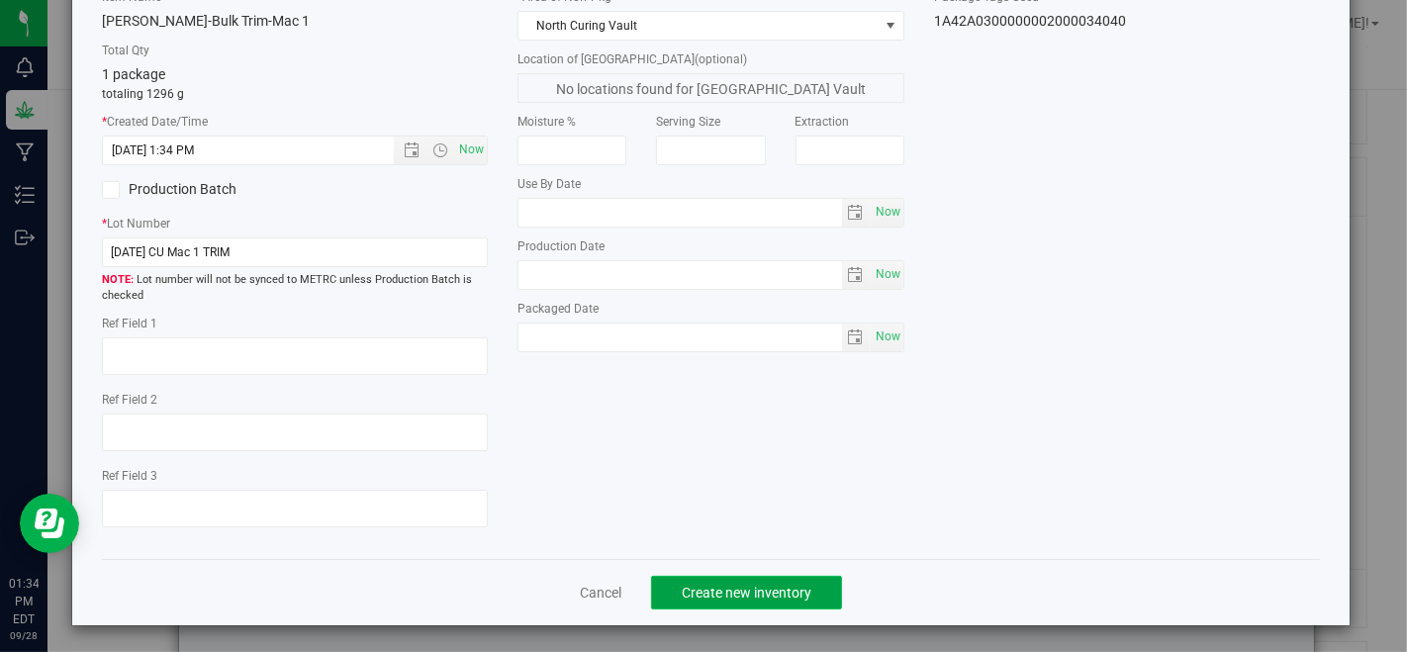
click at [731, 597] on span "Create new inventory" at bounding box center [747, 593] width 130 height 16
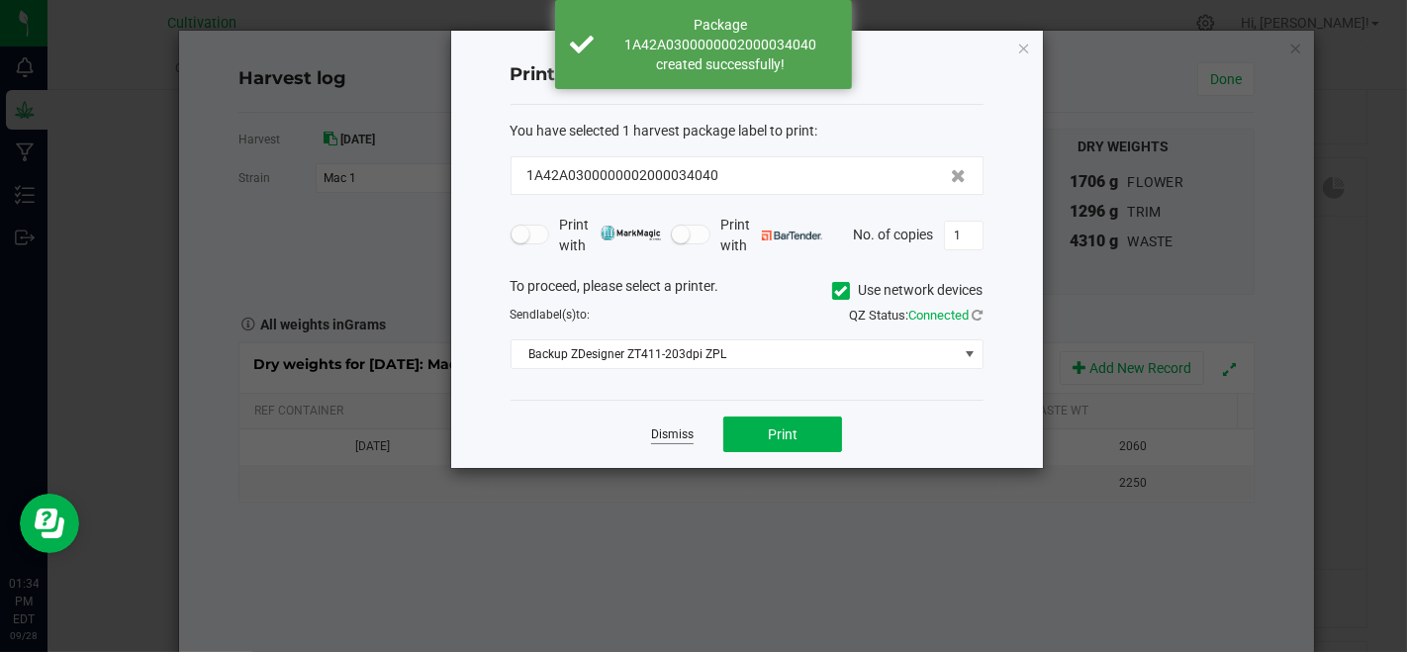
click at [668, 429] on link "Dismiss" at bounding box center [672, 434] width 43 height 17
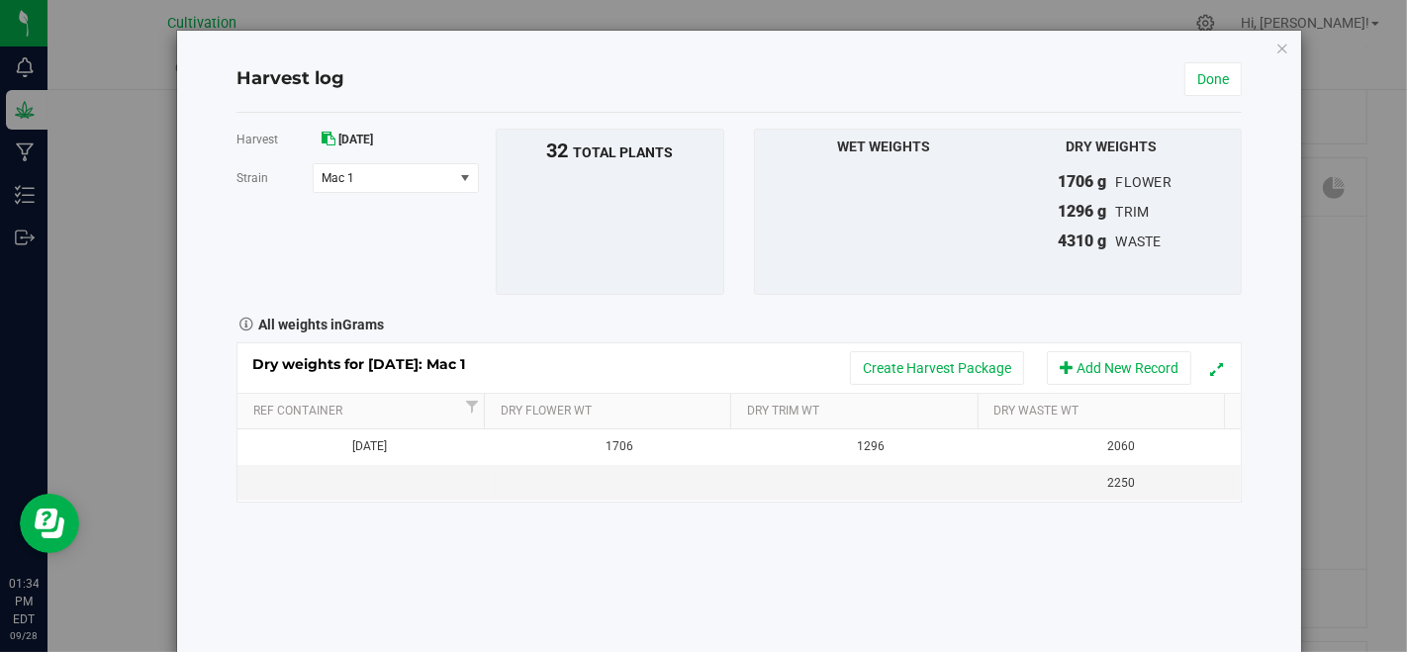
click at [868, 348] on div "Dry weights for [DATE]: Mac 1 Create Harvest Package Add New Record" at bounding box center [738, 367] width 1003 height 49
click at [345, 171] on span "Mac 1" at bounding box center [380, 178] width 119 height 14
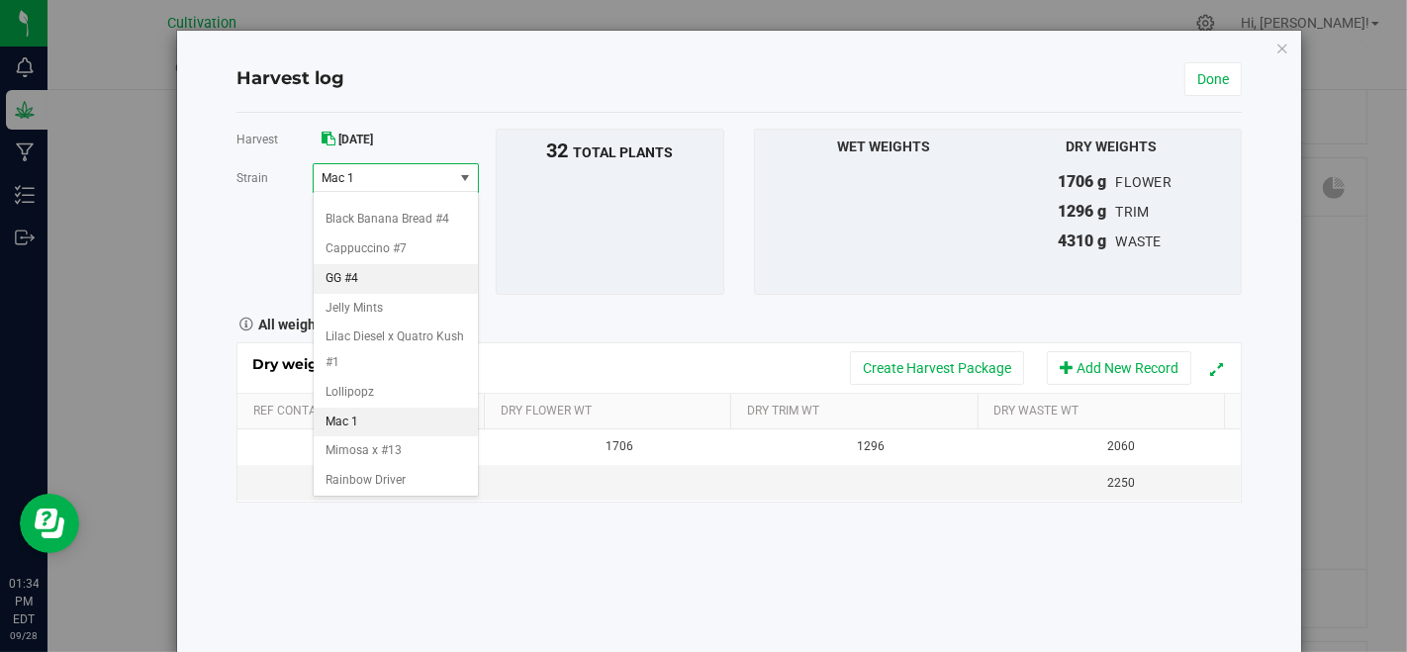
scroll to position [327, 0]
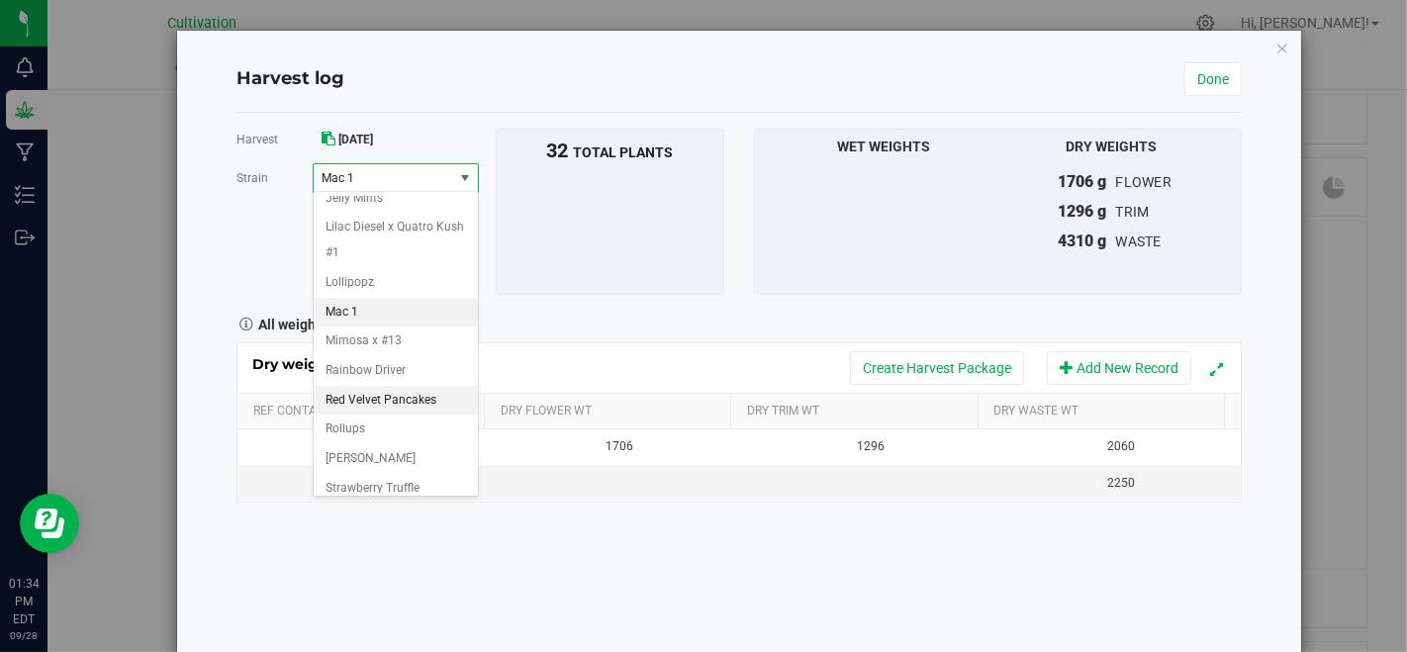
click at [413, 388] on span "Red Velvet Pancakes" at bounding box center [380, 401] width 111 height 26
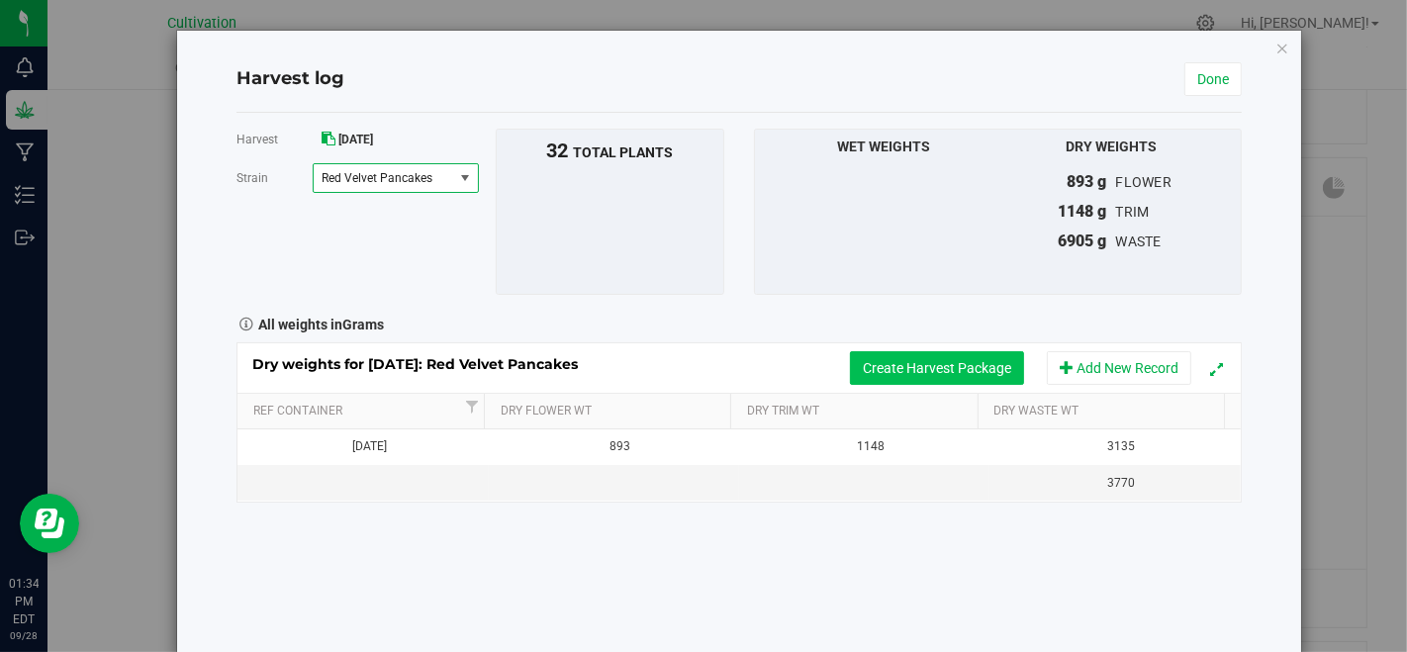
click at [889, 363] on button "Create Harvest Package" at bounding box center [937, 368] width 174 height 34
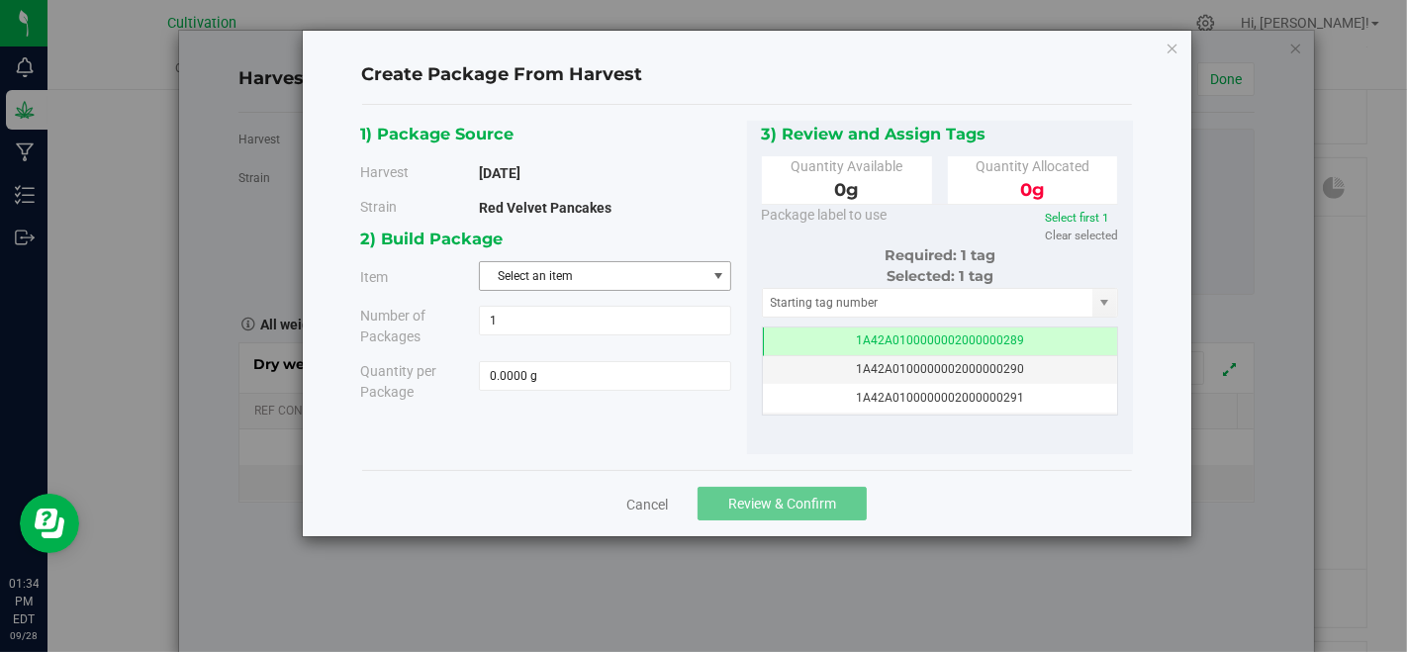
click at [627, 272] on span "Select an item" at bounding box center [593, 276] width 226 height 28
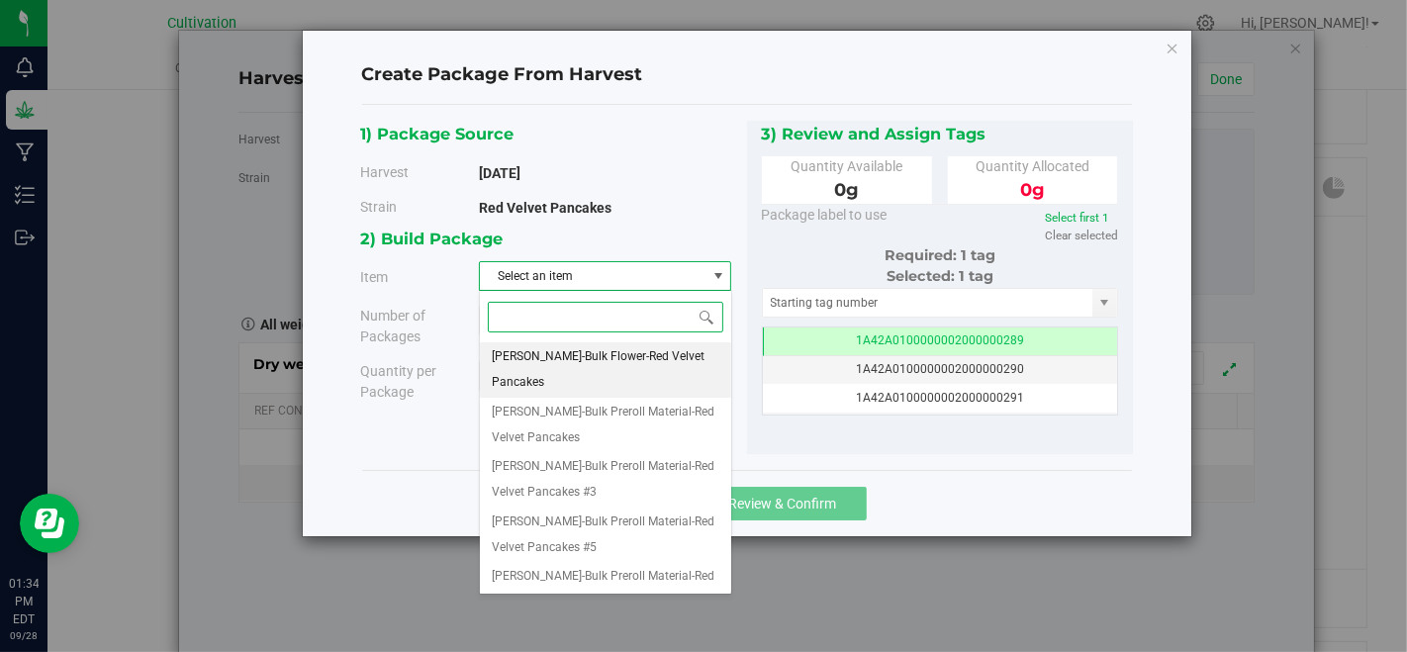
click at [664, 346] on span "[PERSON_NAME]-Bulk Flower-Red Velvet Pancakes" at bounding box center [605, 369] width 227 height 50
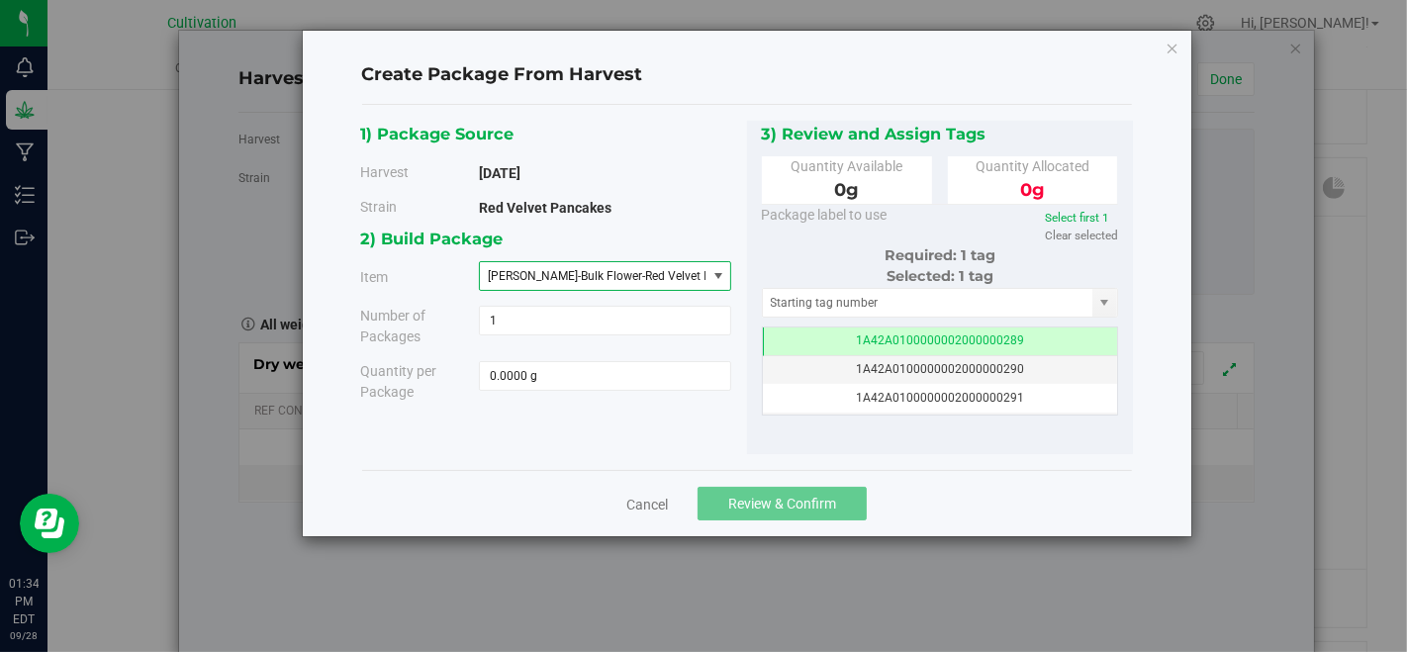
click at [665, 291] on div "2) Build Package Item [PERSON_NAME]-Bulk Flower-Red Velvet Pancakes [PERSON_NAM…" at bounding box center [553, 321] width 387 height 191
click at [666, 280] on span "[PERSON_NAME]-Bulk Flower-Red Velvet Pancakes" at bounding box center [622, 276] width 268 height 14
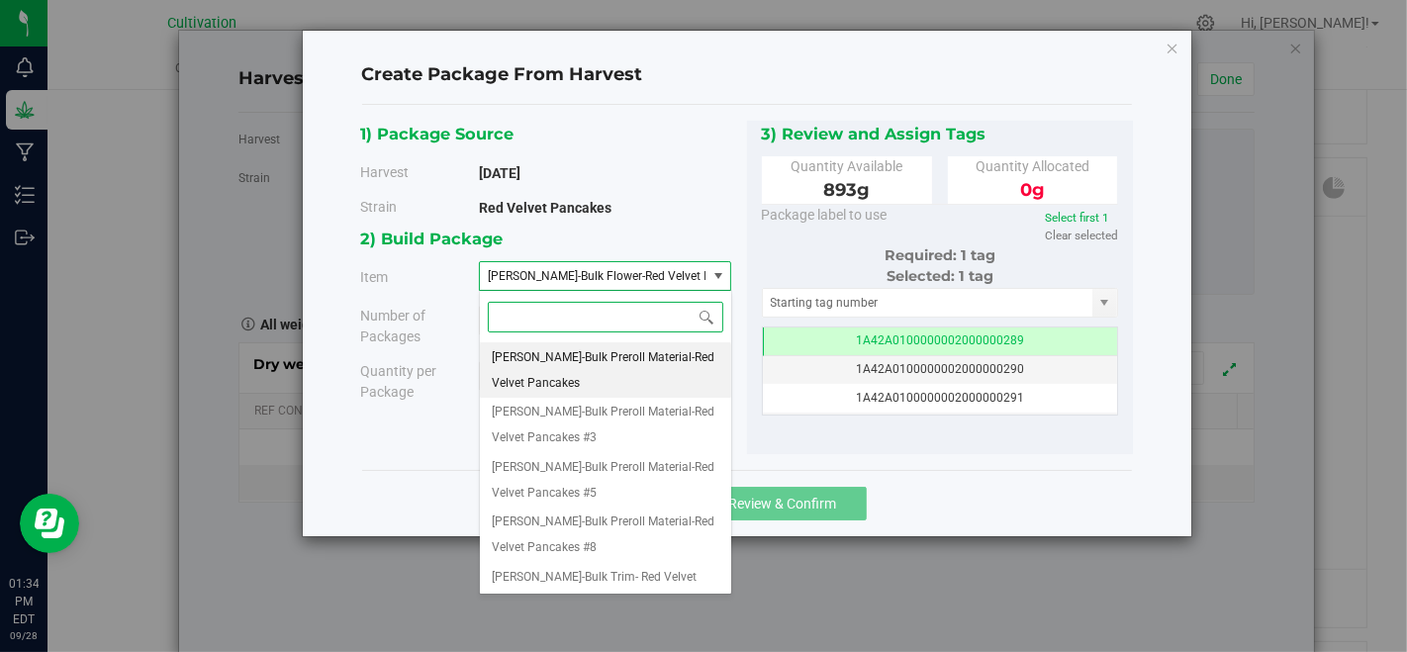
scroll to position [0, 0]
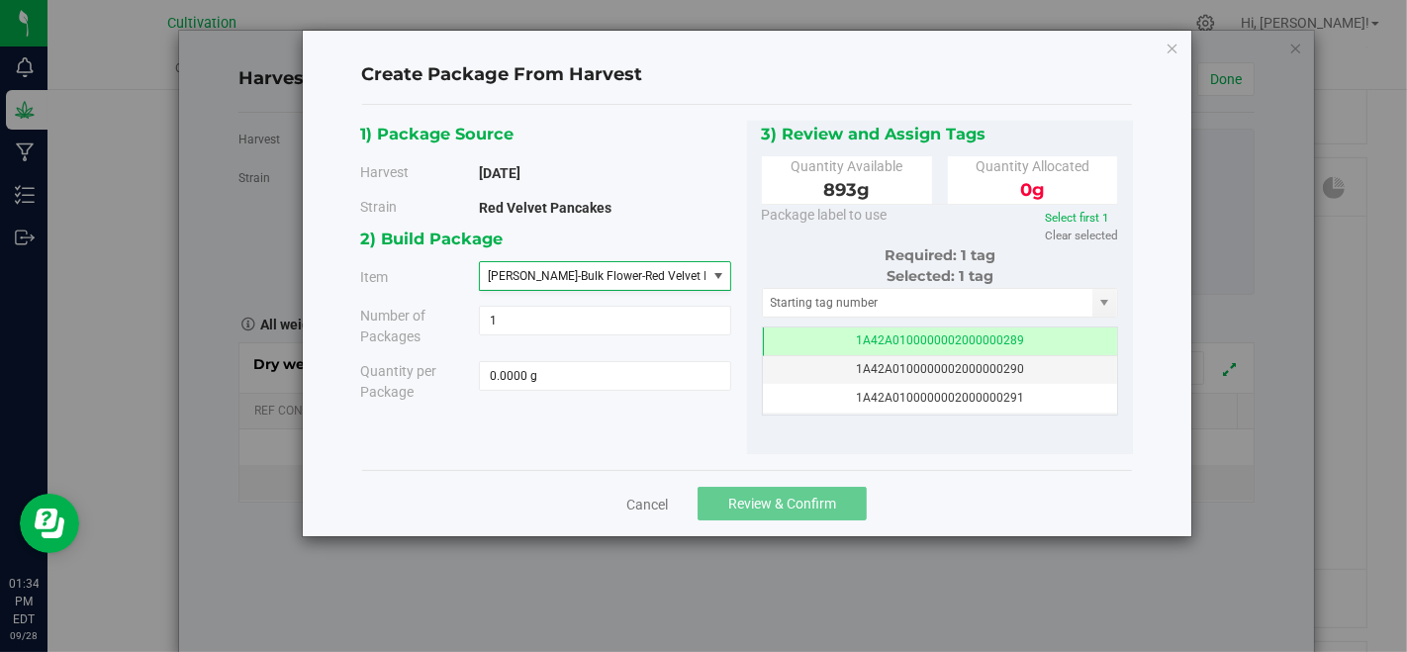
click at [687, 193] on div "Red Velvet Pancakes" at bounding box center [605, 201] width 252 height 21
click at [681, 374] on span at bounding box center [605, 376] width 252 height 30
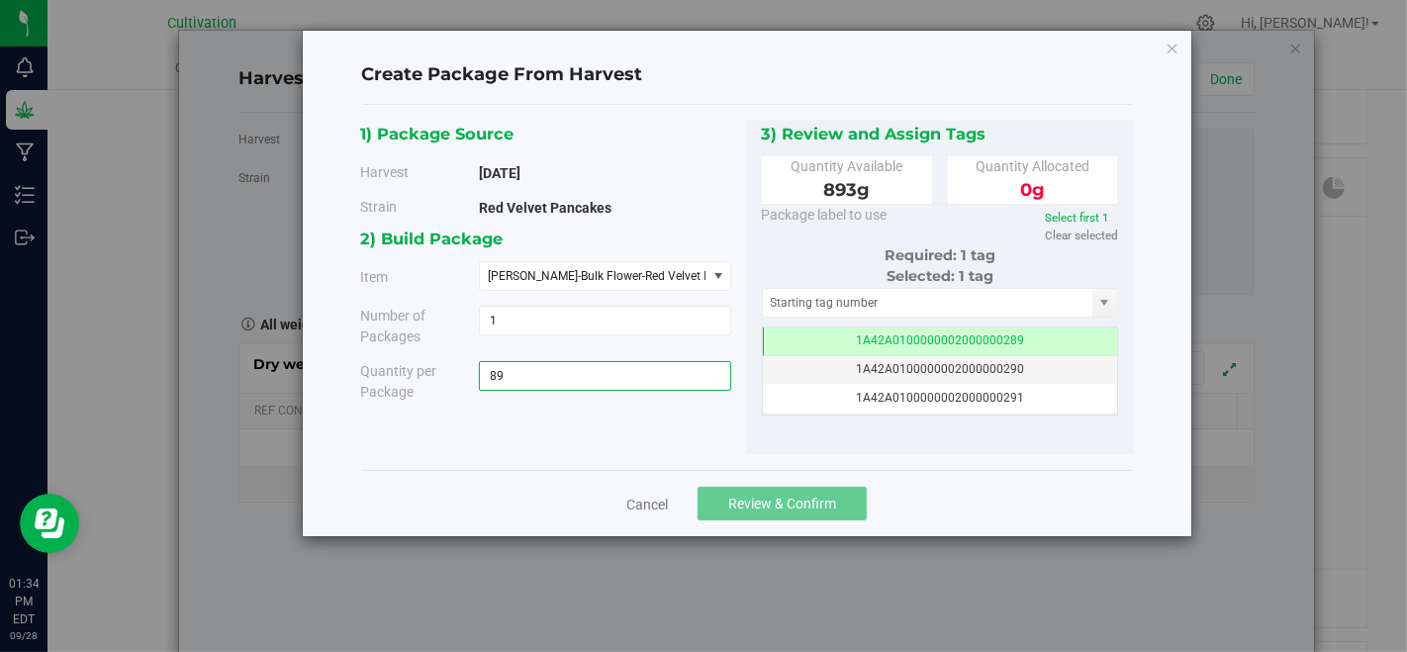
type input "893"
type input "893.0000 g"
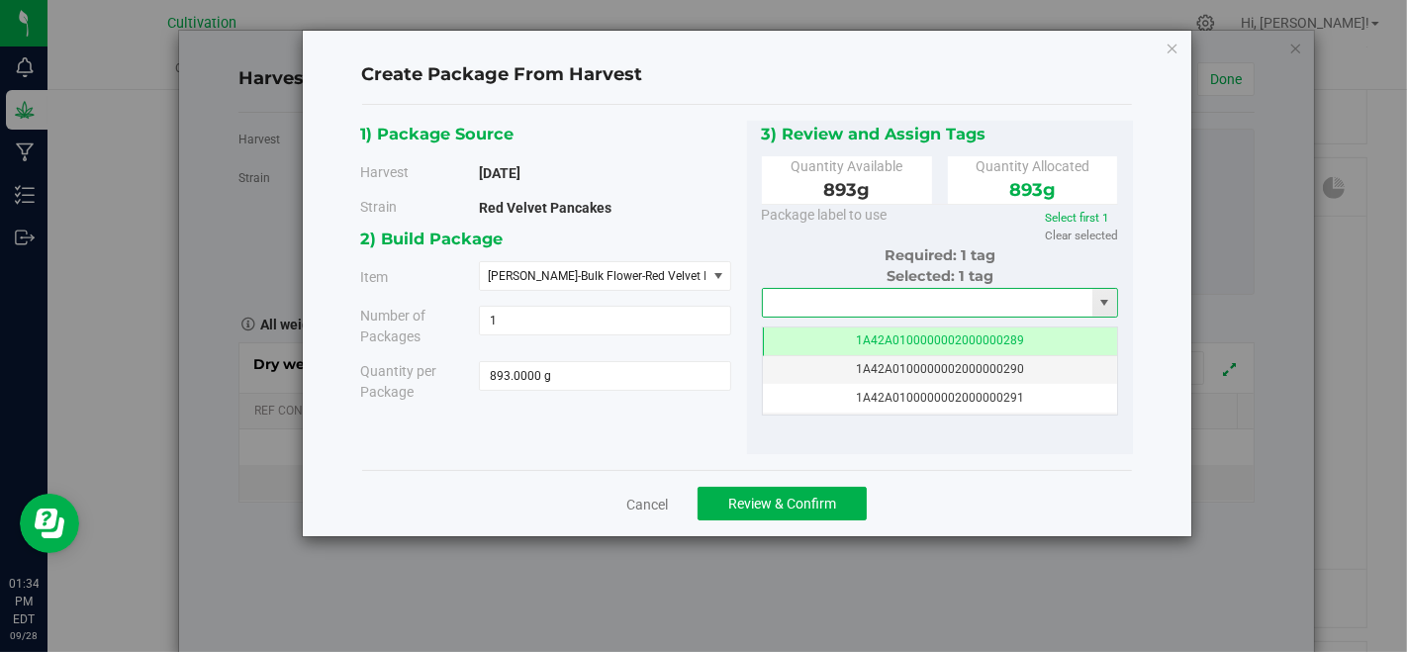
click at [869, 306] on input "text" at bounding box center [928, 303] width 330 height 28
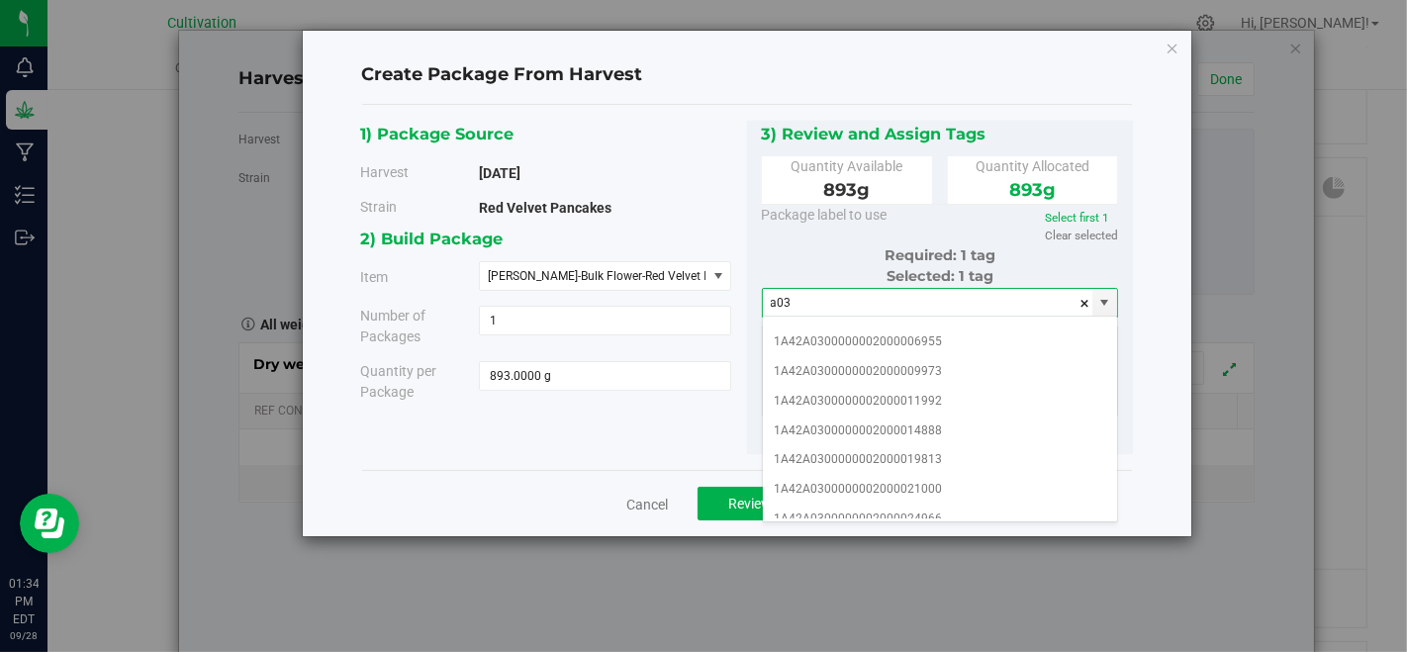
scroll to position [220, 0]
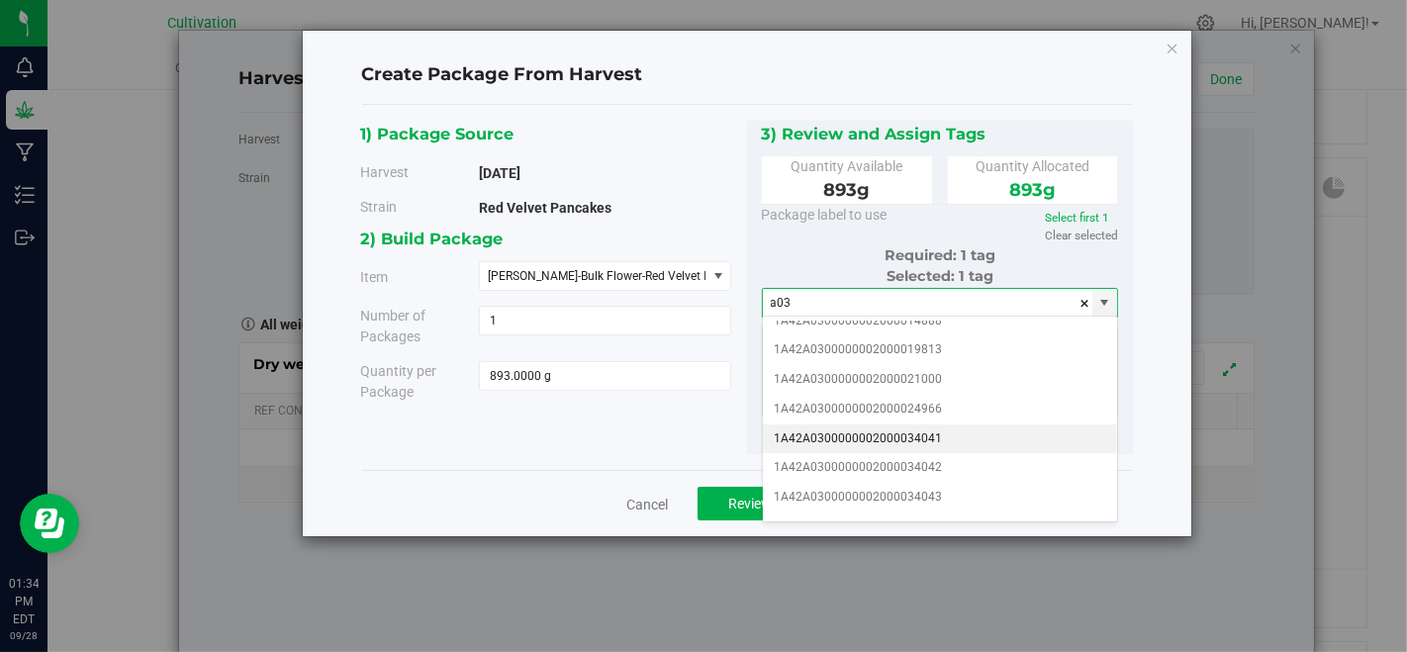
click at [972, 424] on li "1A42A0300000002000034041" at bounding box center [940, 439] width 355 height 30
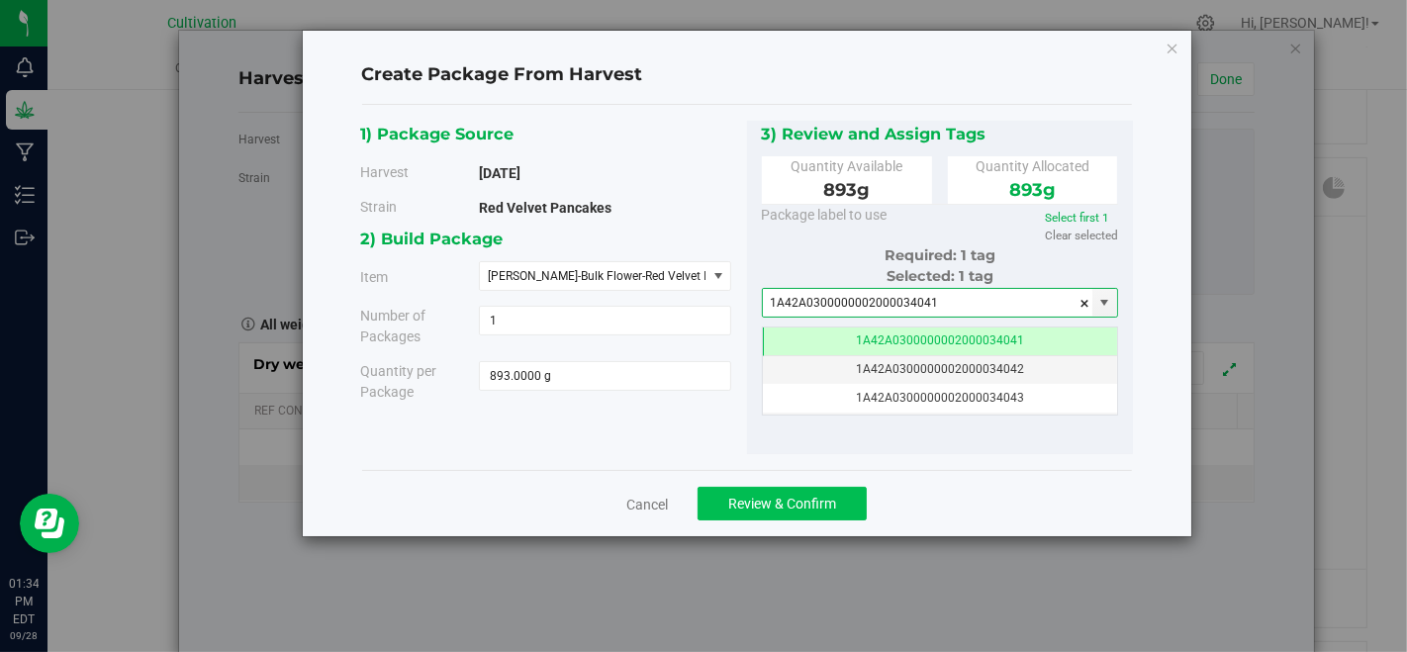
type input "1A42A0300000002000034041"
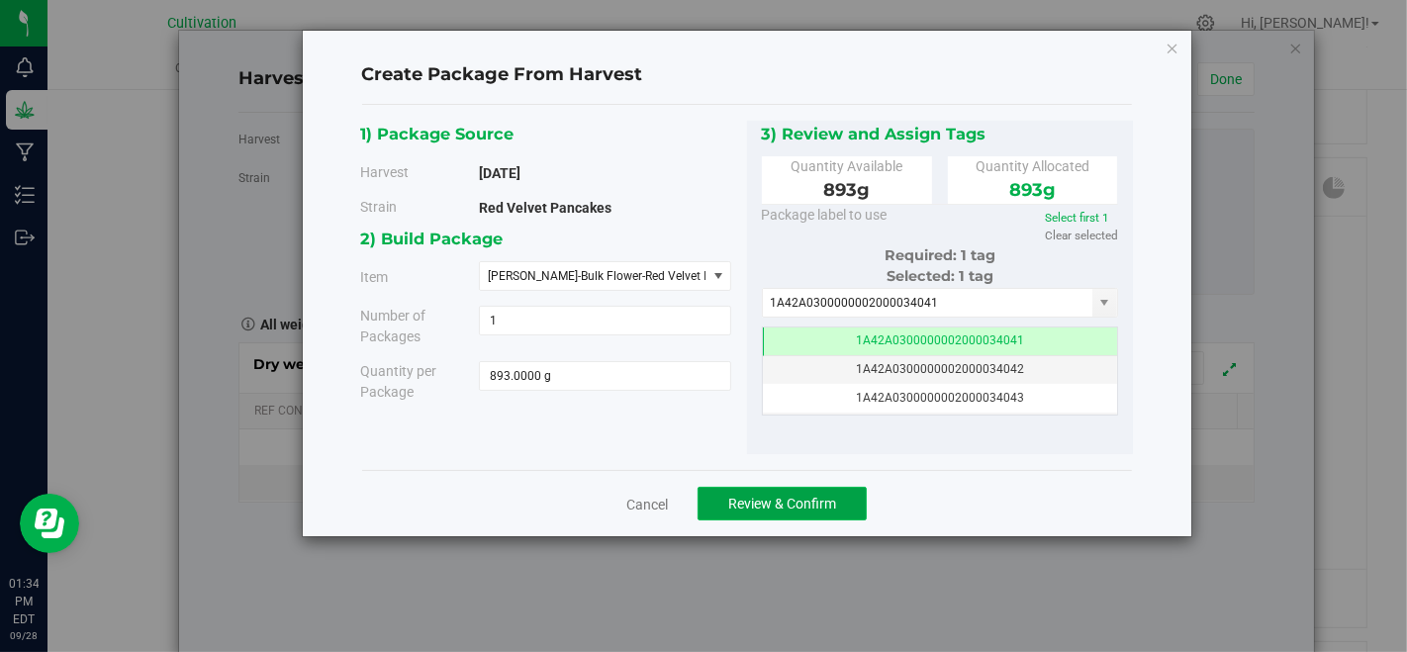
click at [808, 499] on span "Review & Confirm" at bounding box center [782, 504] width 108 height 16
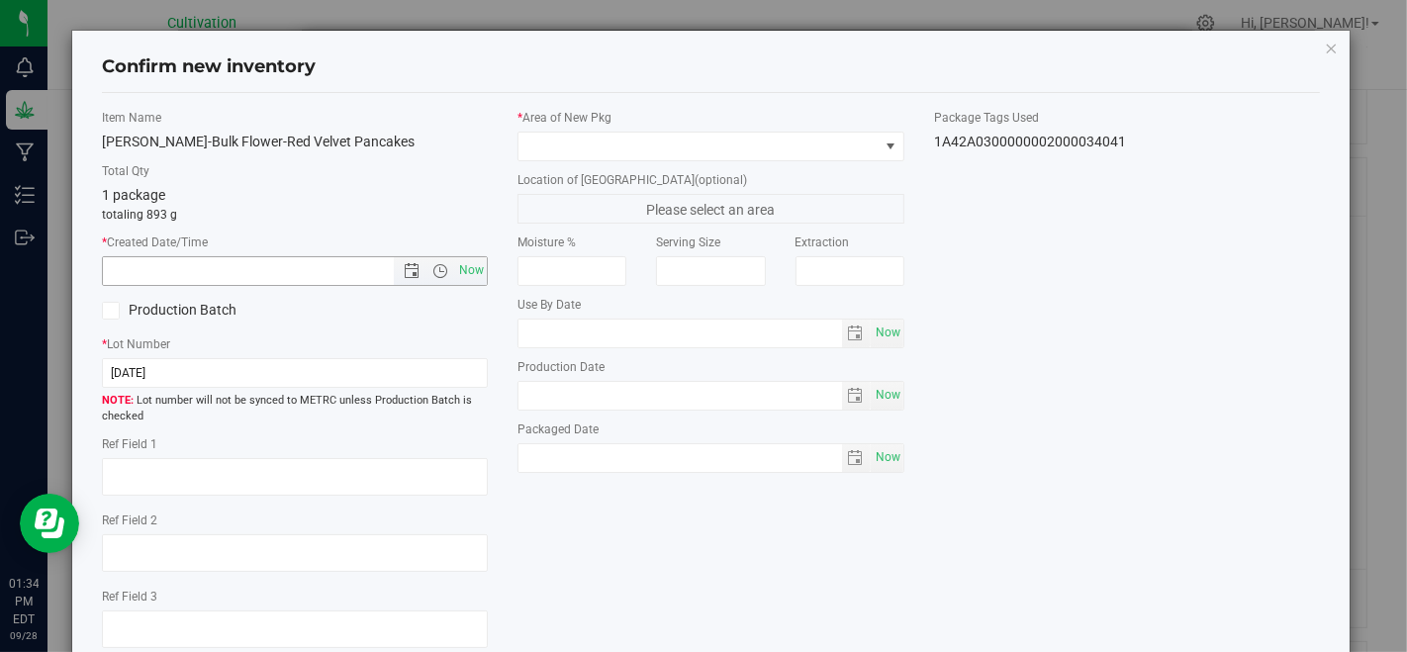
drag, startPoint x: 463, startPoint y: 268, endPoint x: 444, endPoint y: 323, distance: 58.5
click at [463, 269] on span "Now" at bounding box center [472, 270] width 34 height 29
type input "[DATE] 1:34 PM"
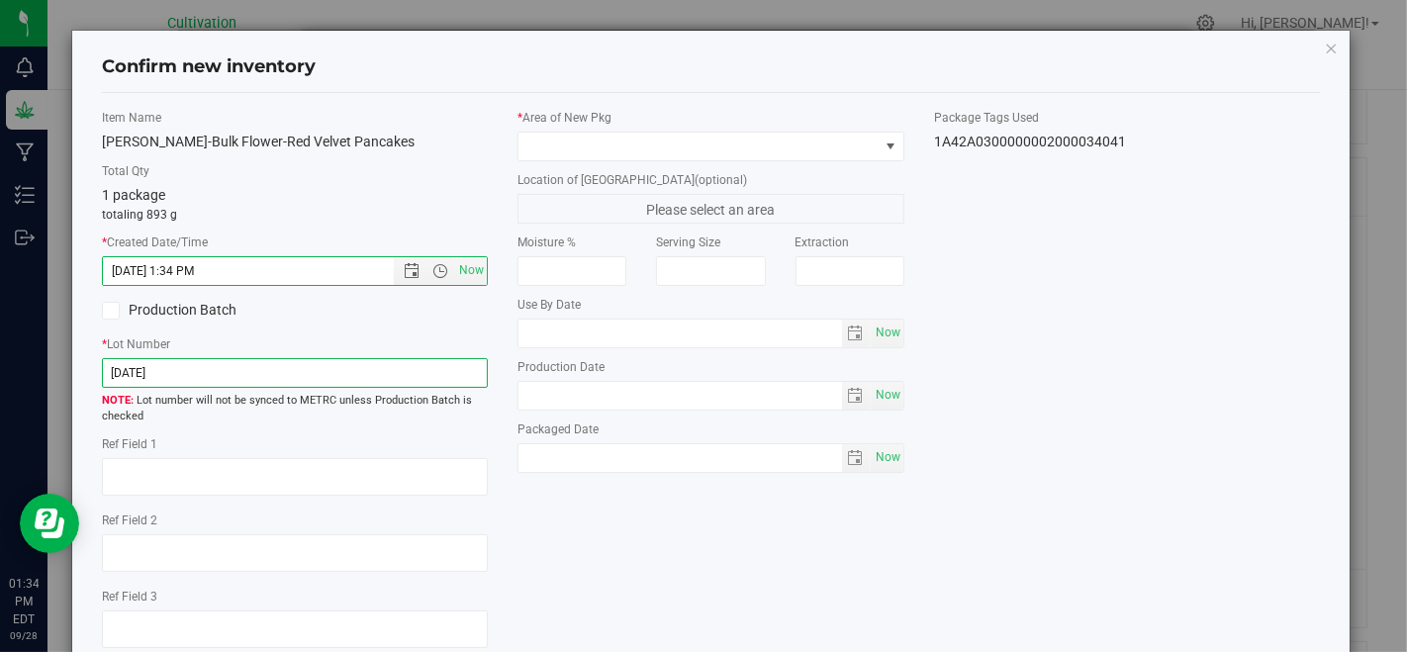
click at [449, 366] on input "[DATE]" at bounding box center [295, 373] width 386 height 30
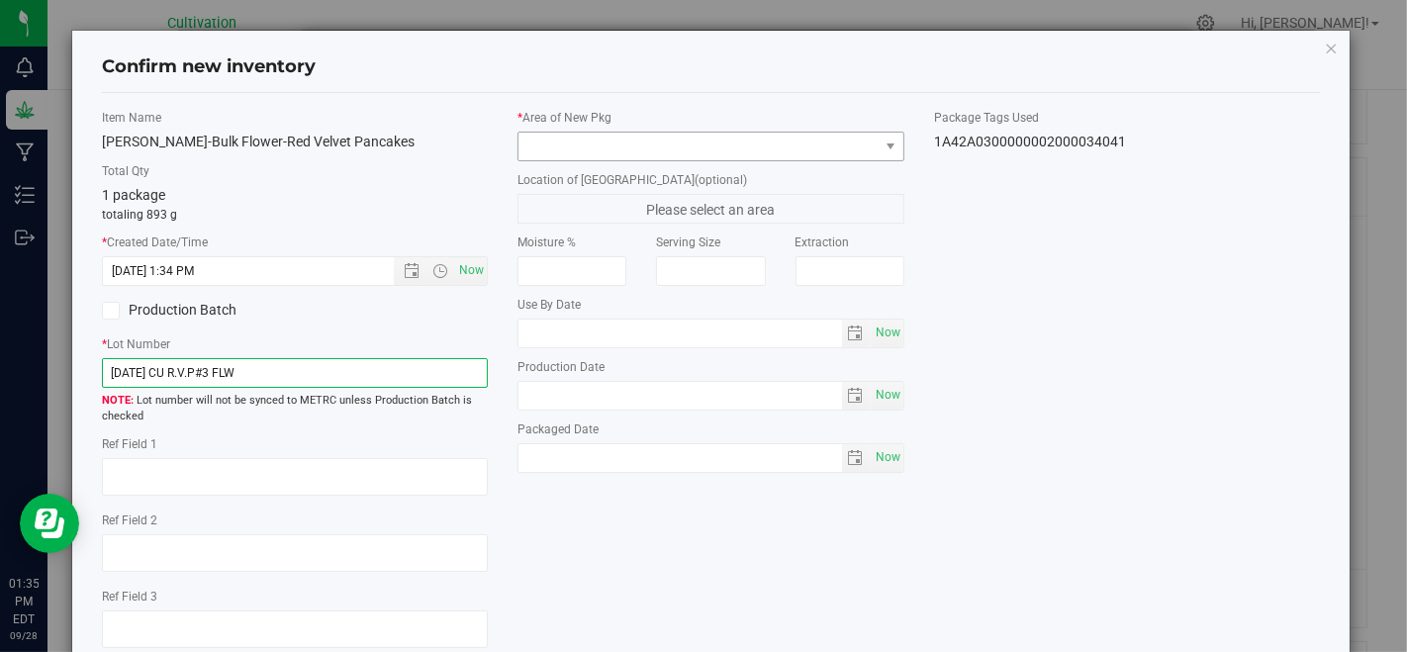
type input "[DATE] CU R.V.P#3 FLW"
click at [574, 140] on span at bounding box center [697, 147] width 359 height 28
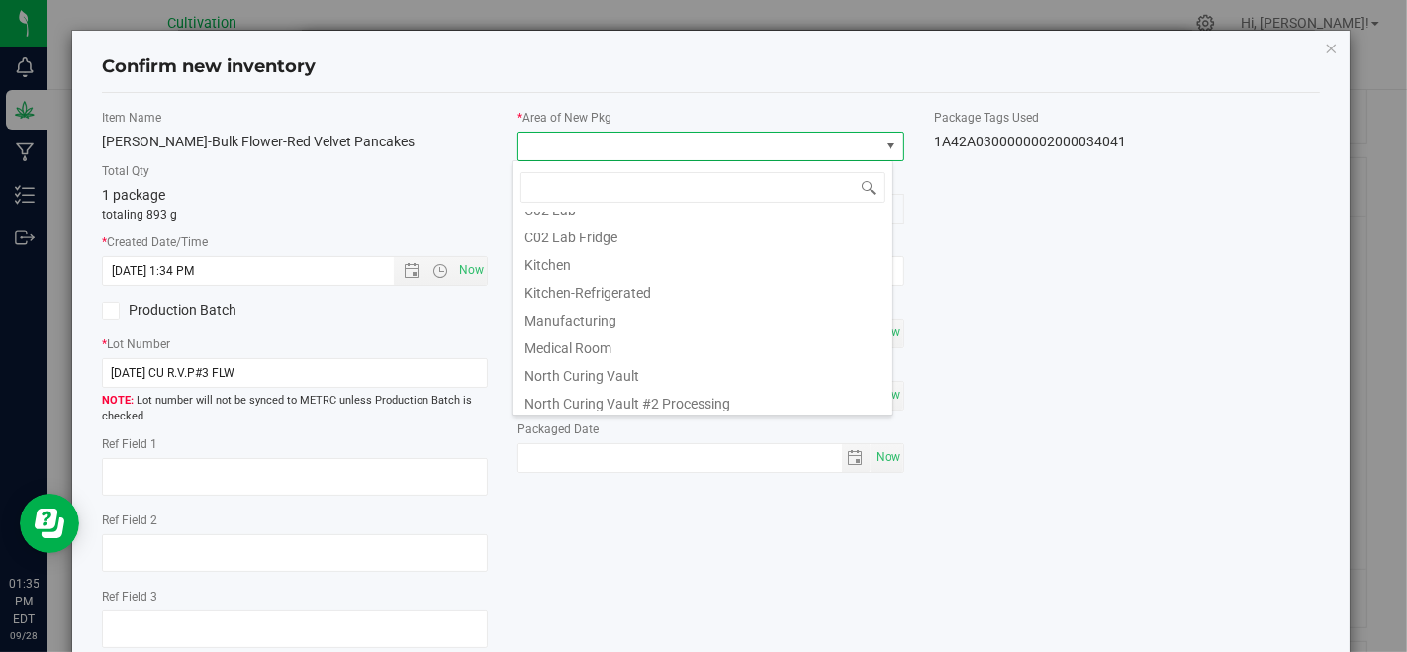
scroll to position [110, 0]
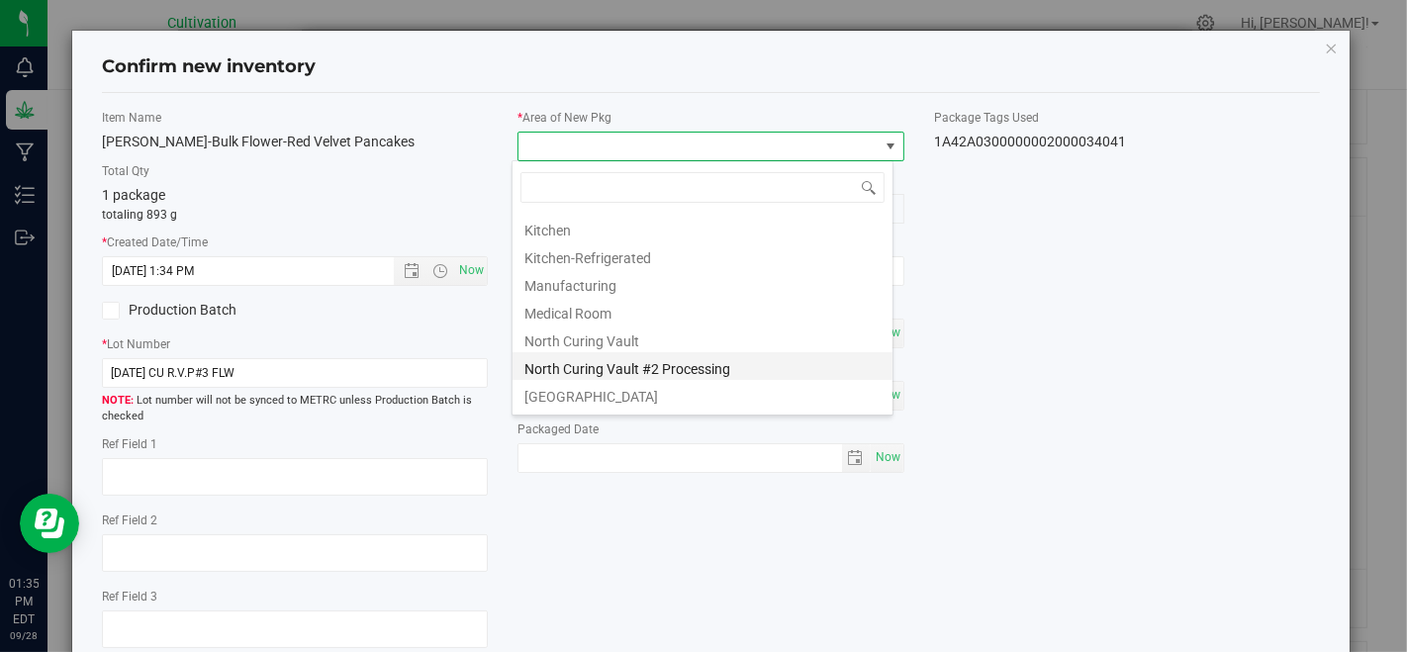
click at [662, 354] on li "North Curing Vault #2 Processing" at bounding box center [702, 366] width 380 height 28
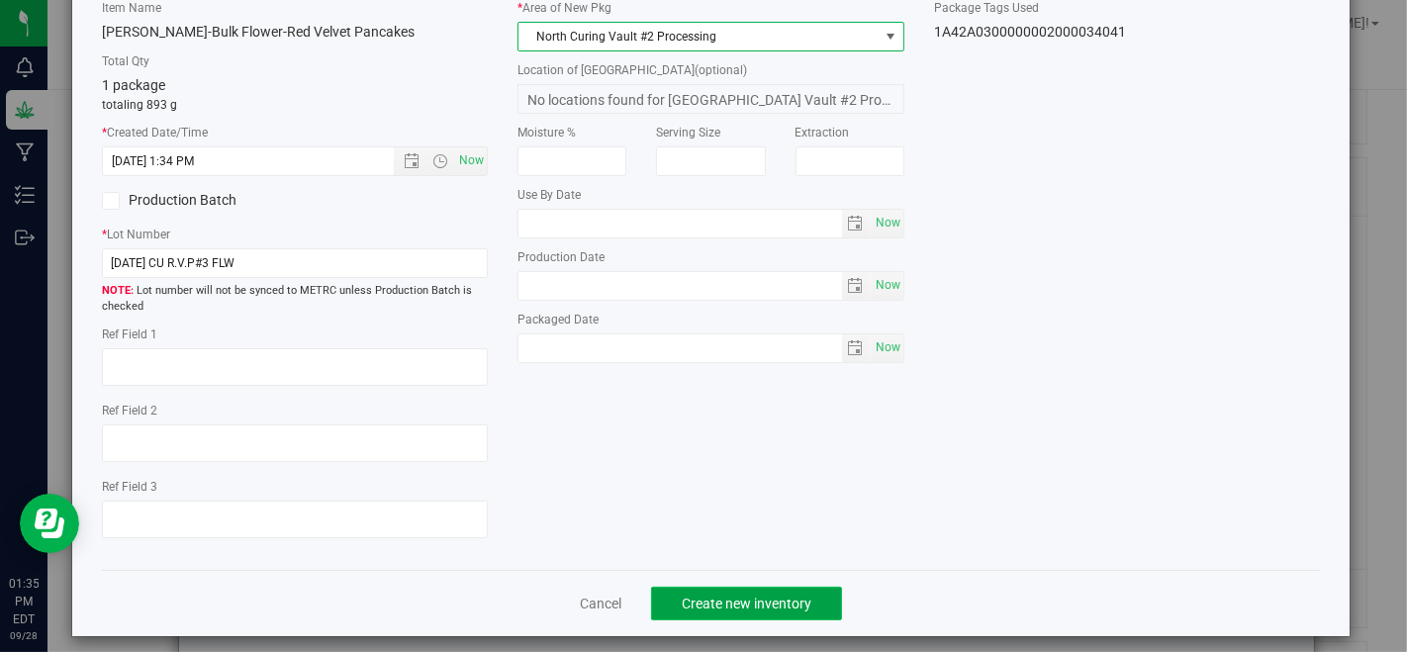
click at [687, 596] on span "Create new inventory" at bounding box center [747, 604] width 130 height 16
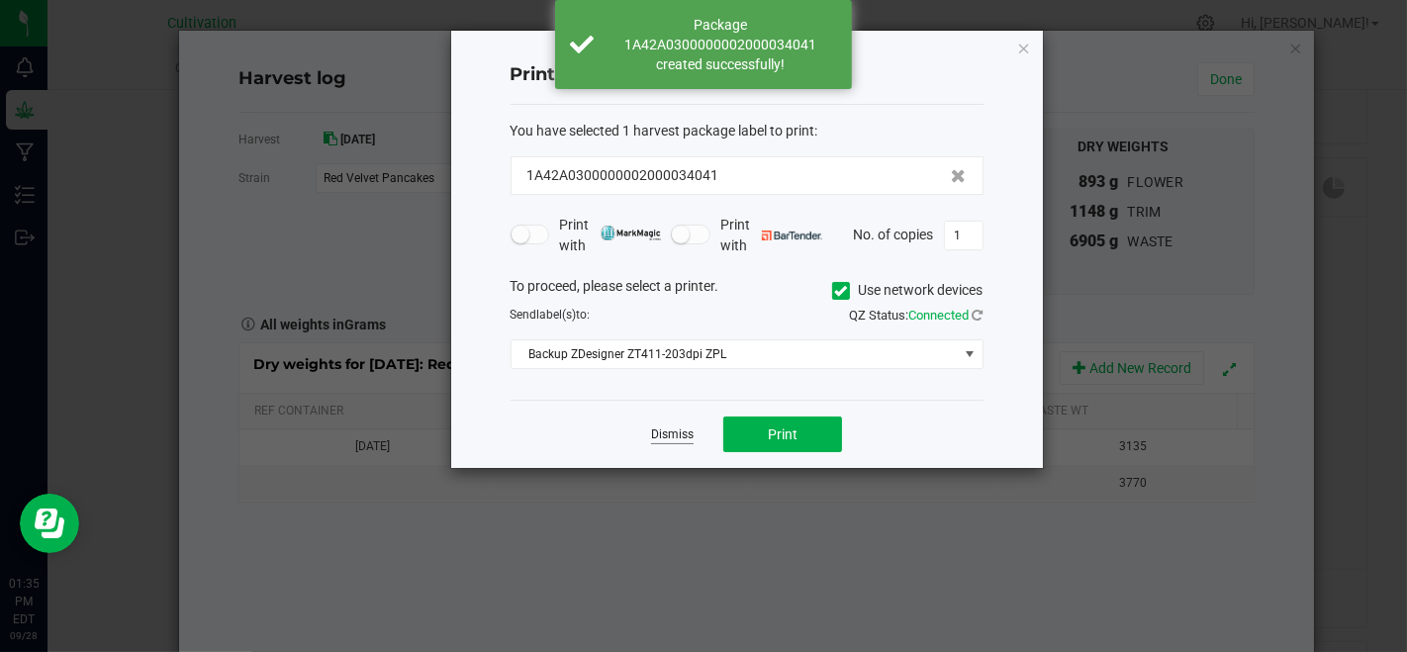
click at [678, 442] on div "Dismiss Print" at bounding box center [746, 434] width 473 height 68
click at [681, 432] on link "Dismiss" at bounding box center [672, 434] width 43 height 17
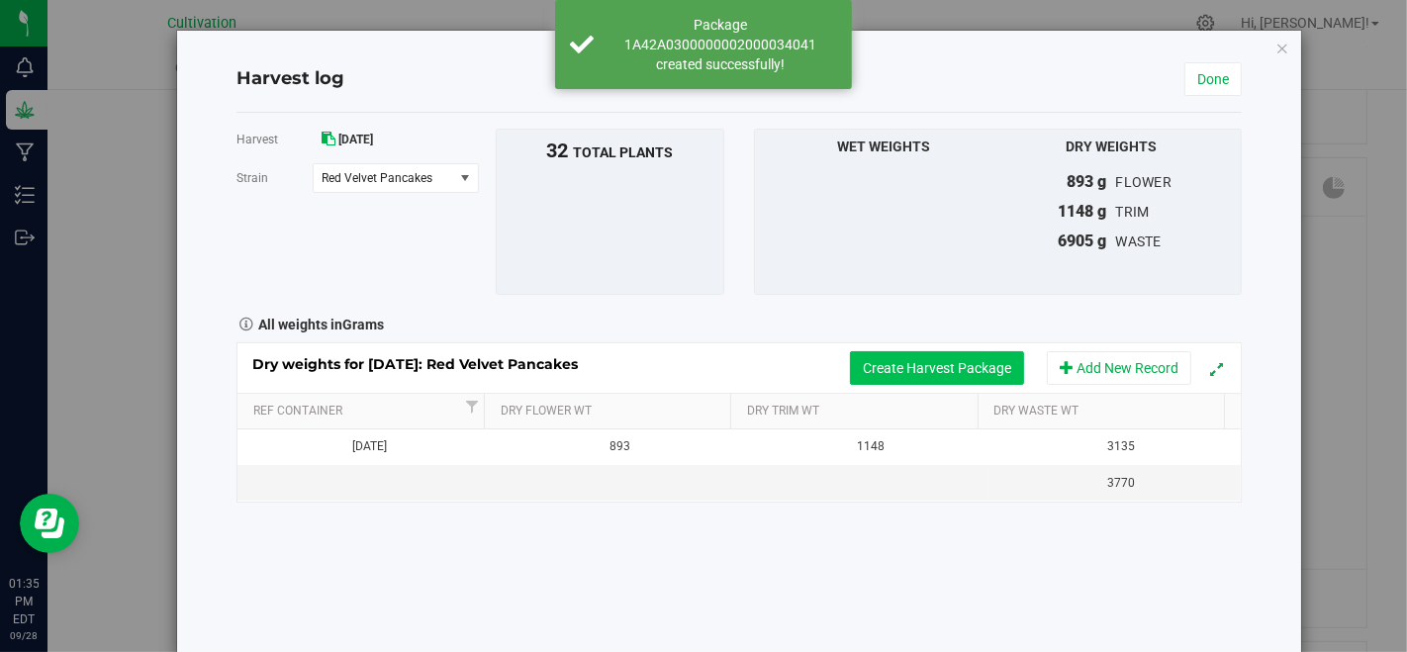
click at [871, 360] on button "Create Harvest Package" at bounding box center [937, 368] width 174 height 34
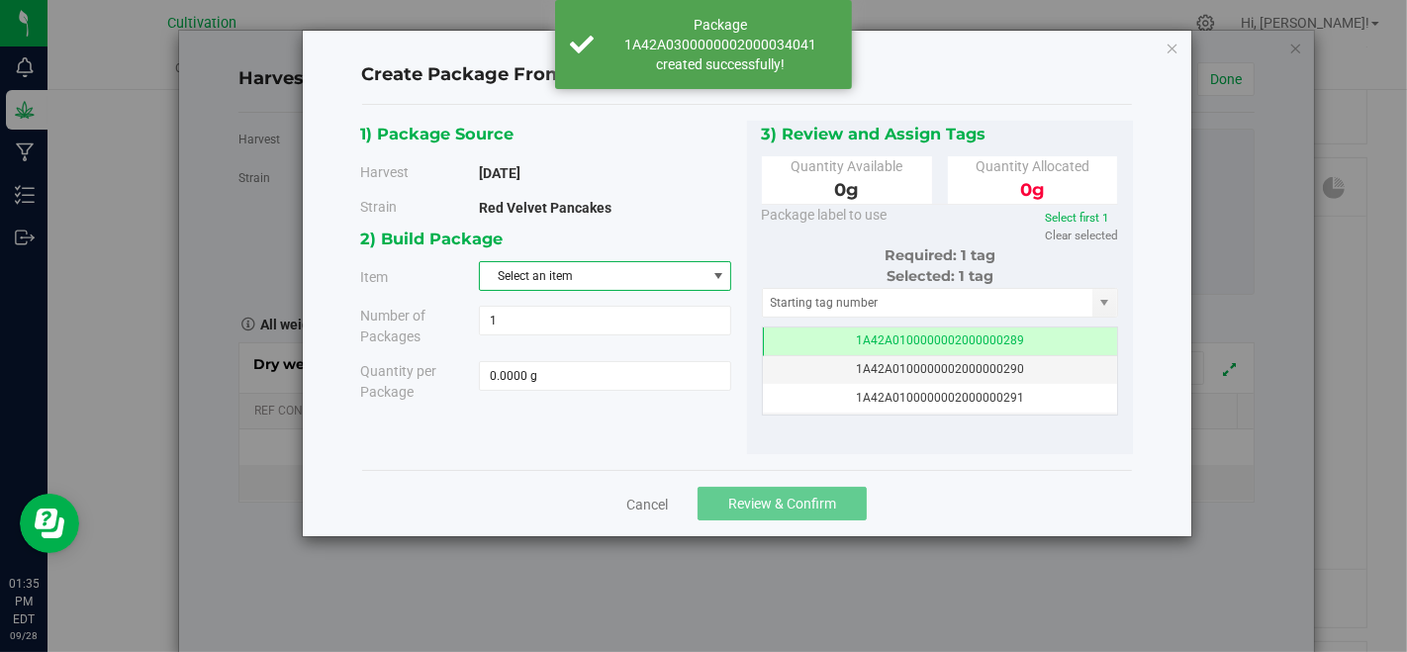
click at [601, 267] on span "Select an item" at bounding box center [593, 276] width 226 height 28
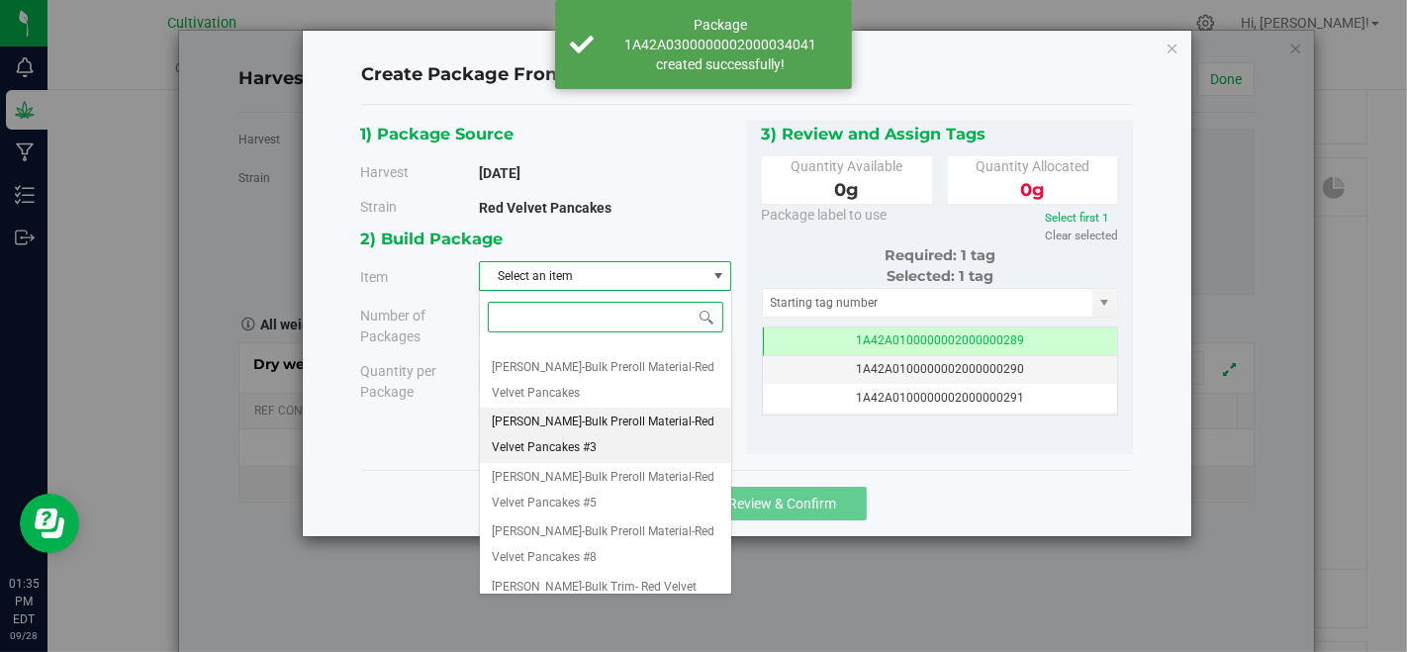
scroll to position [54, 0]
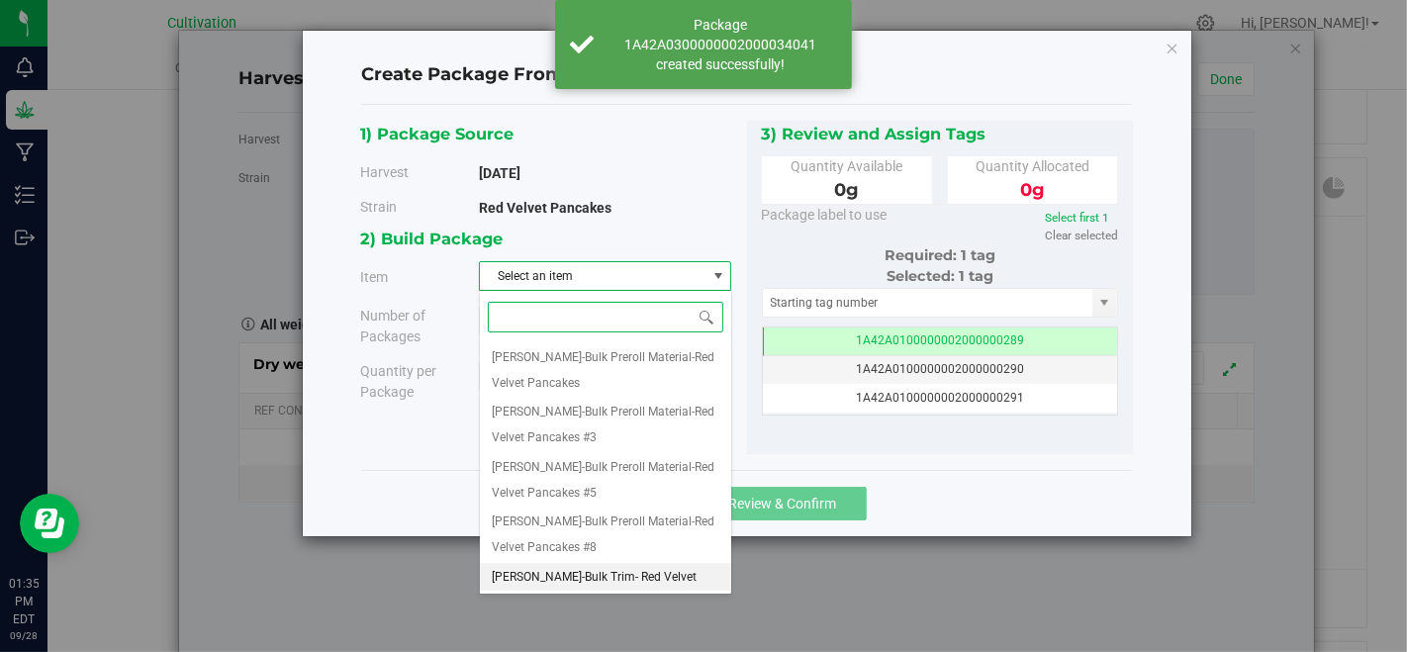
click at [630, 565] on span "[PERSON_NAME]-Bulk Trim- Red Velvet Pancakes" at bounding box center [605, 590] width 227 height 50
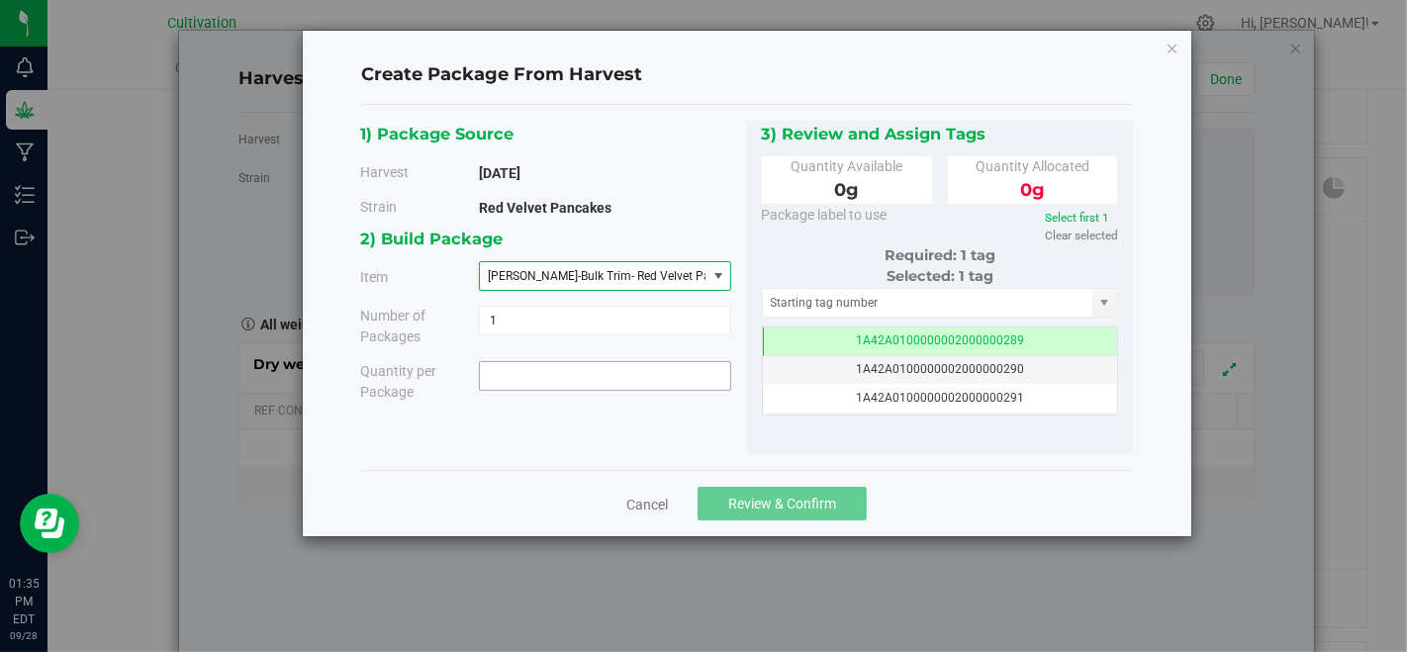
click at [601, 371] on span at bounding box center [605, 376] width 252 height 30
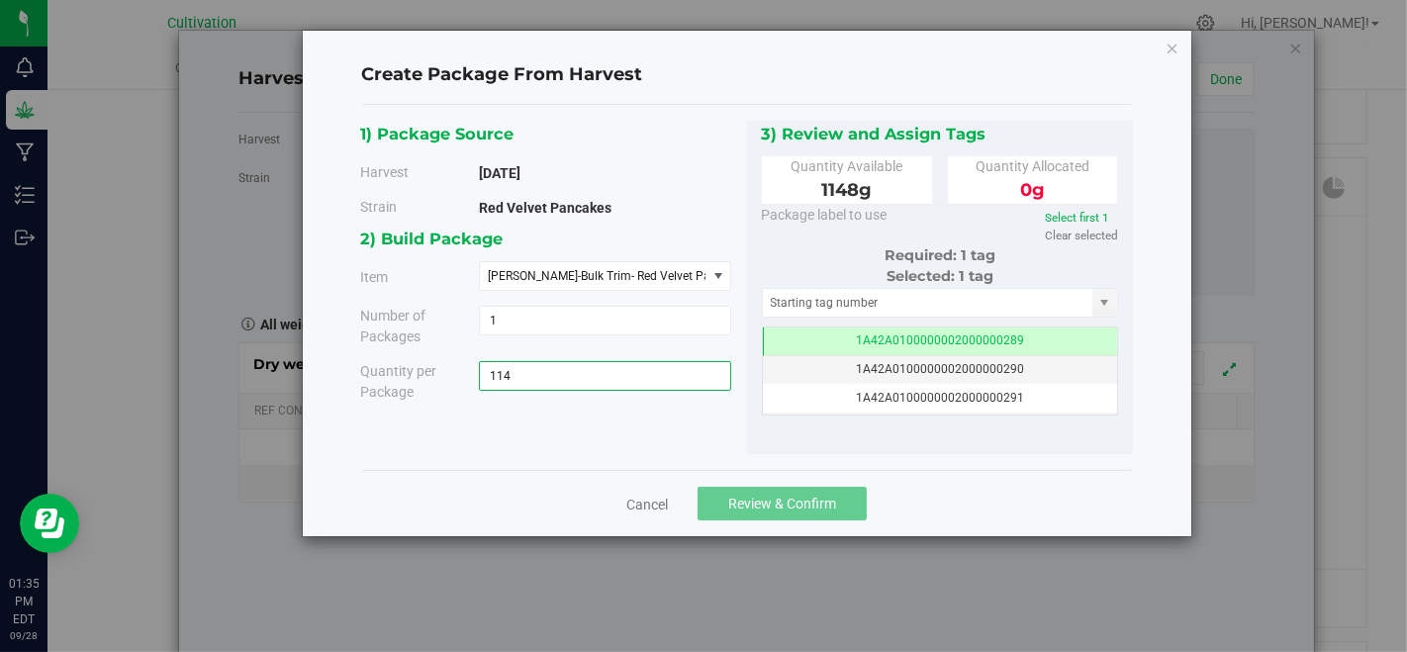
type input "1148"
type input "1148.0000 g"
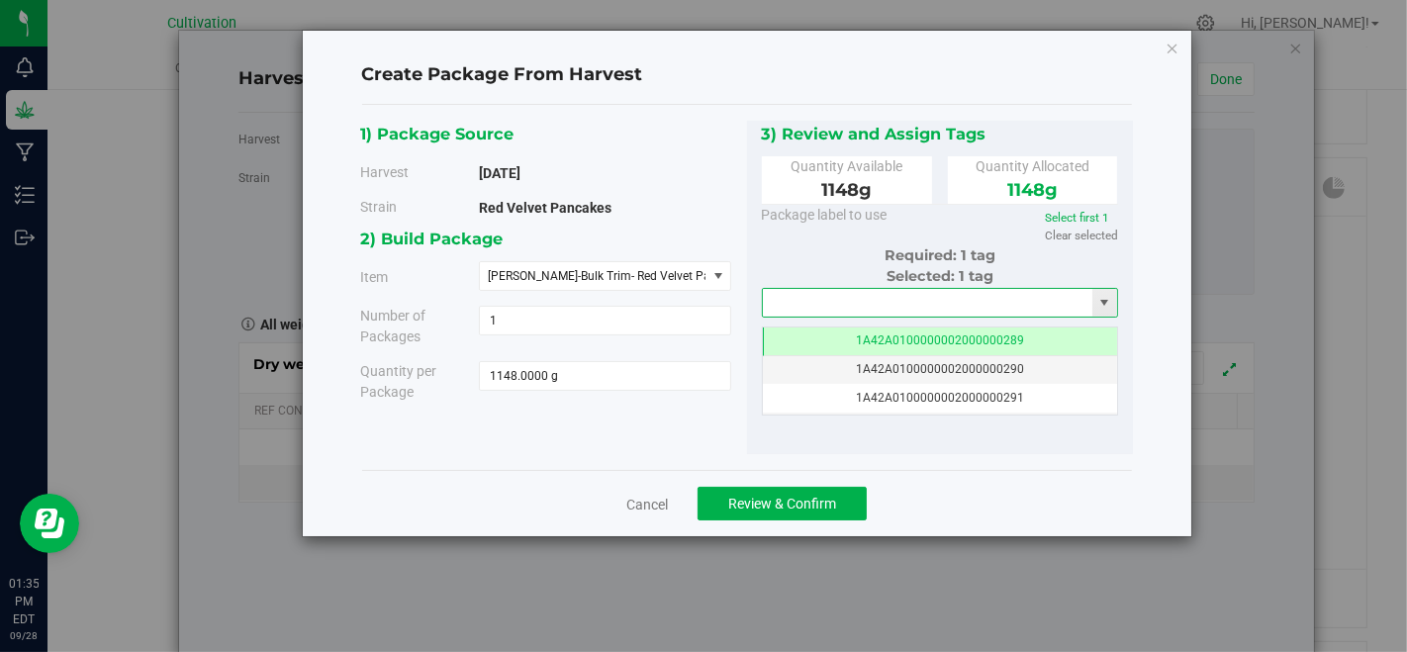
click at [865, 306] on input "text" at bounding box center [928, 303] width 330 height 28
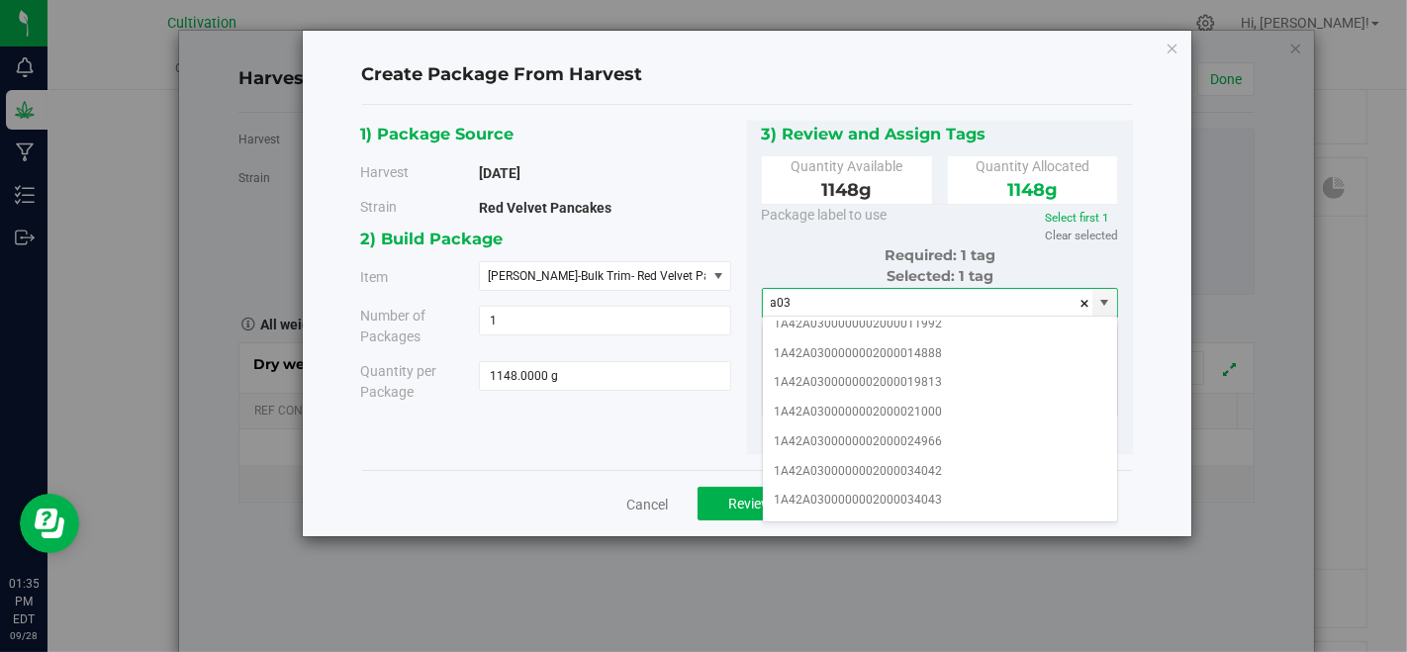
scroll to position [220, 0]
click at [950, 426] on li "1A42A0300000002000034042" at bounding box center [940, 439] width 355 height 30
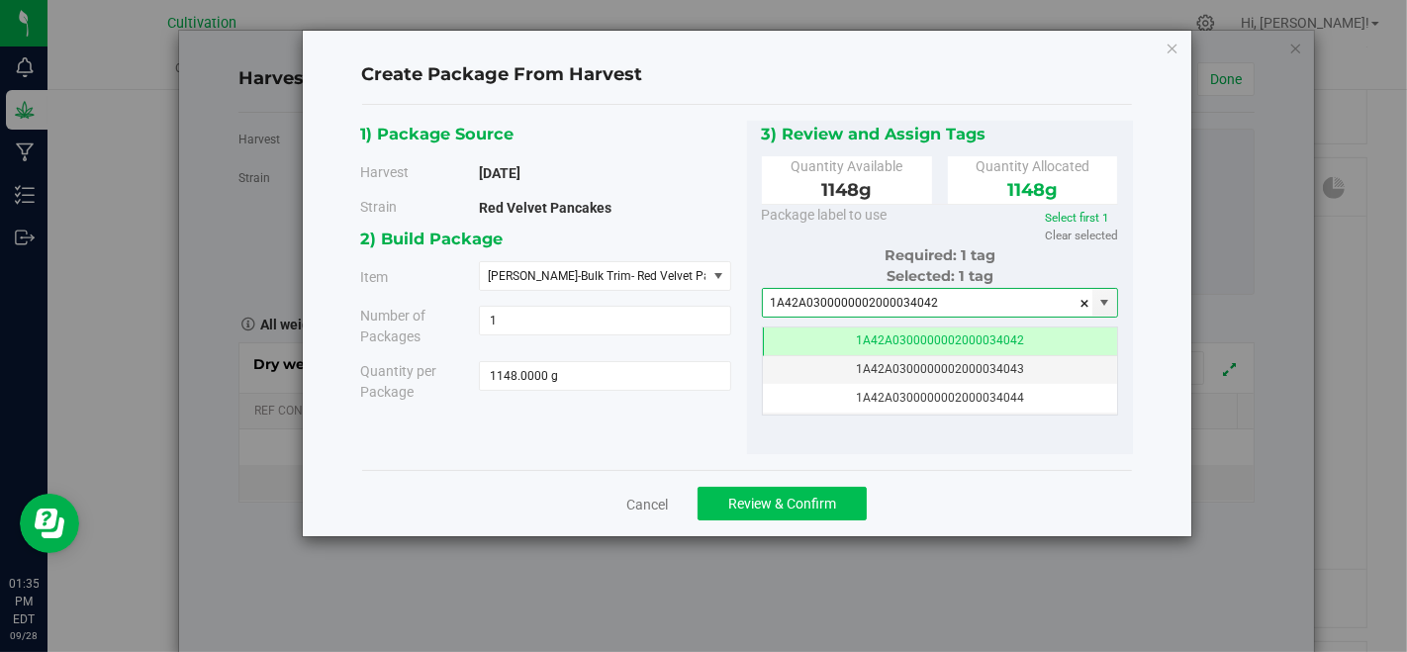
type input "1A42A0300000002000034042"
click at [793, 493] on button "Review & Confirm" at bounding box center [781, 504] width 169 height 34
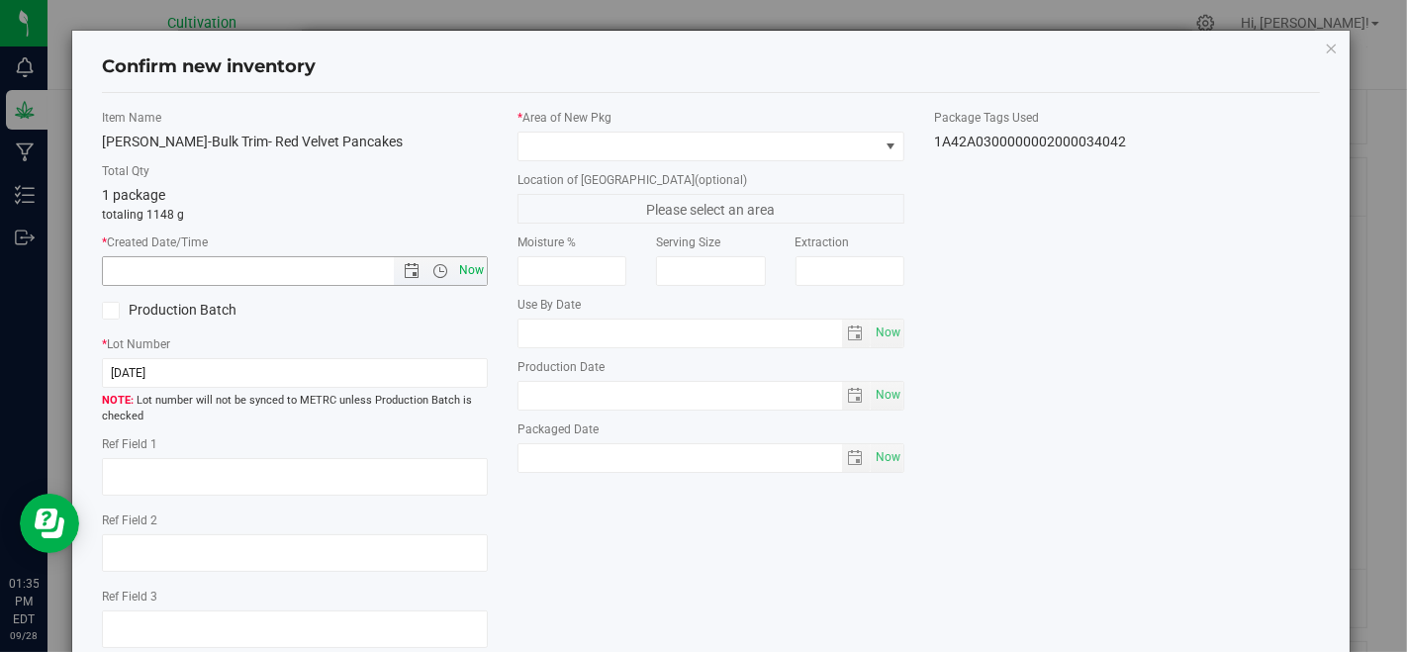
click at [469, 275] on span "Now" at bounding box center [472, 270] width 34 height 29
type input "[DATE] 1:35 PM"
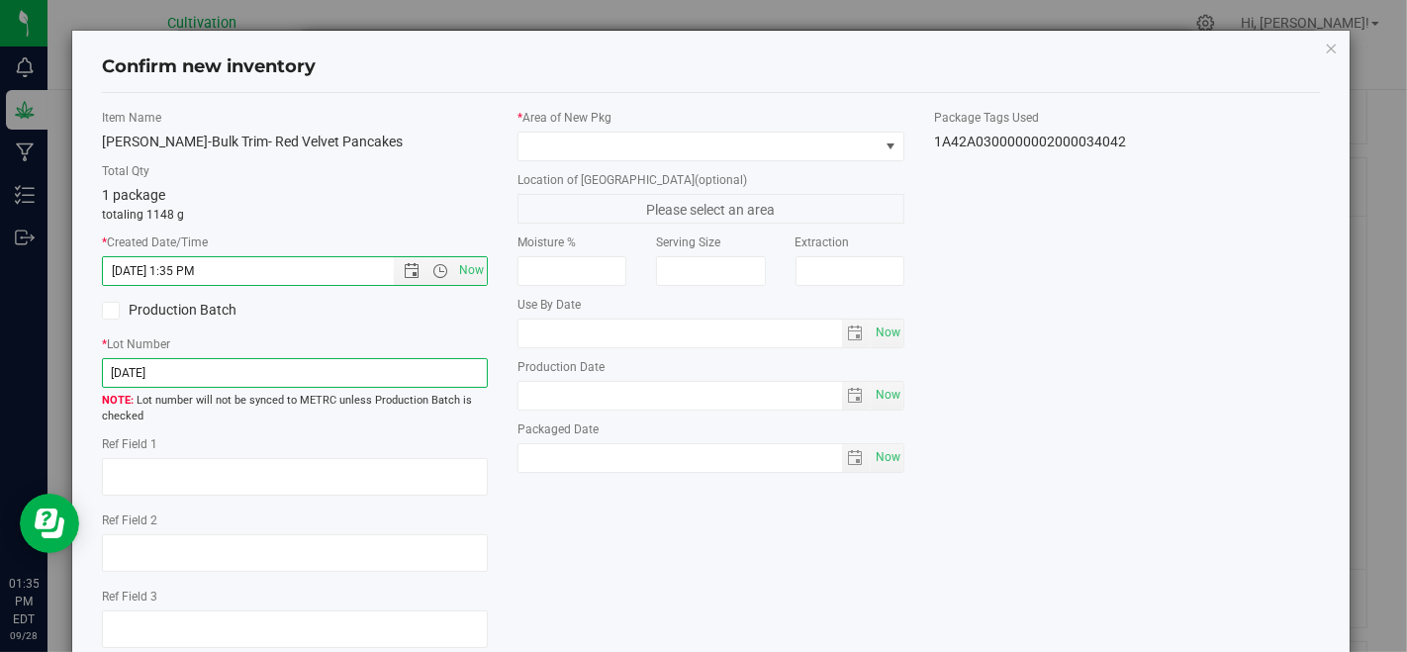
click at [458, 370] on input "[DATE]" at bounding box center [295, 373] width 386 height 30
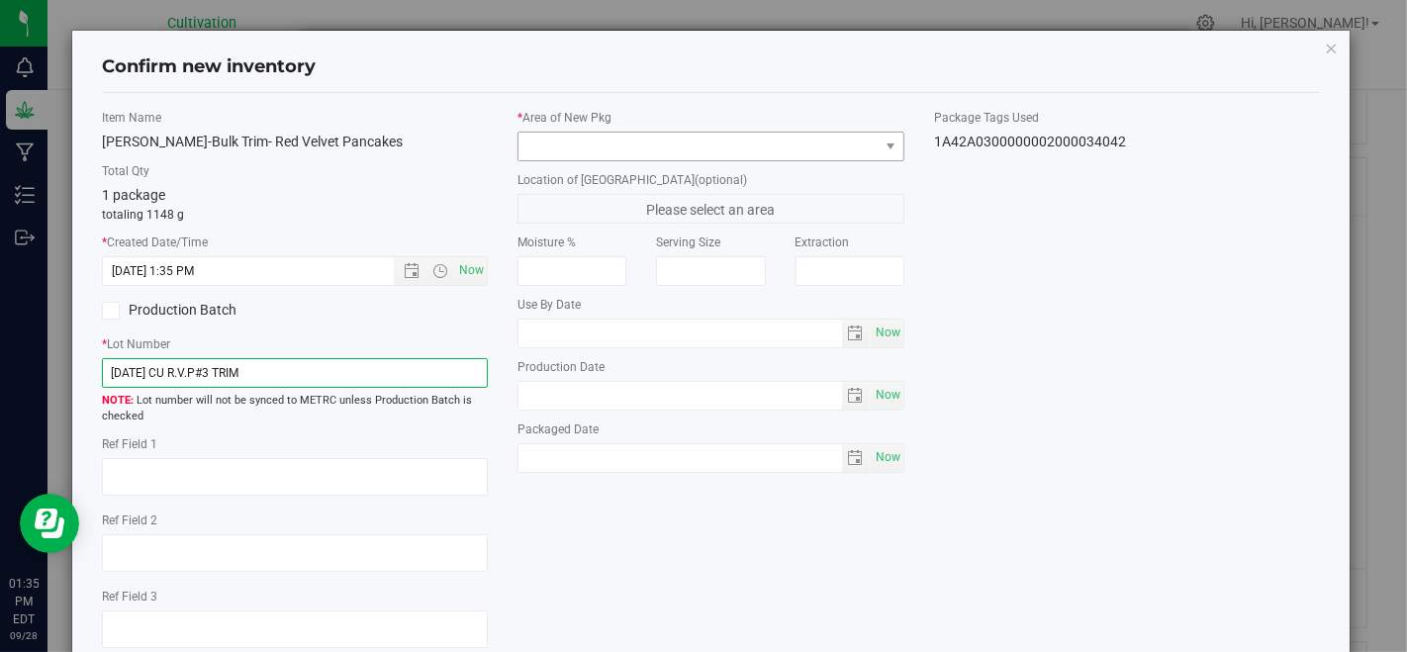
type input "[DATE] CU R.V.P#3 TRIM"
click at [618, 148] on span at bounding box center [697, 147] width 359 height 28
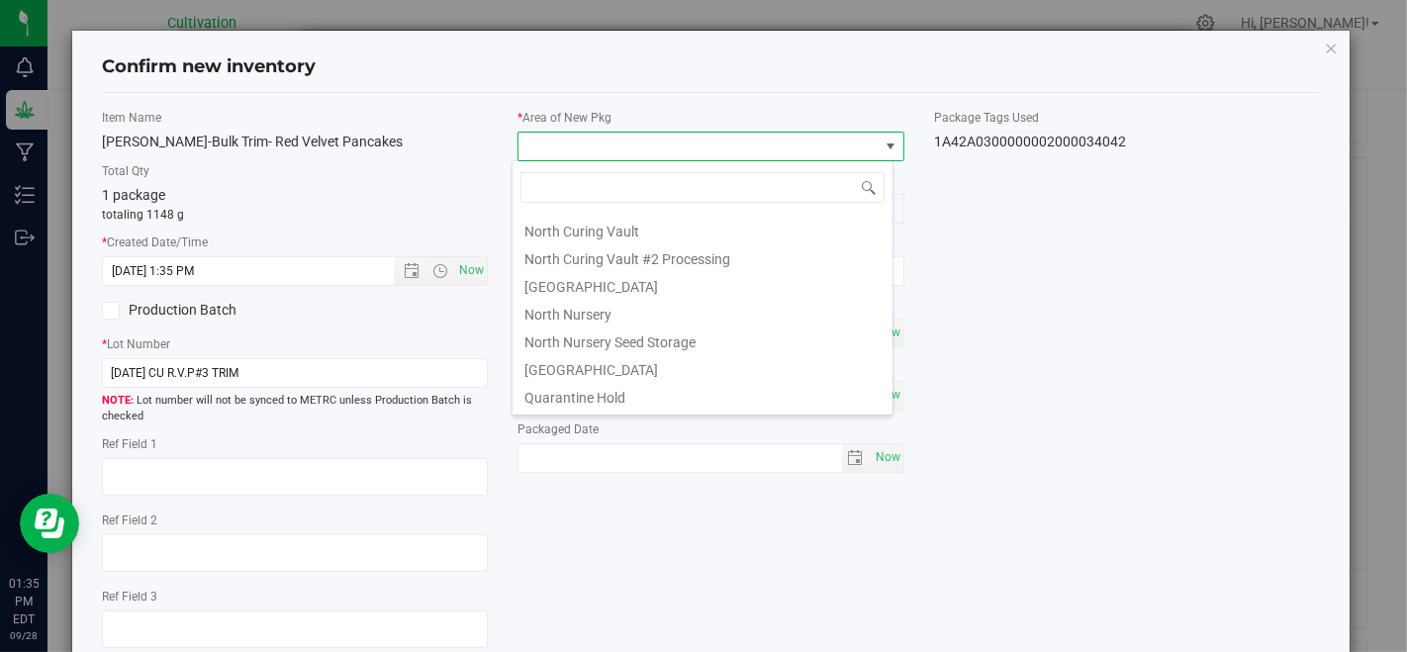
click at [641, 236] on li "North Curing Vault" at bounding box center [702, 229] width 380 height 28
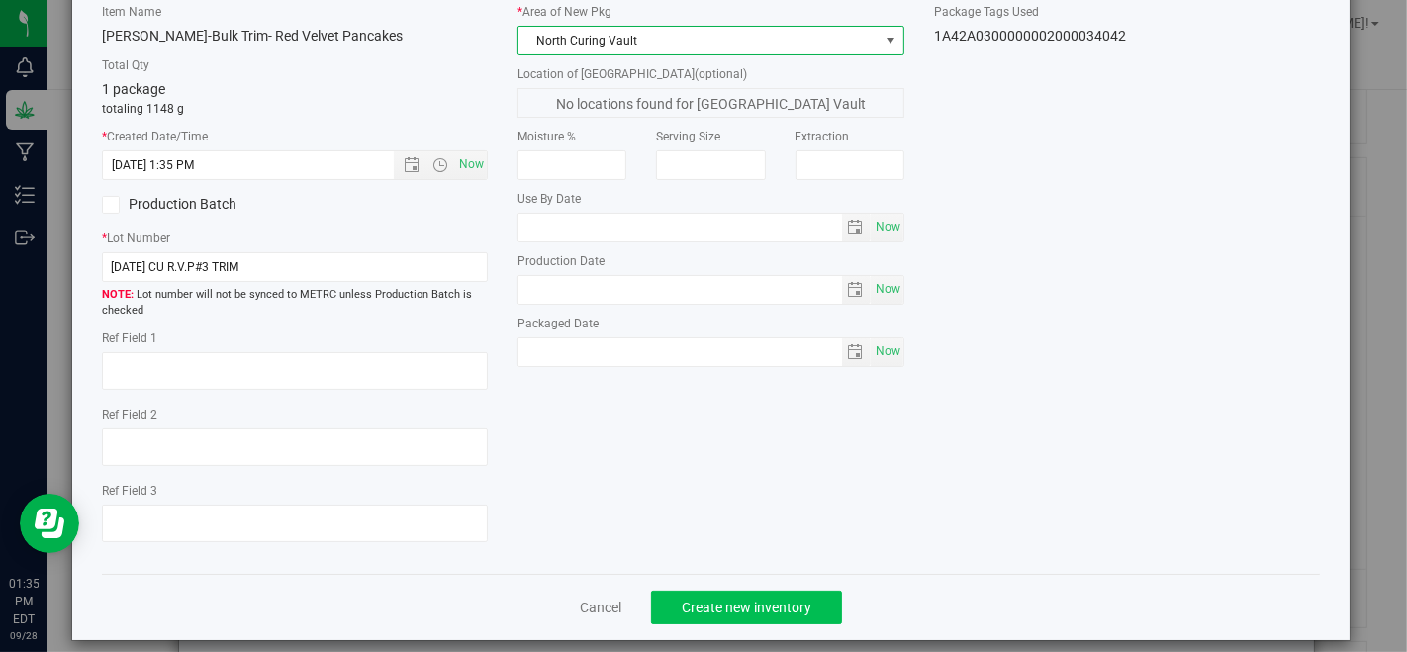
scroll to position [110, 0]
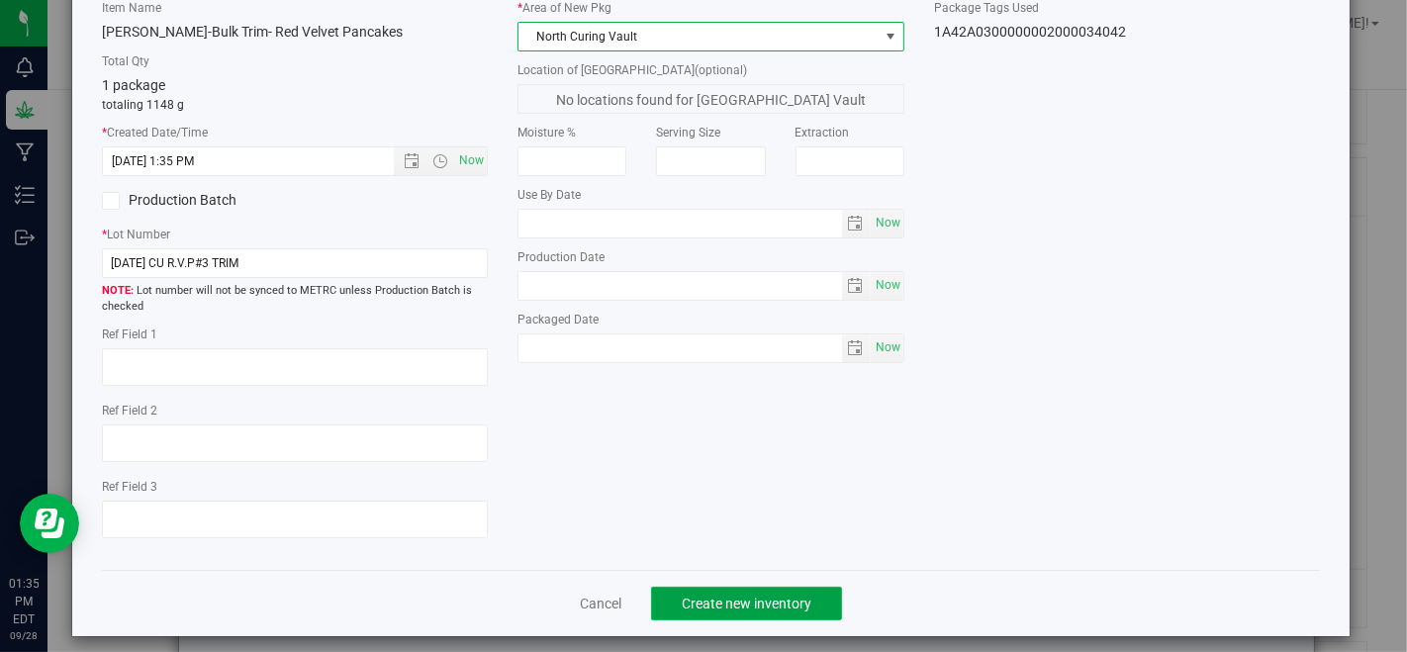
click at [717, 603] on span "Create new inventory" at bounding box center [747, 604] width 130 height 16
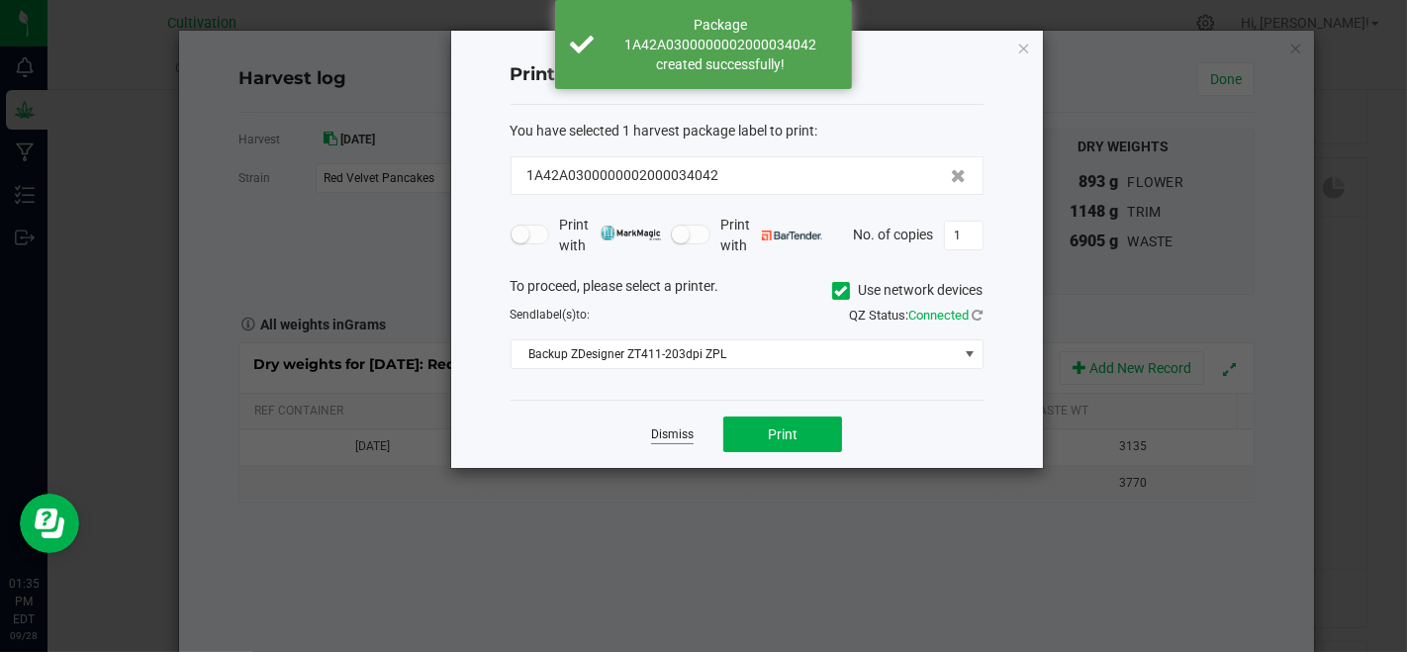
click at [671, 421] on div "Dismiss Print" at bounding box center [746, 434] width 473 height 68
click at [675, 430] on link "Dismiss" at bounding box center [672, 434] width 43 height 17
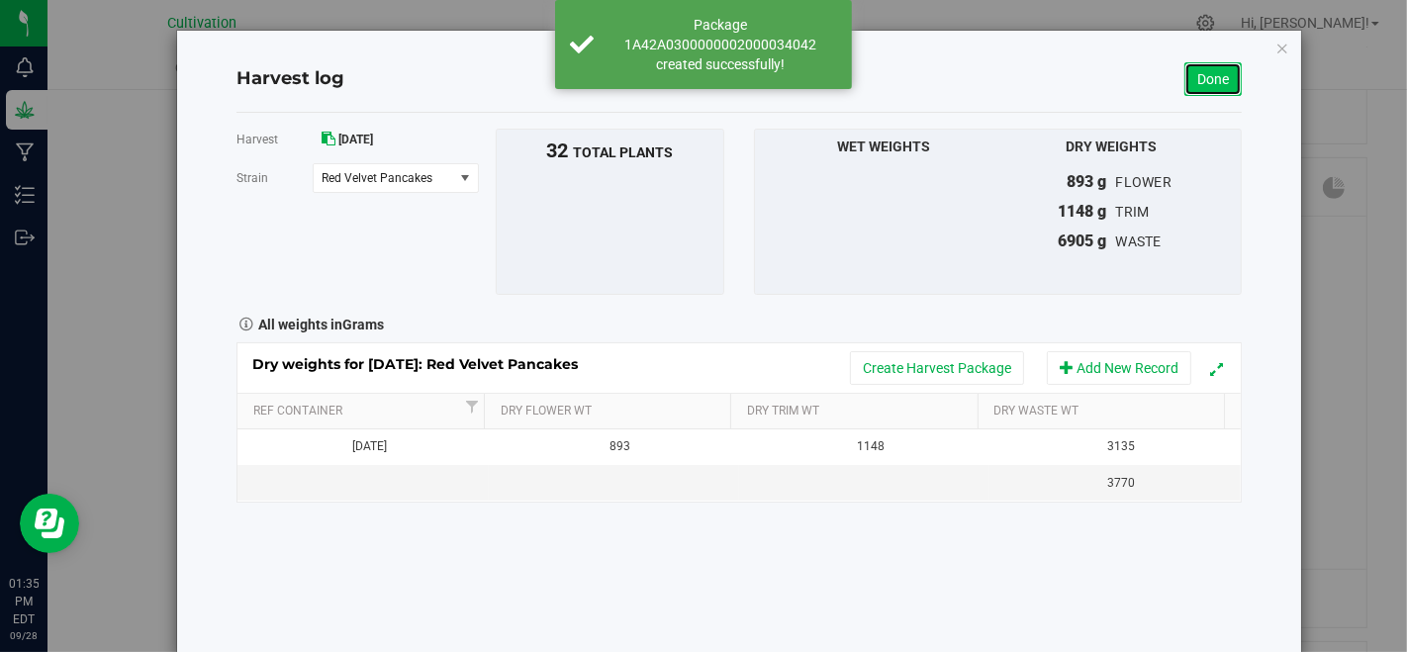
click at [1212, 81] on link "Done" at bounding box center [1212, 79] width 57 height 34
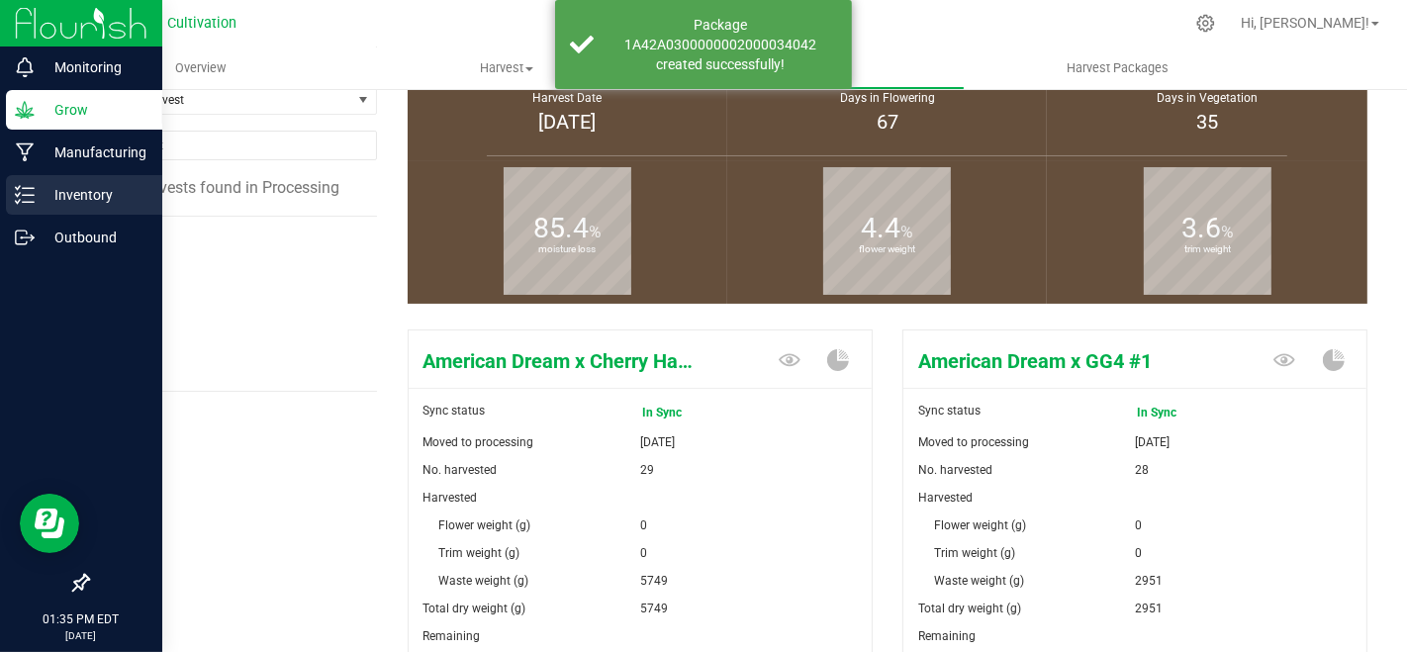
scroll to position [769, 0]
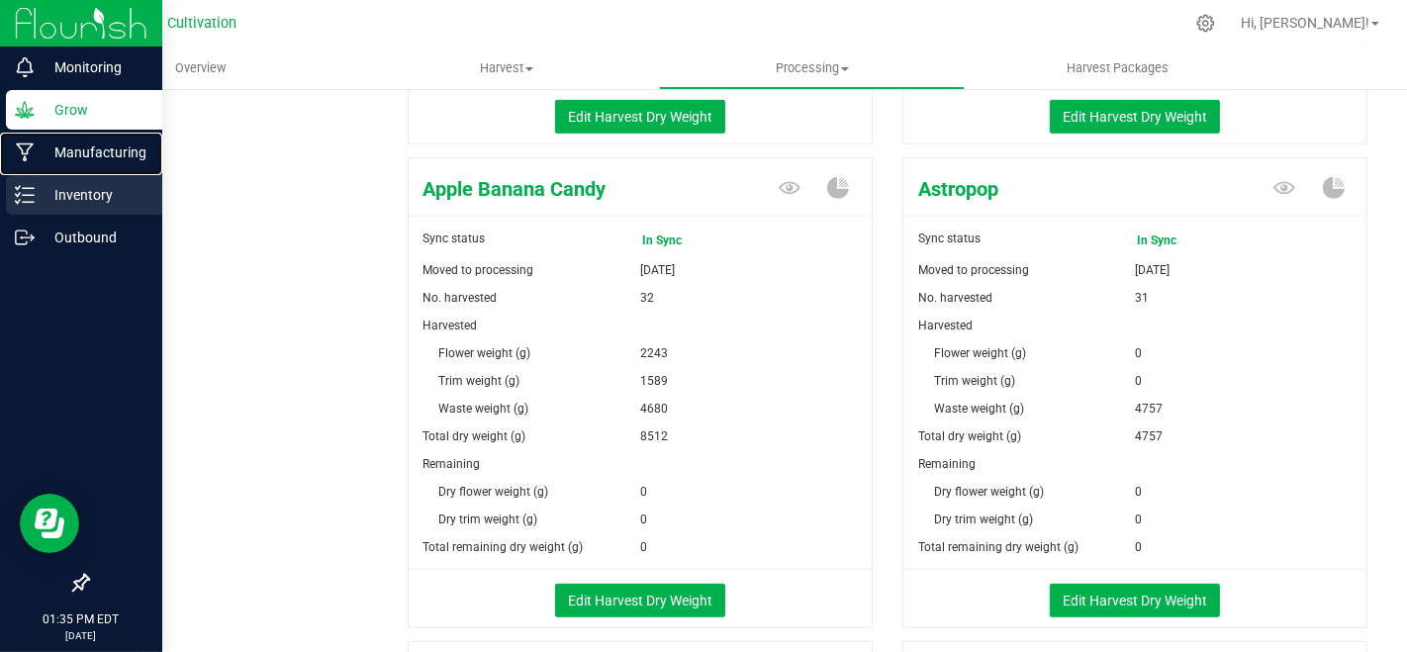
click at [70, 174] on nav "Monitoring Grow Manufacturing Inventory Outbound 01:35 PM EDT [DATE] 09/28" at bounding box center [81, 326] width 162 height 652
click at [71, 190] on p "Inventory" at bounding box center [94, 195] width 119 height 24
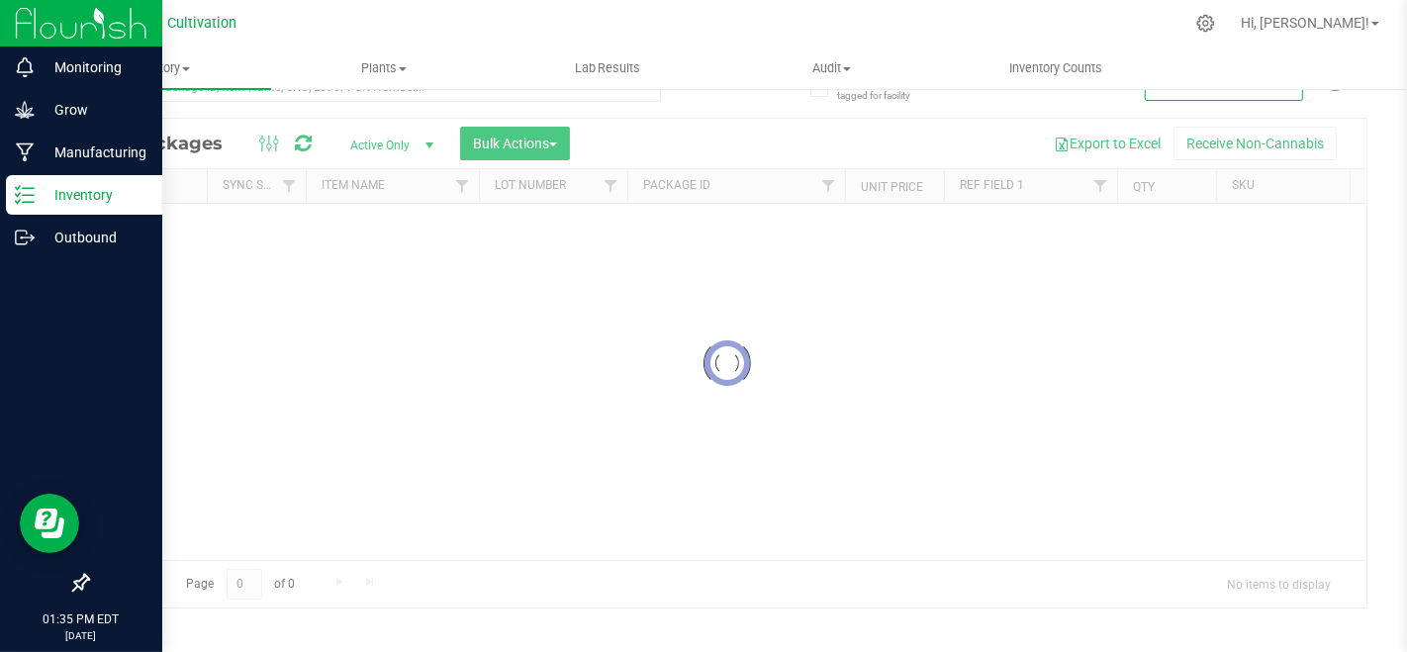
scroll to position [38, 0]
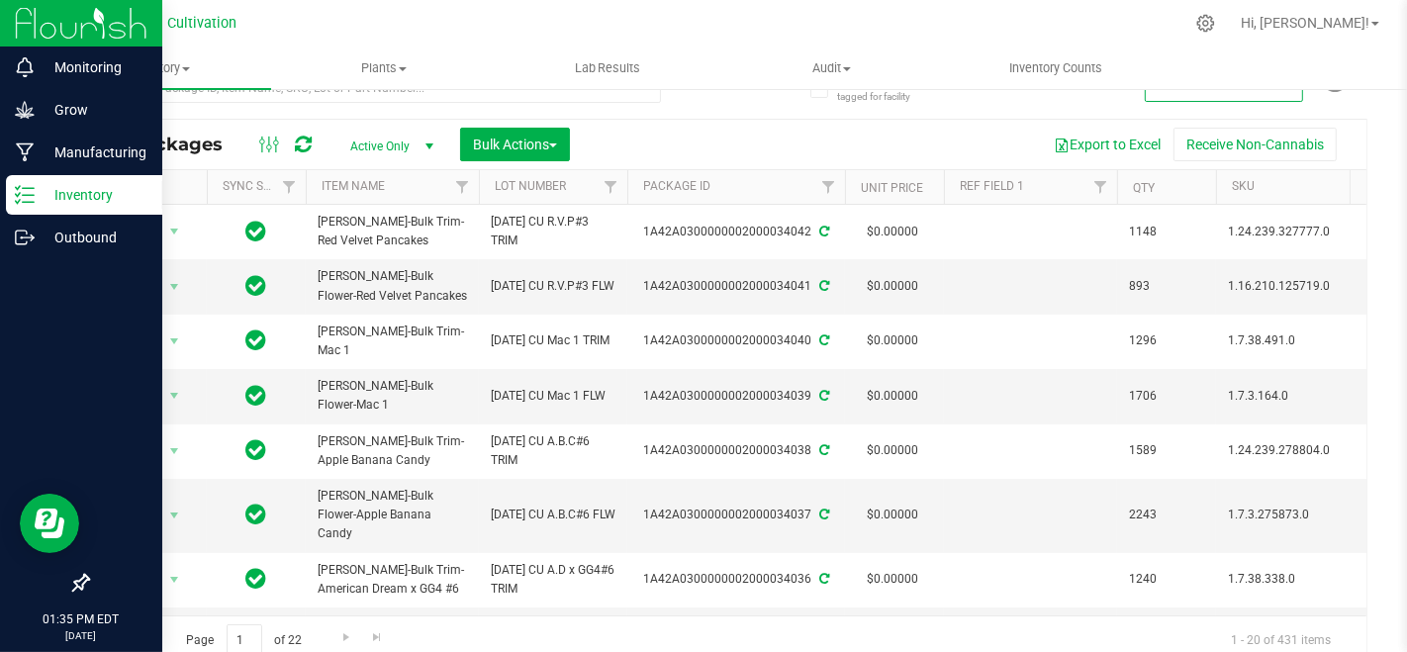
scroll to position [47, 0]
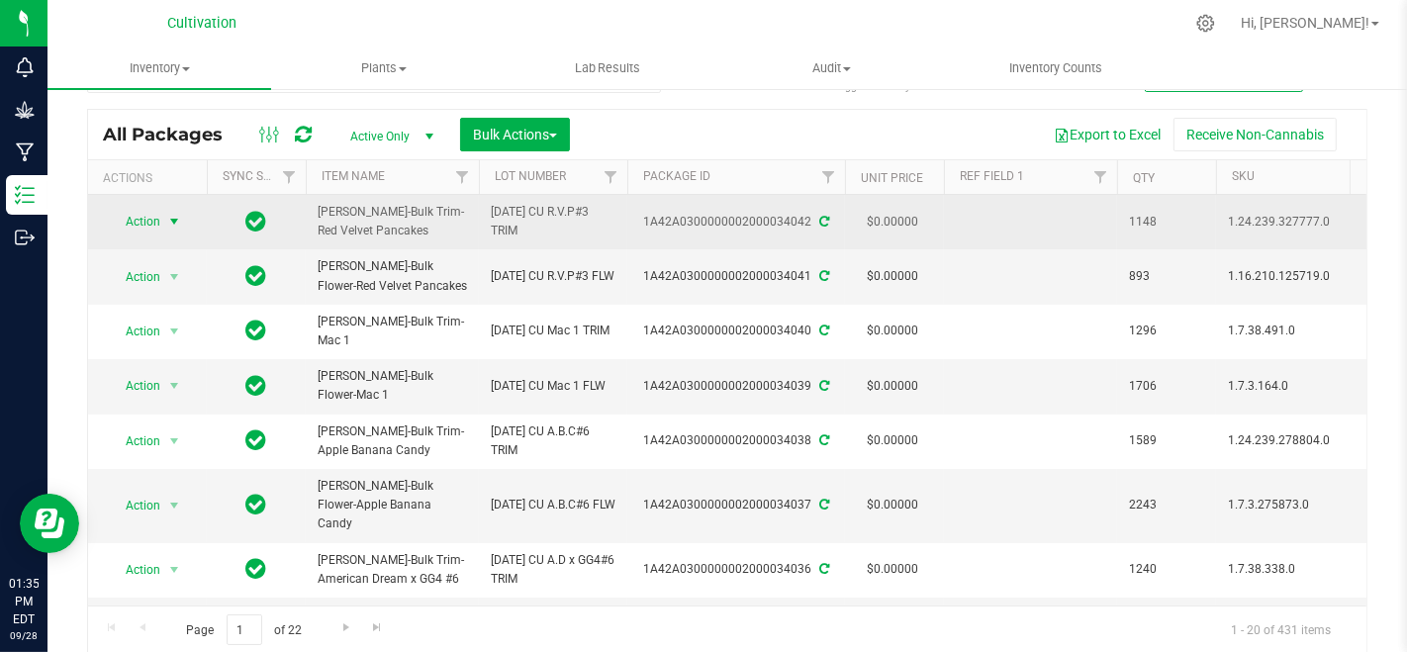
click at [133, 217] on span "Action" at bounding box center [134, 222] width 53 height 28
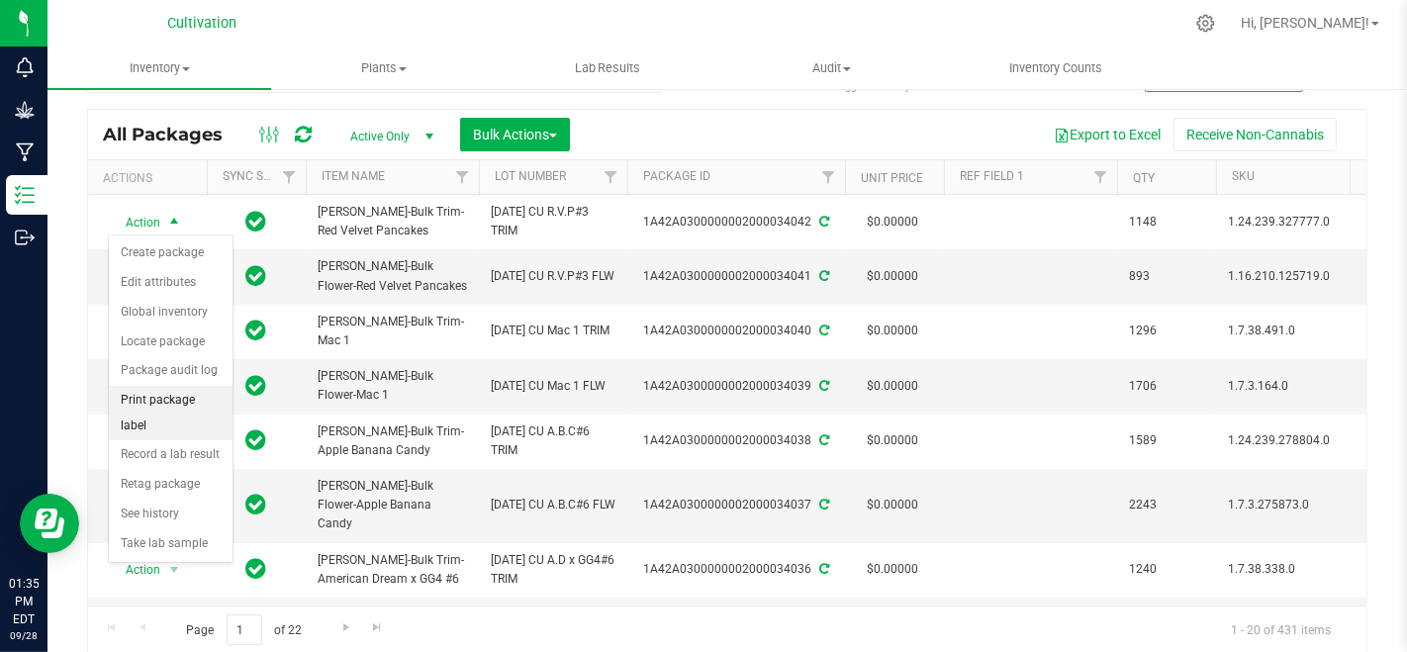
click at [189, 393] on li "Print package label" at bounding box center [171, 413] width 124 height 54
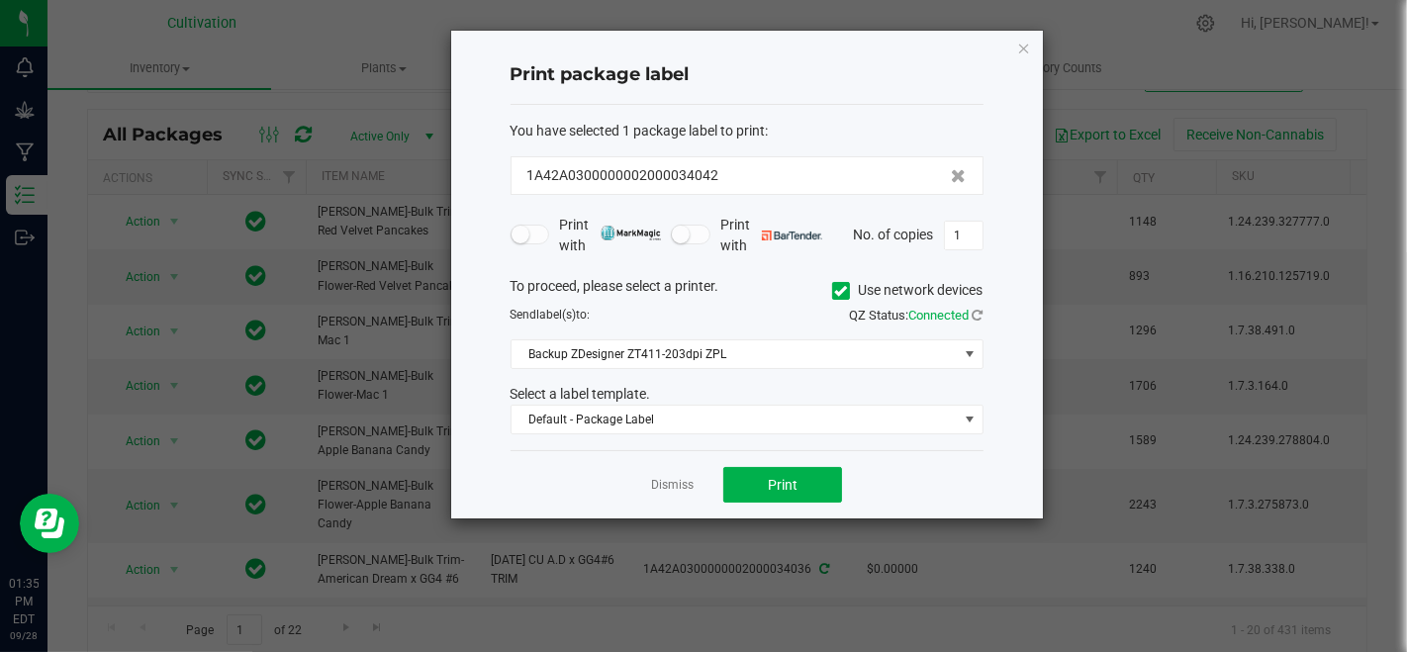
click at [840, 291] on icon at bounding box center [840, 291] width 13 height 0
click at [0, 0] on input "Use network devices" at bounding box center [0, 0] width 0 height 0
click at [802, 349] on span at bounding box center [734, 354] width 446 height 28
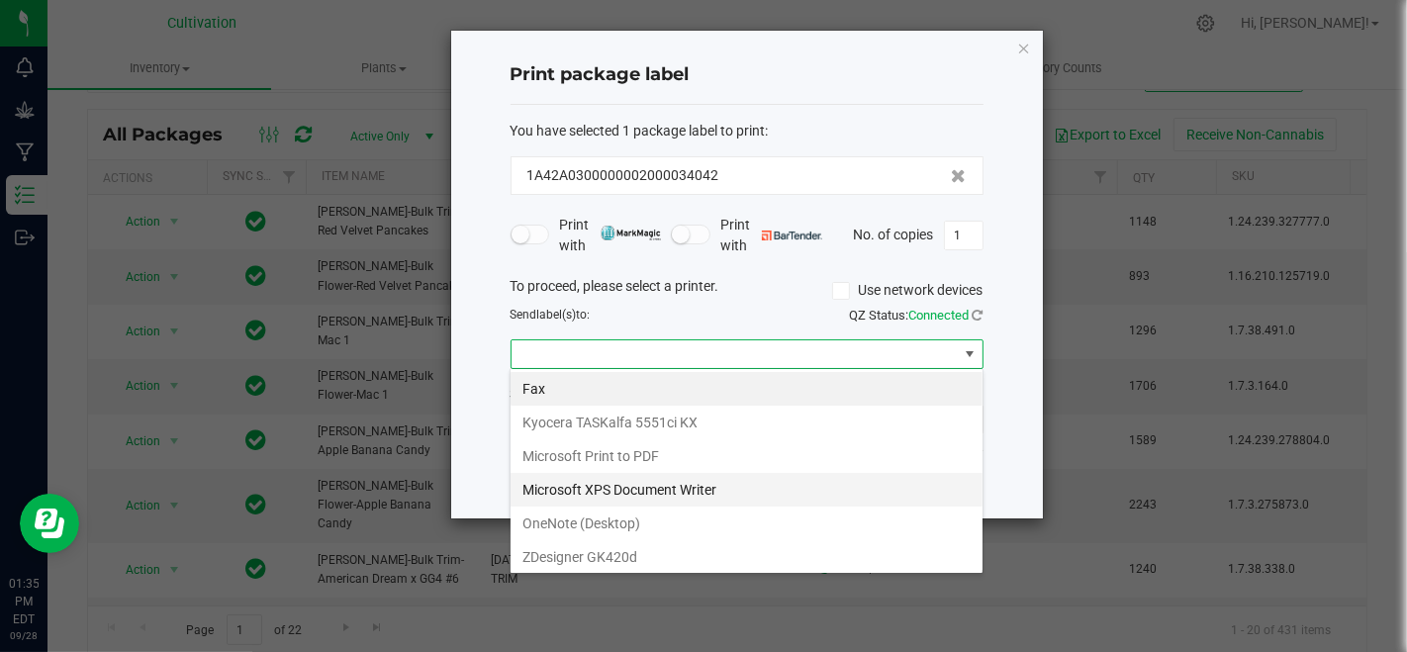
scroll to position [0, 0]
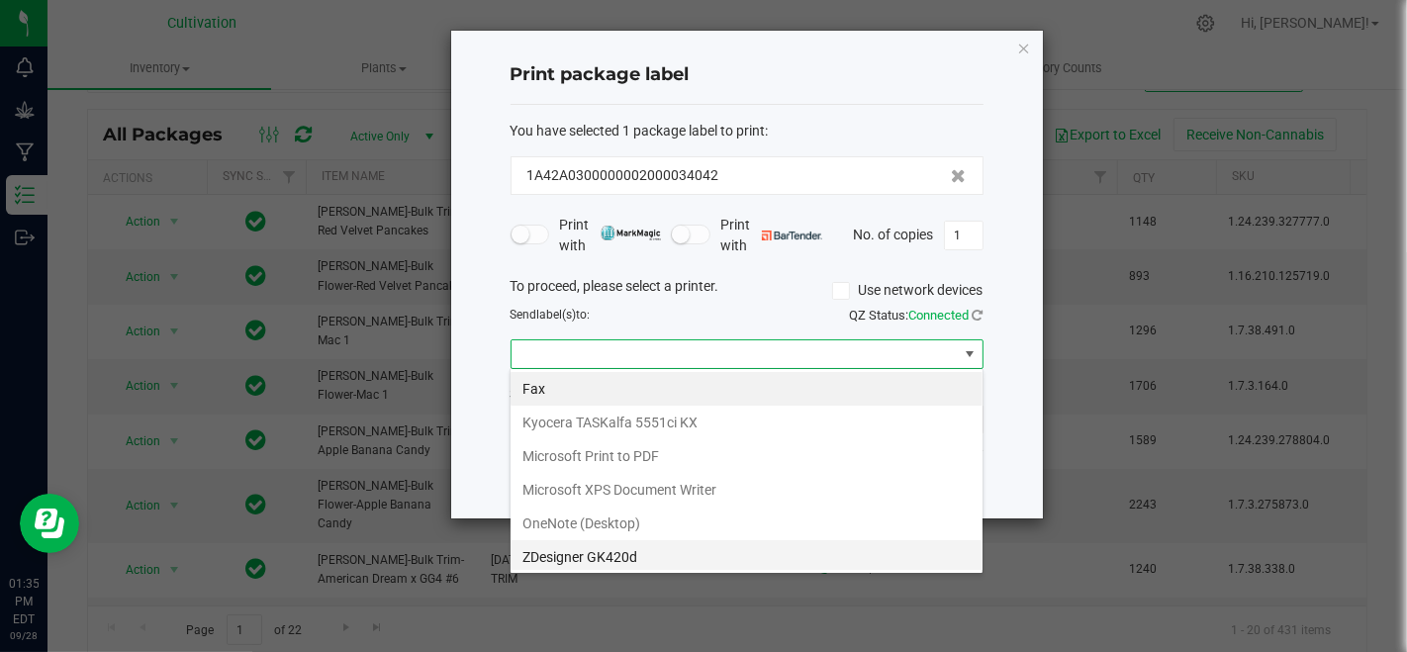
click at [608, 558] on GK420d "ZDesigner GK420d" at bounding box center [746, 557] width 472 height 34
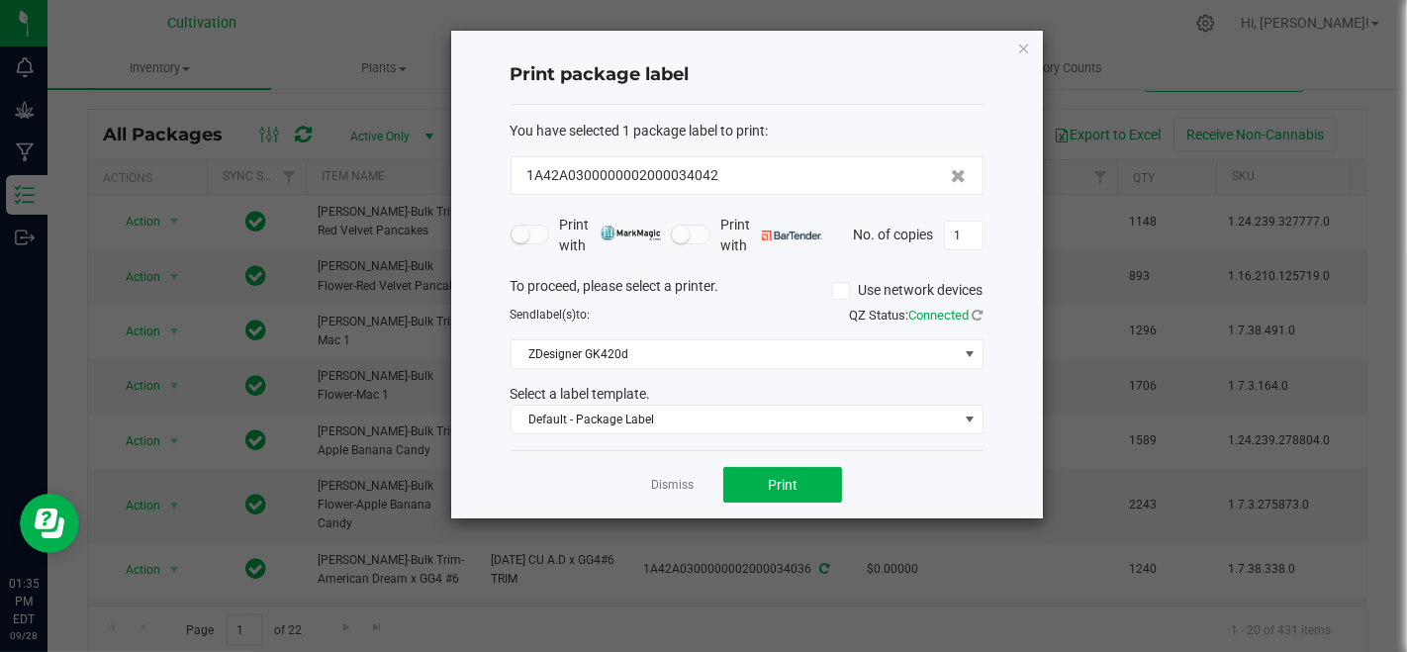
click at [650, 401] on div "Select a label template." at bounding box center [747, 394] width 503 height 21
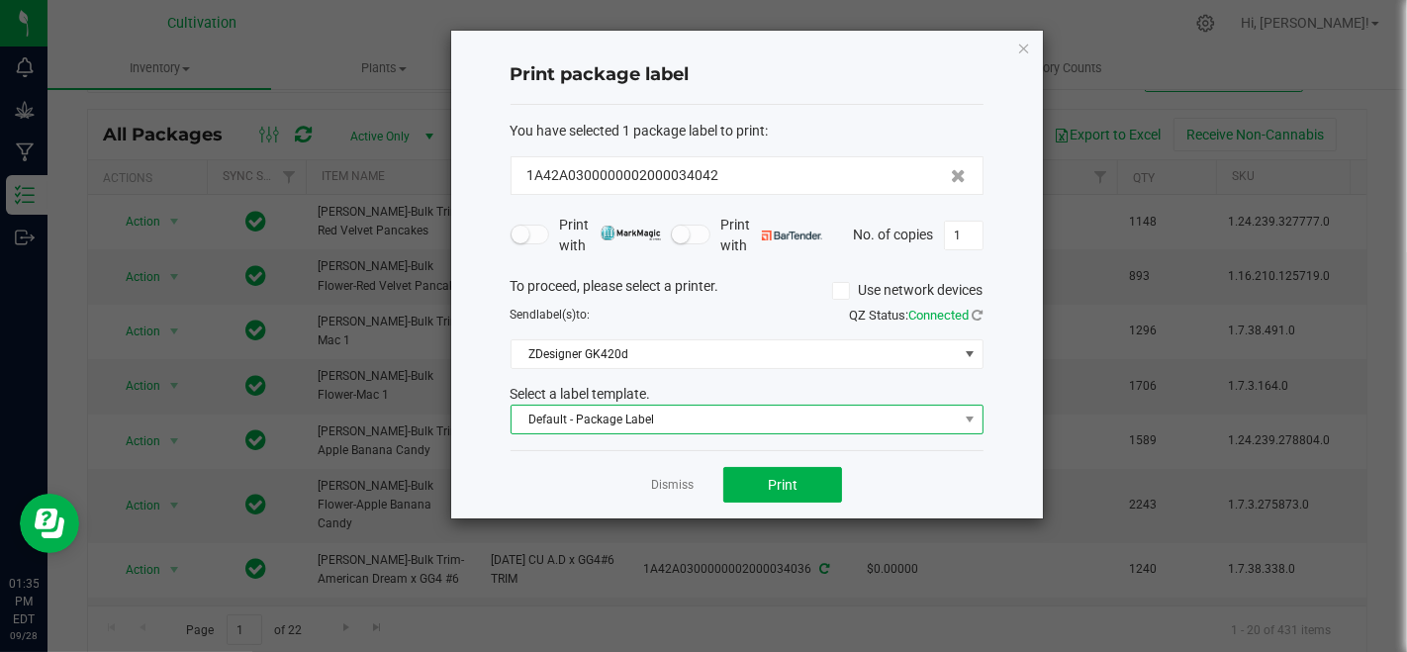
click at [656, 418] on span "Default - Package Label" at bounding box center [734, 420] width 446 height 28
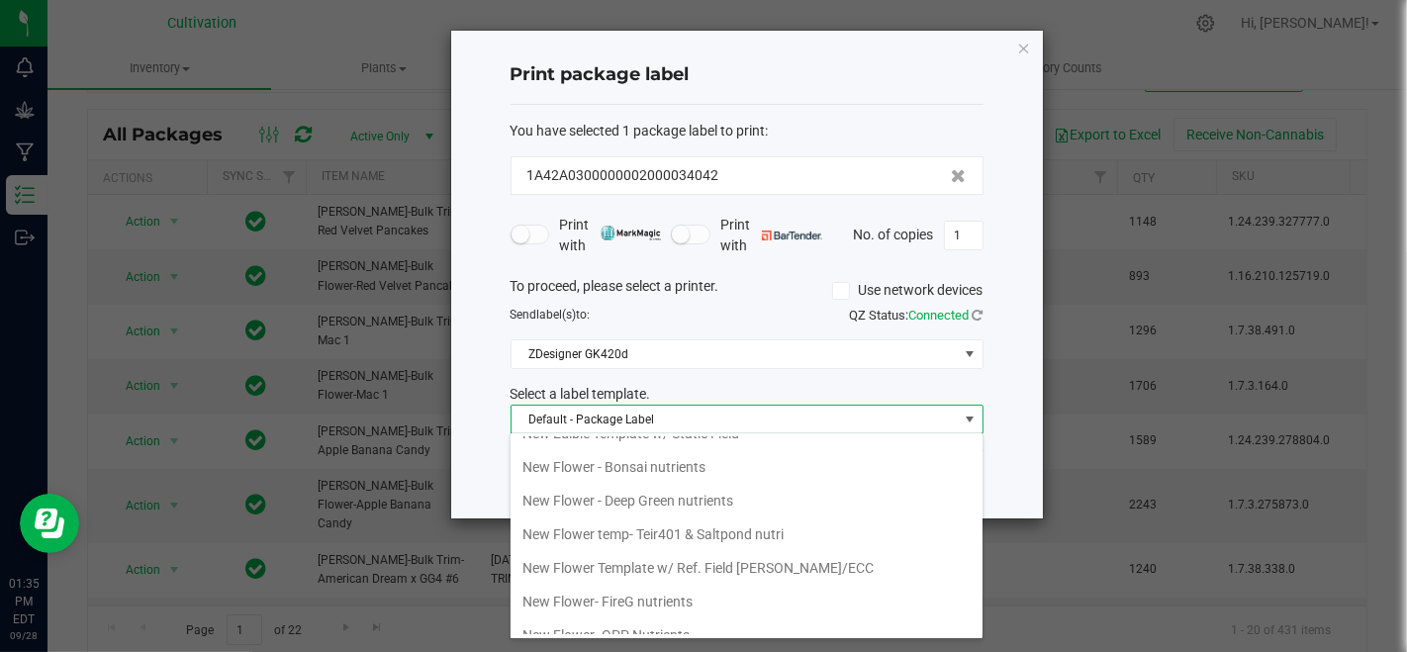
scroll to position [961, 0]
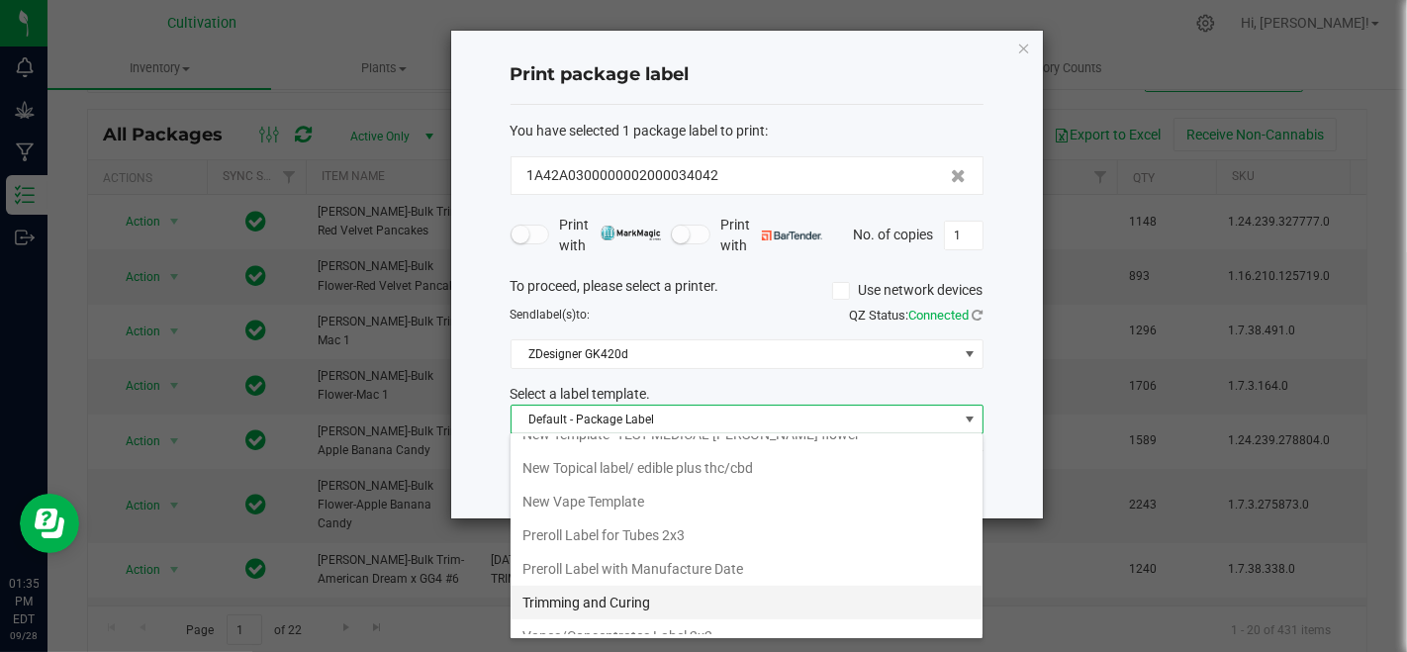
click at [661, 586] on li "Trimming and Curing" at bounding box center [746, 603] width 472 height 34
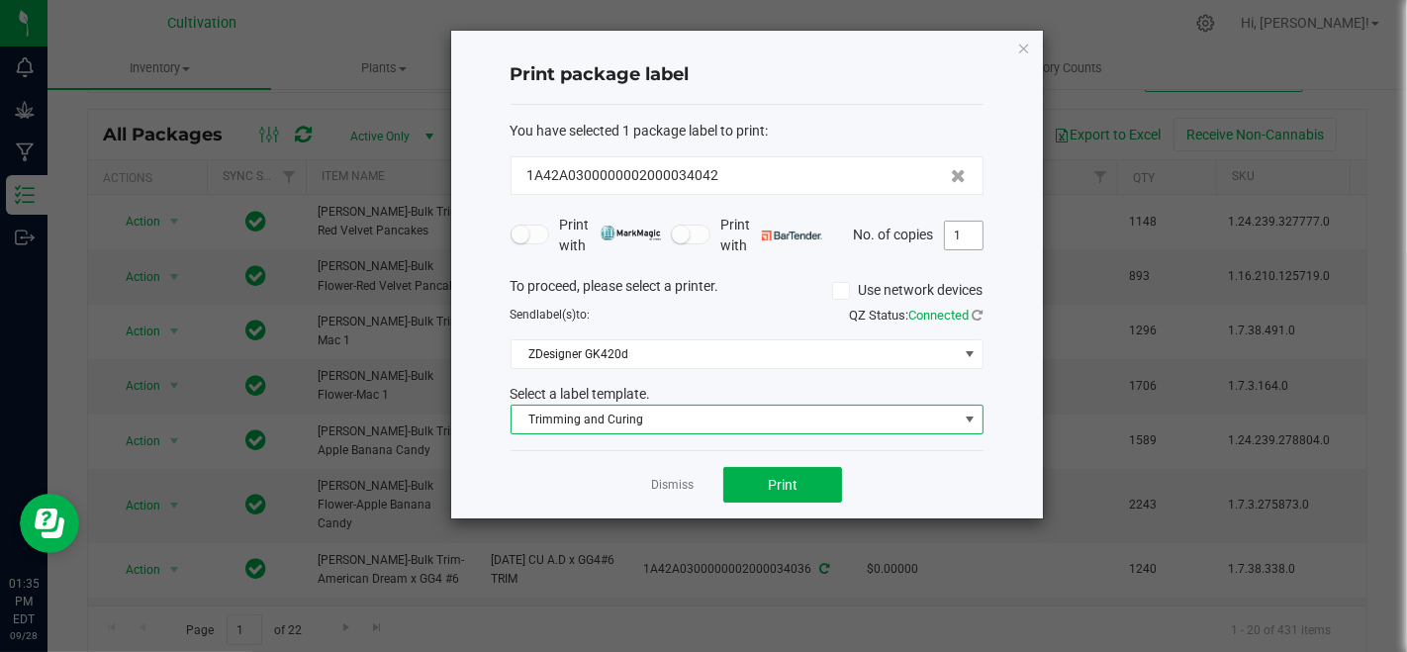
click at [966, 232] on input "1" at bounding box center [964, 236] width 38 height 28
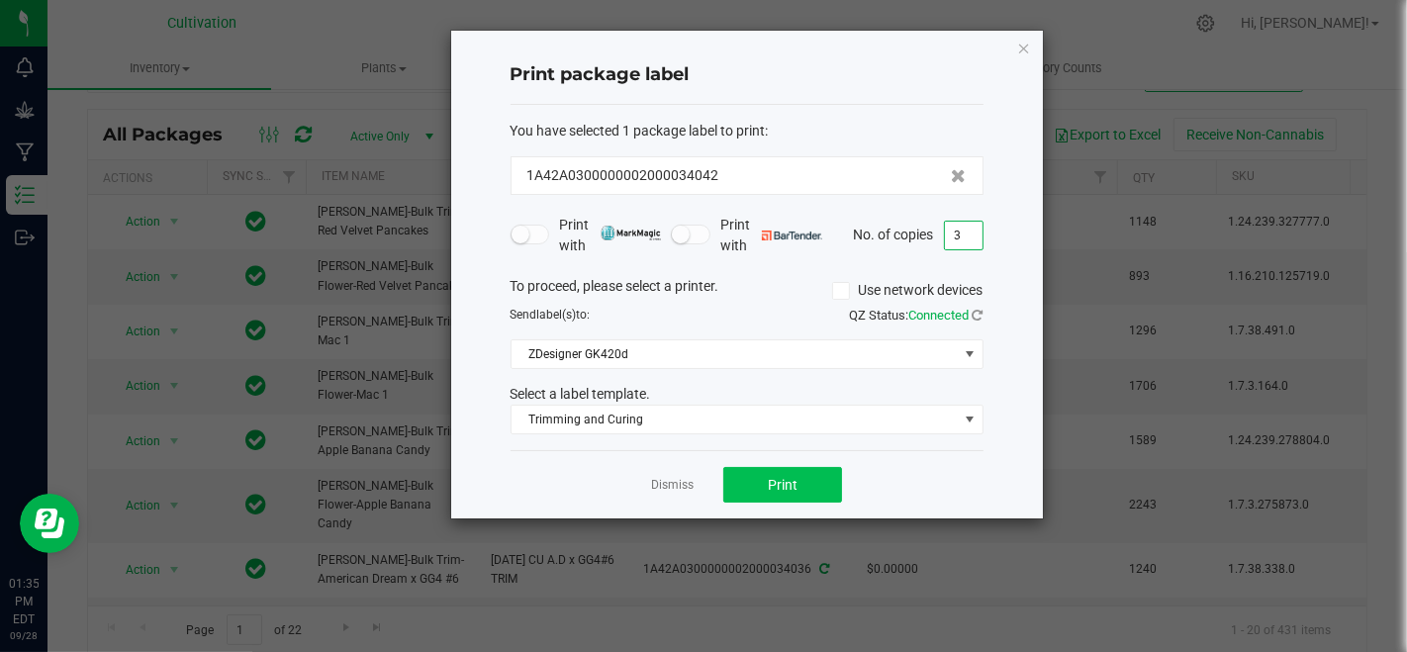
type input "3"
click at [807, 476] on button "Print" at bounding box center [782, 485] width 119 height 36
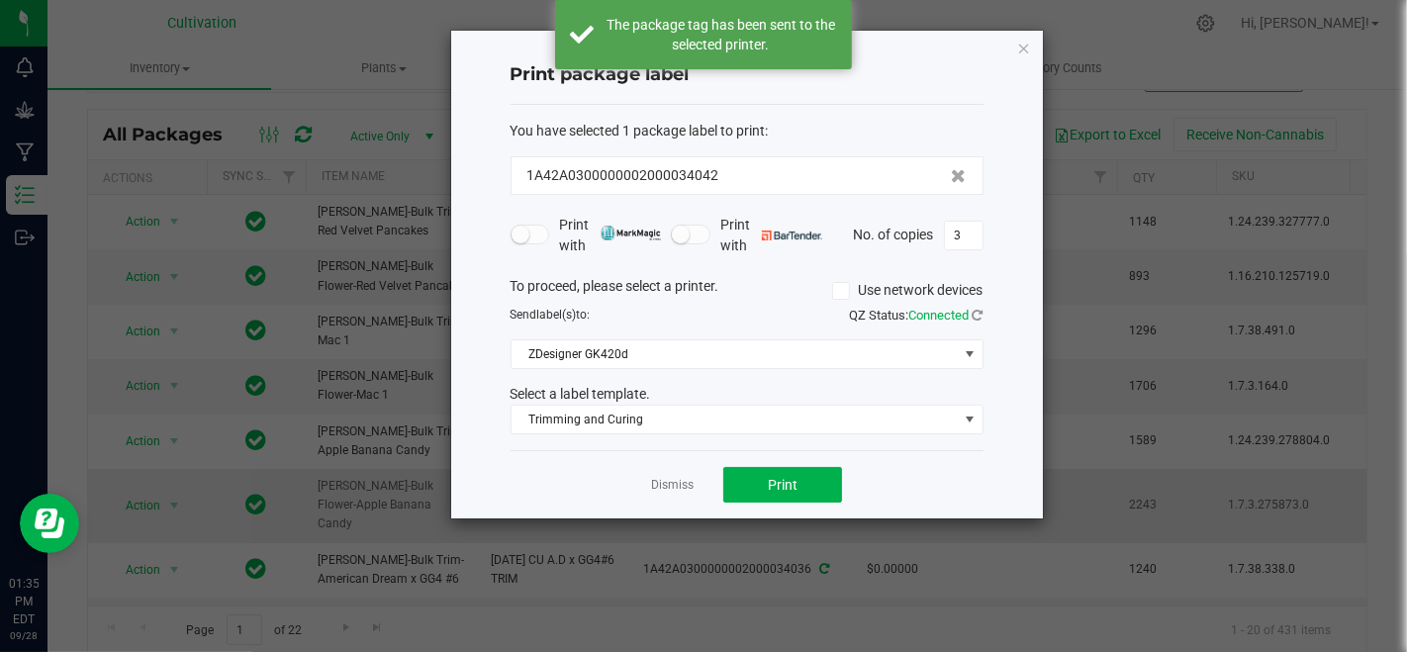
click at [673, 486] on link "Dismiss" at bounding box center [672, 485] width 43 height 17
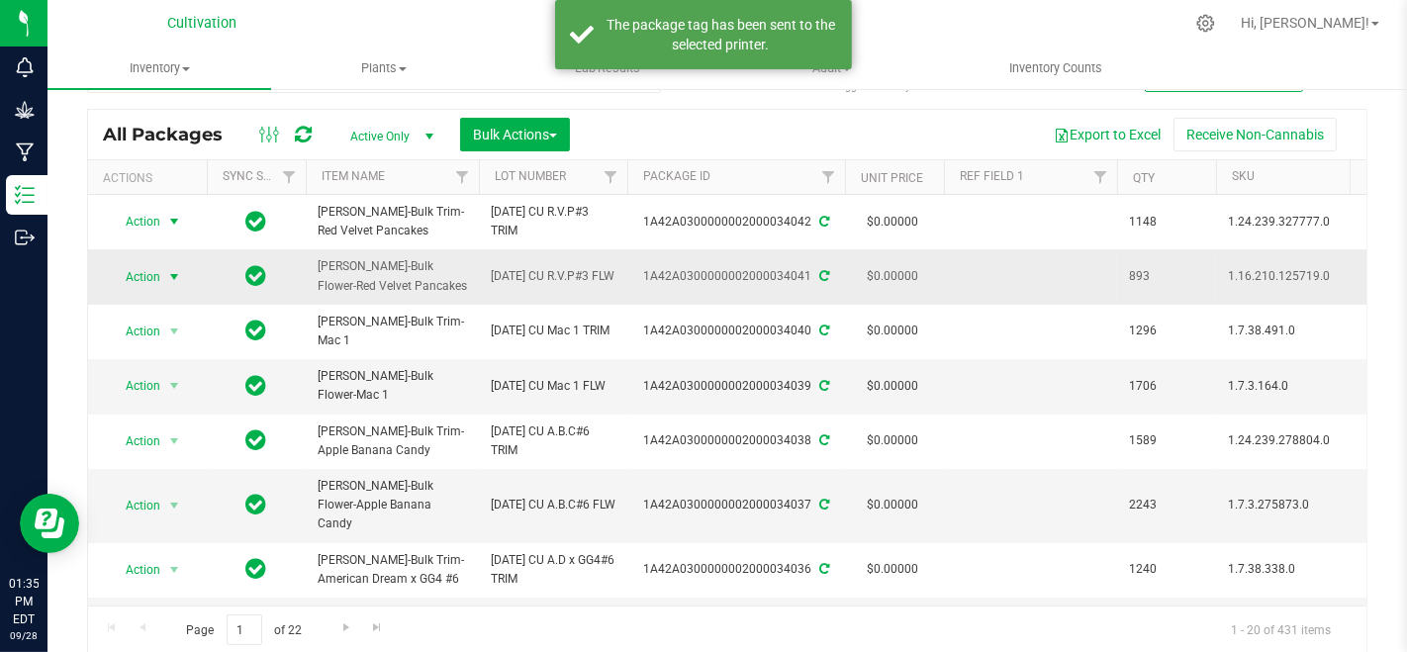
click at [158, 269] on span "Action" at bounding box center [134, 277] width 53 height 28
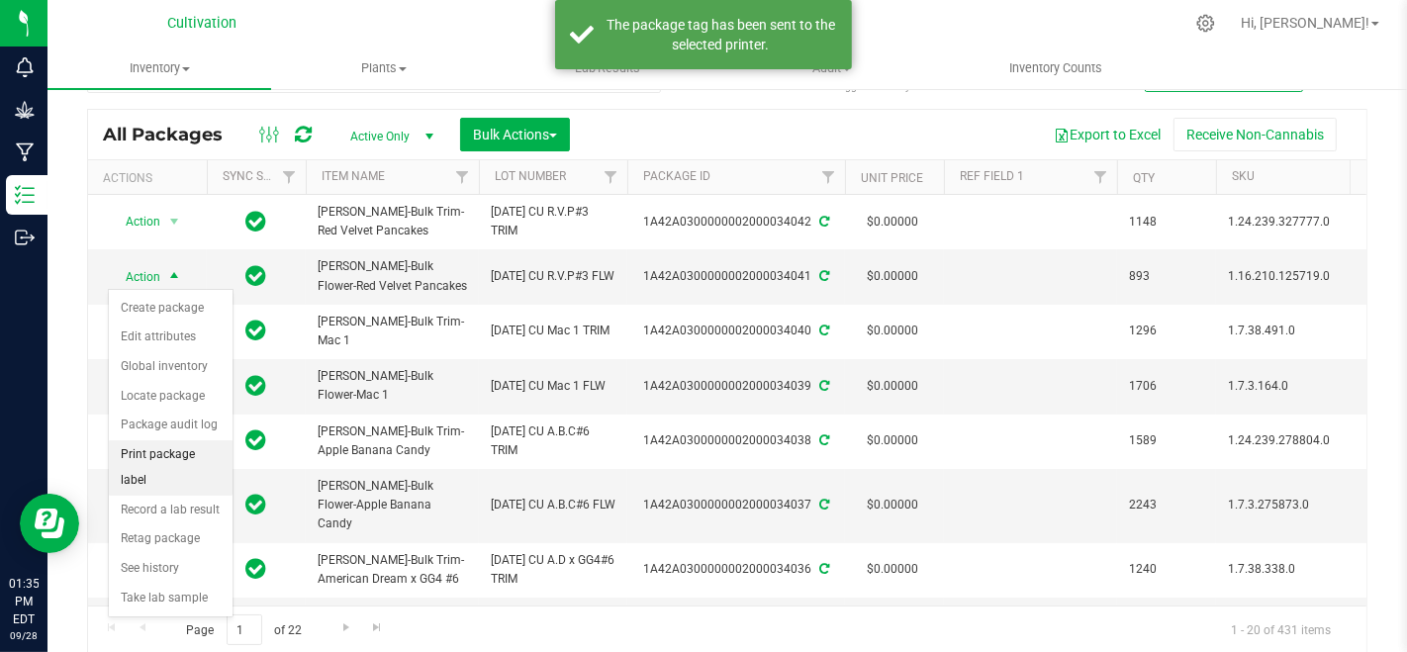
click at [175, 447] on li "Print package label" at bounding box center [171, 467] width 124 height 54
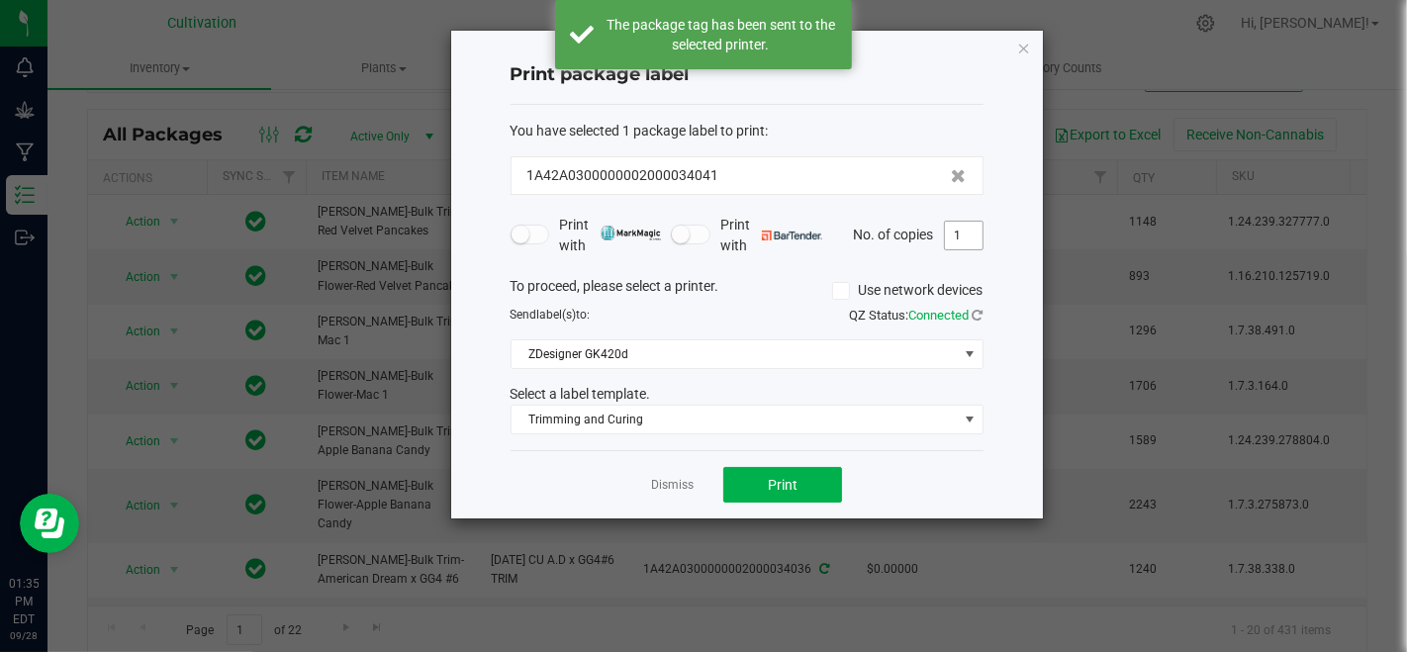
click at [973, 229] on input "1" at bounding box center [964, 236] width 38 height 28
type input "2"
click at [802, 470] on button "Print" at bounding box center [782, 485] width 119 height 36
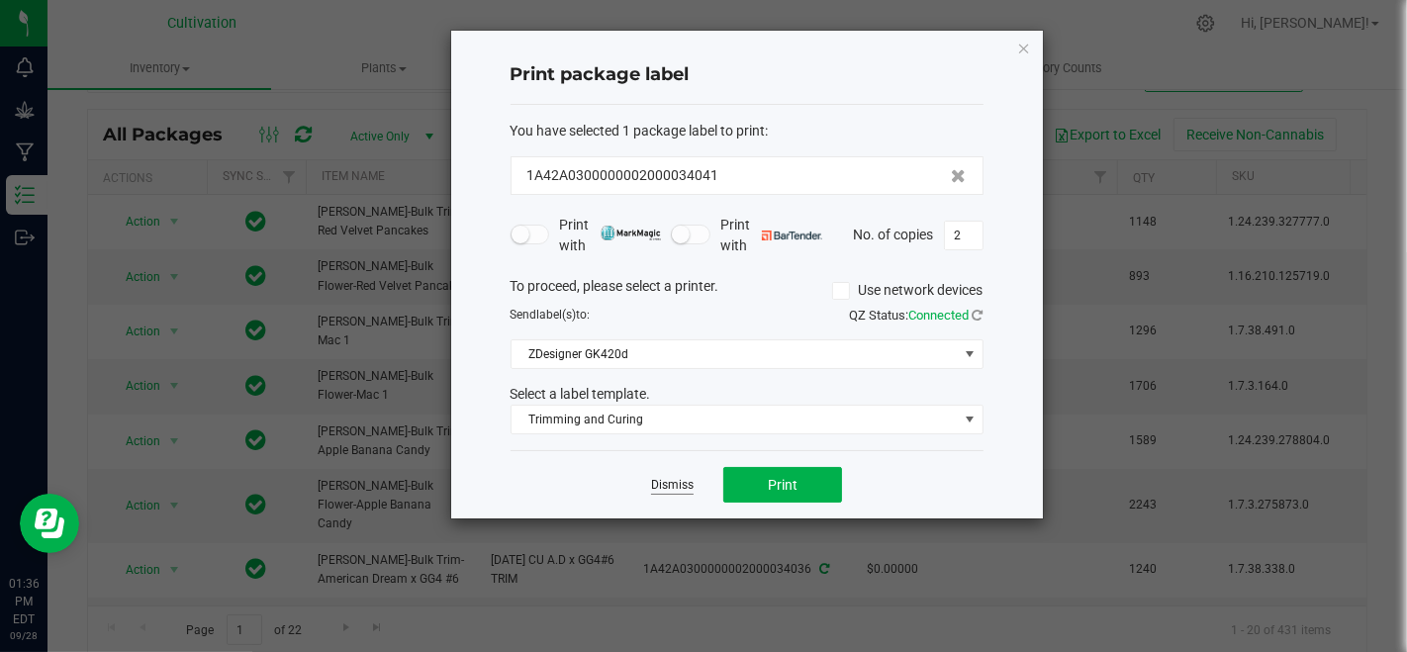
click at [685, 487] on link "Dismiss" at bounding box center [672, 485] width 43 height 17
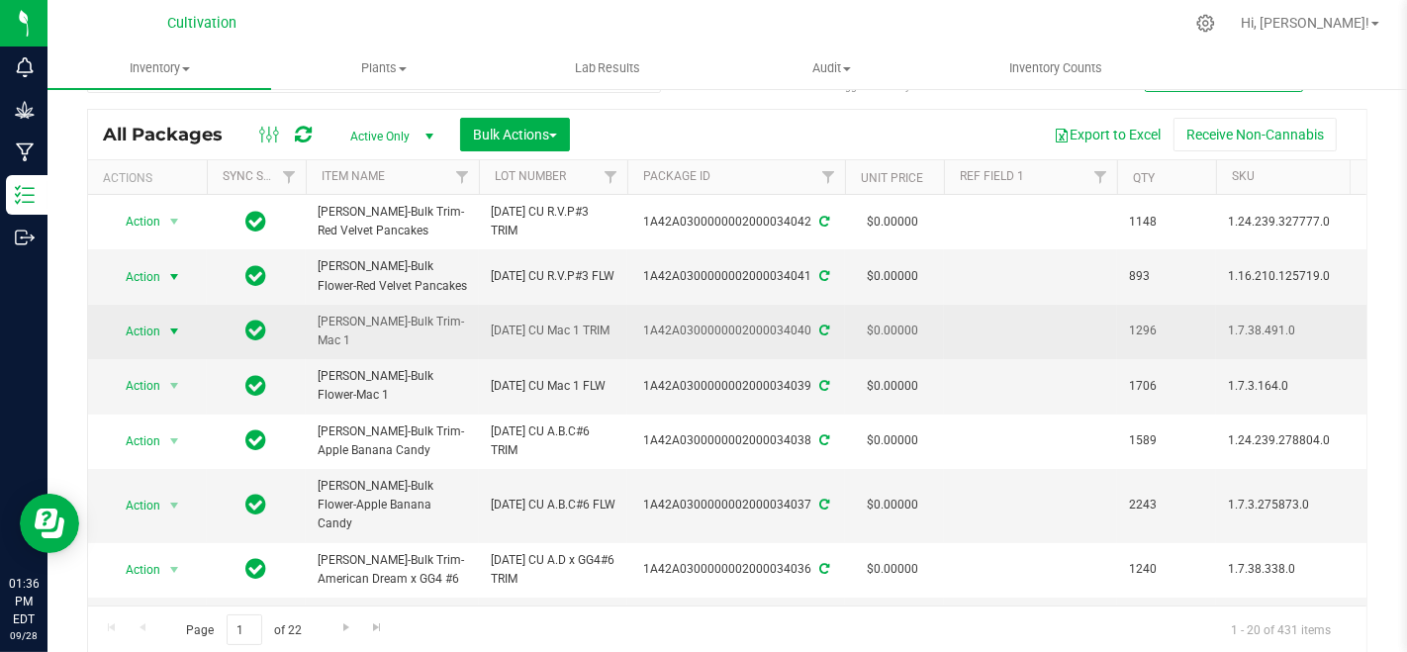
click at [155, 328] on span "Action" at bounding box center [134, 332] width 53 height 28
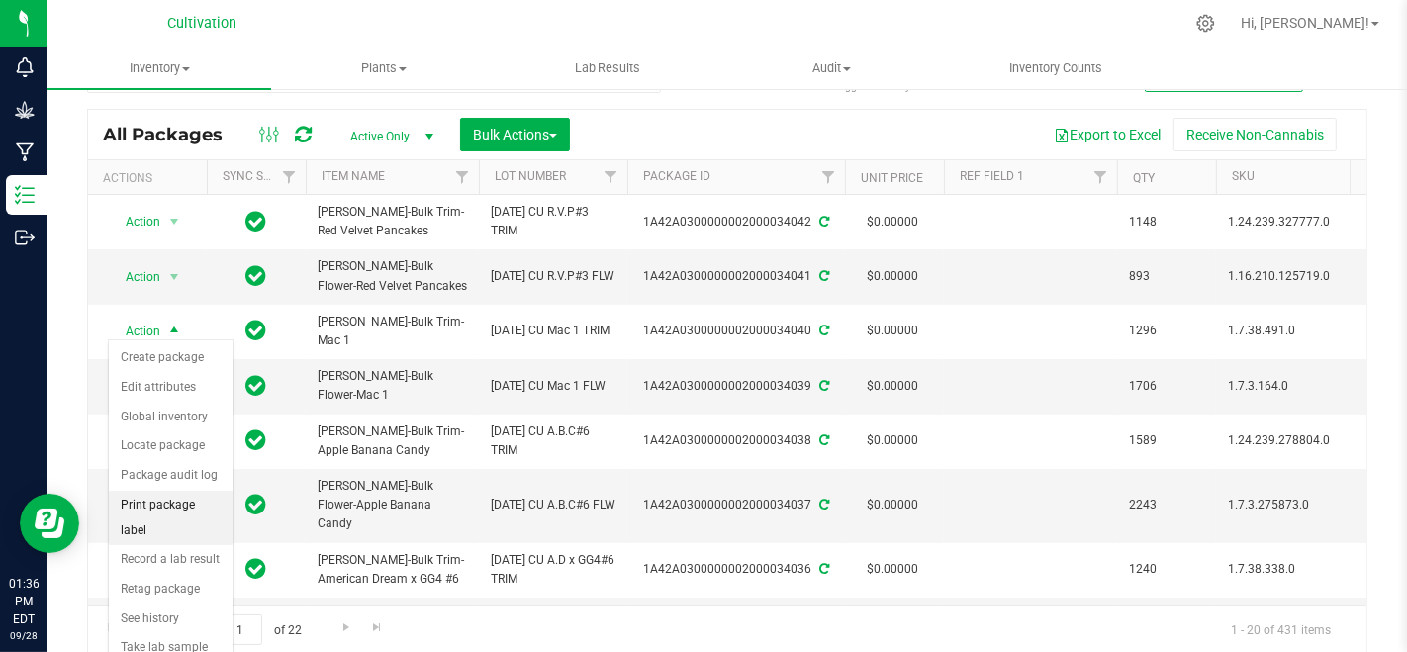
click at [158, 499] on li "Print package label" at bounding box center [171, 518] width 124 height 54
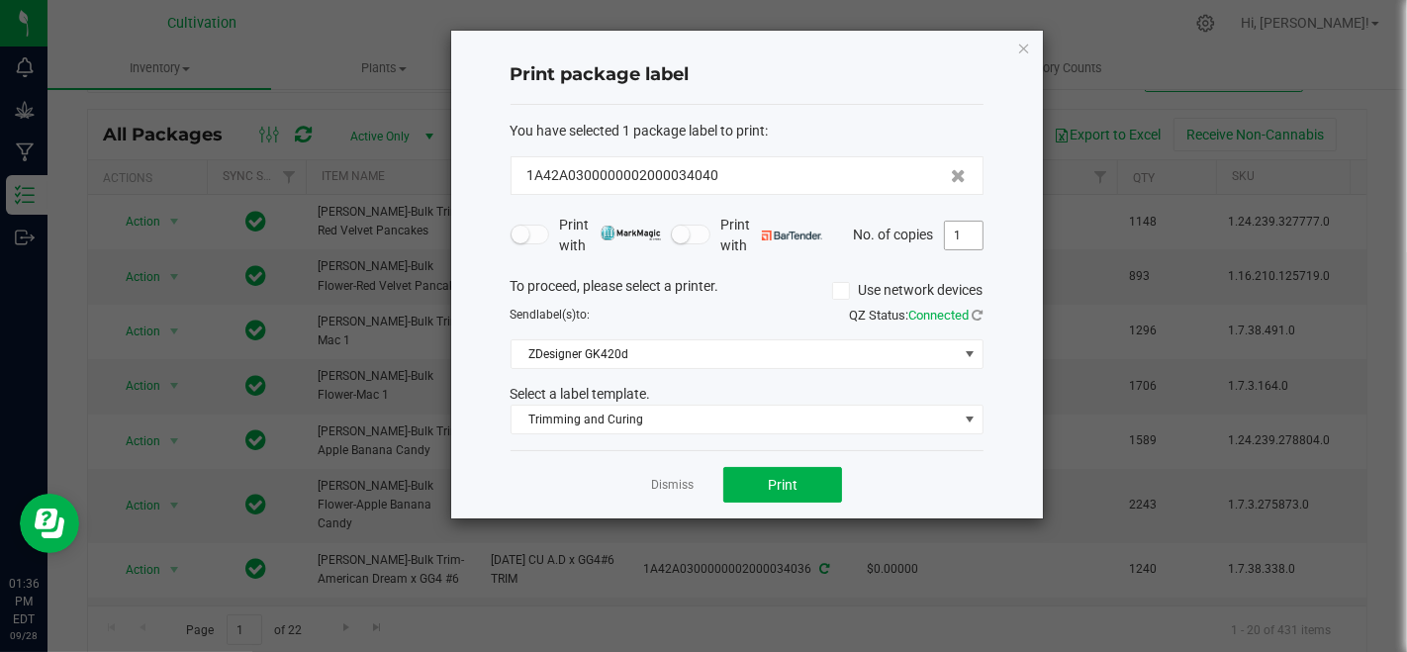
click at [981, 240] on input "1" at bounding box center [964, 236] width 38 height 28
type input "3"
click at [782, 487] on span "Print" at bounding box center [783, 485] width 30 height 16
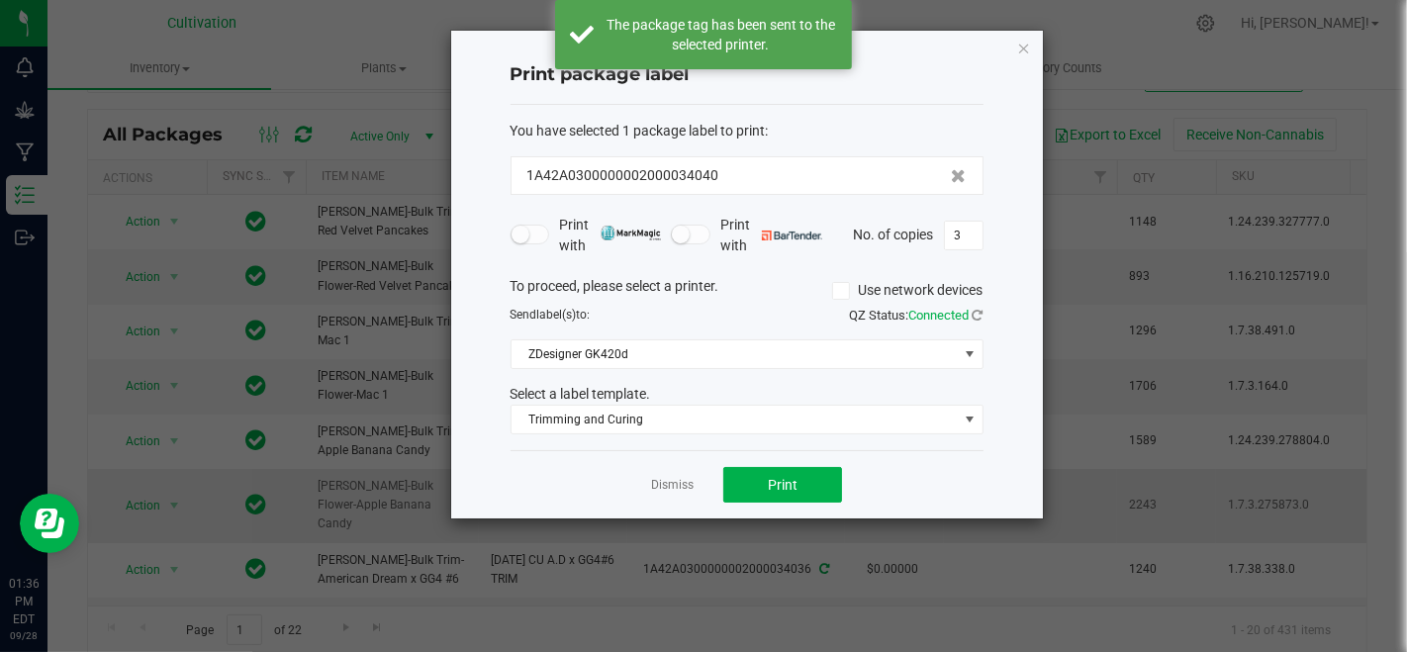
drag, startPoint x: 689, startPoint y: 484, endPoint x: 682, endPoint y: 477, distance: 10.5
click at [688, 482] on link "Dismiss" at bounding box center [672, 485] width 43 height 17
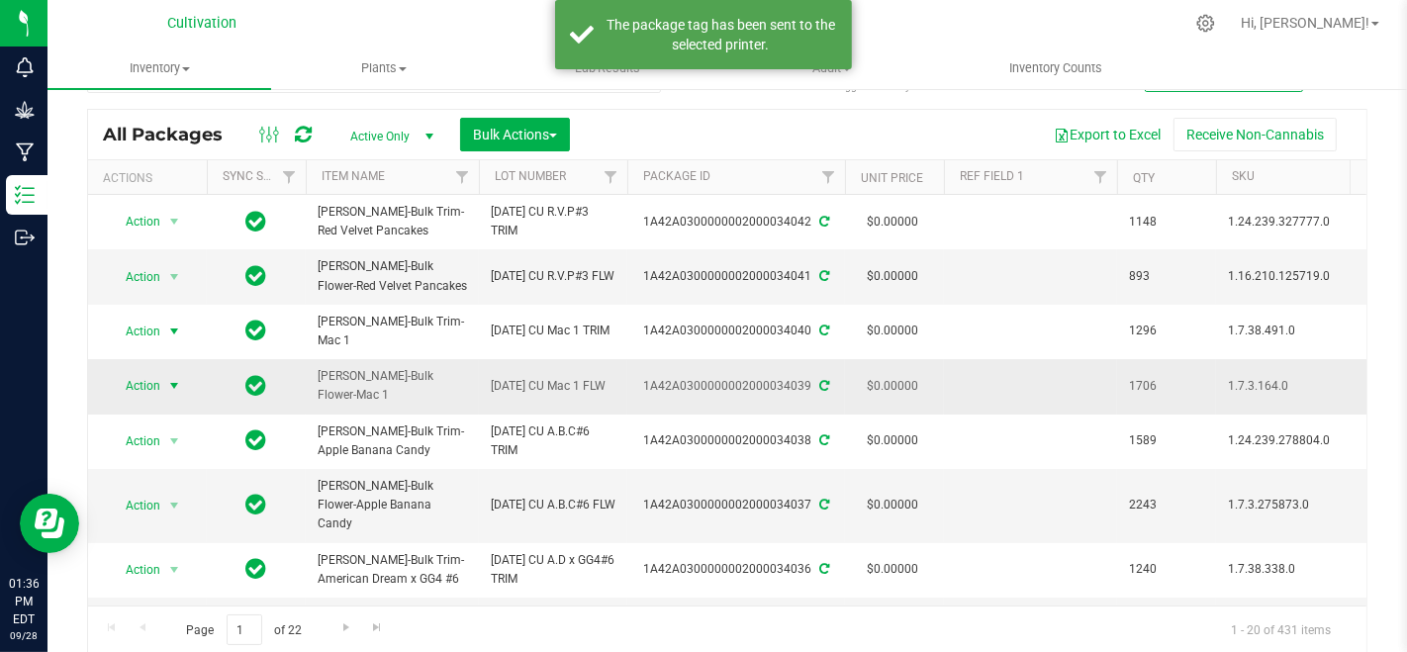
click at [149, 374] on span "Action" at bounding box center [134, 386] width 53 height 28
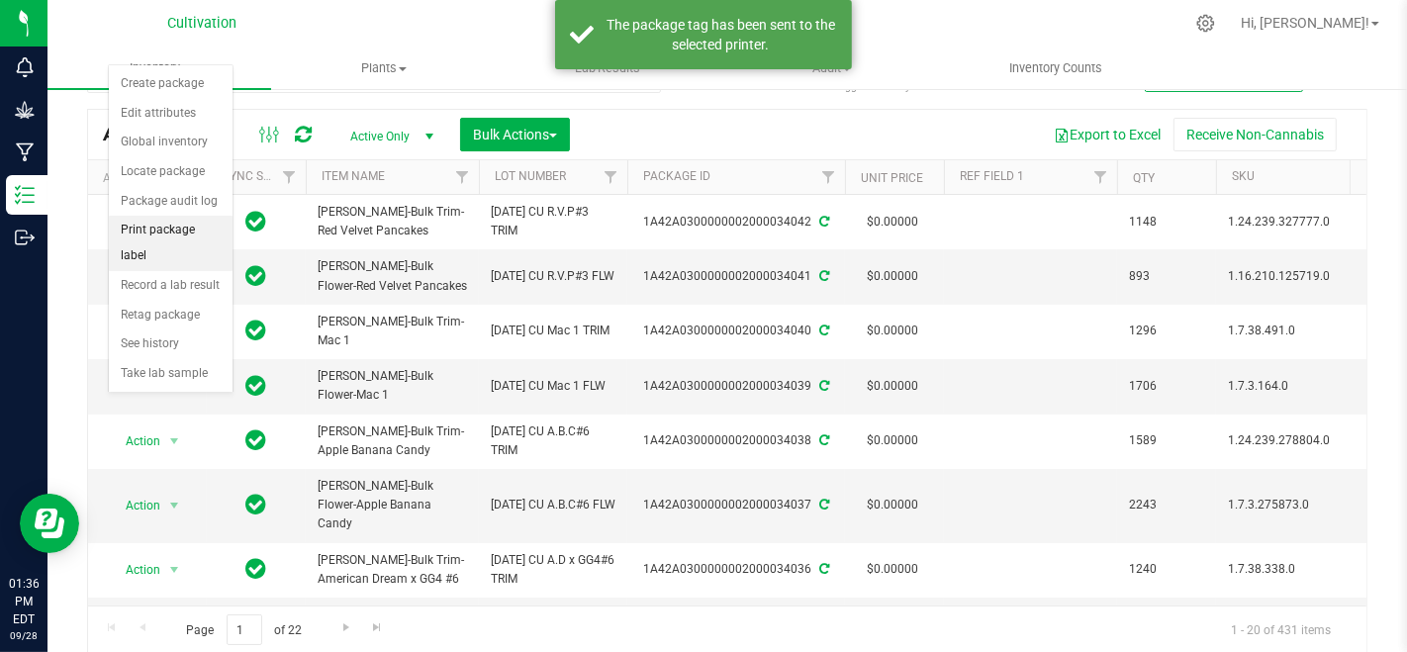
click at [170, 228] on li "Print package label" at bounding box center [171, 243] width 124 height 54
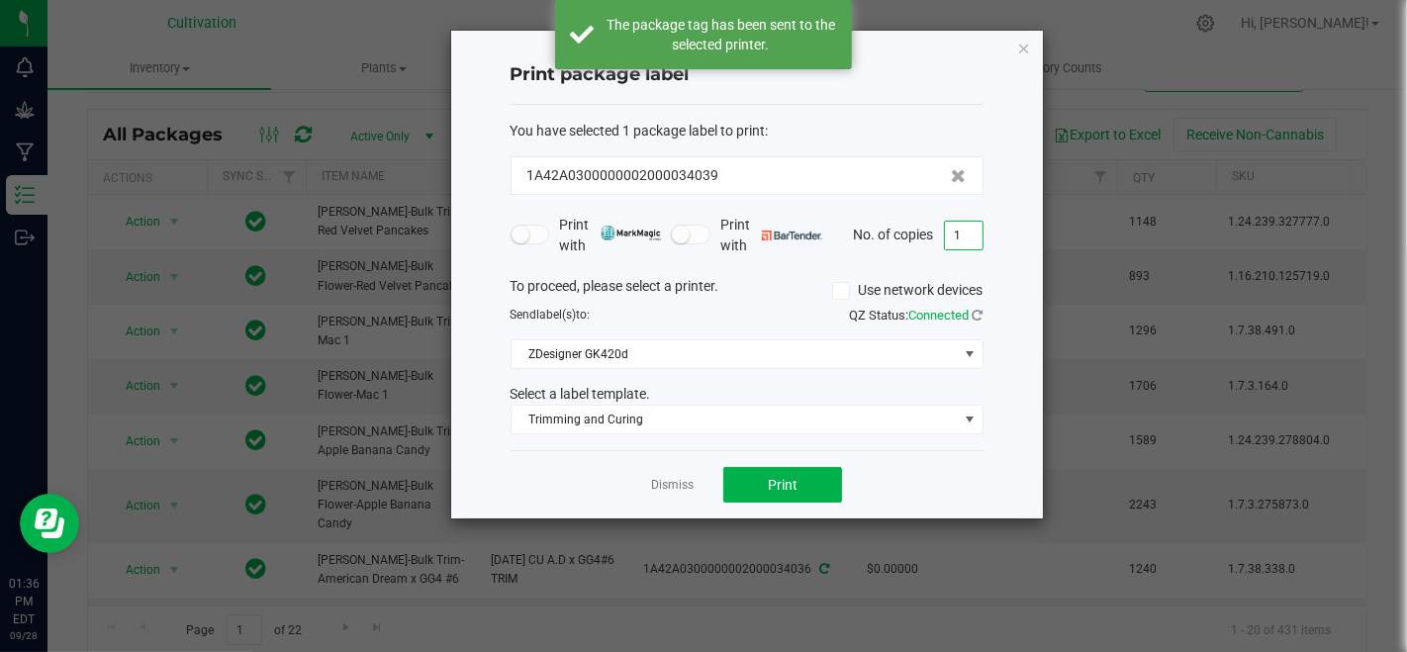
click at [977, 245] on input "1" at bounding box center [964, 236] width 38 height 28
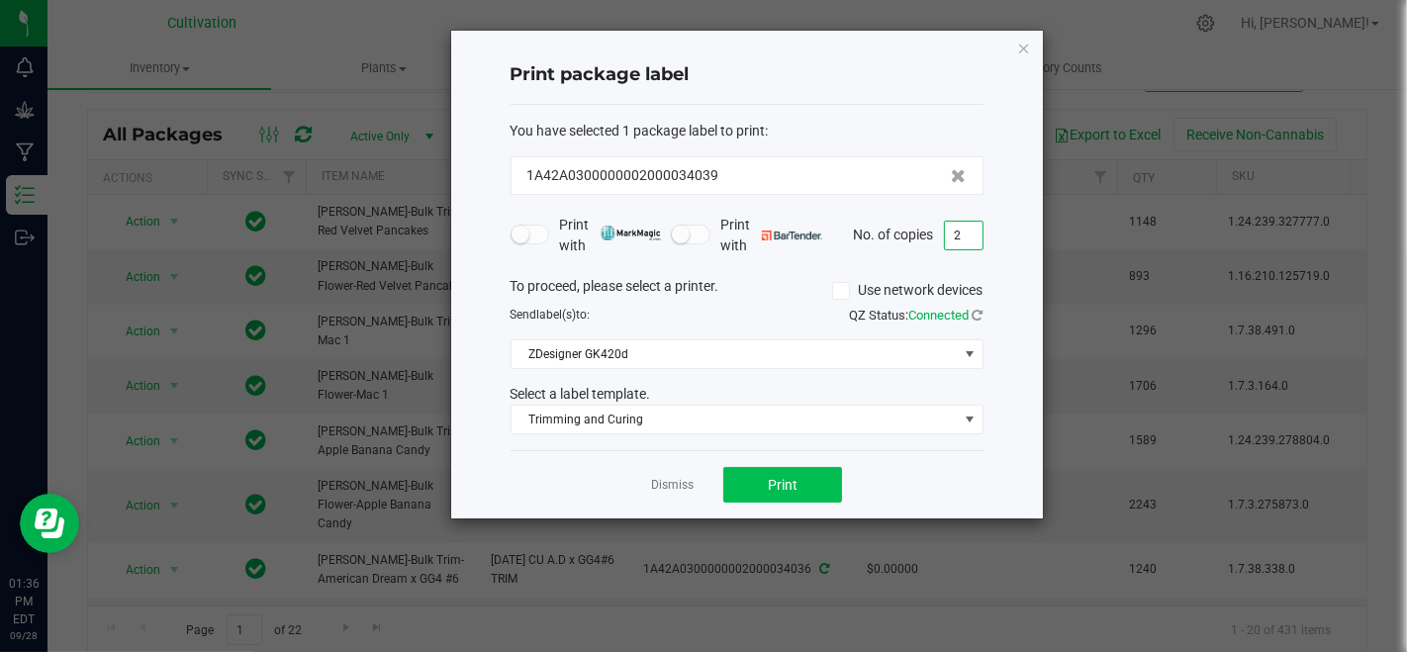
type input "2"
click at [779, 477] on span "Print" at bounding box center [783, 485] width 30 height 16
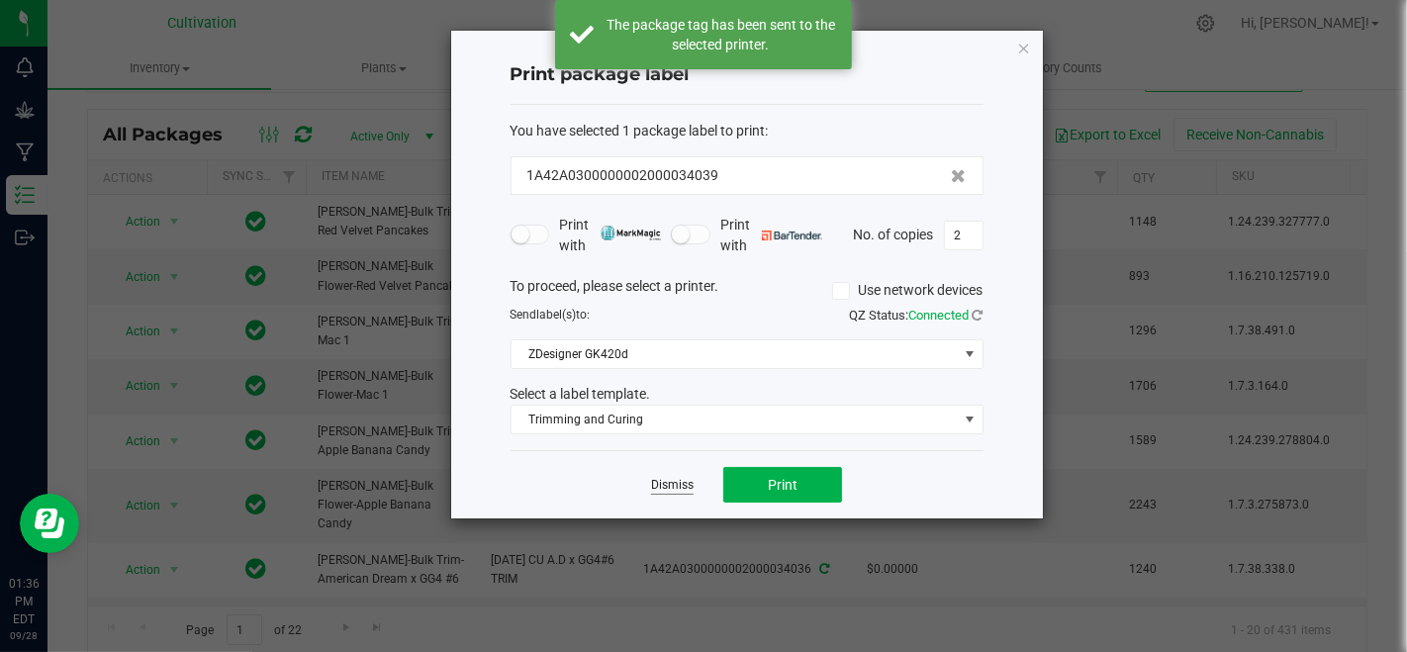
click at [688, 486] on link "Dismiss" at bounding box center [672, 485] width 43 height 17
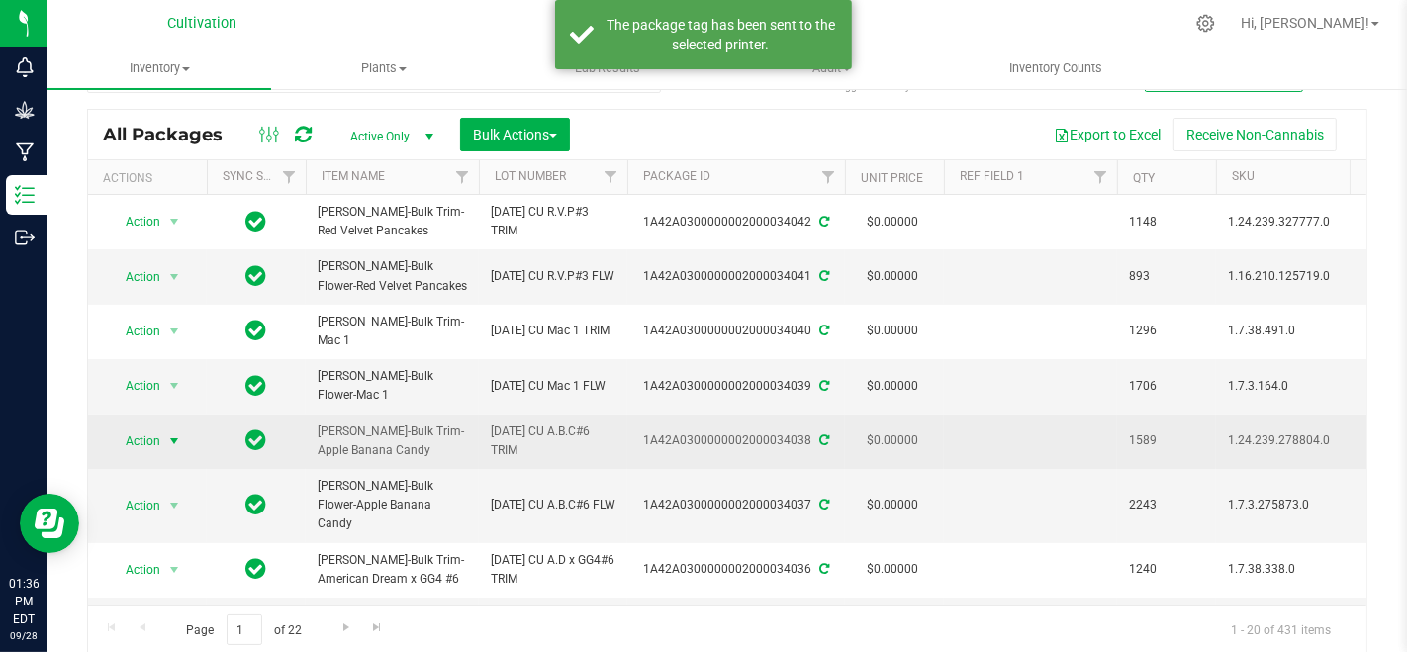
click at [135, 427] on span "Action" at bounding box center [134, 441] width 53 height 28
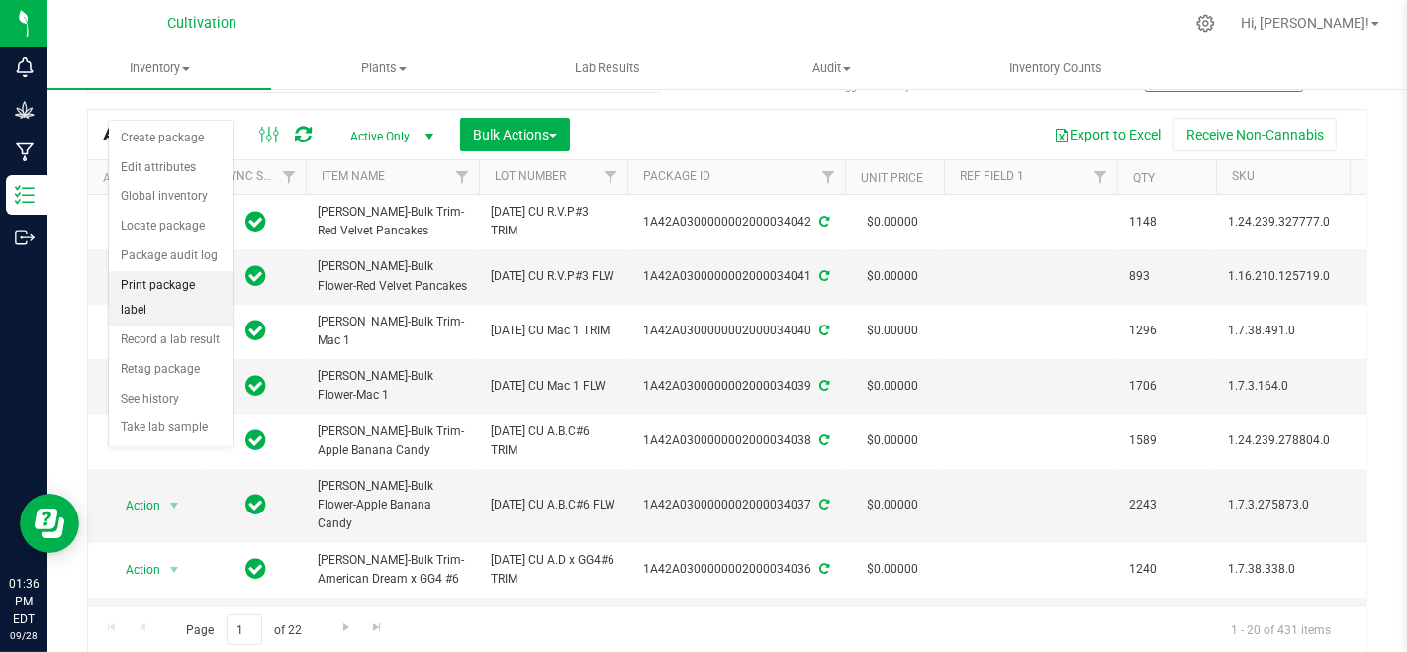
click at [182, 281] on li "Print package label" at bounding box center [171, 298] width 124 height 54
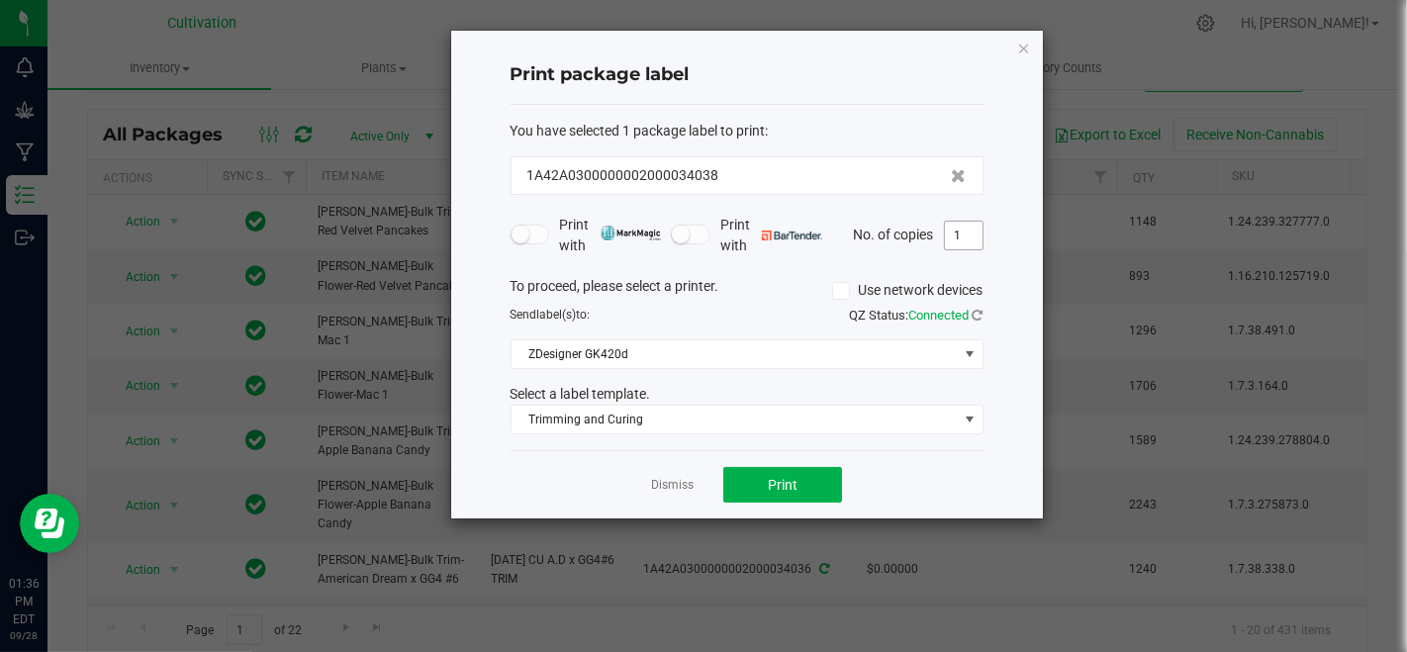
click at [953, 227] on input "1" at bounding box center [964, 236] width 38 height 28
type input "3"
click at [763, 481] on button "Print" at bounding box center [782, 485] width 119 height 36
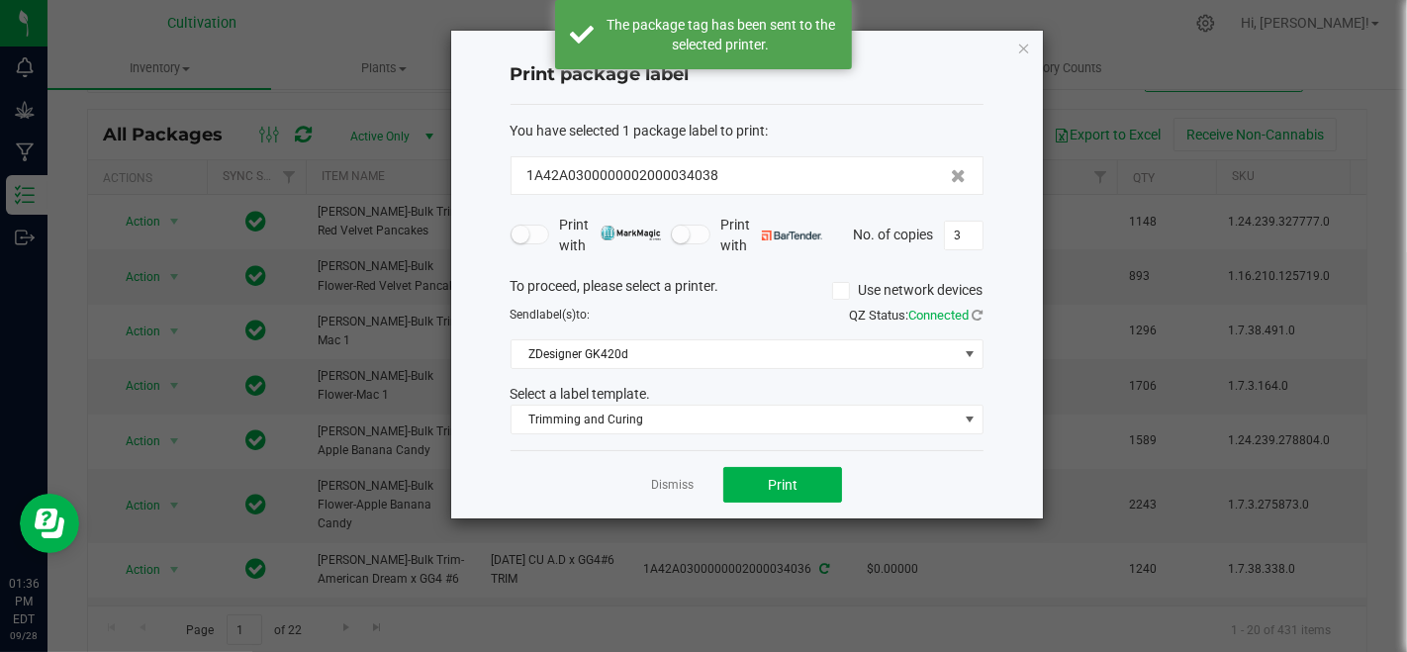
click at [655, 486] on link "Dismiss" at bounding box center [672, 485] width 43 height 17
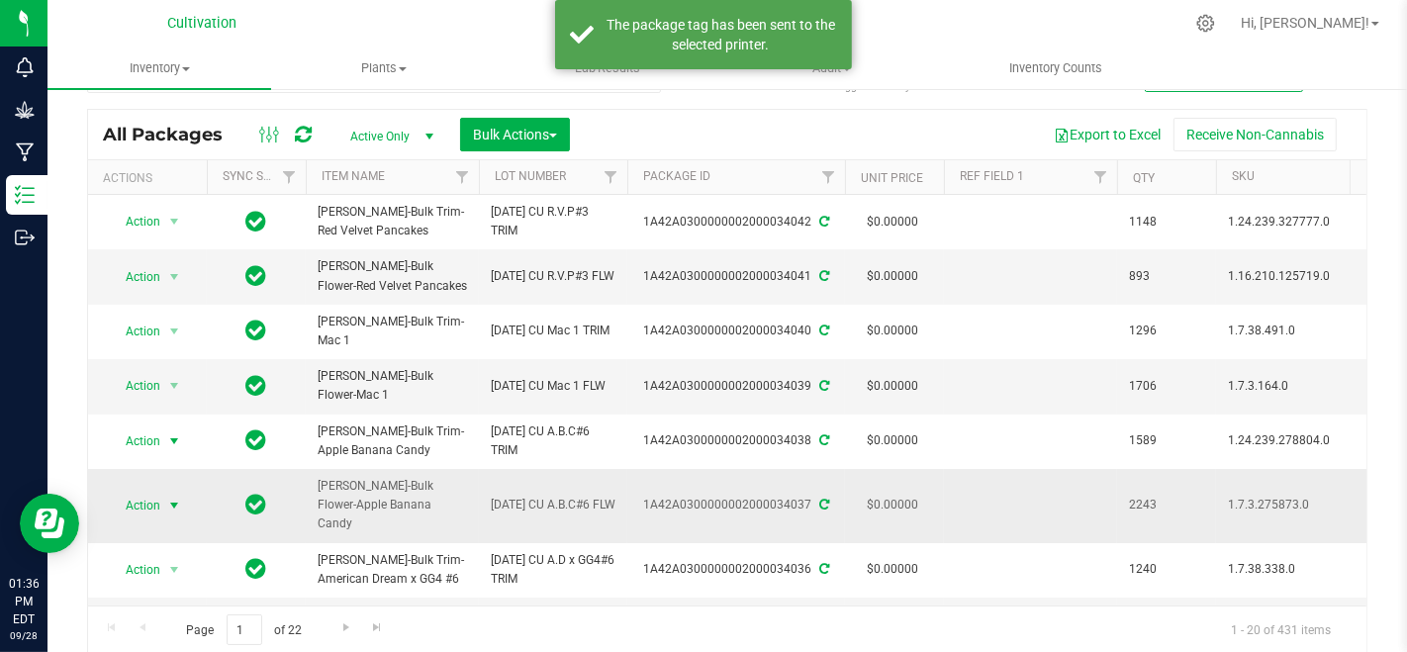
click at [134, 492] on span "Action" at bounding box center [134, 506] width 53 height 28
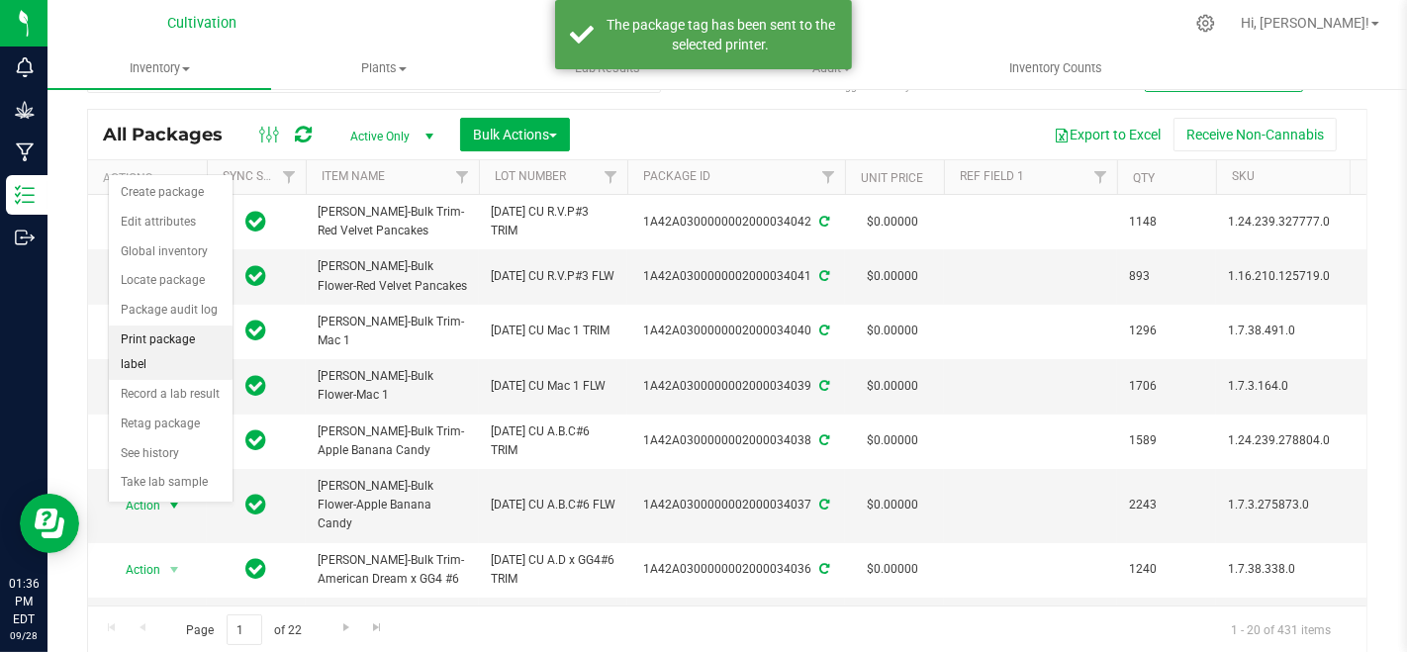
click at [168, 338] on li "Print package label" at bounding box center [171, 352] width 124 height 54
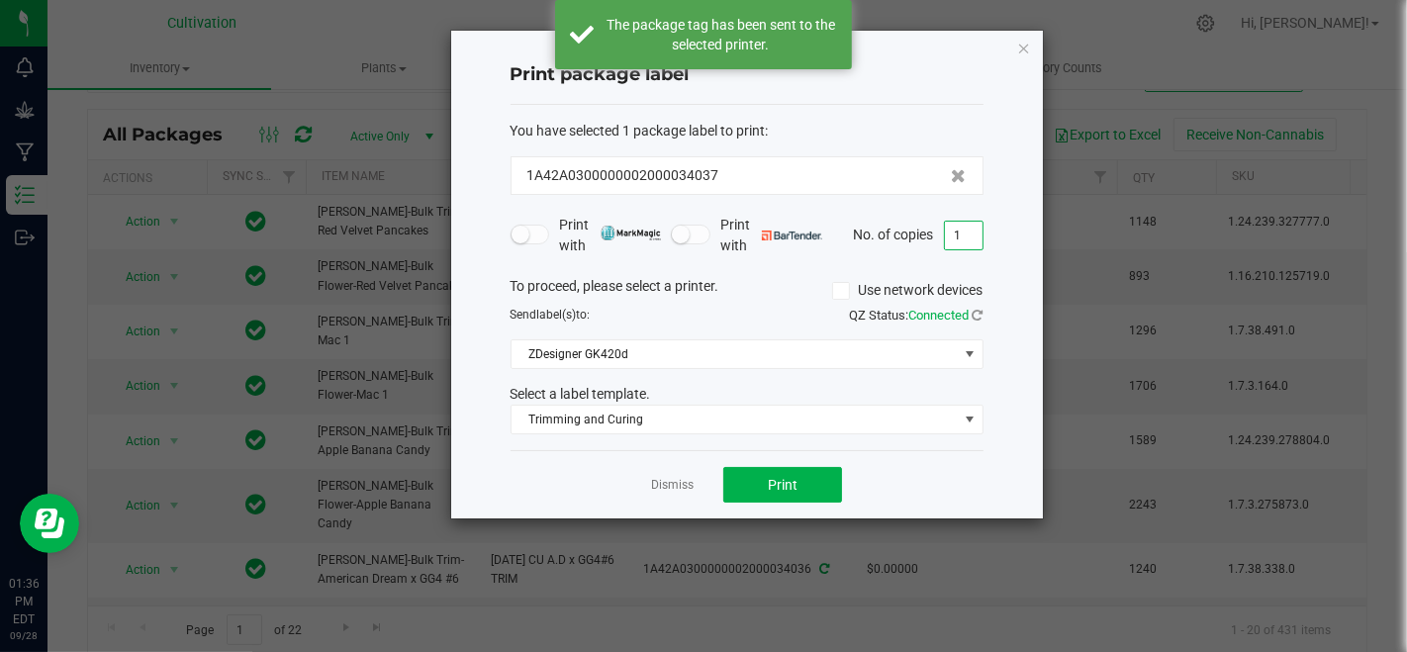
click at [970, 241] on input "1" at bounding box center [964, 236] width 38 height 28
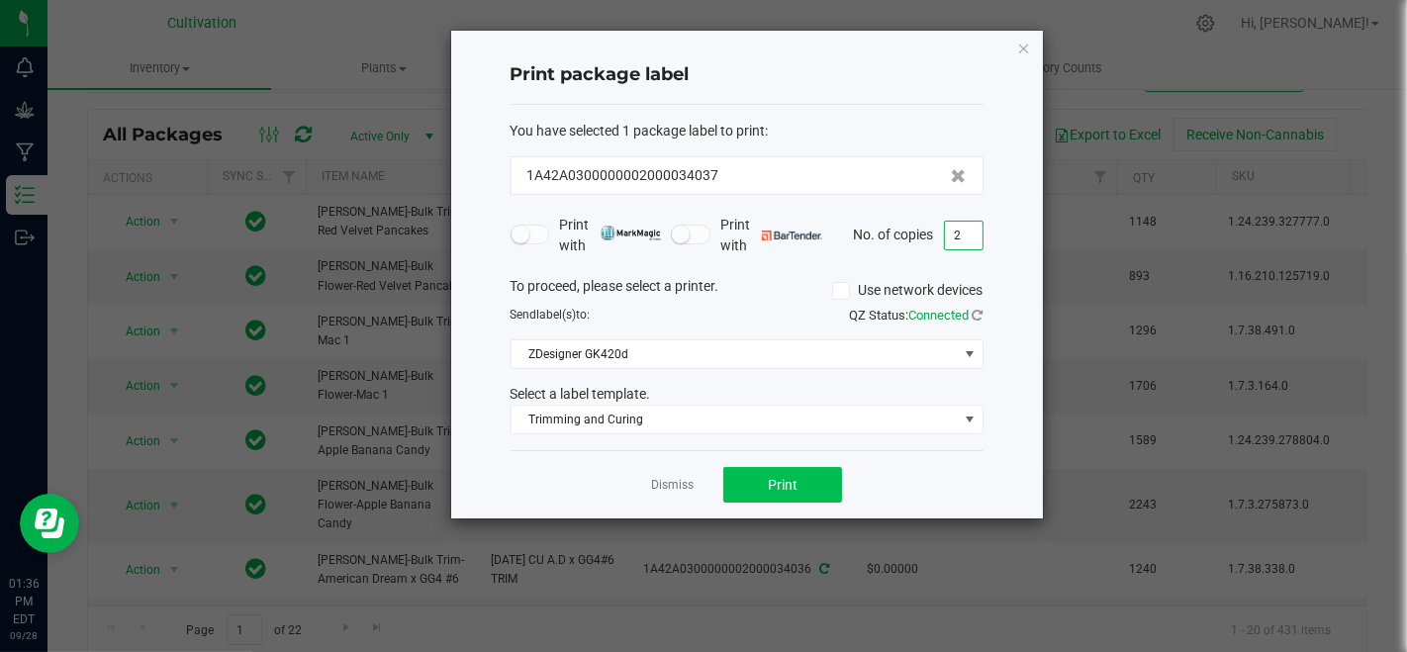
type input "2"
click at [822, 483] on button "Print" at bounding box center [782, 485] width 119 height 36
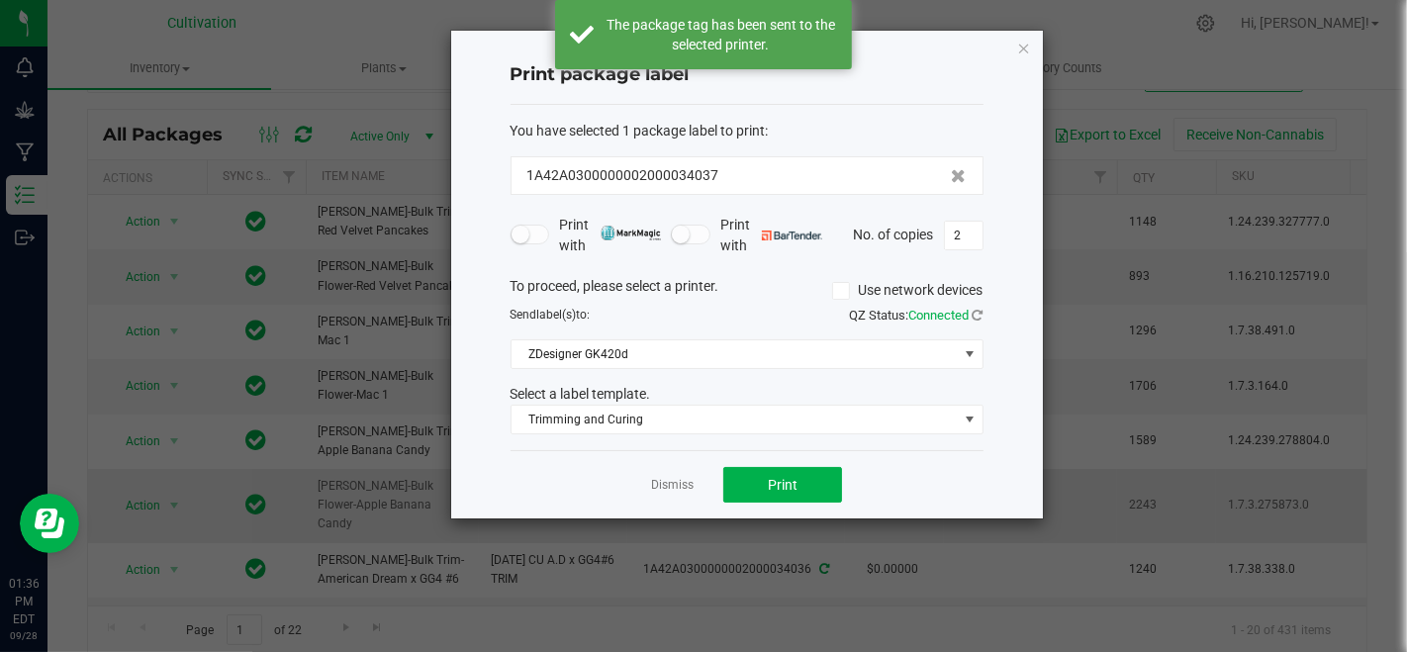
click at [674, 482] on link "Dismiss" at bounding box center [672, 485] width 43 height 17
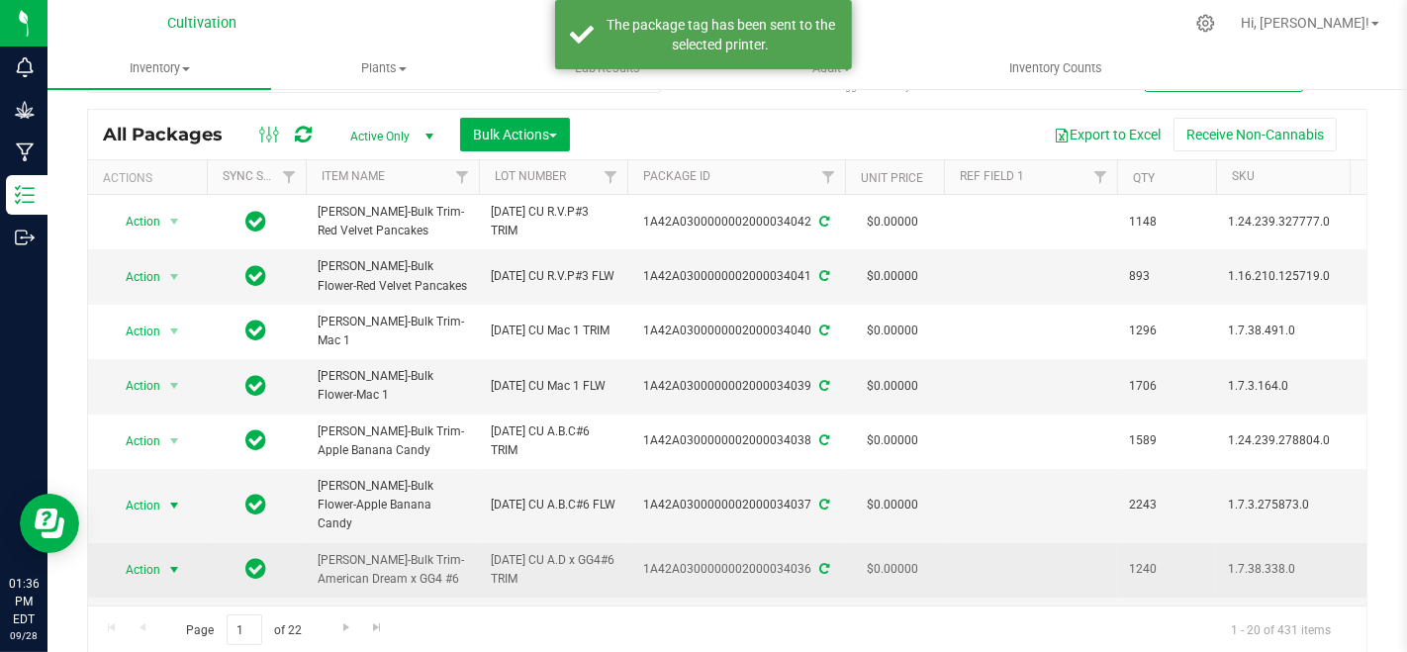
click at [157, 556] on span "Action" at bounding box center [134, 570] width 53 height 28
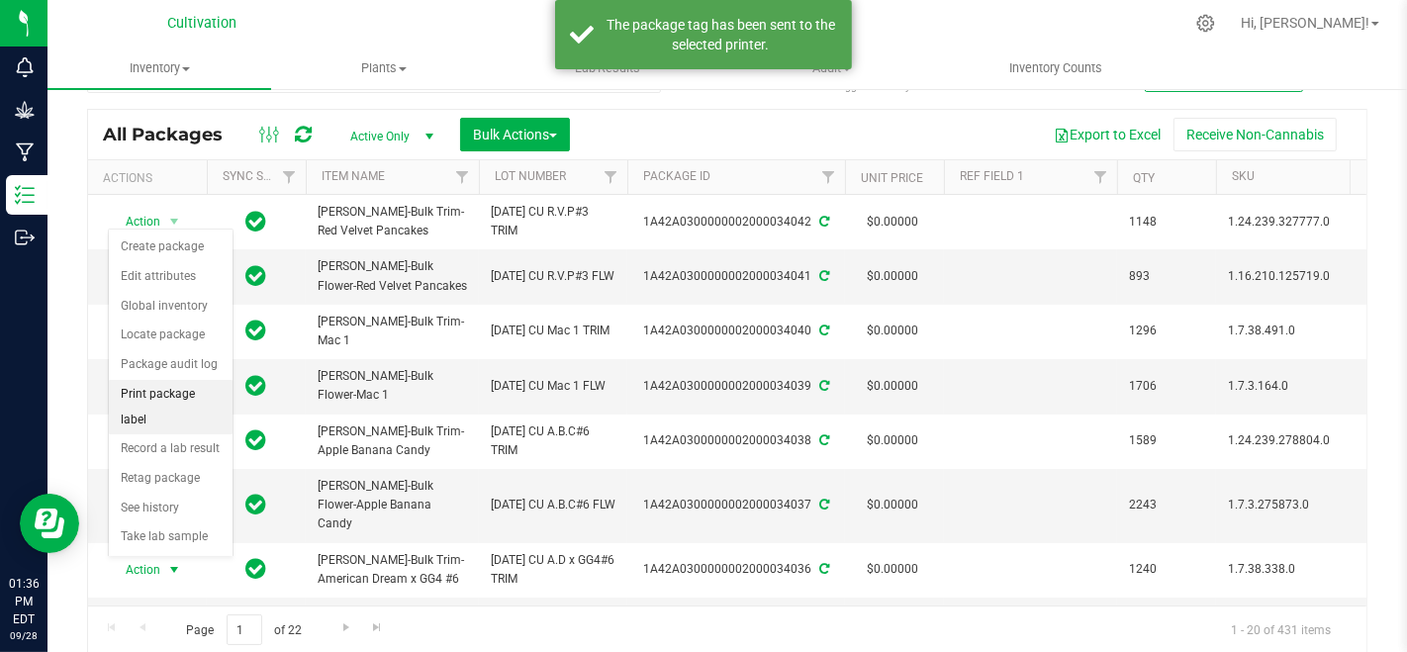
click at [156, 400] on li "Print package label" at bounding box center [171, 407] width 124 height 54
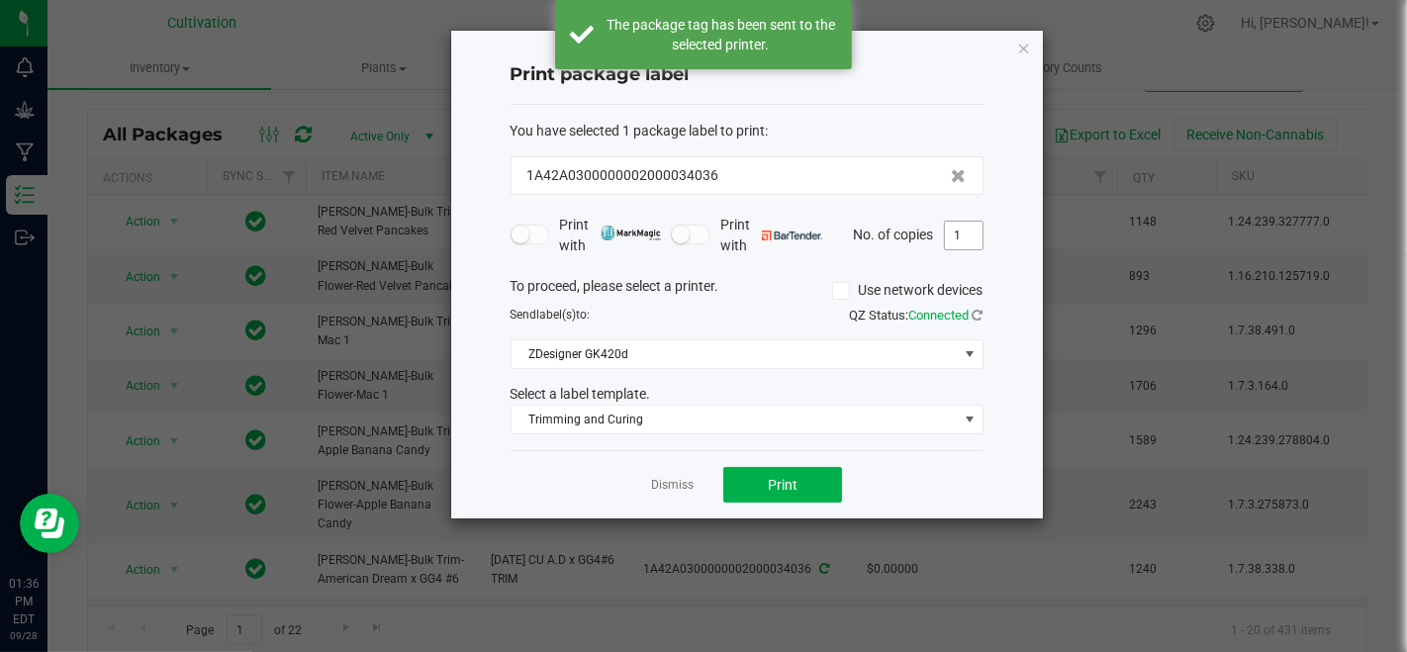
click at [970, 230] on input "1" at bounding box center [964, 236] width 38 height 28
type input "3"
click at [798, 476] on button "Print" at bounding box center [782, 485] width 119 height 36
click at [675, 479] on link "Dismiss" at bounding box center [672, 485] width 43 height 17
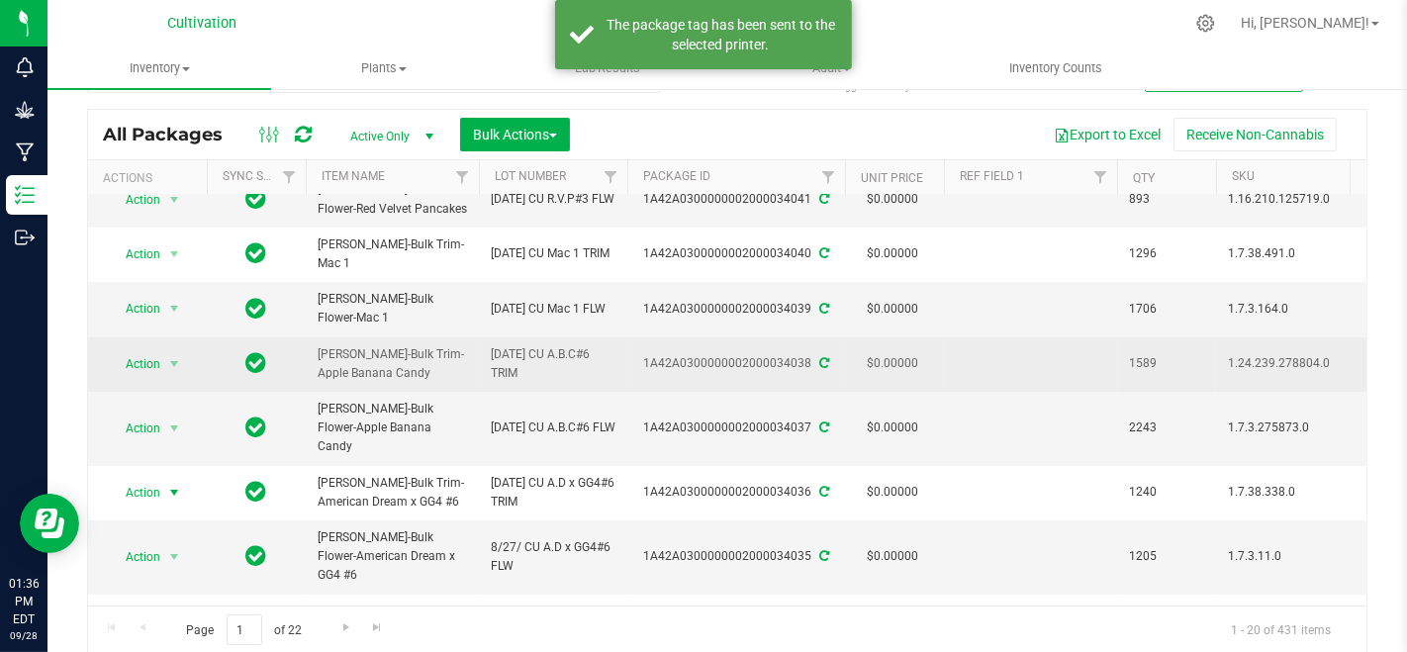
scroll to position [110, 0]
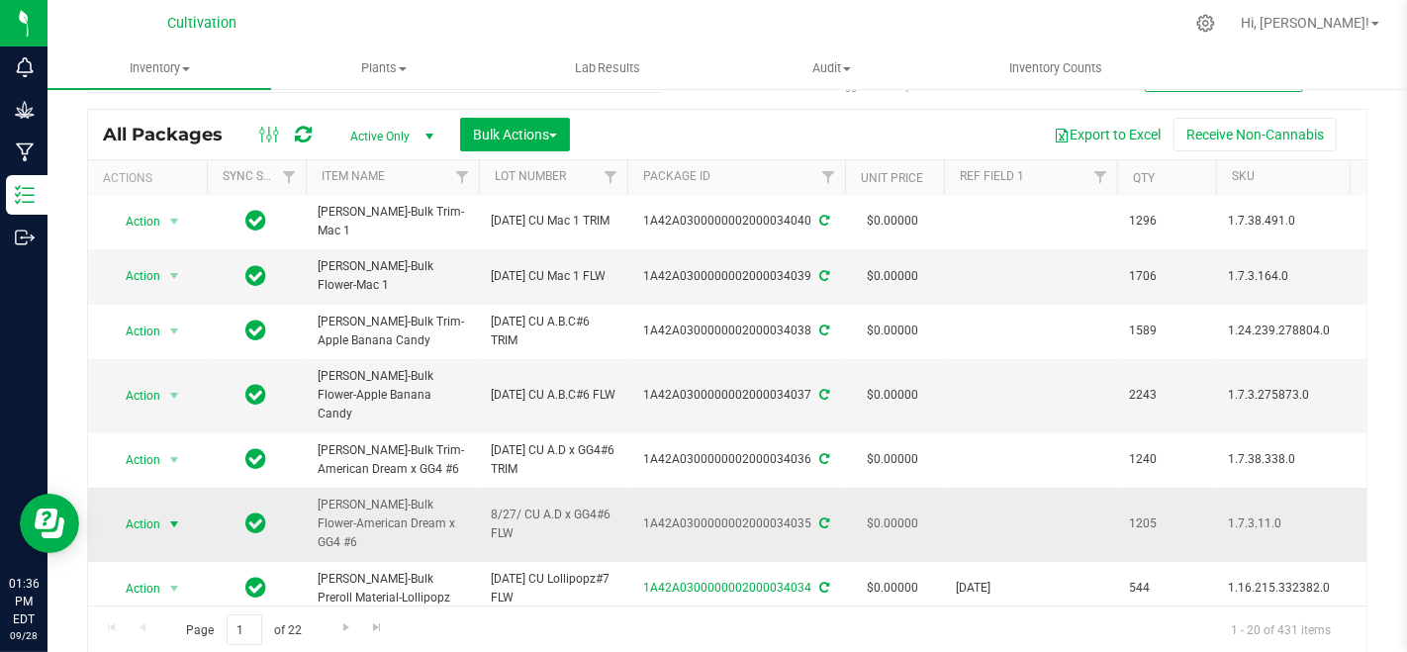
click at [143, 510] on span "Action" at bounding box center [134, 524] width 53 height 28
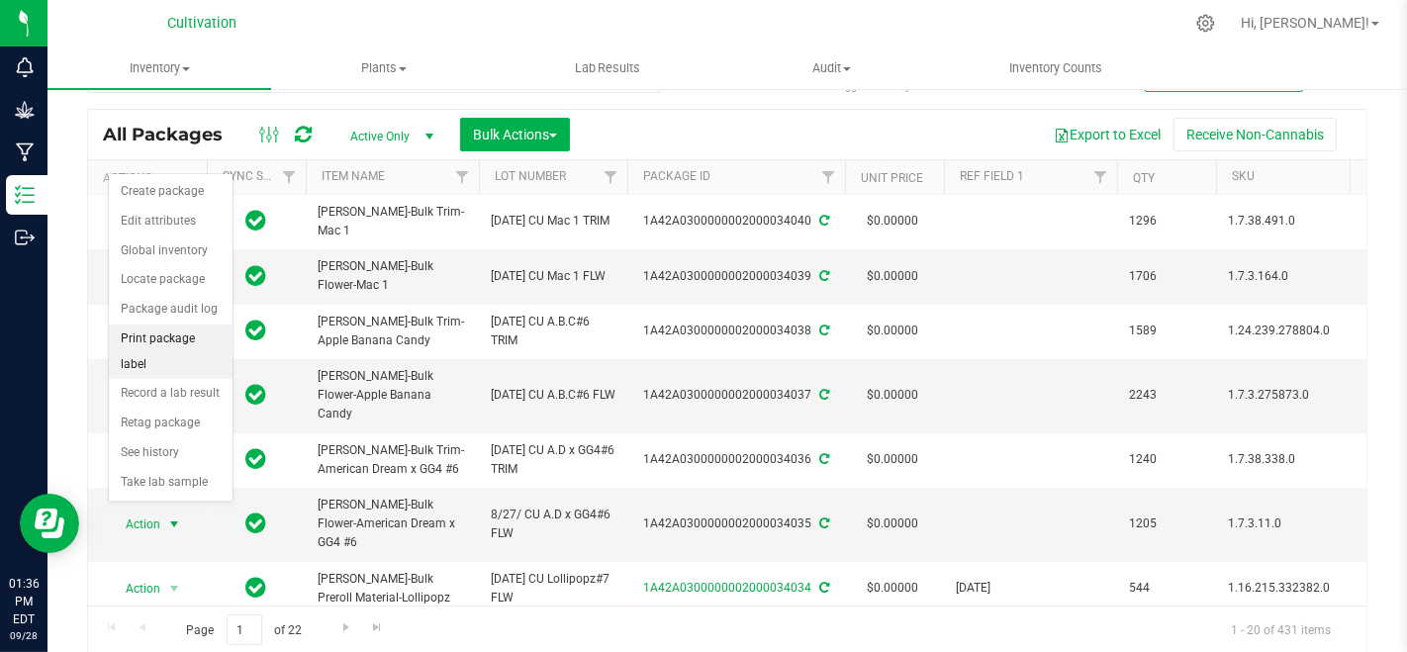
click at [181, 339] on li "Print package label" at bounding box center [171, 351] width 124 height 54
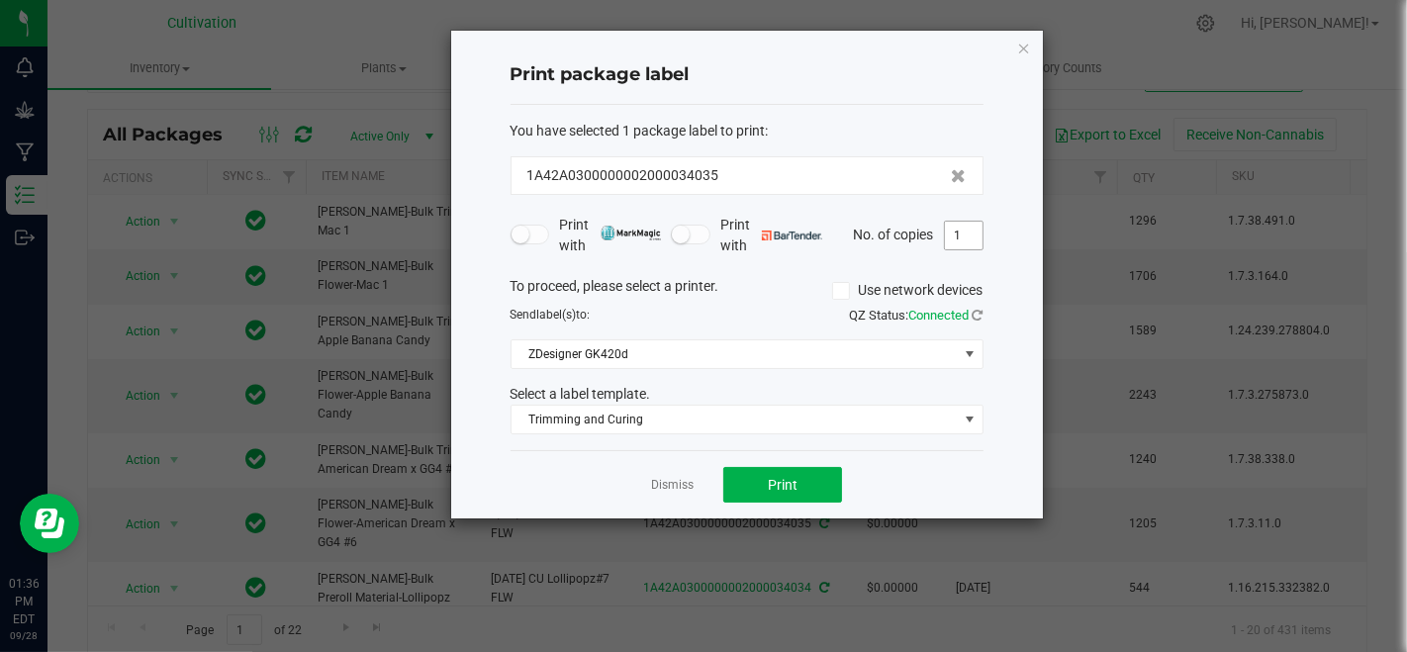
click at [970, 228] on input "1" at bounding box center [964, 236] width 38 height 28
type input "2"
click at [793, 477] on span "Print" at bounding box center [783, 485] width 30 height 16
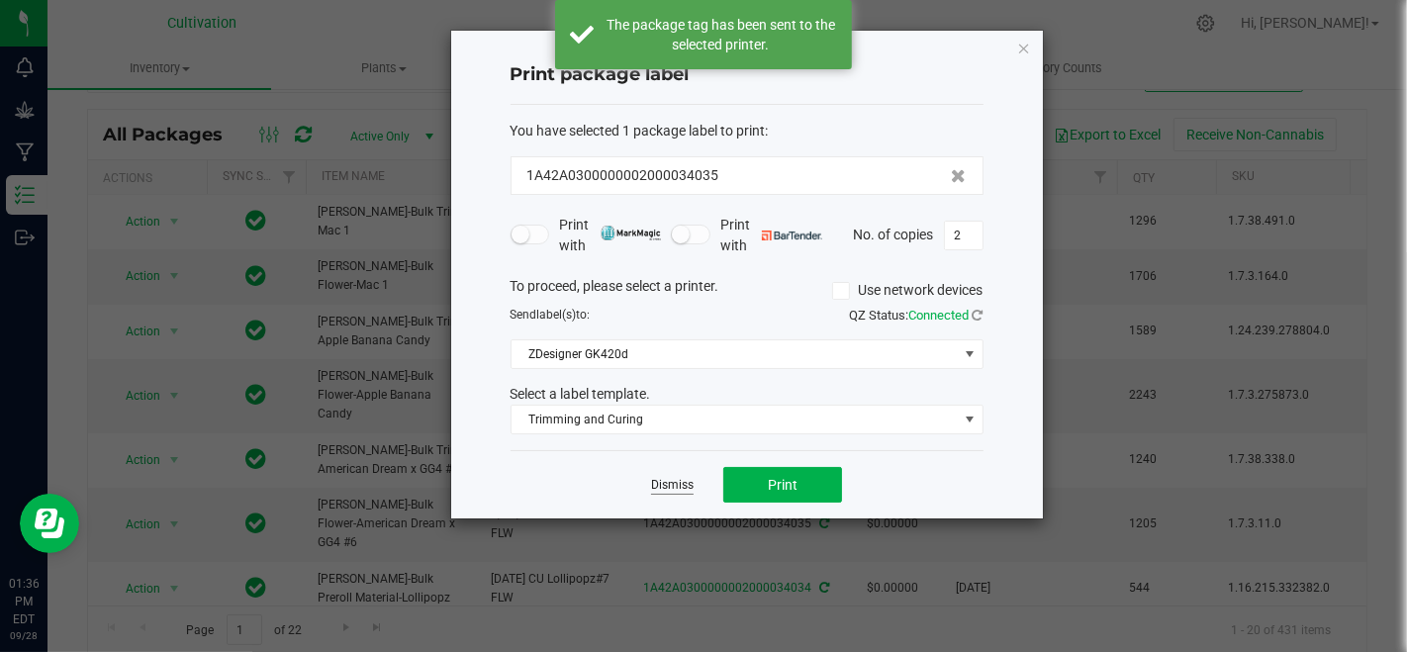
click at [675, 487] on link "Dismiss" at bounding box center [672, 485] width 43 height 17
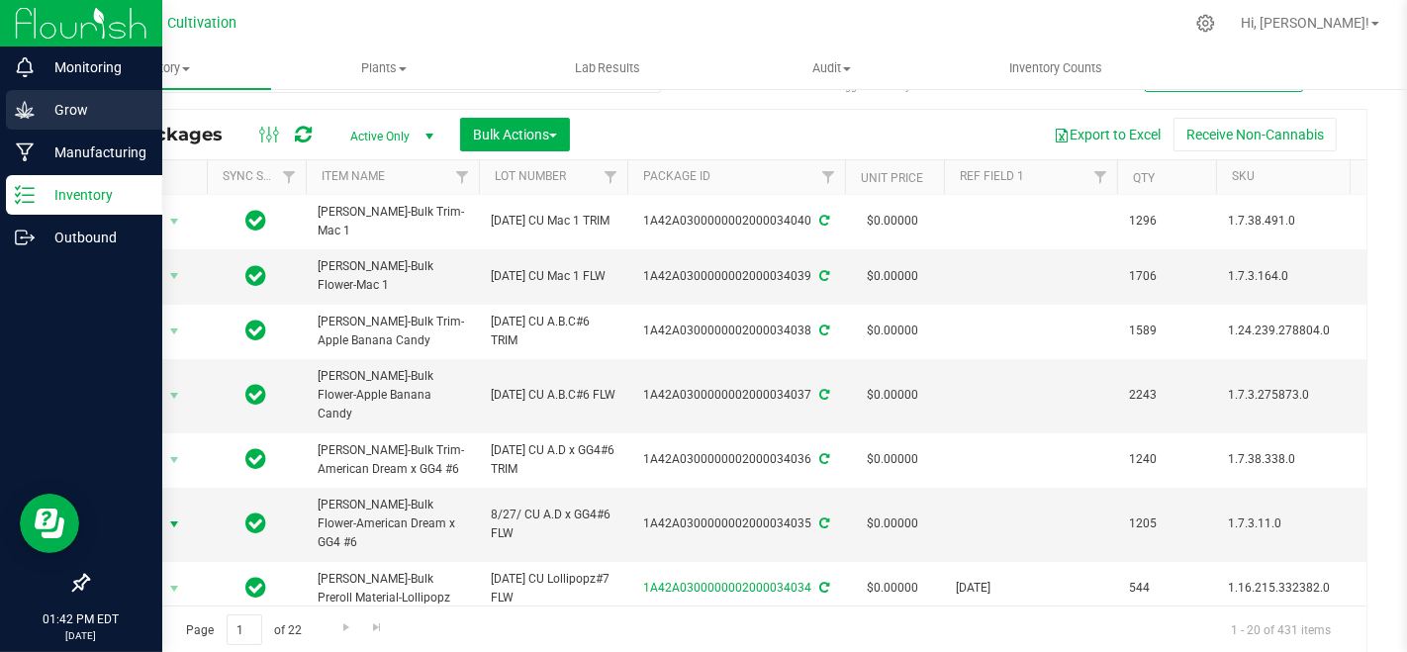
click at [9, 108] on div "Grow" at bounding box center [84, 110] width 156 height 40
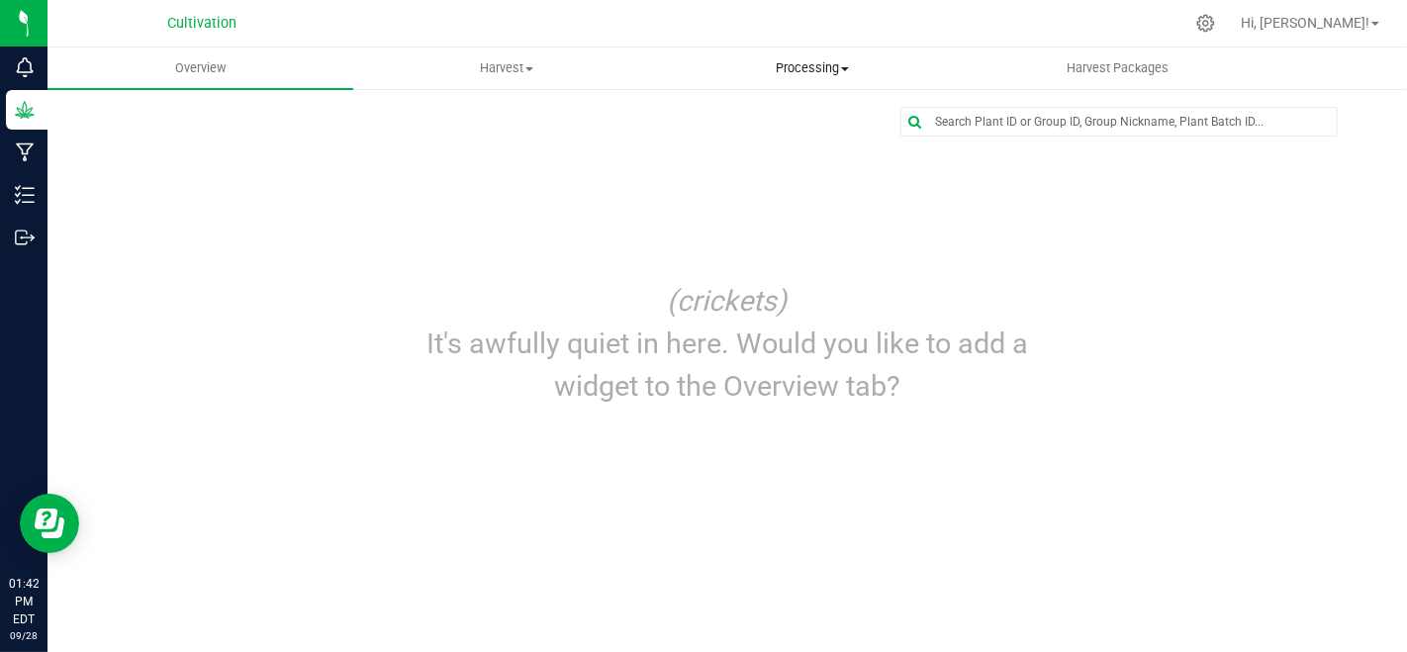
click at [792, 76] on span "Processing" at bounding box center [812, 68] width 304 height 18
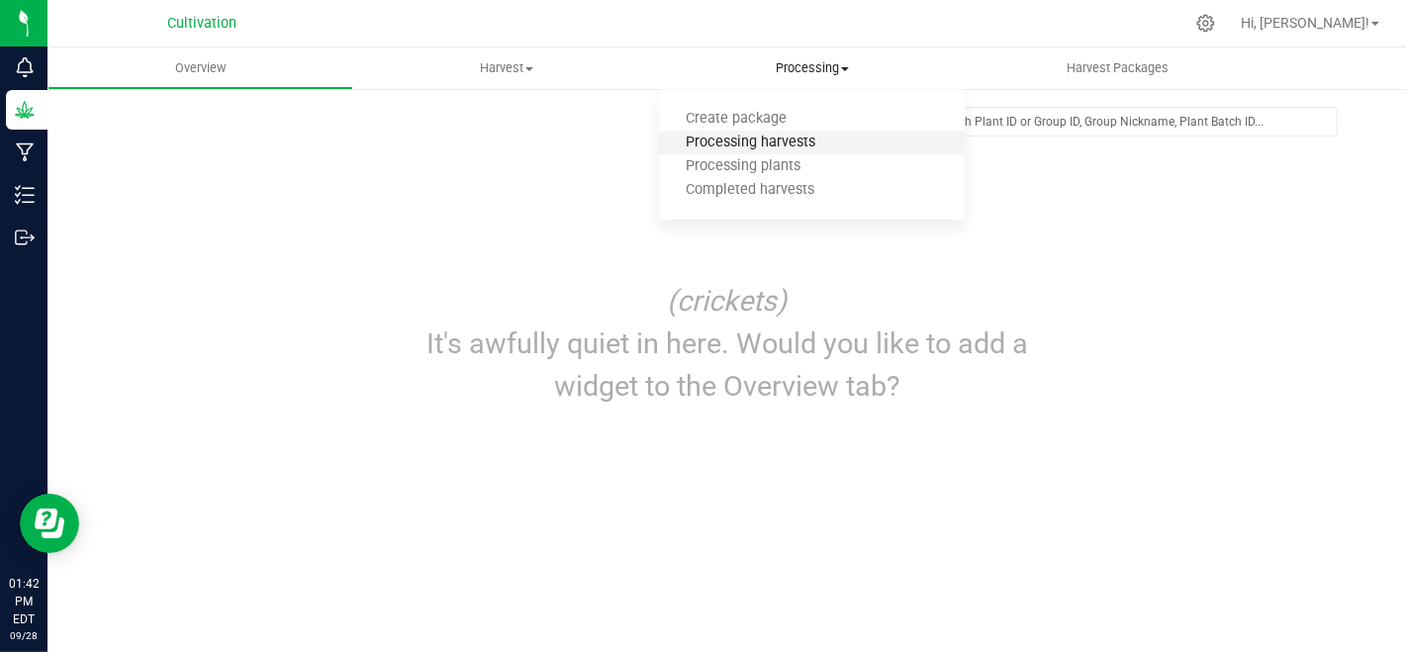
click at [797, 139] on span "Processing harvests" at bounding box center [750, 143] width 183 height 17
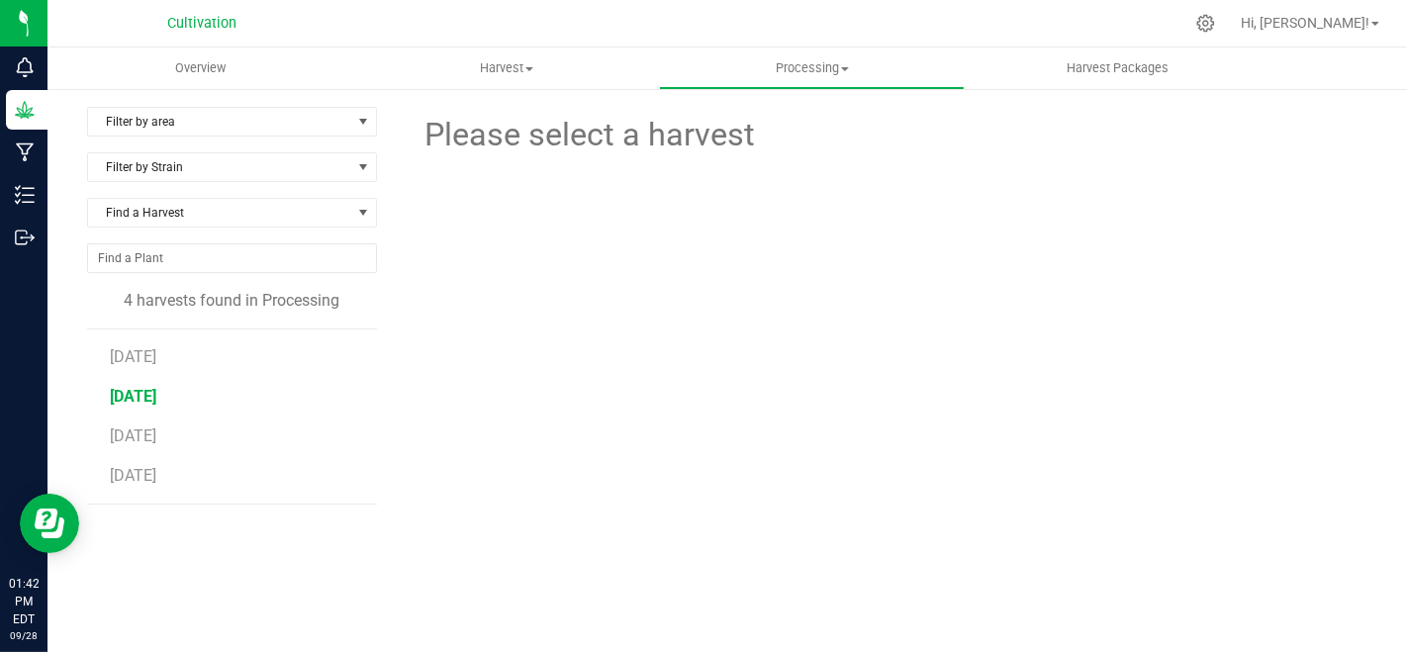
click at [155, 388] on span "[DATE]" at bounding box center [133, 396] width 46 height 19
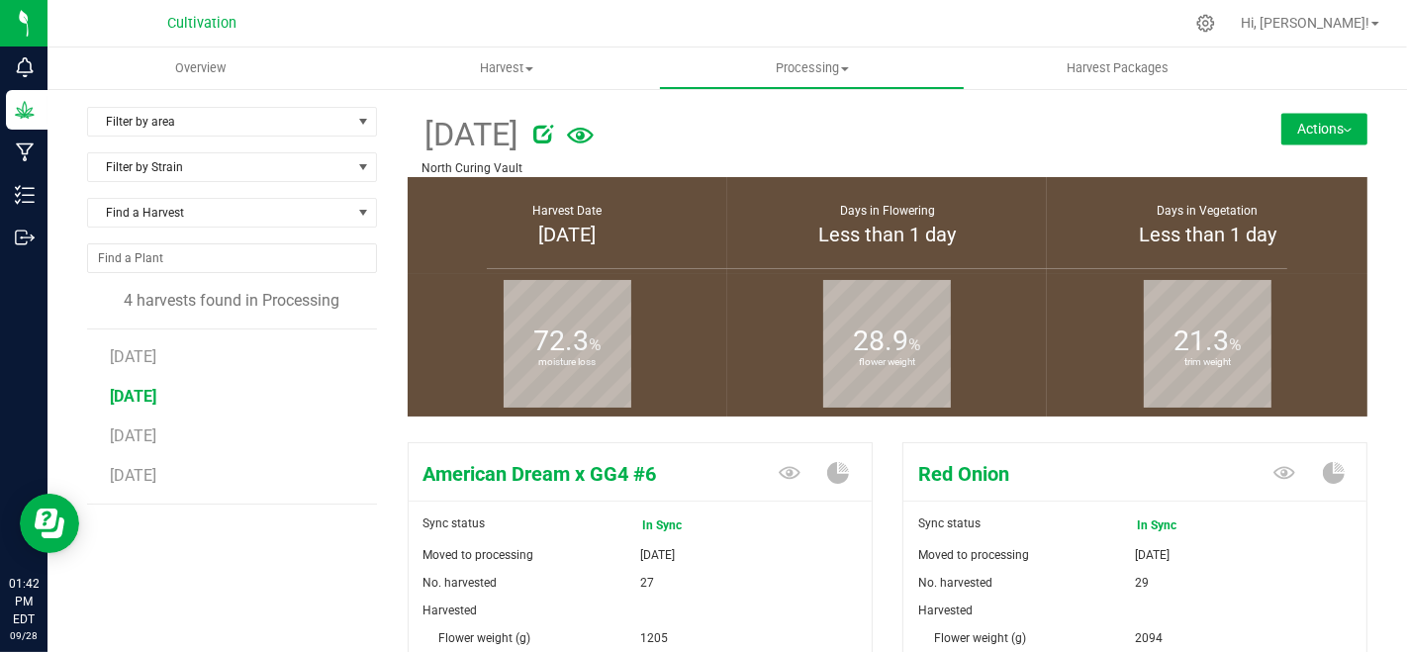
click at [1306, 134] on button "Actions" at bounding box center [1324, 129] width 86 height 32
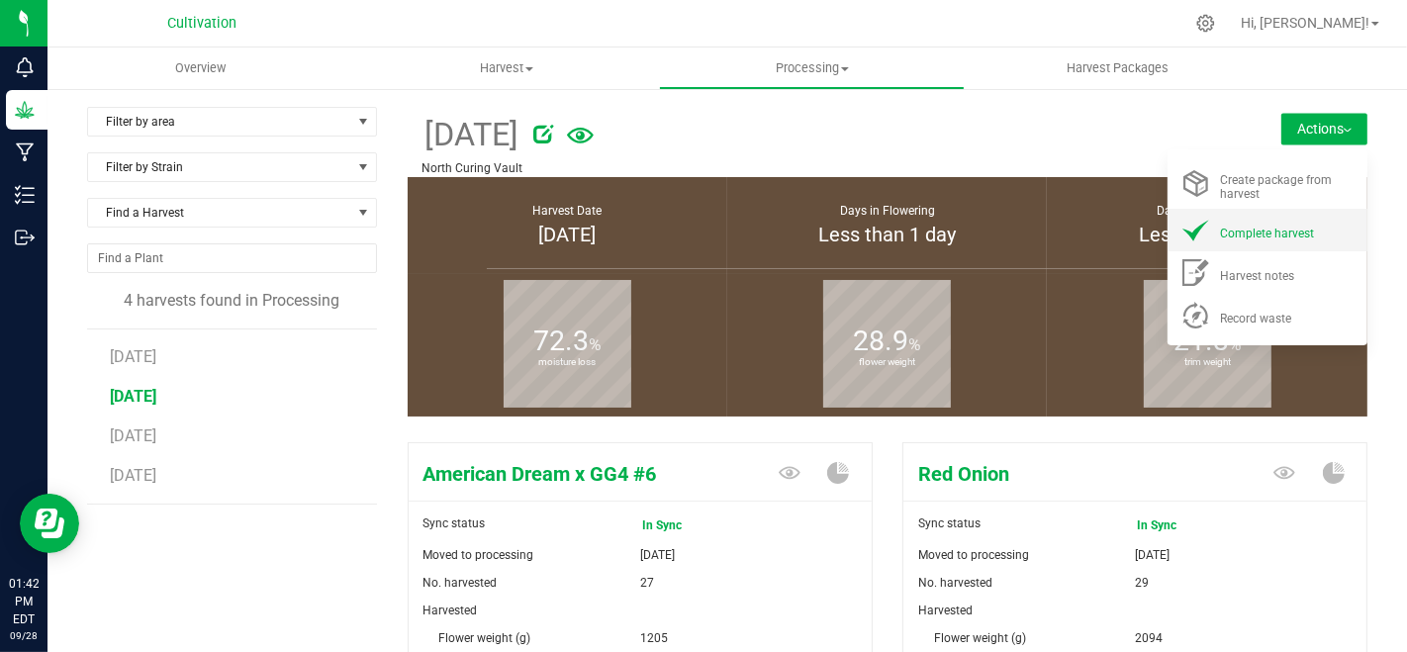
click at [1275, 229] on span "Complete harvest" at bounding box center [1267, 234] width 94 height 14
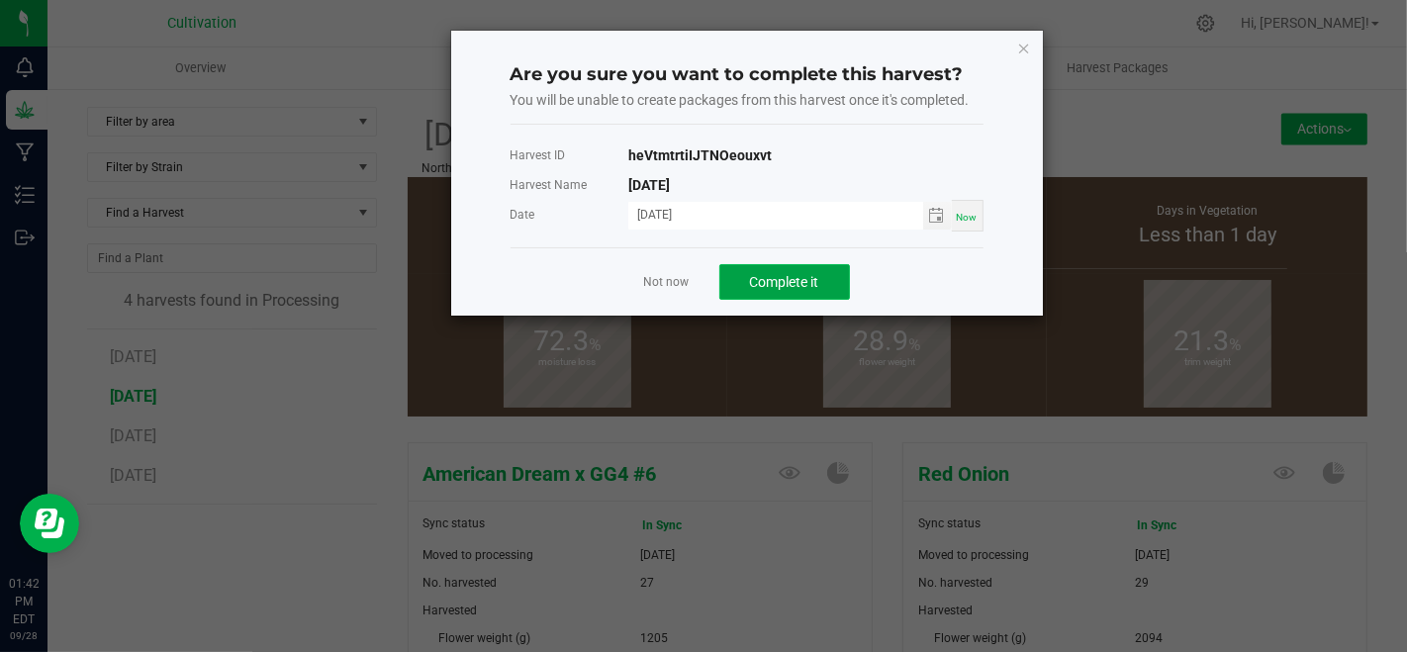
click at [753, 275] on span "Complete it" at bounding box center [784, 282] width 69 height 16
